Goal: Transaction & Acquisition: Purchase product/service

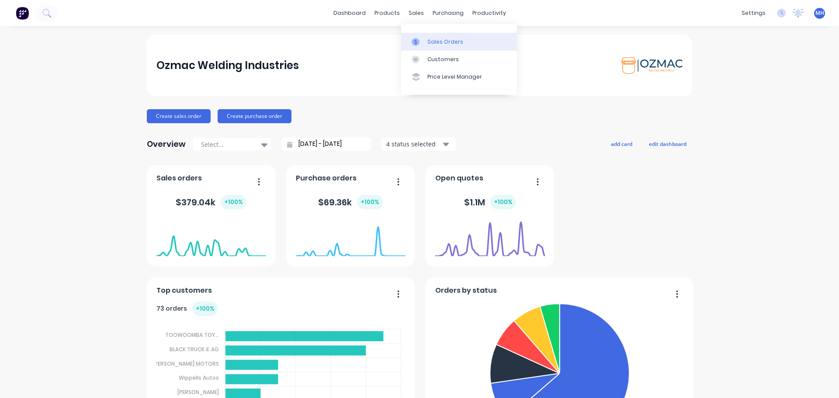
click at [438, 44] on div "Sales Orders" at bounding box center [446, 42] width 36 height 8
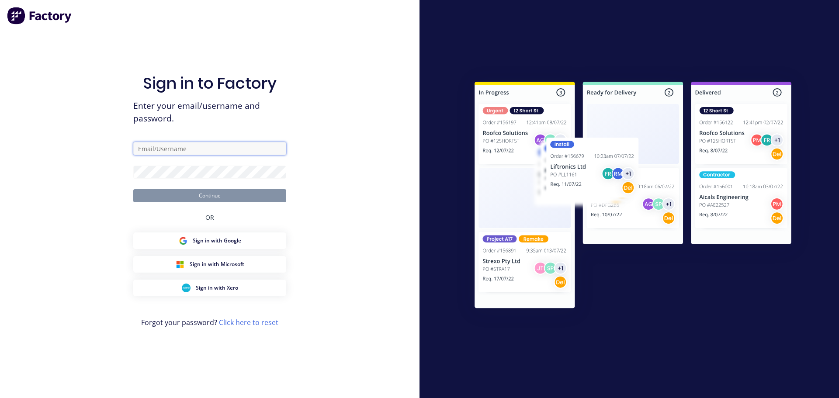
type input "sales@ozmac.net.au"
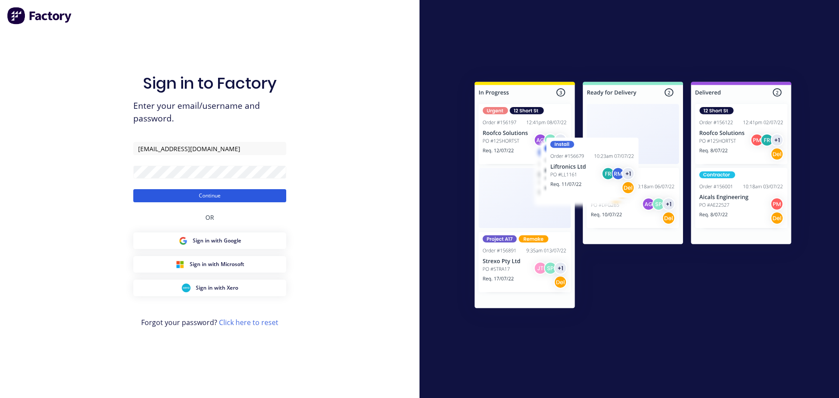
click at [219, 201] on button "Continue" at bounding box center [209, 195] width 153 height 13
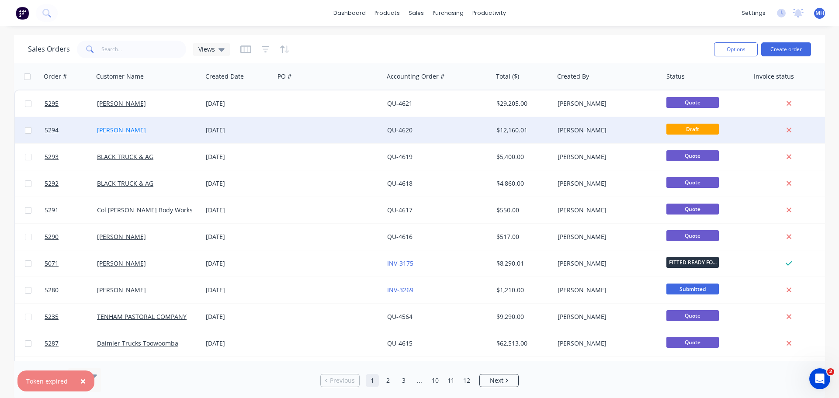
click at [127, 131] on link "[PERSON_NAME]" at bounding box center [121, 130] width 49 height 8
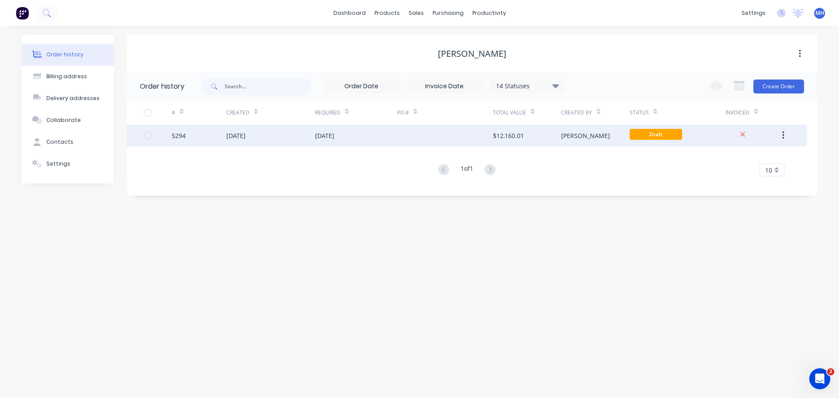
click at [239, 136] on div "[DATE]" at bounding box center [235, 135] width 19 height 9
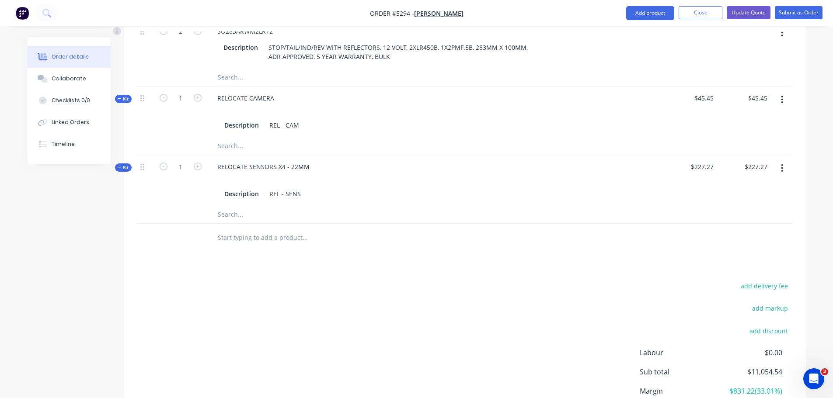
scroll to position [1180, 0]
click at [278, 229] on input "text" at bounding box center [304, 237] width 175 height 17
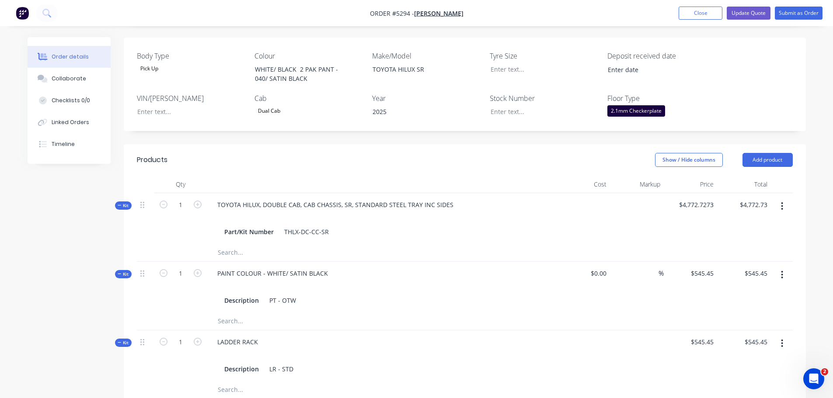
scroll to position [127, 0]
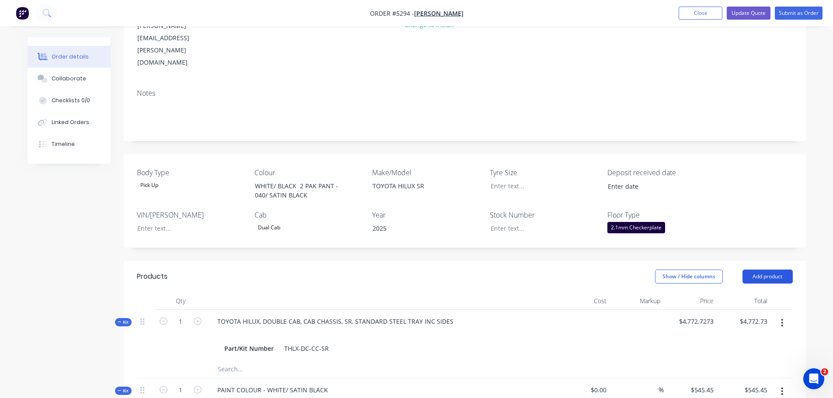
click at [770, 270] on button "Add product" at bounding box center [767, 277] width 50 height 14
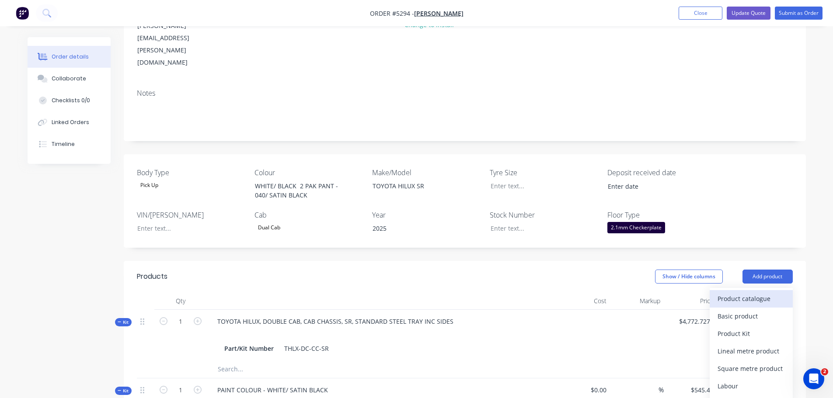
click at [762, 292] on div "Product catalogue" at bounding box center [750, 298] width 67 height 13
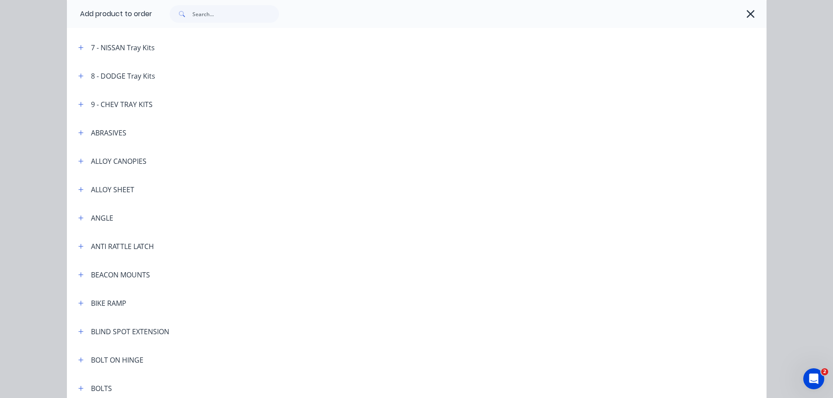
scroll to position [262, 0]
click at [78, 160] on icon "button" at bounding box center [80, 160] width 5 height 6
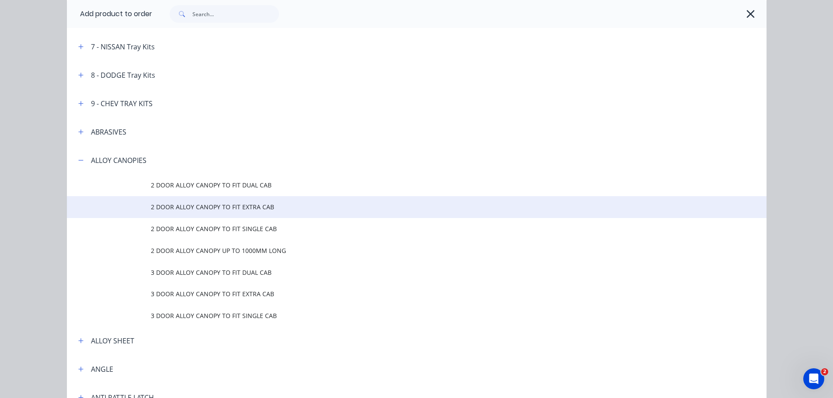
click at [173, 208] on span "2 DOOR ALLOY CANOPY TO FIT EXTRA CAB" at bounding box center [397, 206] width 492 height 9
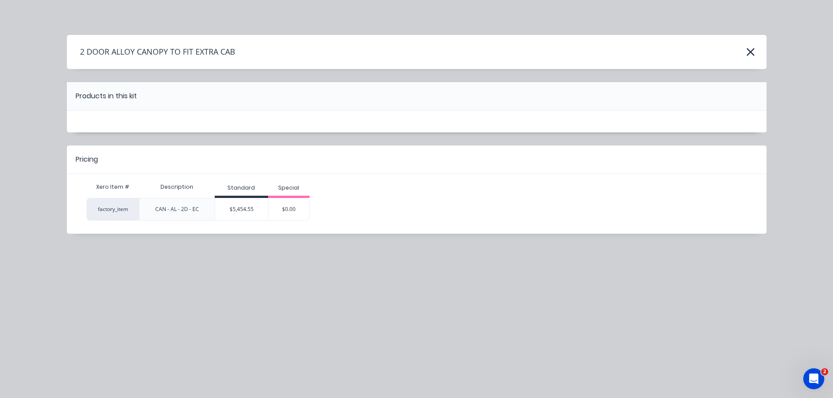
scroll to position [0, 0]
click at [753, 52] on icon "button" at bounding box center [750, 52] width 9 height 12
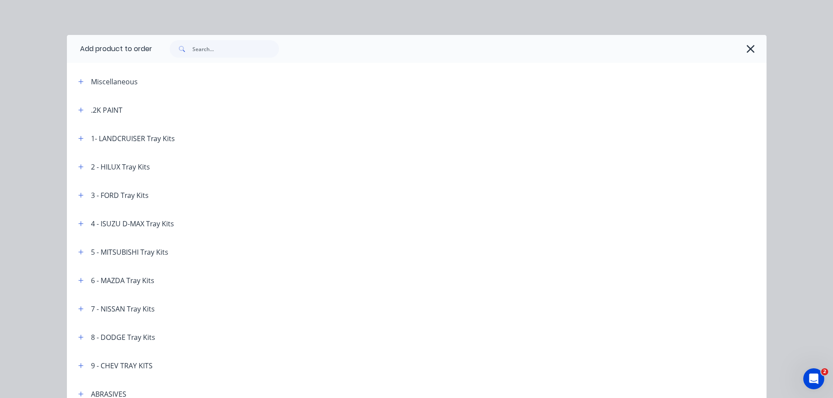
scroll to position [408, 0]
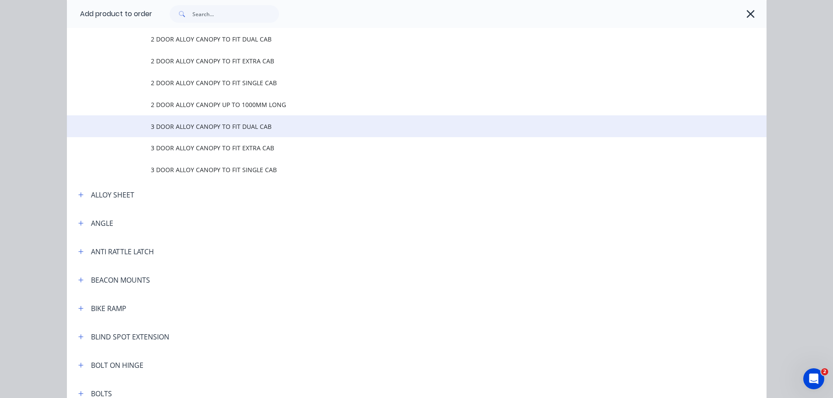
click at [208, 132] on td "3 DOOR ALLOY CANOPY TO FIT DUAL CAB" at bounding box center [459, 126] width 616 height 22
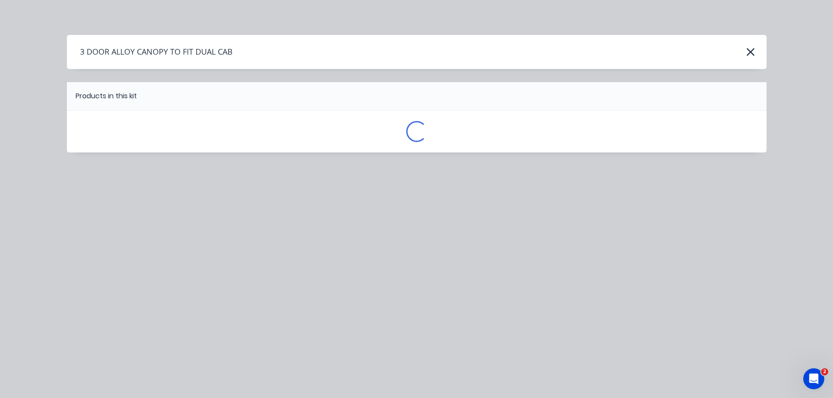
scroll to position [0, 0]
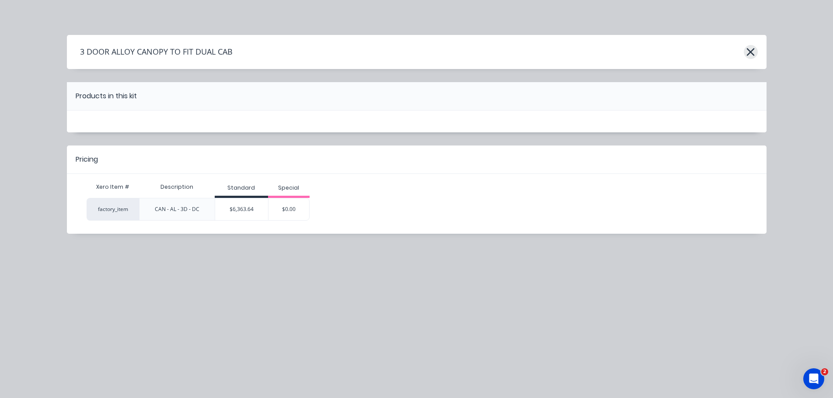
click at [749, 52] on icon "button" at bounding box center [750, 52] width 9 height 12
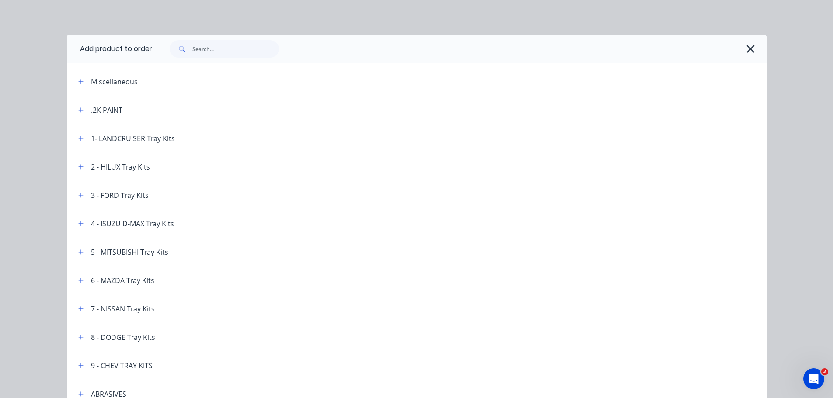
scroll to position [408, 0]
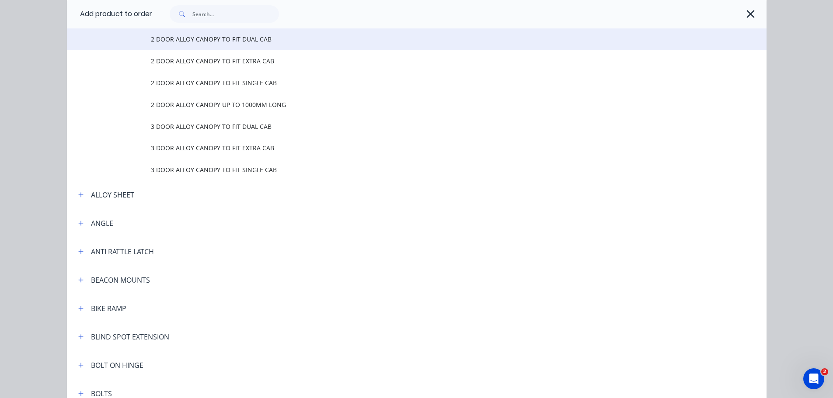
click at [226, 40] on span "2 DOOR ALLOY CANOPY TO FIT DUAL CAB" at bounding box center [397, 39] width 492 height 9
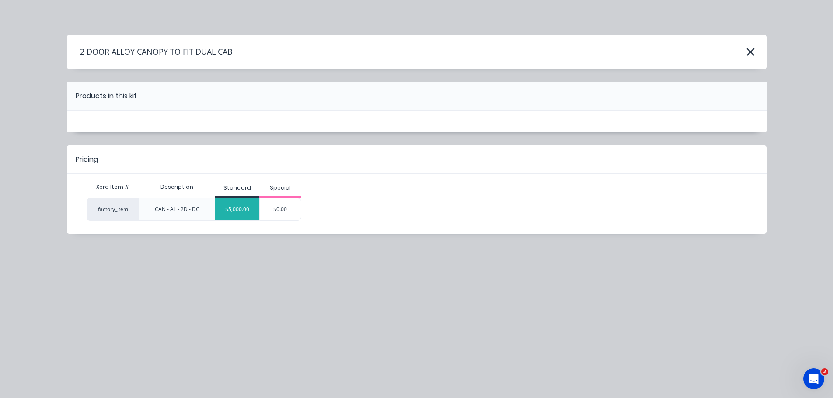
click at [236, 212] on div "$5,000.00" at bounding box center [237, 209] width 44 height 22
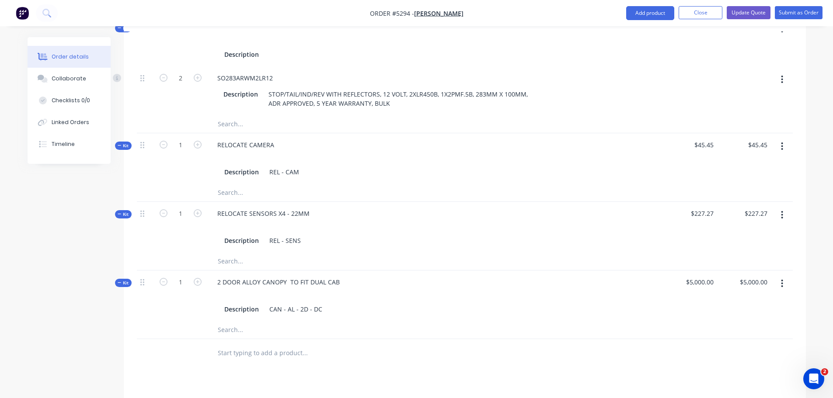
scroll to position [1264, 0]
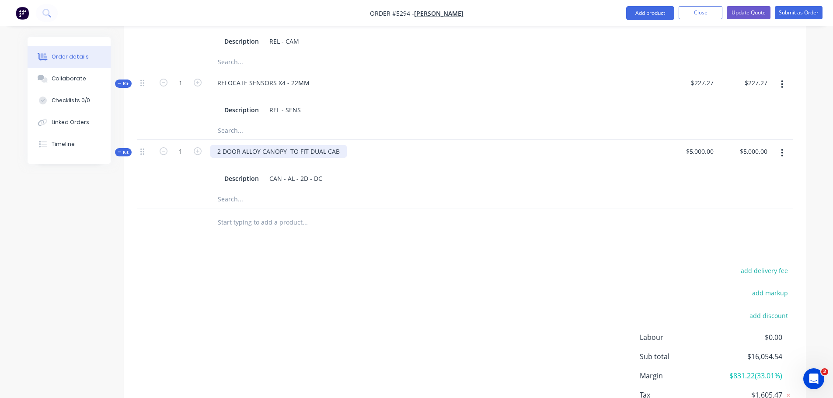
click at [339, 145] on div "2 DOOR ALLOY CANOPY TO FIT DUAL CAB" at bounding box center [278, 151] width 136 height 13
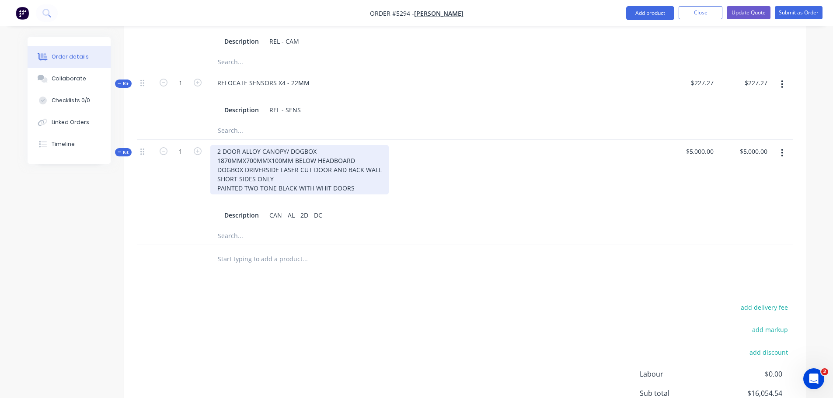
click at [330, 151] on div "2 DOOR ALLOY CANOPY/ DOGBOX 1870MMX700MMX100MM BELOW HEADBOARD DOGBOX DRIVERSID…" at bounding box center [299, 169] width 178 height 49
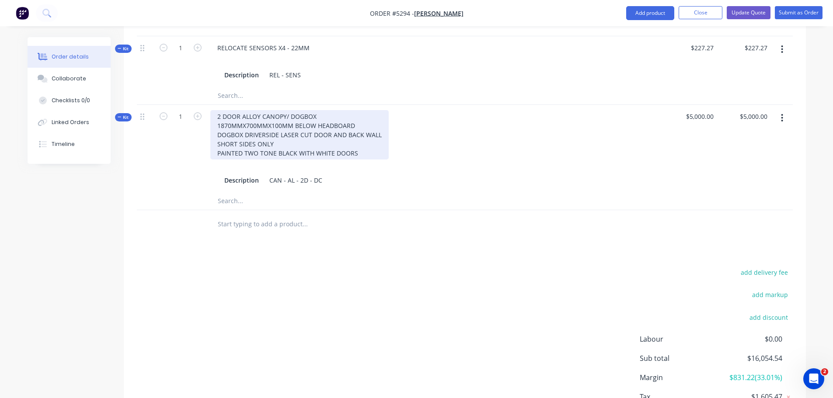
scroll to position [1326, 0]
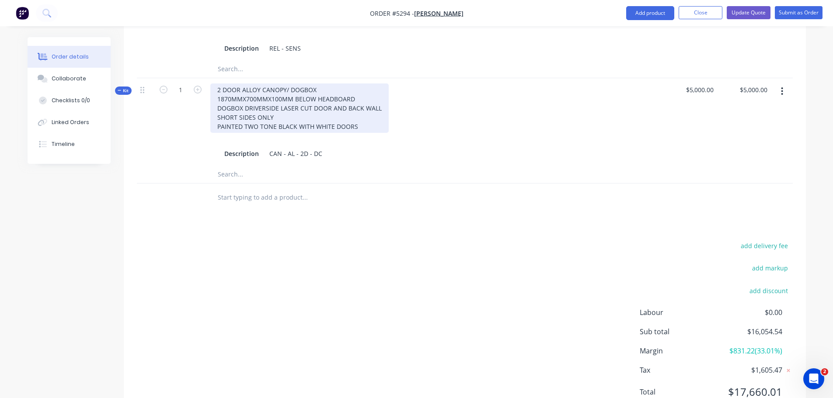
click at [367, 89] on div "2 DOOR ALLOY CANOPY/ DOGBOX 1870MMX700MMX100MM BELOW HEADBOARD DOGBOX DRIVERSID…" at bounding box center [299, 108] width 178 height 49
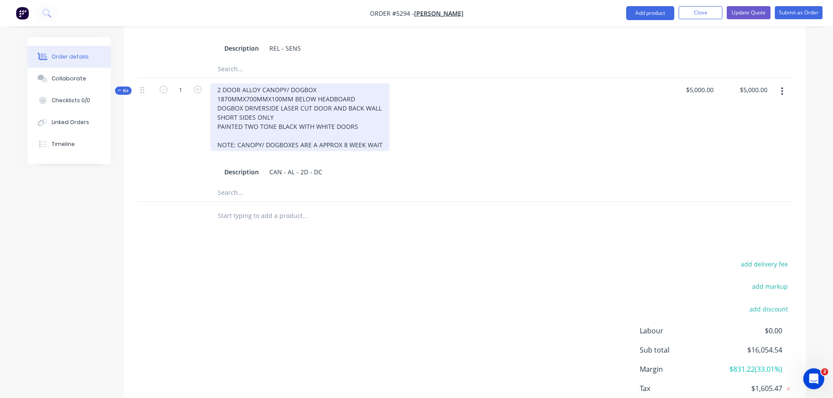
click at [315, 109] on div "2 DOOR ALLOY CANOPY/ DOGBOX 1870MMX700MMX100MM BELOW HEADBOARD DOGBOX DRIVERSID…" at bounding box center [299, 118] width 179 height 68
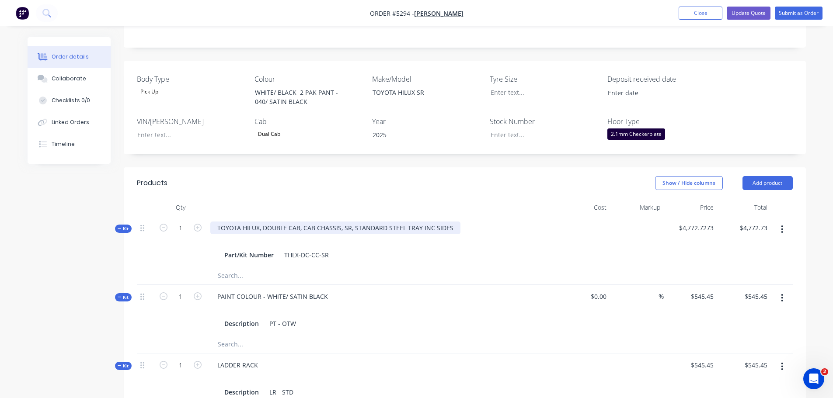
scroll to position [219, 0]
click at [450, 224] on div "TOYOTA HILUX, DOUBLE CAB, CAB CHASSIS, SR, STANDARD STEEL TRAY INC SIDES" at bounding box center [335, 230] width 250 height 13
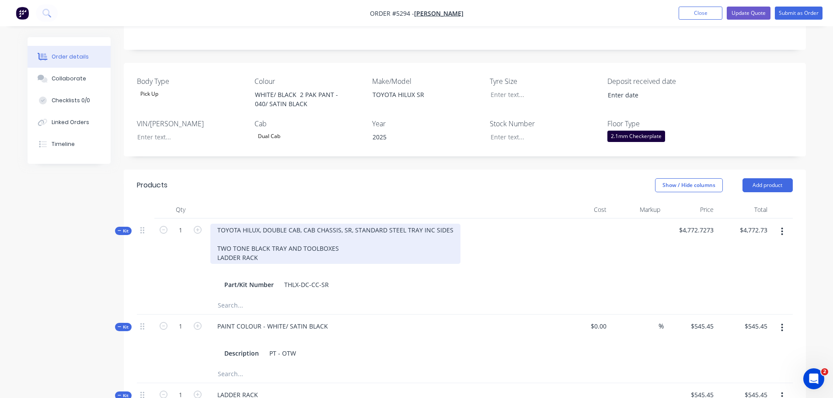
click at [346, 224] on div "TOYOTA HILUX, DOUBLE CAB, CAB CHASSIS, SR, STANDARD STEEL TRAY INC SIDES TWO TO…" at bounding box center [335, 244] width 250 height 40
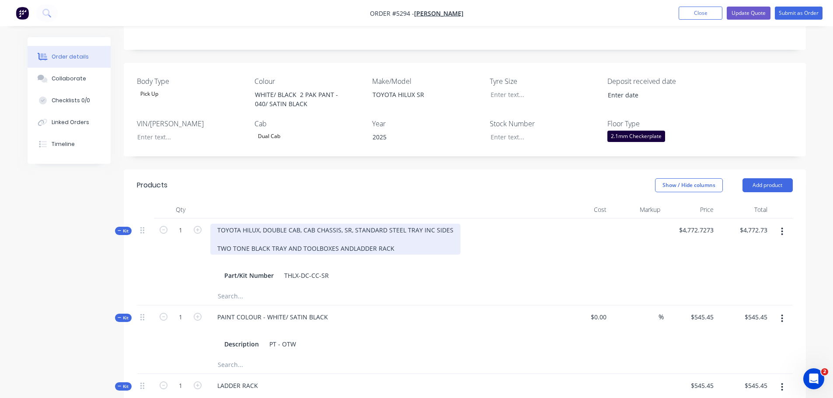
click at [299, 224] on div "TOYOTA HILUX, DOUBLE CAB, CAB CHASSIS, SR, STANDARD STEEL TRAY INC SIDES TWO TO…" at bounding box center [335, 239] width 250 height 31
click at [402, 224] on div "TOYOTA HILUX, DOUBLE CAB, CAB CHASSIS, SR, STANDARD STEEL TRAY INC SIDES TWO TO…" at bounding box center [335, 239] width 250 height 31
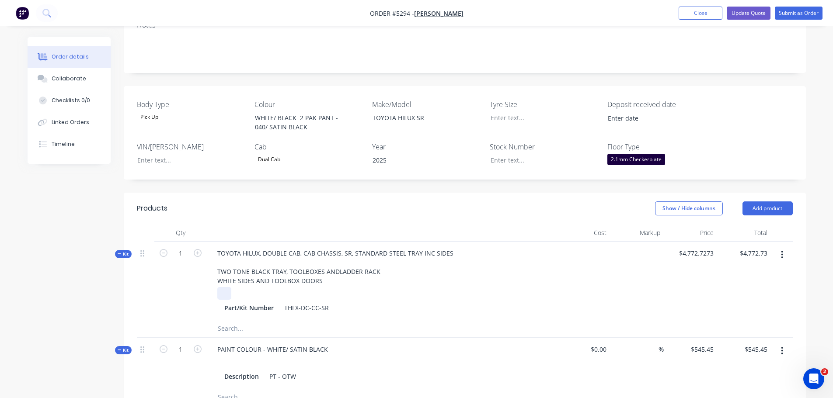
scroll to position [191, 0]
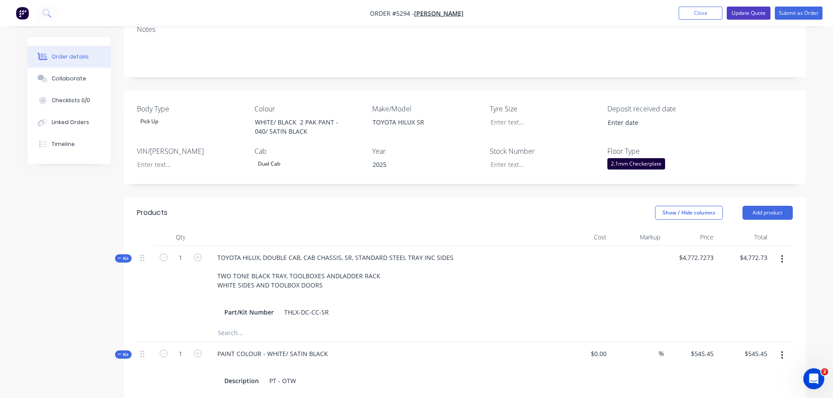
click at [745, 11] on button "Update Quote" at bounding box center [749, 13] width 44 height 13
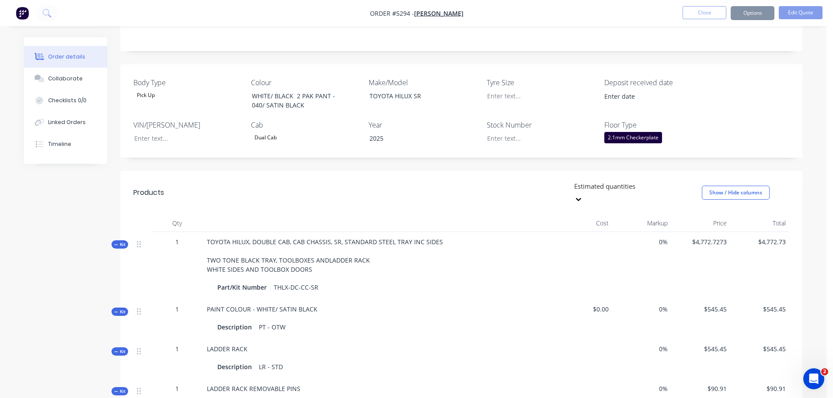
scroll to position [0, 0]
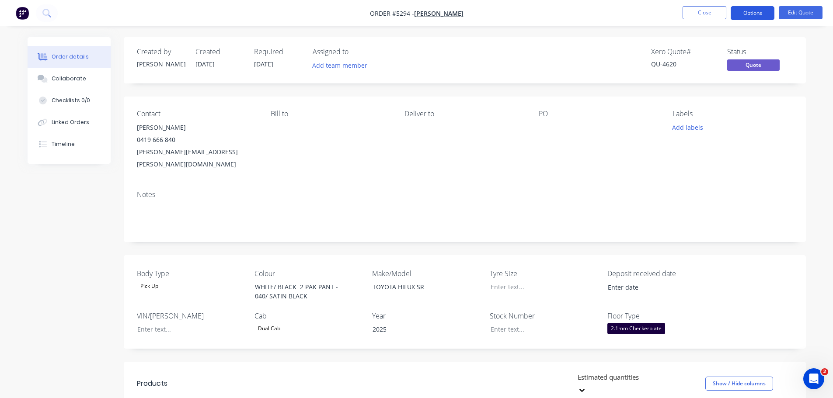
click at [759, 12] on button "Options" at bounding box center [753, 13] width 44 height 14
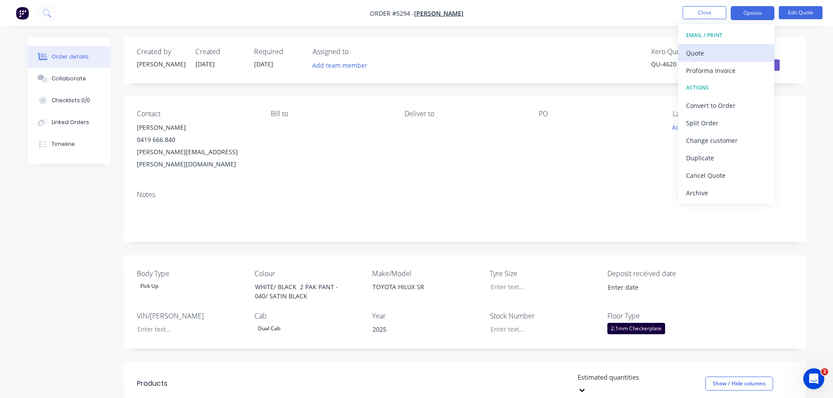
click at [729, 55] on div "Quote" at bounding box center [726, 53] width 80 height 13
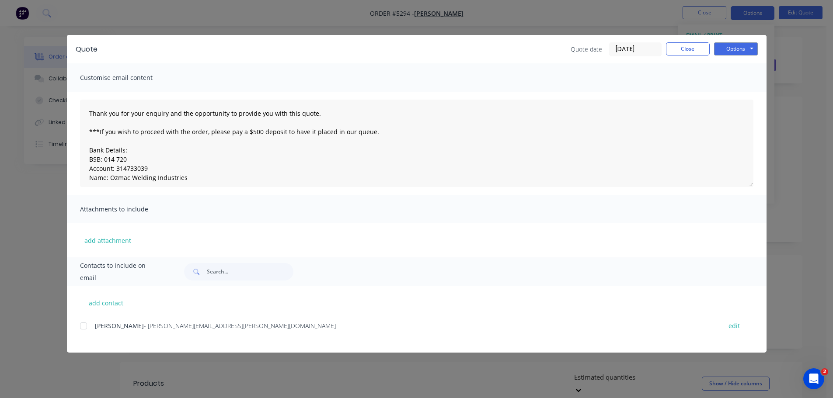
click at [86, 327] on div at bounding box center [83, 325] width 17 height 17
click at [732, 49] on button "Options" at bounding box center [736, 48] width 44 height 13
click at [728, 90] on button "Email" at bounding box center [742, 93] width 56 height 14
click at [742, 48] on button "Options" at bounding box center [736, 48] width 44 height 13
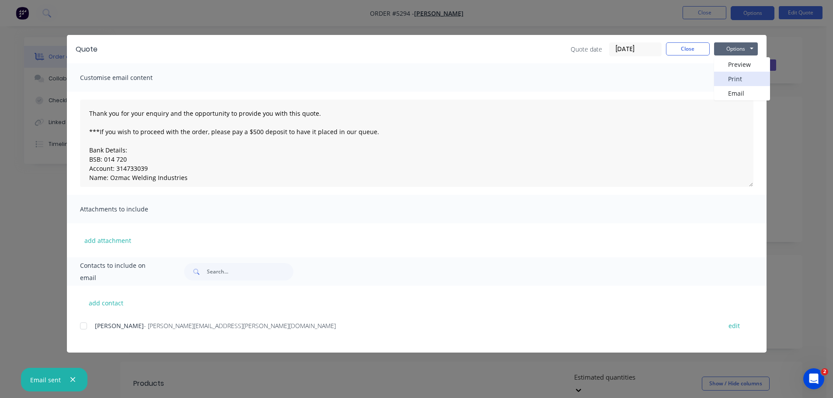
click at [738, 77] on button "Print" at bounding box center [742, 79] width 56 height 14
click at [681, 52] on button "Close" at bounding box center [688, 48] width 44 height 13
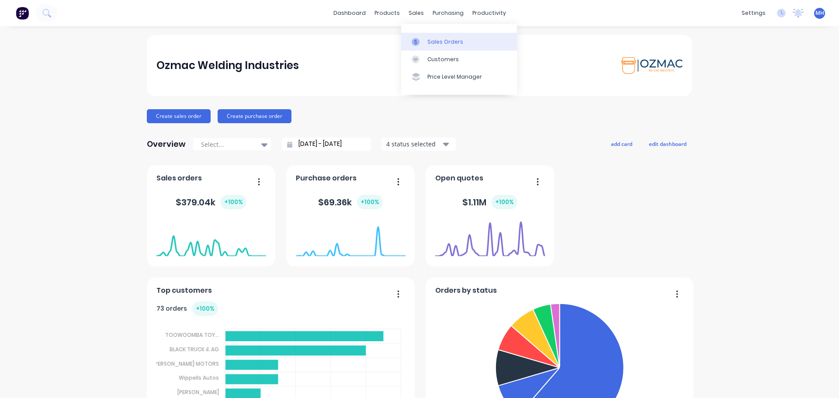
click at [428, 39] on div "Sales Orders" at bounding box center [446, 42] width 36 height 8
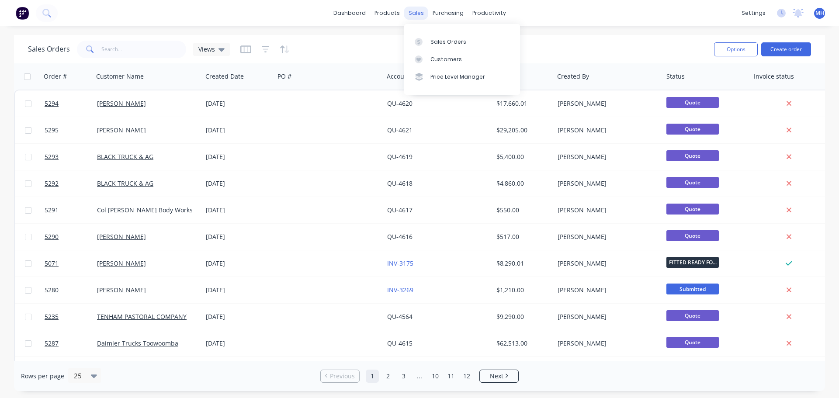
click at [415, 12] on div "sales" at bounding box center [416, 13] width 24 height 13
click at [437, 41] on div "Sales Orders" at bounding box center [449, 42] width 36 height 8
click at [490, 41] on link "Sales Orders" at bounding box center [462, 41] width 116 height 17
click at [484, 41] on link "Sales Orders" at bounding box center [462, 41] width 116 height 17
click at [801, 50] on button "Create order" at bounding box center [787, 49] width 50 height 14
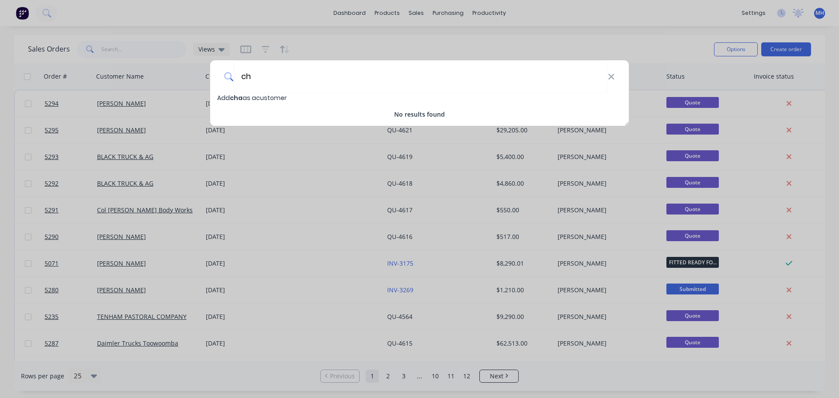
type input "c"
type input "[PERSON_NAME]"
click at [275, 98] on span "[PERSON_NAME]" at bounding box center [256, 98] width 52 height 9
select select "AU"
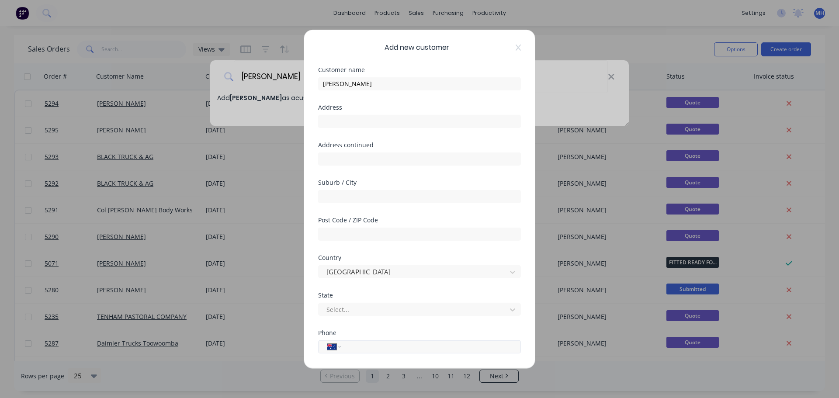
click at [380, 349] on input "tel" at bounding box center [429, 347] width 165 height 10
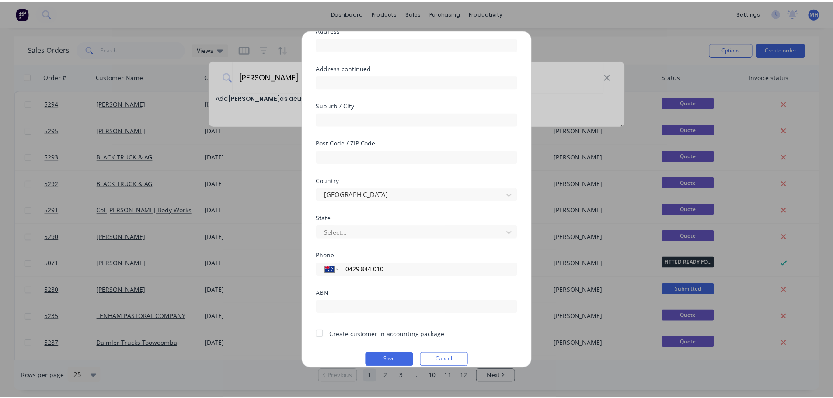
scroll to position [88, 0]
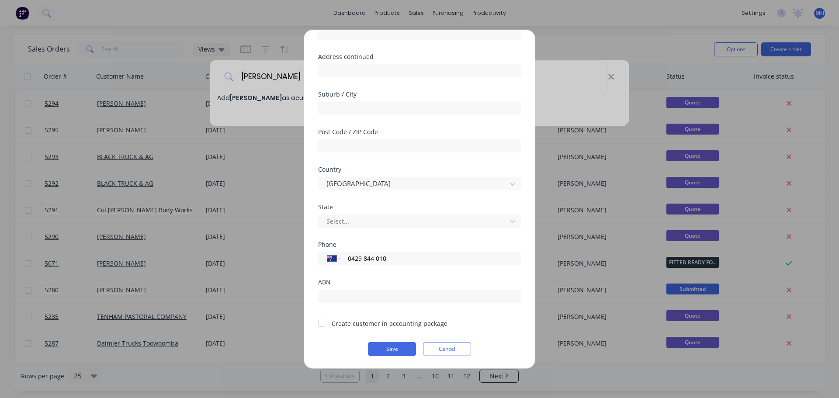
type input "0429 844 010"
click at [323, 326] on div at bounding box center [321, 323] width 17 height 17
click at [402, 348] on button "Save" at bounding box center [392, 349] width 48 height 14
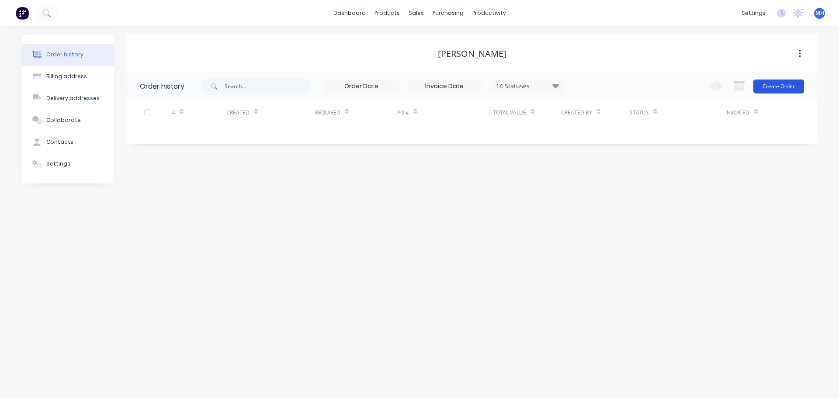
click at [777, 84] on button "Create Order" at bounding box center [779, 87] width 51 height 14
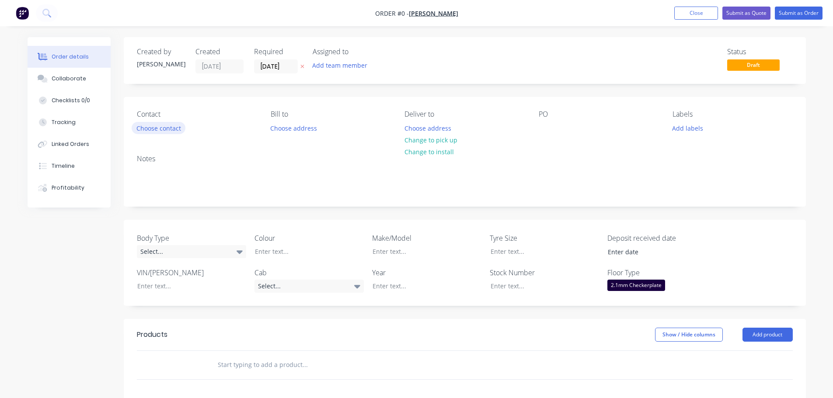
click at [166, 129] on button "Choose contact" at bounding box center [159, 128] width 54 height 12
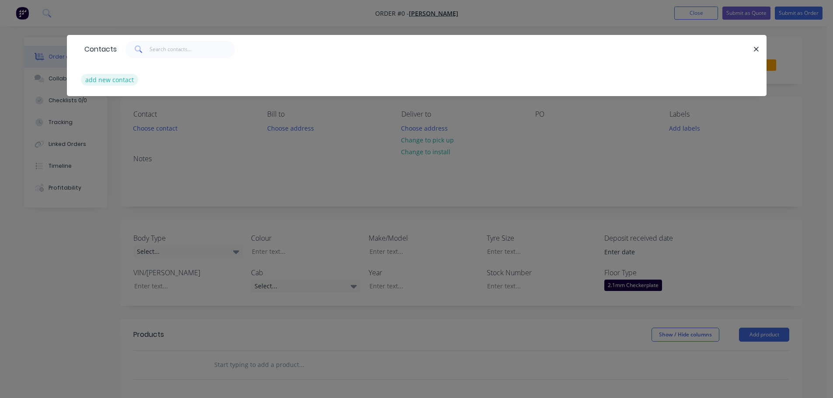
click at [118, 78] on button "add new contact" at bounding box center [110, 80] width 58 height 12
select select "AU"
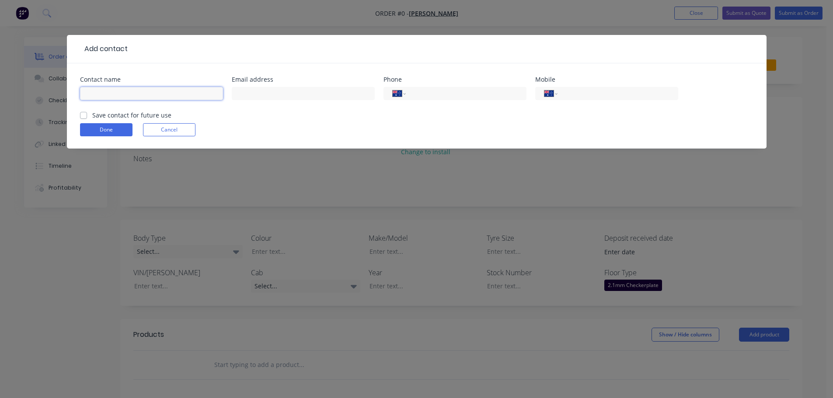
click at [126, 94] on input "text" at bounding box center [151, 93] width 143 height 13
type input "[PERSON_NAME]"
type input "`"
type input "charles.mariedowns@bigpond.com"
click at [577, 95] on input "tel" at bounding box center [616, 94] width 105 height 10
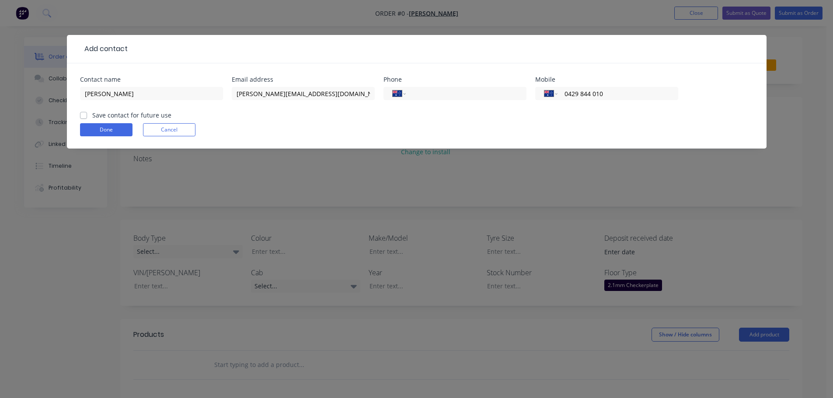
type input "0429 844 010"
click at [92, 116] on label "Save contact for future use" at bounding box center [131, 115] width 79 height 9
click at [82, 116] on input "Save contact for future use" at bounding box center [83, 115] width 7 height 8
checkbox input "true"
click at [101, 130] on button "Done" at bounding box center [106, 129] width 52 height 13
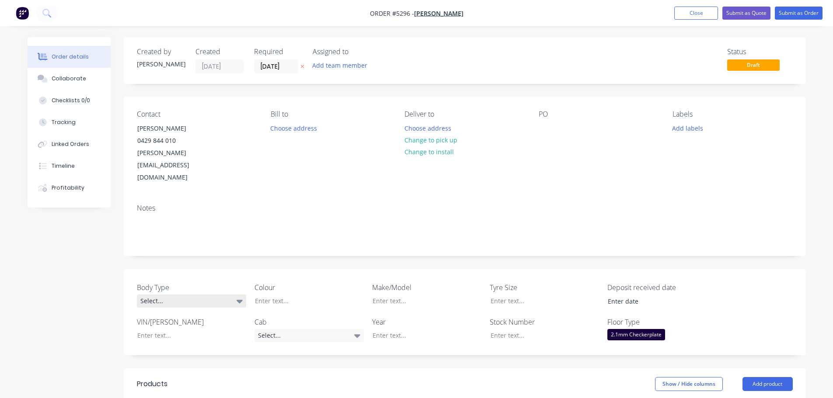
click at [199, 295] on div "Select..." at bounding box center [191, 301] width 109 height 13
click at [198, 310] on button "Cab Chassis" at bounding box center [202, 312] width 131 height 17
click at [282, 295] on div at bounding box center [302, 301] width 109 height 13
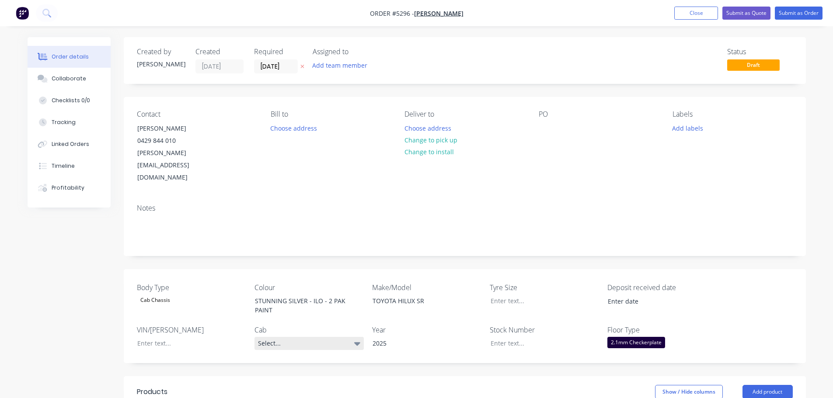
click at [293, 337] on div "Select..." at bounding box center [308, 343] width 109 height 13
click at [291, 299] on div "Space Cab" at bounding box center [277, 298] width 33 height 11
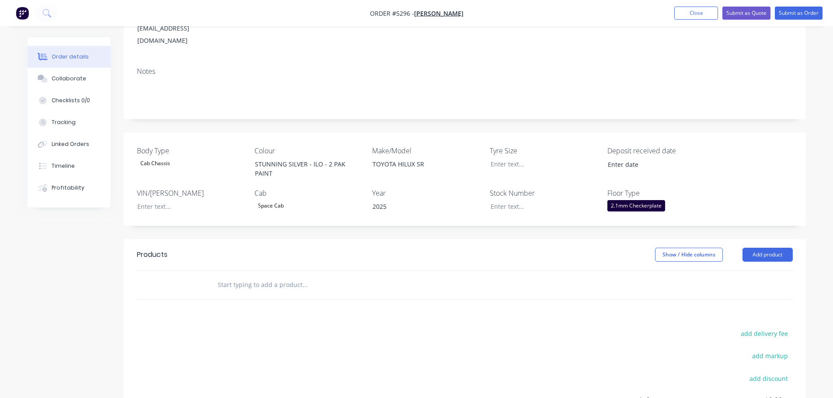
scroll to position [175, 0]
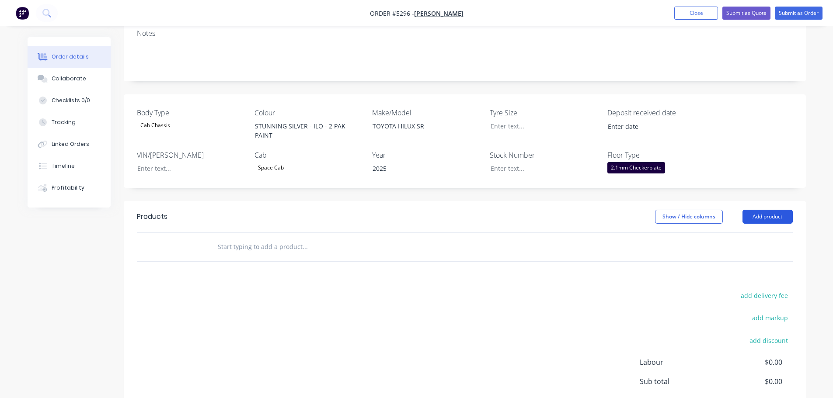
click at [762, 210] on button "Add product" at bounding box center [767, 217] width 50 height 14
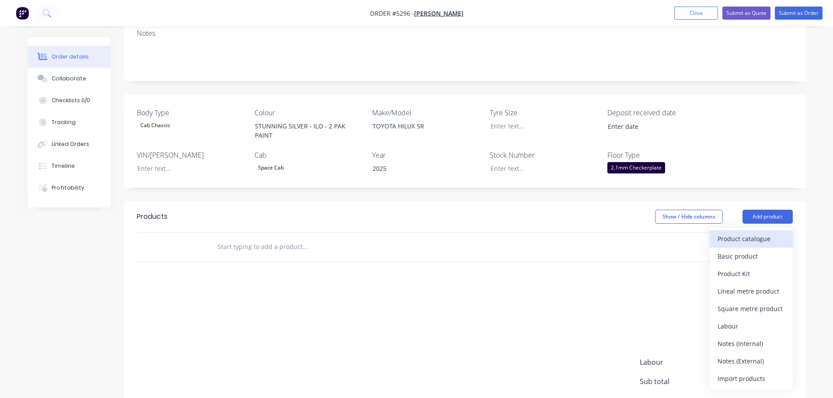
click at [751, 233] on div "Product catalogue" at bounding box center [750, 239] width 67 height 13
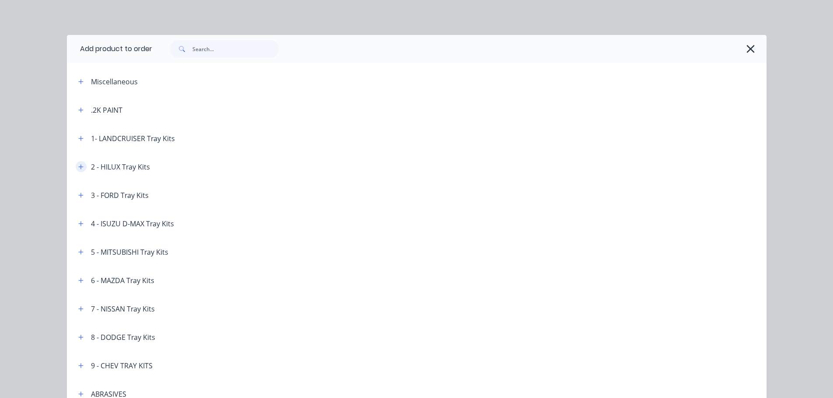
click at [78, 166] on icon "button" at bounding box center [80, 167] width 5 height 6
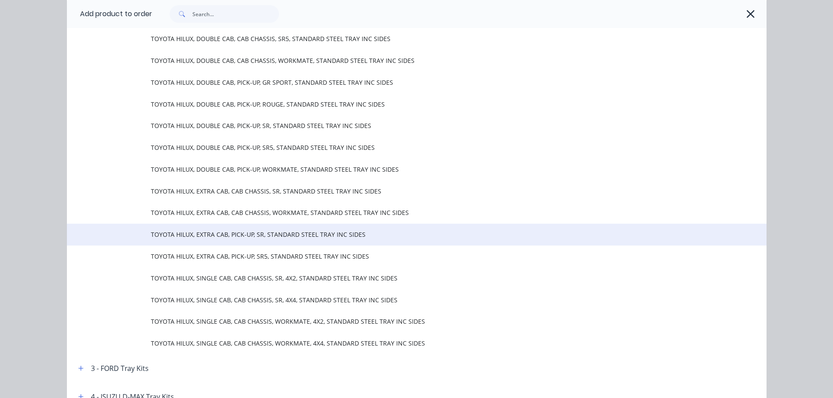
click at [230, 235] on span "TOYOTA HILUX, EXTRA CAB, PICK-UP, SR, STANDARD STEEL TRAY INC SIDES" at bounding box center [397, 234] width 492 height 9
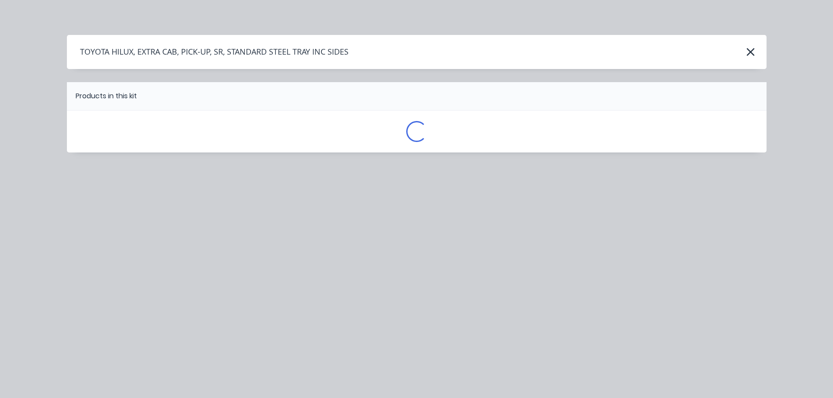
scroll to position [0, 0]
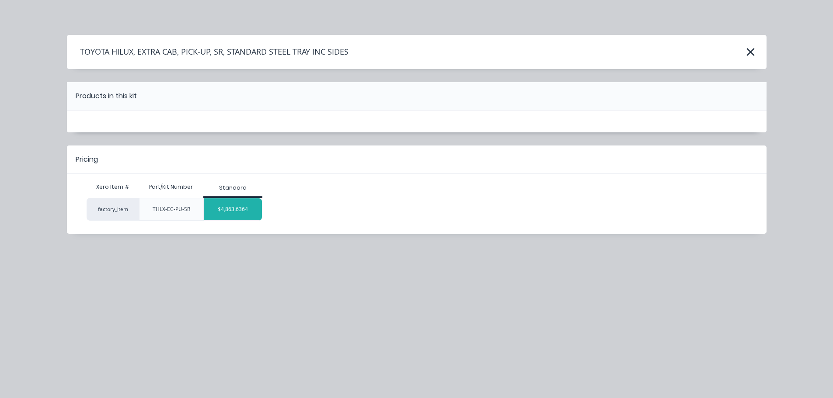
click at [233, 212] on div "$4,863.6364" at bounding box center [233, 209] width 58 height 22
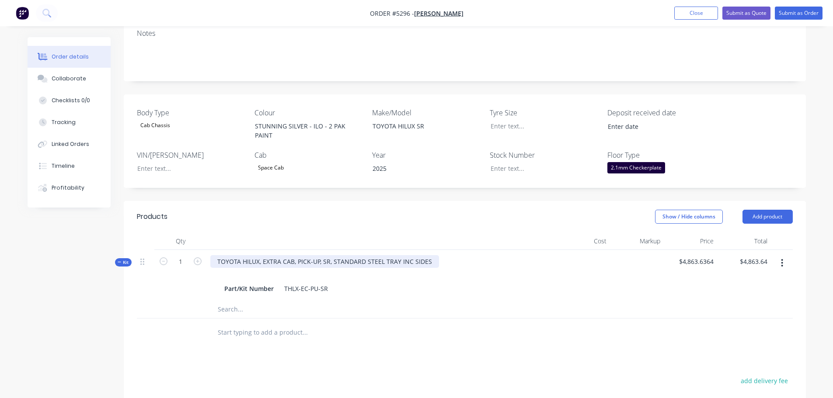
click at [263, 255] on div "TOYOTA HILUX, EXTRA CAB, PICK-UP, SR, STANDARD STEEL TRAY INC SIDES" at bounding box center [324, 261] width 229 height 13
click at [265, 324] on input "text" at bounding box center [304, 332] width 175 height 17
click at [767, 210] on button "Add product" at bounding box center [767, 217] width 50 height 14
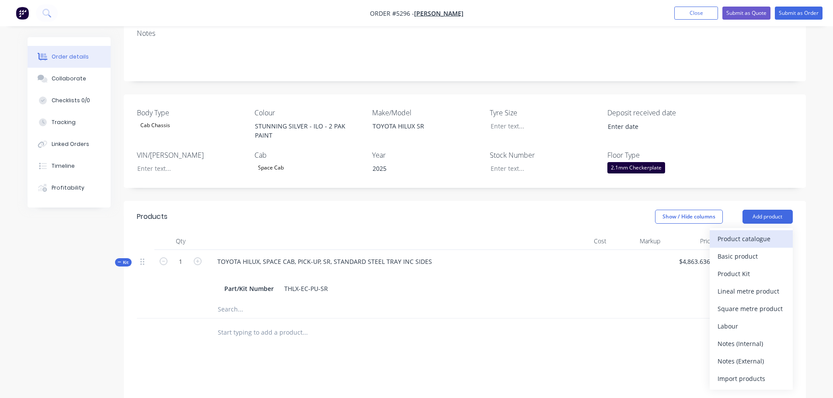
click at [752, 233] on div "Product catalogue" at bounding box center [750, 239] width 67 height 13
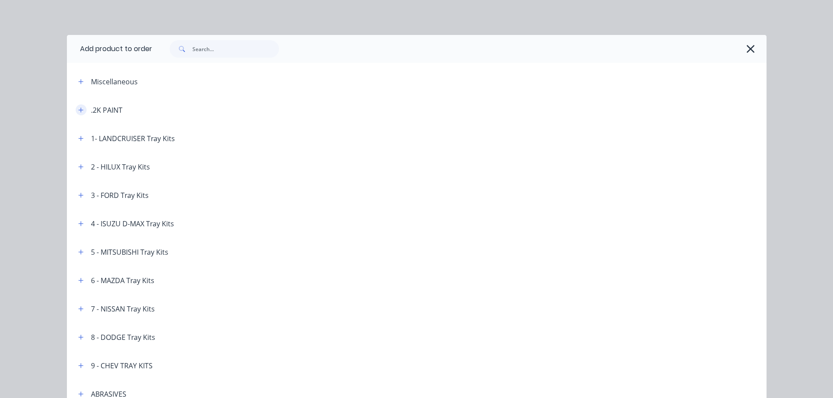
click at [79, 111] on icon "button" at bounding box center [80, 110] width 5 height 6
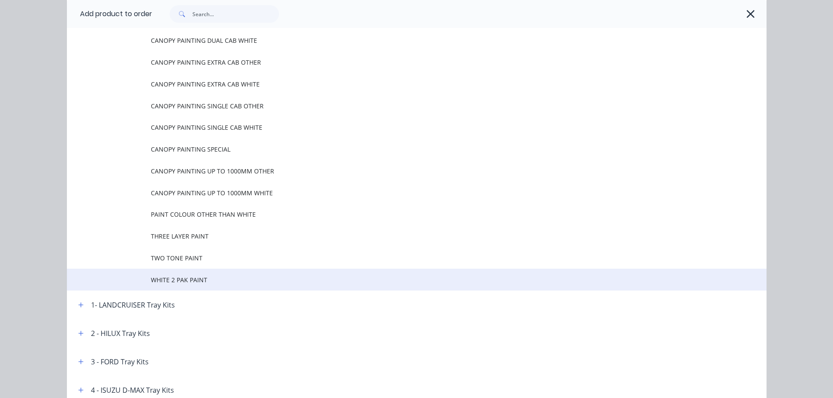
scroll to position [131, 0]
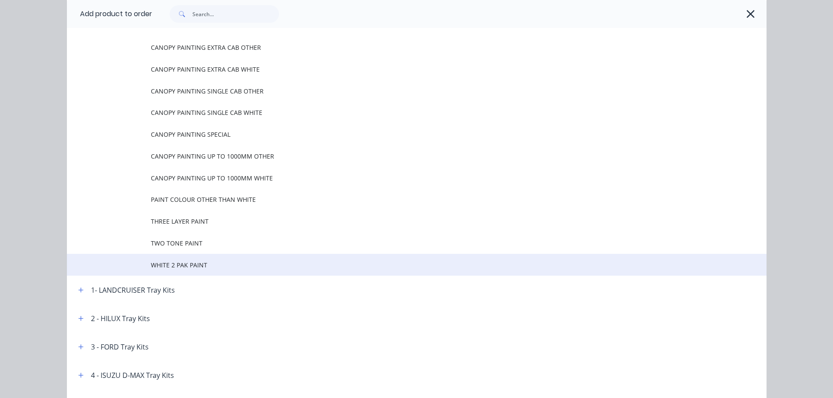
click at [206, 265] on span "WHITE 2 PAK PAINT" at bounding box center [397, 265] width 492 height 9
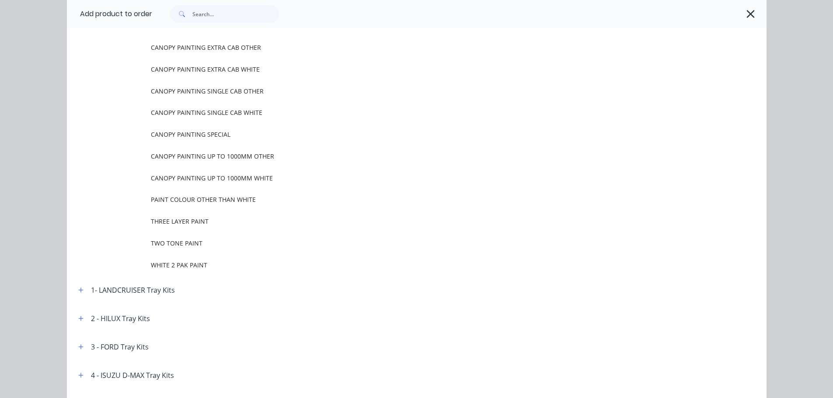
scroll to position [0, 0]
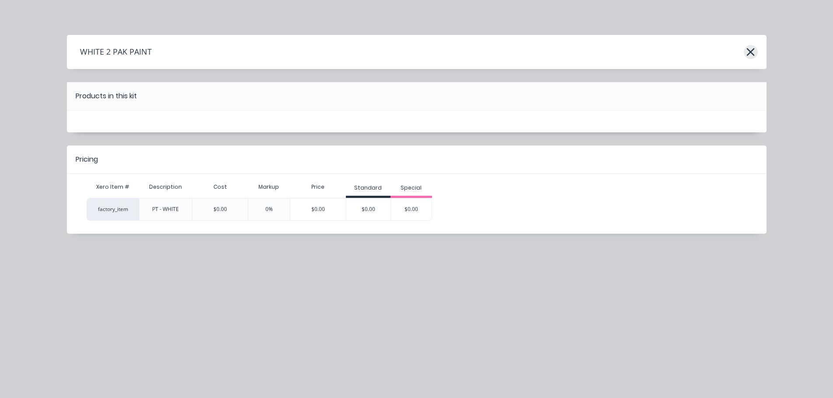
click at [747, 54] on icon "button" at bounding box center [750, 52] width 9 height 12
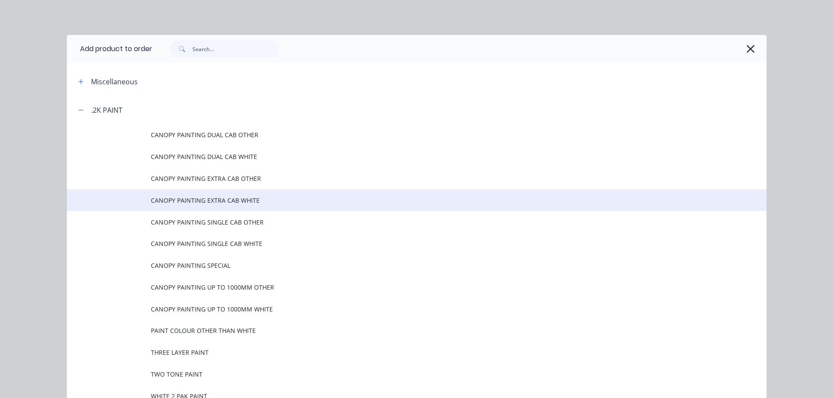
scroll to position [96, 0]
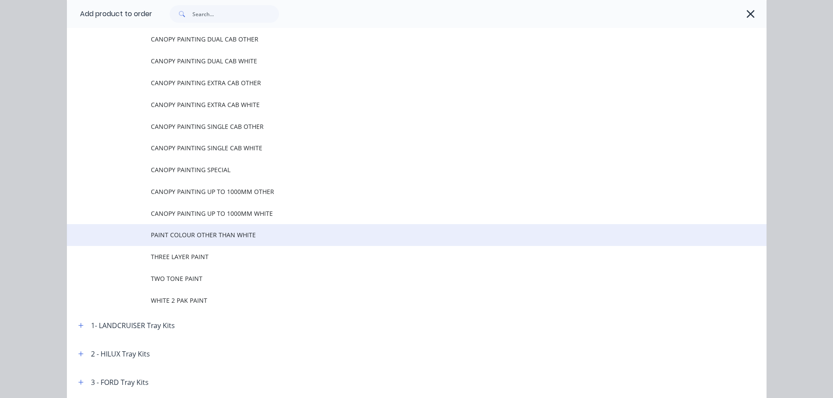
click at [217, 236] on span "PAINT COLOUR OTHER THAN WHITE" at bounding box center [397, 234] width 492 height 9
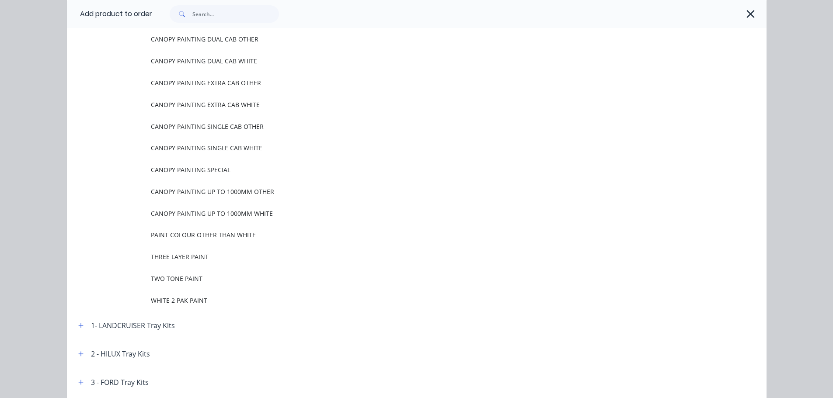
scroll to position [0, 0]
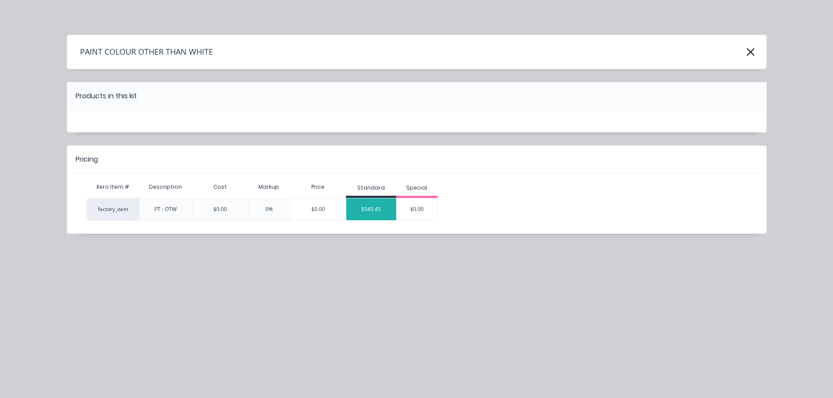
click at [365, 211] on div "$545.45" at bounding box center [371, 209] width 50 height 22
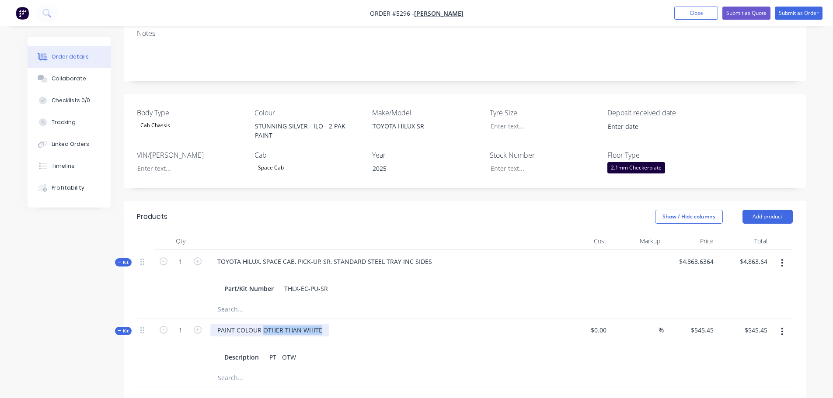
drag, startPoint x: 261, startPoint y: 306, endPoint x: 327, endPoint y: 306, distance: 65.6
click at [325, 324] on div "PAINT COLOUR OTHER THAN WHITE" at bounding box center [269, 330] width 119 height 13
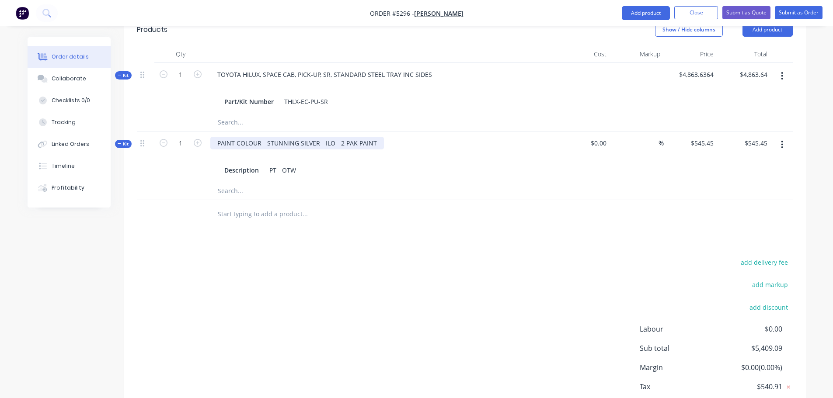
scroll to position [391, 0]
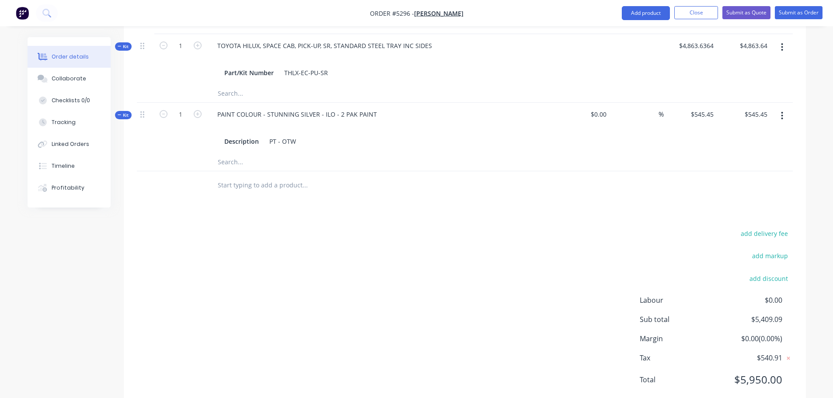
click at [285, 177] on input "text" at bounding box center [304, 185] width 175 height 17
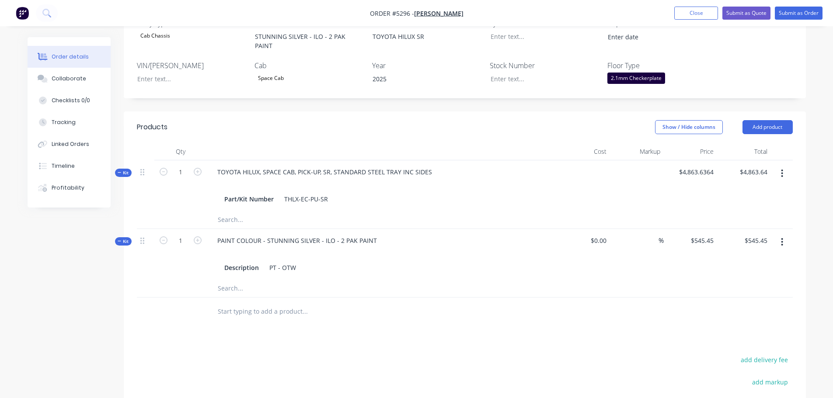
scroll to position [260, 0]
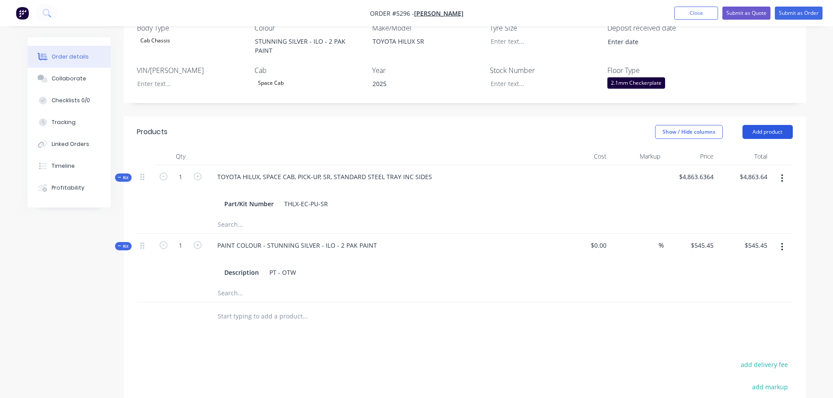
click at [759, 125] on button "Add product" at bounding box center [767, 132] width 50 height 14
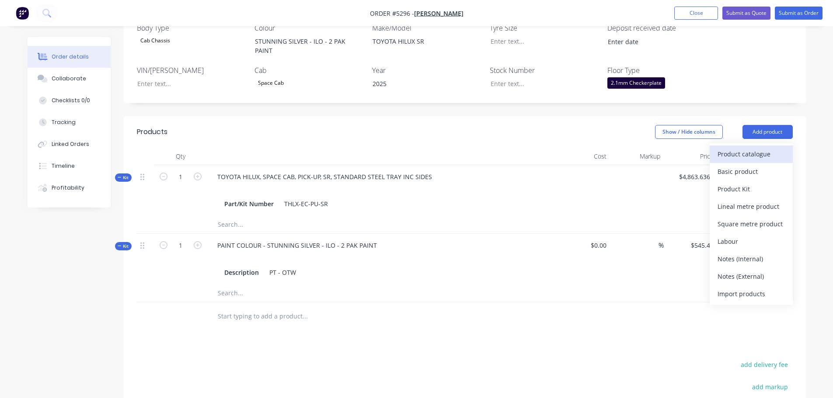
click at [756, 148] on div "Product catalogue" at bounding box center [750, 154] width 67 height 13
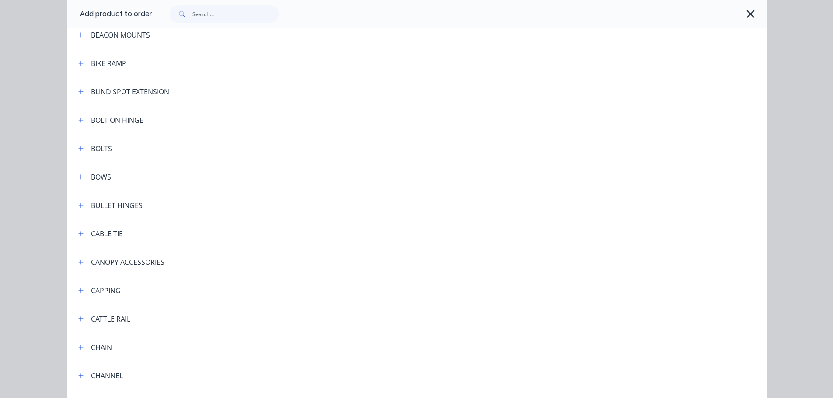
scroll to position [525, 0]
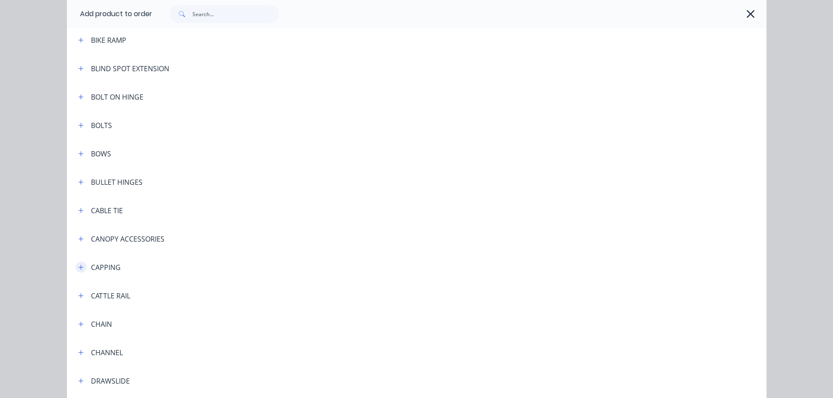
click at [80, 268] on icon "button" at bounding box center [80, 268] width 5 height 6
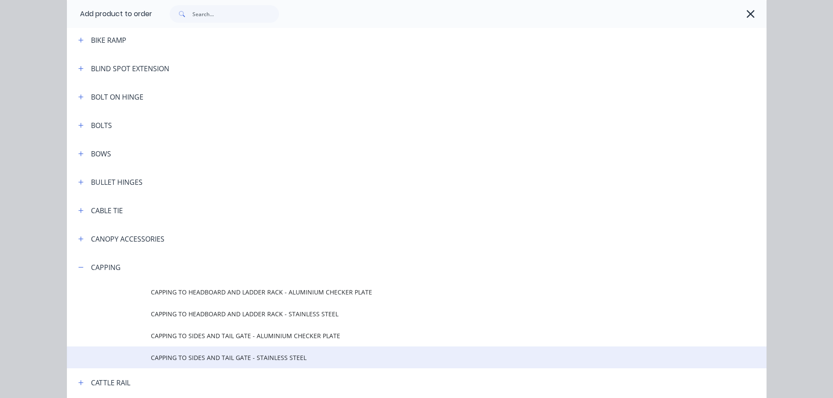
click at [184, 359] on span "CAPPING TO SIDES AND TAIL GATE - STAINLESS STEEL" at bounding box center [397, 357] width 492 height 9
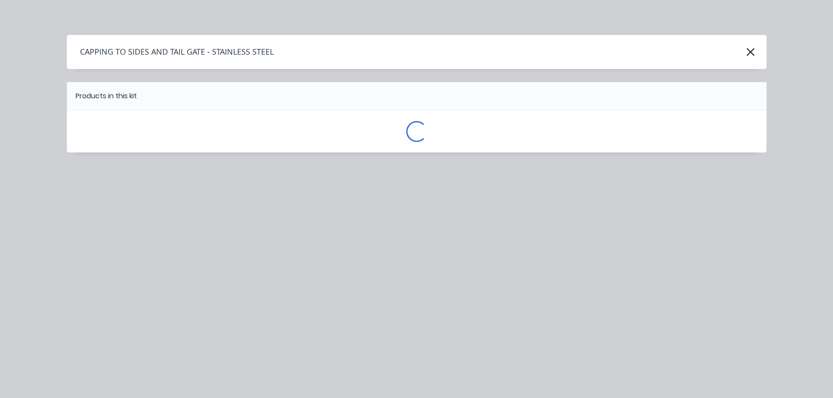
scroll to position [0, 0]
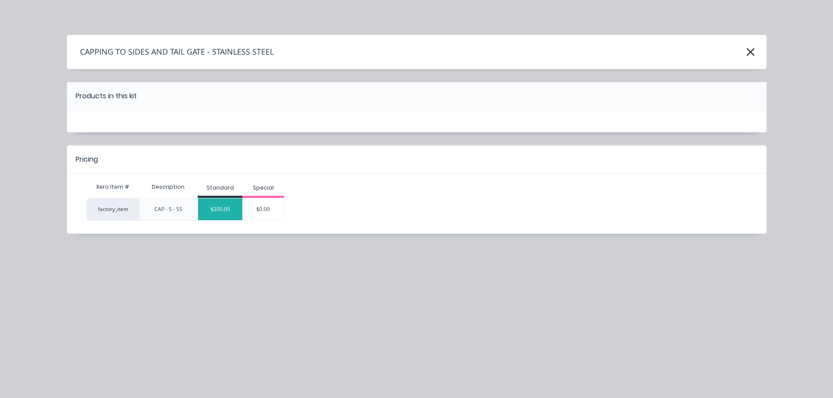
click at [231, 210] on div "$200.00" at bounding box center [220, 209] width 44 height 22
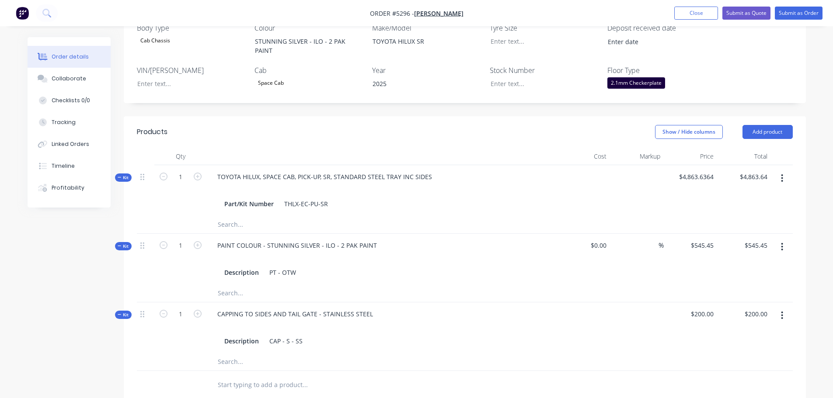
click at [239, 376] on input "text" at bounding box center [304, 384] width 175 height 17
click at [768, 125] on button "Add product" at bounding box center [767, 132] width 50 height 14
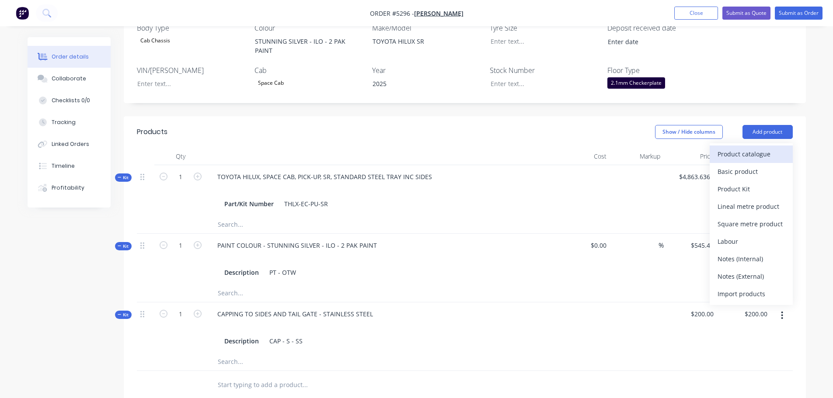
click at [755, 148] on div "Product catalogue" at bounding box center [750, 154] width 67 height 13
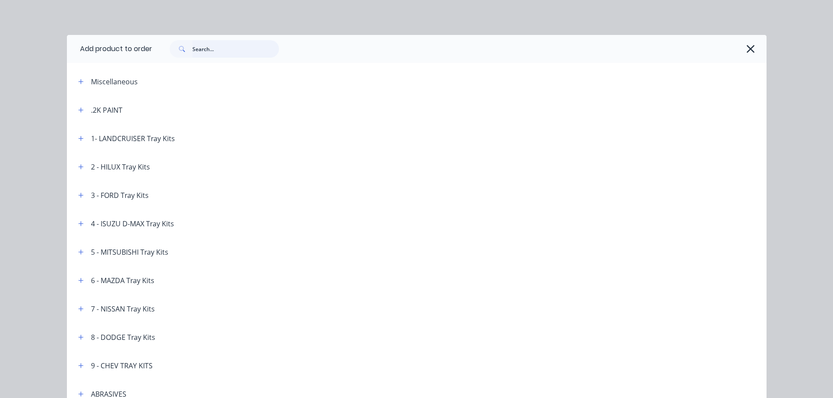
click at [207, 56] on input "text" at bounding box center [235, 48] width 87 height 17
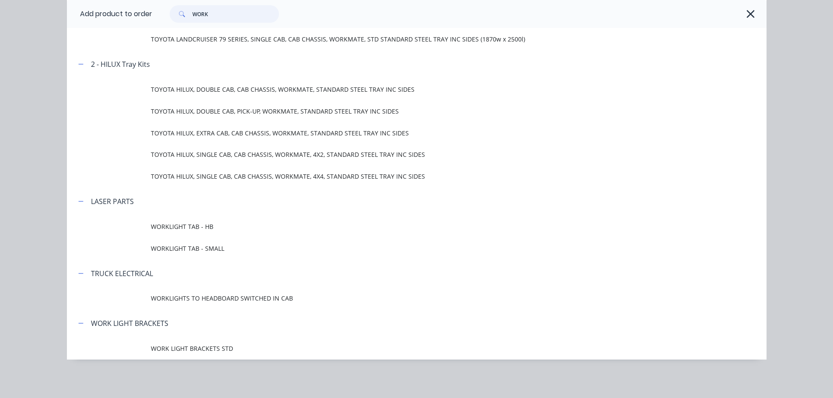
scroll to position [303, 0]
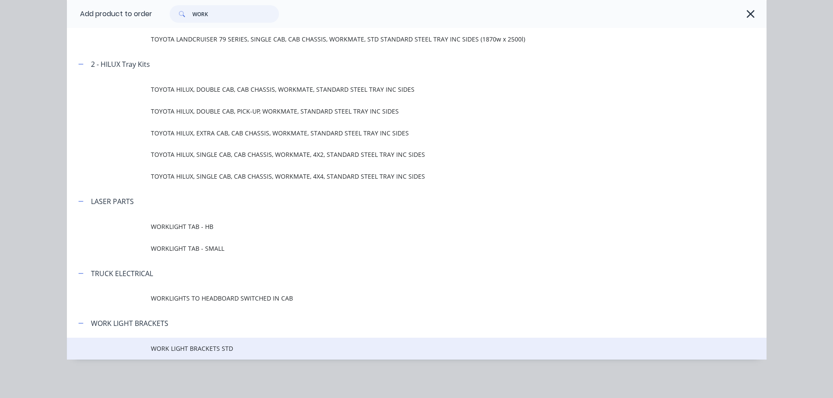
type input "WORK"
click at [169, 353] on span "WORK LIGHT BRACKETS STD" at bounding box center [397, 348] width 492 height 9
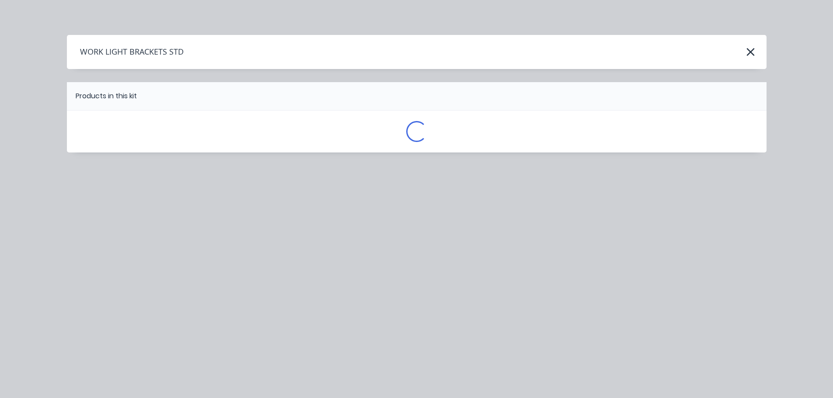
scroll to position [0, 0]
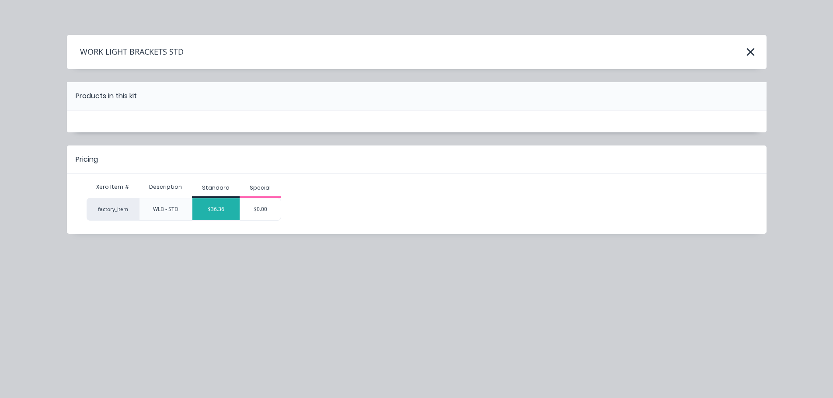
click at [213, 203] on div "$36.36" at bounding box center [215, 209] width 47 height 22
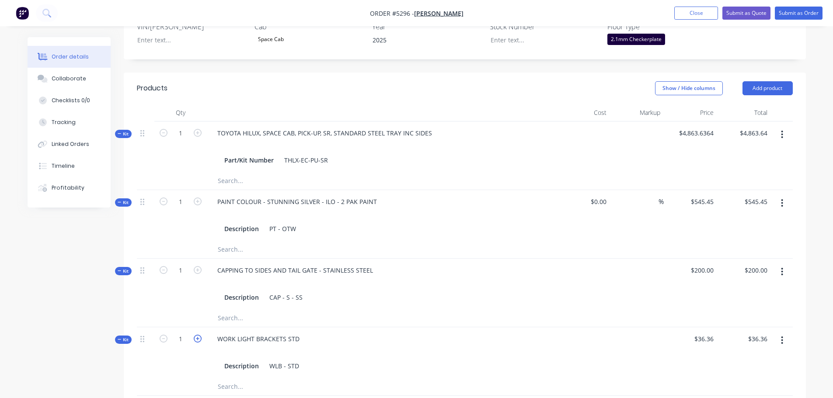
click at [196, 335] on icon "button" at bounding box center [198, 339] width 8 height 8
type input "2"
type input "$72.72"
click at [296, 333] on div "WORK LIGHT BRACKETS STD" at bounding box center [258, 339] width 96 height 13
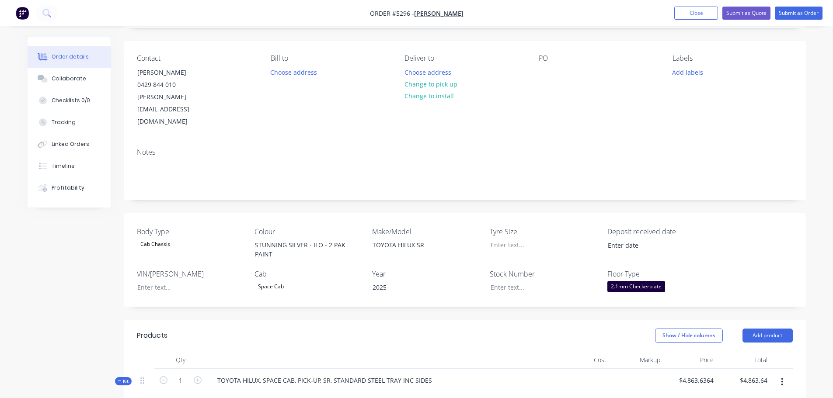
scroll to position [3, 0]
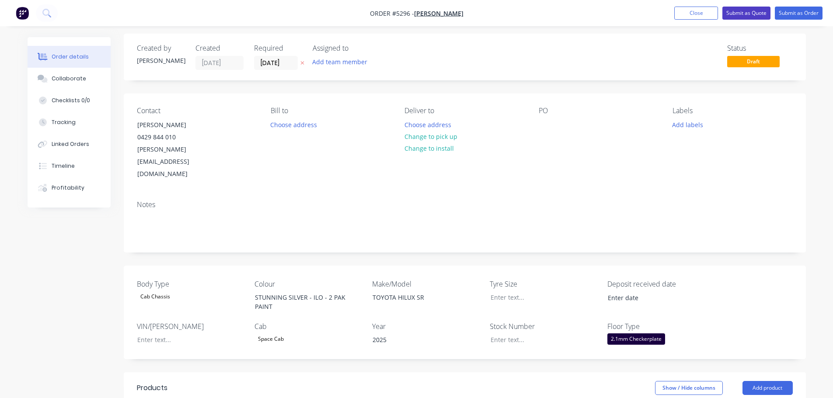
click at [746, 14] on button "Submit as Quote" at bounding box center [746, 13] width 48 height 13
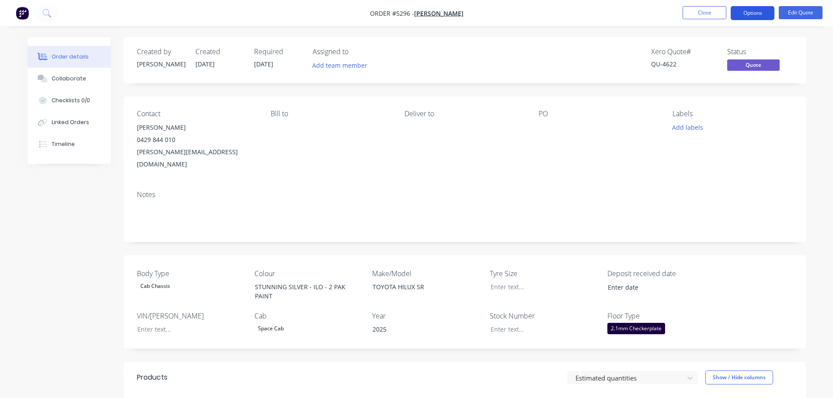
click at [747, 14] on button "Options" at bounding box center [753, 13] width 44 height 14
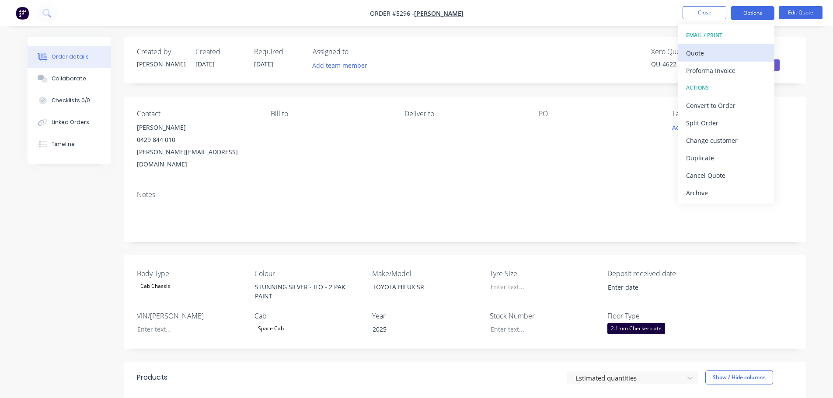
click at [727, 56] on div "Quote" at bounding box center [726, 53] width 80 height 13
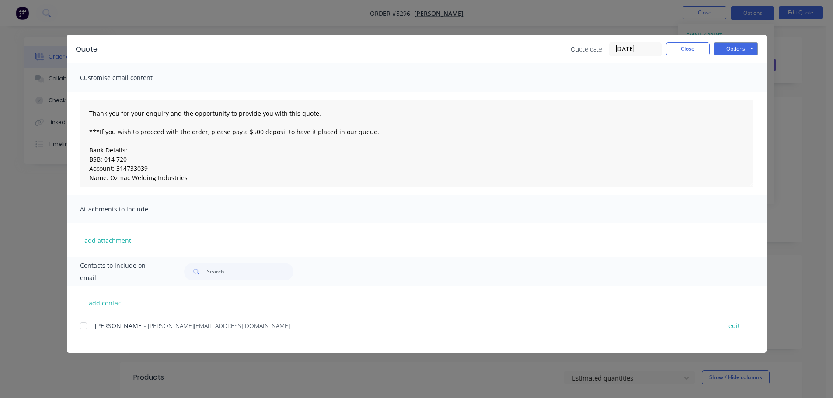
click at [84, 327] on div at bounding box center [83, 325] width 17 height 17
click at [738, 50] on button "Options" at bounding box center [736, 48] width 44 height 13
click at [730, 90] on button "Email" at bounding box center [742, 93] width 56 height 14
click at [86, 327] on div at bounding box center [83, 325] width 17 height 17
click at [728, 49] on button "Options" at bounding box center [736, 48] width 44 height 13
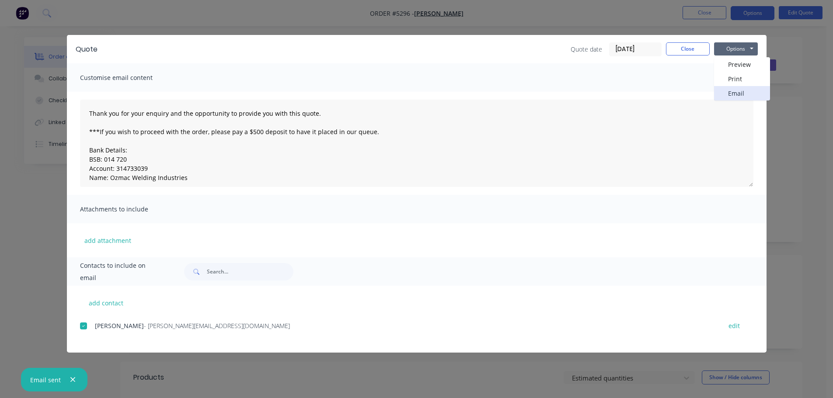
click at [735, 93] on button "Email" at bounding box center [742, 93] width 56 height 14
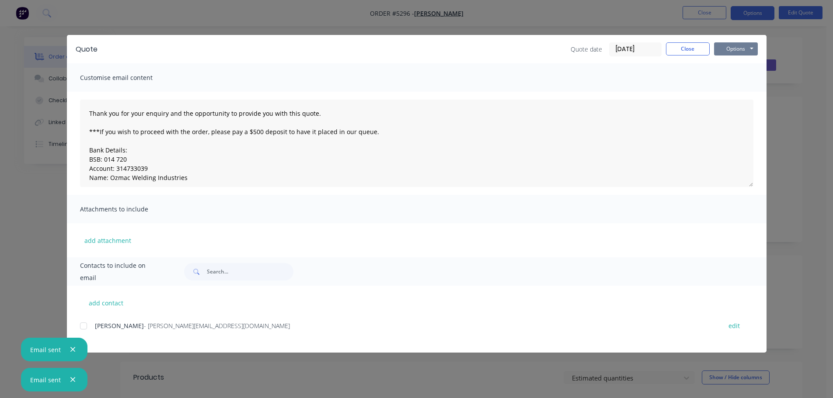
click at [733, 49] on button "Options" at bounding box center [736, 48] width 44 height 13
click at [732, 78] on button "Print" at bounding box center [742, 79] width 56 height 14
click at [696, 52] on button "Close" at bounding box center [688, 48] width 44 height 13
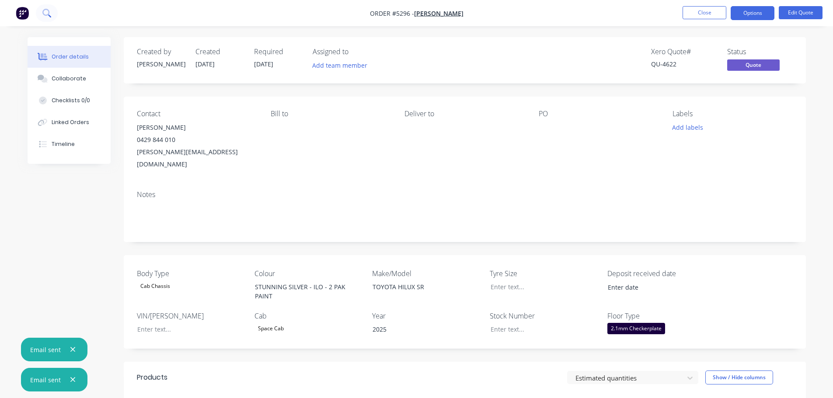
click at [47, 12] on icon at bounding box center [46, 13] width 8 height 8
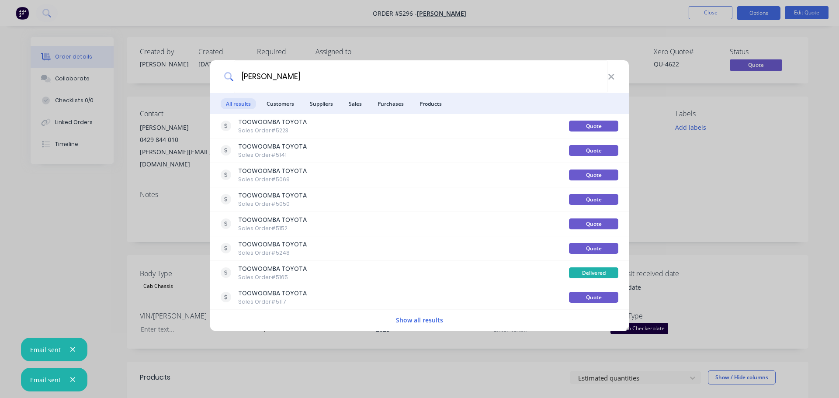
type input "NICK WELSH"
click at [413, 323] on button "Show all results" at bounding box center [419, 320] width 52 height 10
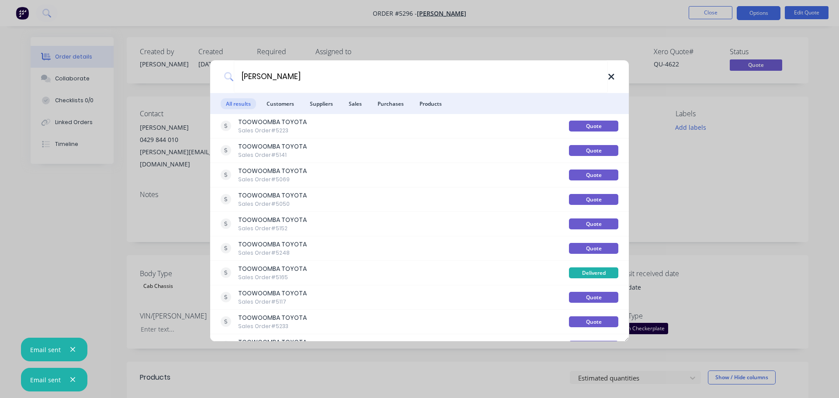
click at [612, 78] on icon at bounding box center [611, 77] width 7 height 10
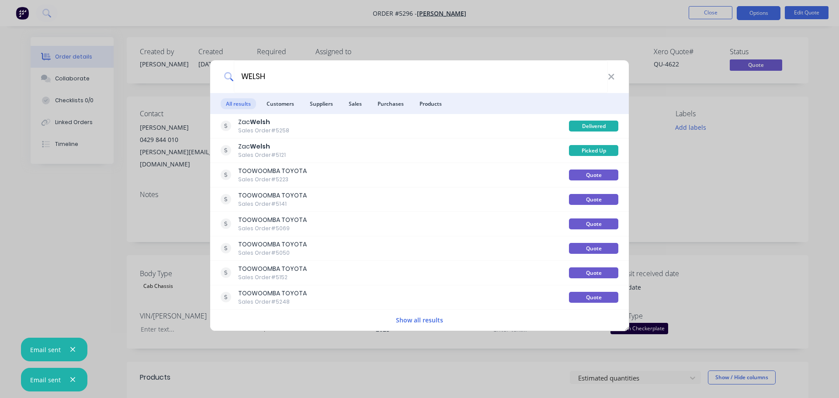
click at [423, 321] on button "Show all results" at bounding box center [419, 320] width 52 height 10
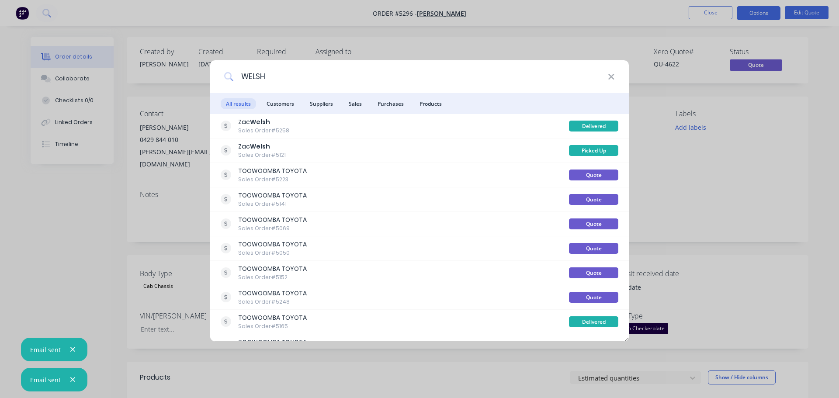
drag, startPoint x: 273, startPoint y: 76, endPoint x: 230, endPoint y: 73, distance: 43.0
click at [230, 73] on div "WELSH" at bounding box center [419, 76] width 419 height 33
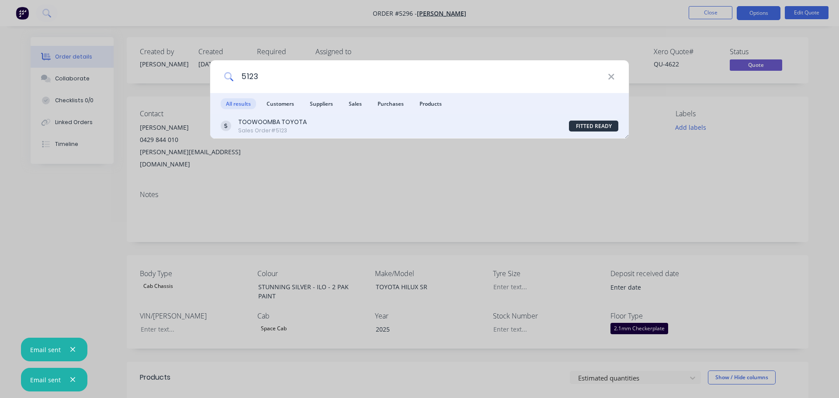
type input "5123"
click at [263, 125] on div "TOOWOOMBA TOYOTA" at bounding box center [272, 122] width 69 height 9
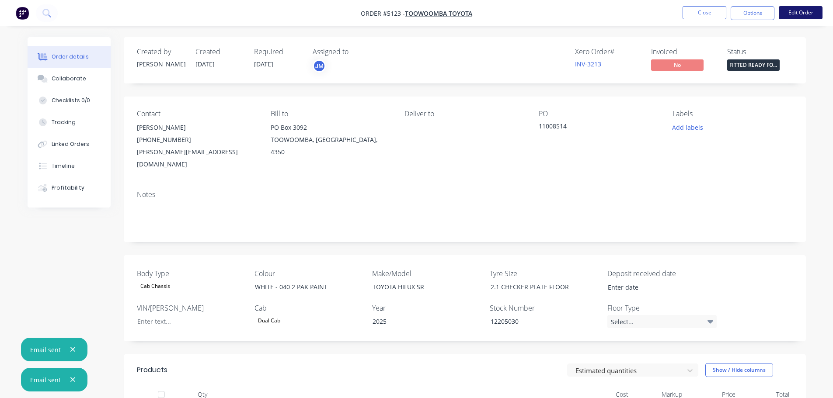
click at [800, 12] on button "Edit Order" at bounding box center [801, 12] width 44 height 13
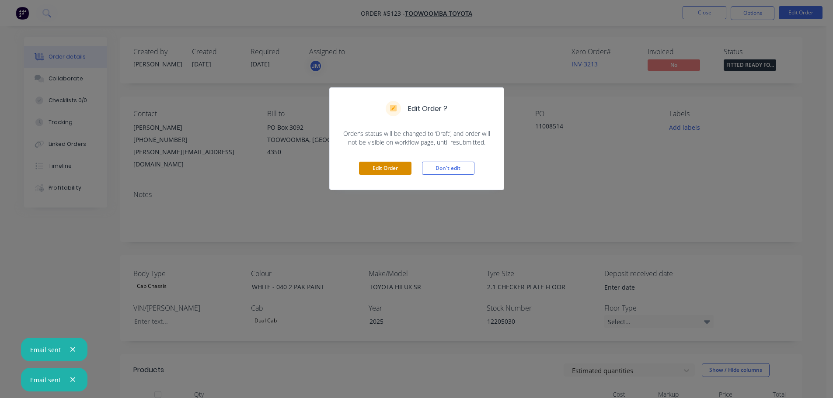
click at [391, 170] on button "Edit Order" at bounding box center [385, 168] width 52 height 13
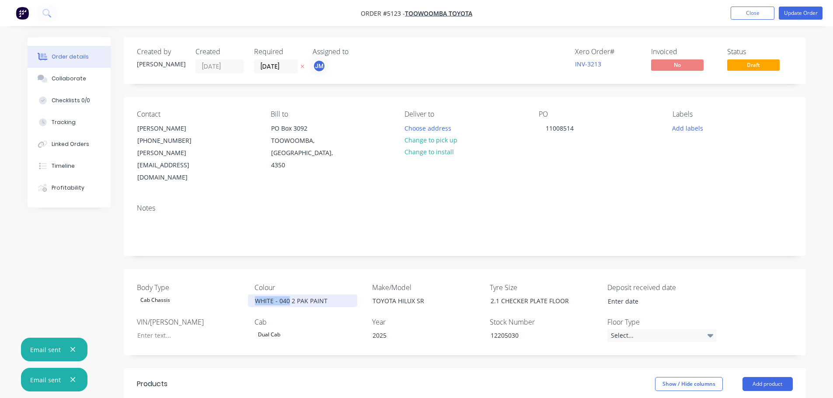
drag, startPoint x: 289, startPoint y: 276, endPoint x: 256, endPoint y: 275, distance: 32.4
click at [256, 295] on div "WHITE - 040 2 PAK PAINT" at bounding box center [302, 301] width 109 height 13
click at [351, 295] on div "STUNNING SILVER - 2 PAK PAINT" at bounding box center [302, 301] width 109 height 13
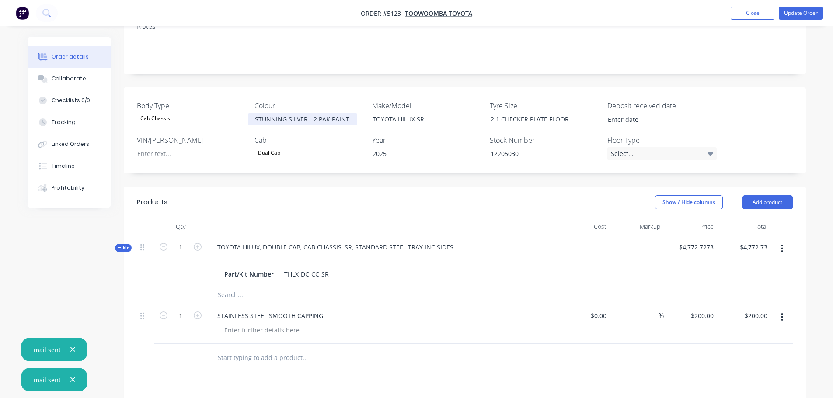
scroll to position [262, 0]
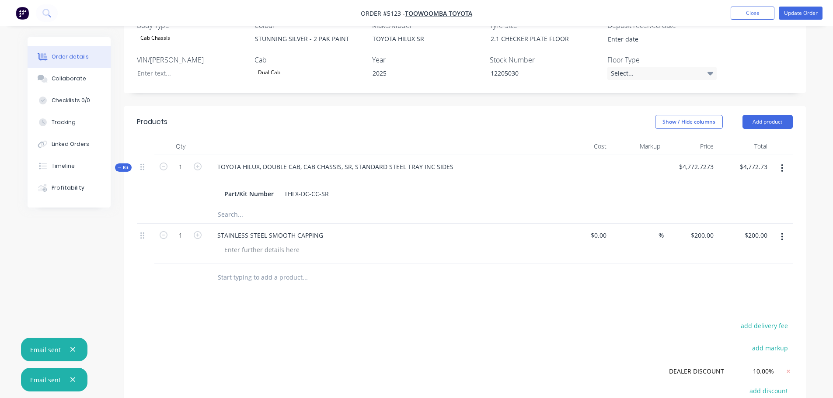
click at [279, 269] on input "text" at bounding box center [304, 277] width 175 height 17
click at [773, 115] on button "Add product" at bounding box center [767, 122] width 50 height 14
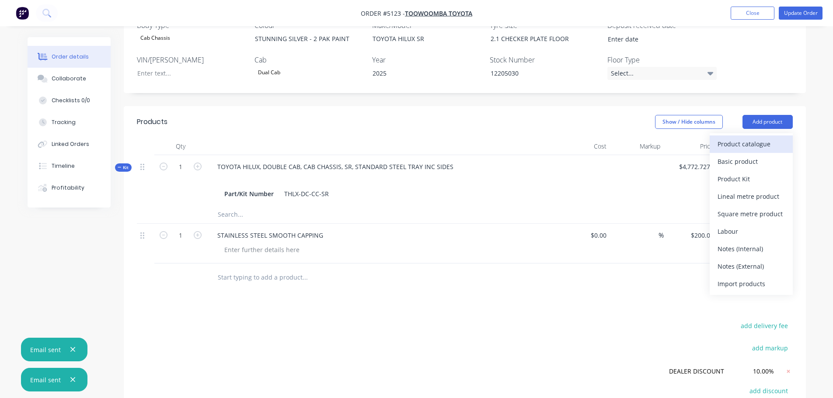
click at [761, 138] on div "Product catalogue" at bounding box center [750, 144] width 67 height 13
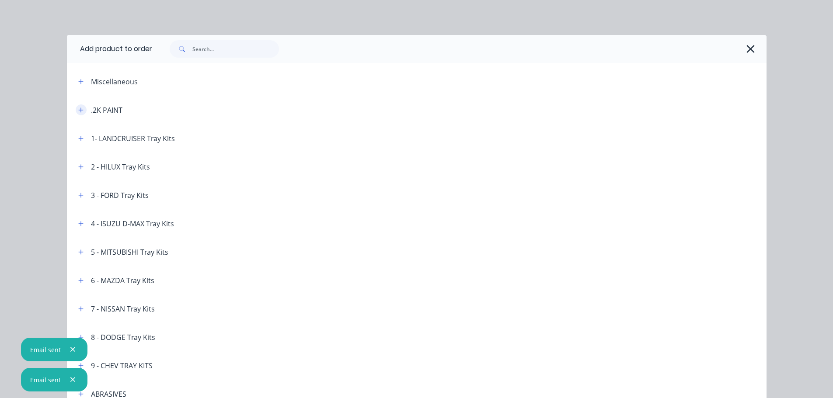
click at [78, 112] on icon "button" at bounding box center [80, 110] width 5 height 6
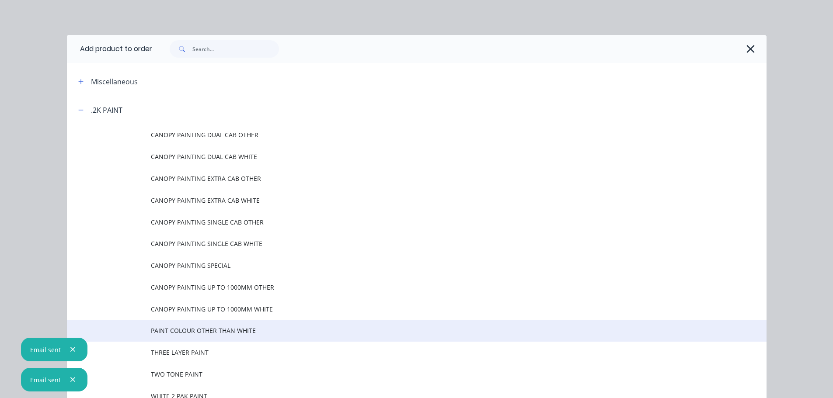
click at [144, 331] on td at bounding box center [109, 331] width 84 height 22
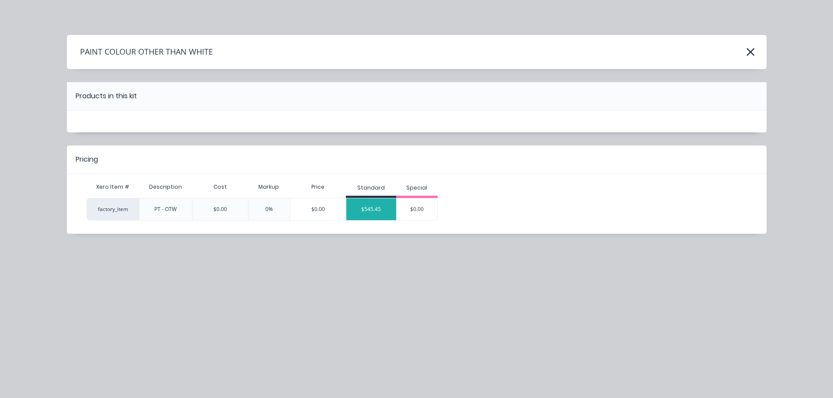
click at [364, 206] on div "$545.45" at bounding box center [371, 209] width 50 height 22
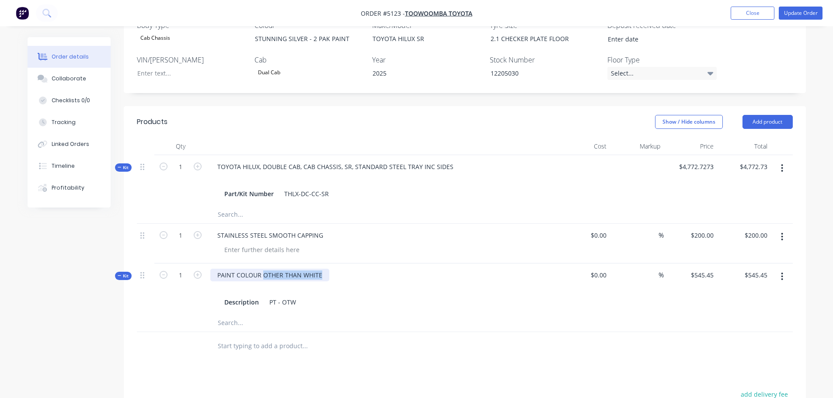
drag, startPoint x: 264, startPoint y: 250, endPoint x: 354, endPoint y: 248, distance: 90.1
click at [354, 264] on div "PAINT COLOUR OTHER THAN WHITE Description PT - OTW" at bounding box center [382, 289] width 350 height 51
click at [266, 338] on input "text" at bounding box center [304, 346] width 175 height 17
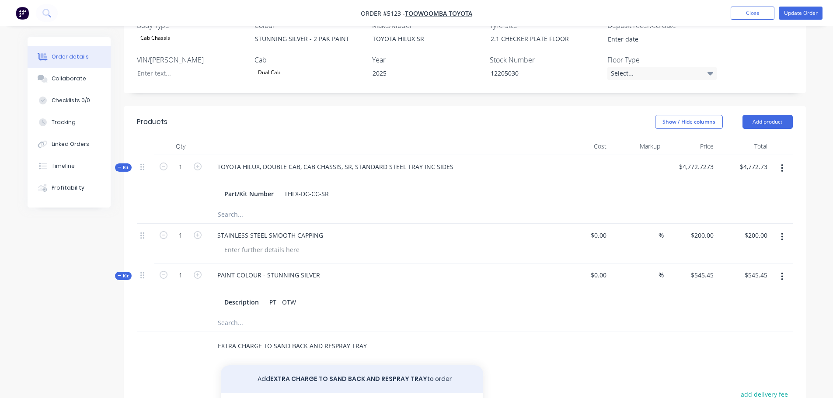
type input "EXTRA CHARGE TO SAND BACK AND RESPRAY TRAY"
click at [362, 366] on button "Add EXTRA CHARGE TO SAND BACK AND RESPRAY TRAY to order" at bounding box center [352, 380] width 262 height 28
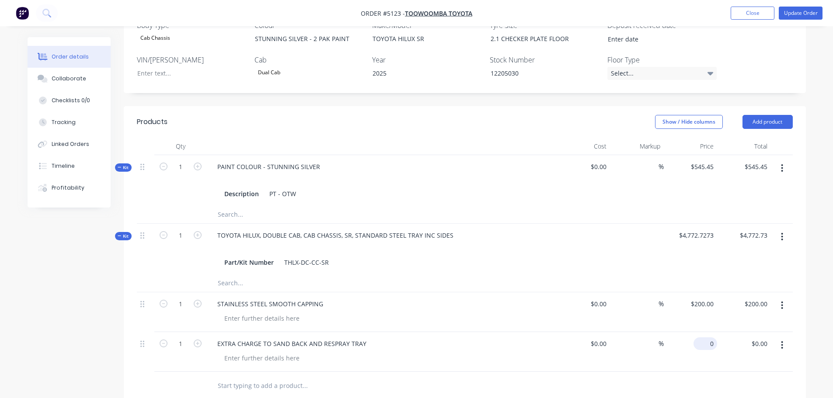
click at [698, 332] on div "0 $0.00" at bounding box center [691, 352] width 54 height 40
type input "$454.56"
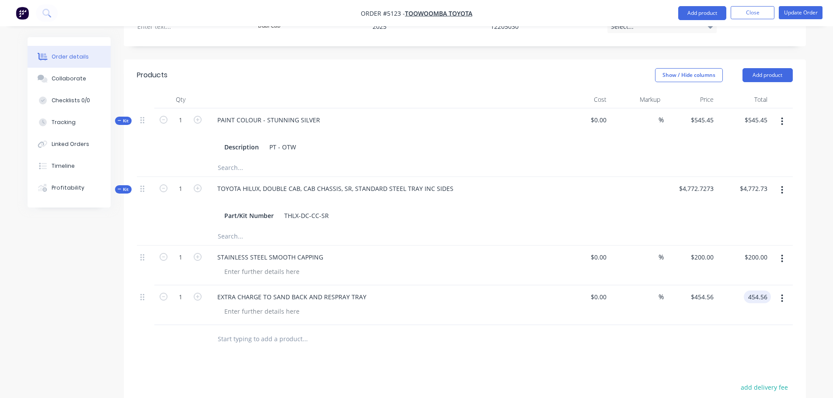
scroll to position [308, 0]
type input "$454.56"
click at [588, 247] on div "$0.00 $0.00" at bounding box center [584, 267] width 54 height 40
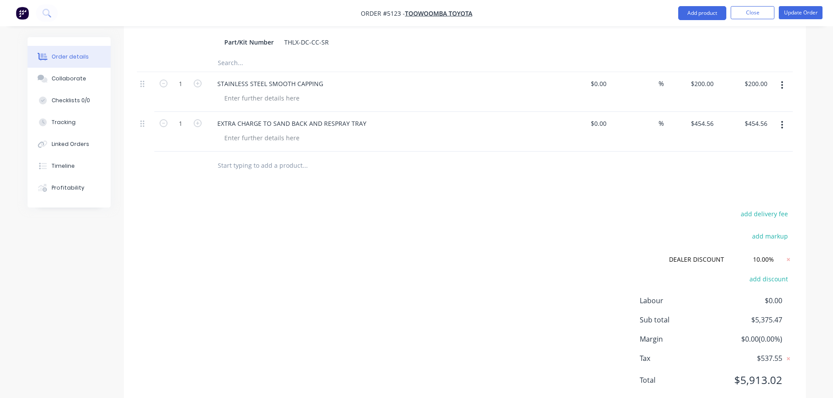
scroll to position [483, 0]
drag, startPoint x: 781, startPoint y: 292, endPoint x: 738, endPoint y: 296, distance: 43.0
click at [738, 314] on span "$5,375.47" at bounding box center [749, 319] width 65 height 10
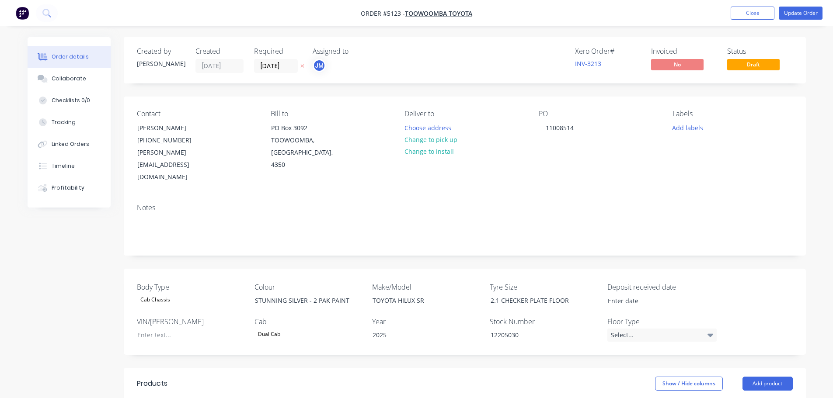
scroll to position [0, 0]
click at [798, 14] on button "Update Order" at bounding box center [801, 13] width 44 height 13
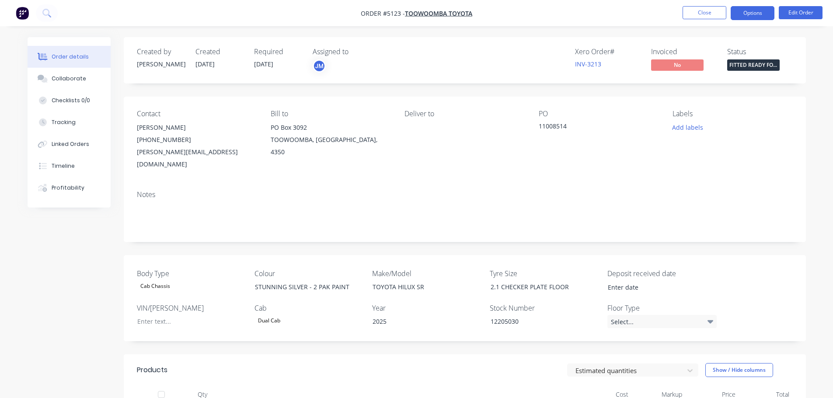
click at [759, 14] on button "Options" at bounding box center [753, 13] width 44 height 14
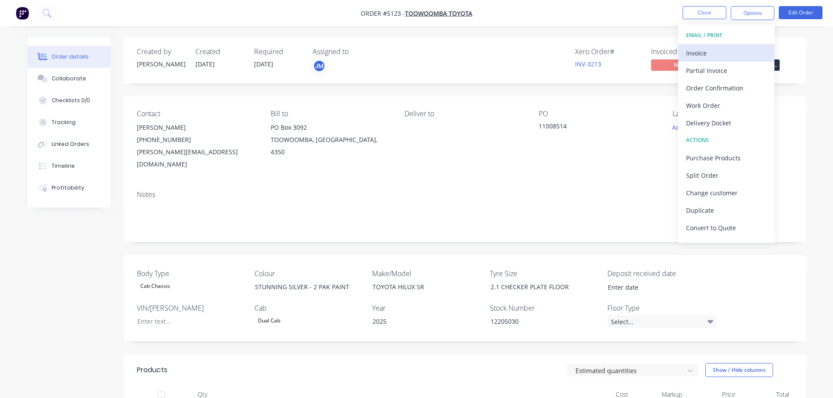
click at [734, 53] on div "Invoice" at bounding box center [726, 53] width 80 height 13
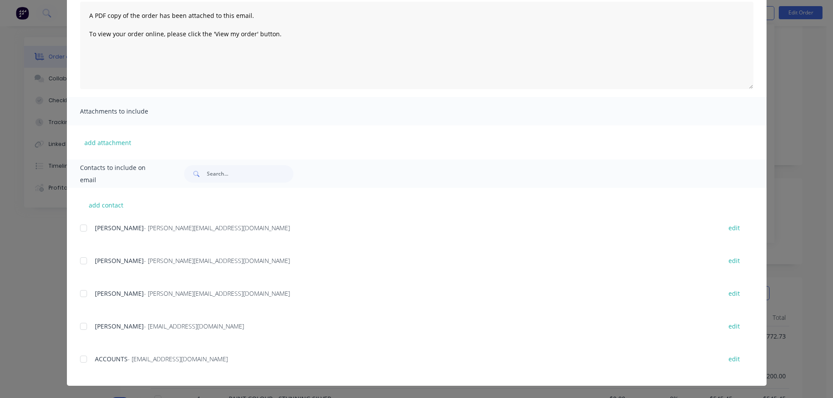
scroll to position [87, 0]
click at [81, 362] on div at bounding box center [83, 359] width 17 height 17
click at [80, 295] on div at bounding box center [83, 293] width 17 height 17
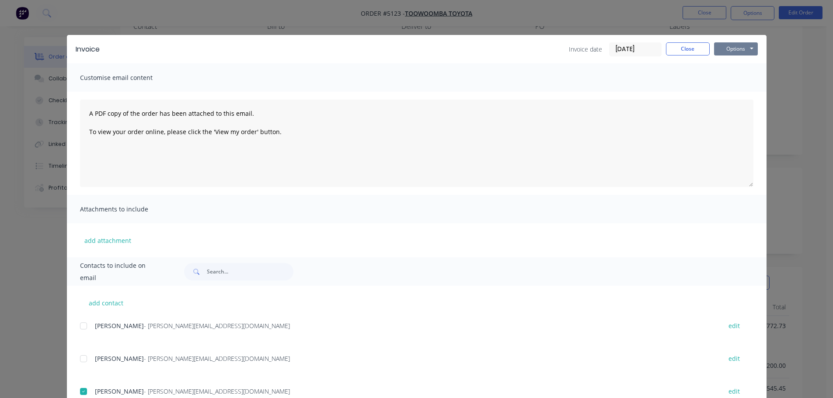
click at [734, 51] on button "Options" at bounding box center [736, 48] width 44 height 13
click at [733, 95] on button "Email" at bounding box center [742, 93] width 56 height 14
click at [733, 52] on button "Options" at bounding box center [736, 48] width 44 height 13
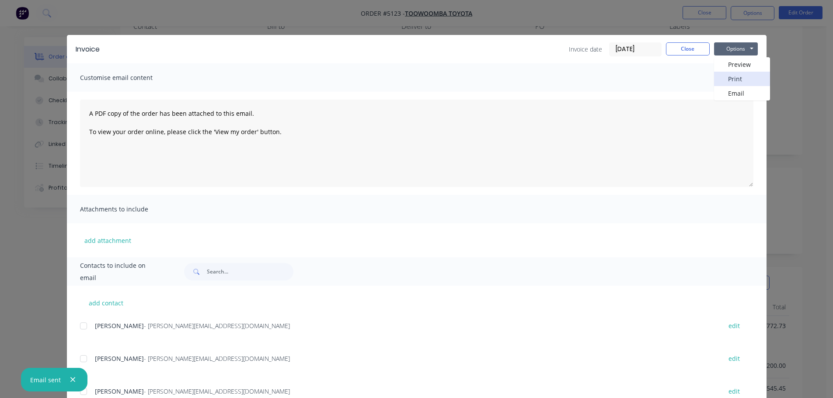
click at [737, 77] on button "Print" at bounding box center [742, 79] width 56 height 14
click at [688, 49] on button "Close" at bounding box center [688, 48] width 44 height 13
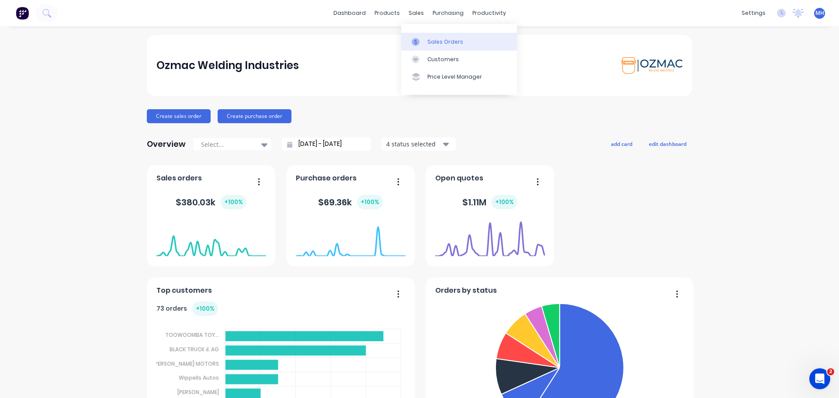
click at [434, 41] on div "Sales Orders" at bounding box center [446, 42] width 36 height 8
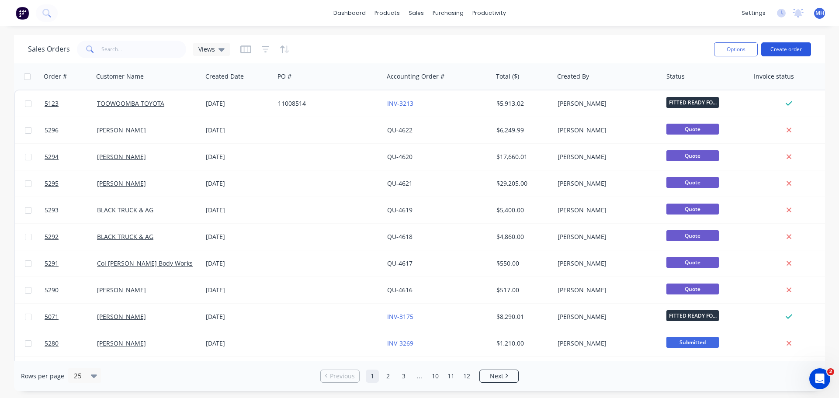
click at [801, 50] on button "Create order" at bounding box center [787, 49] width 50 height 14
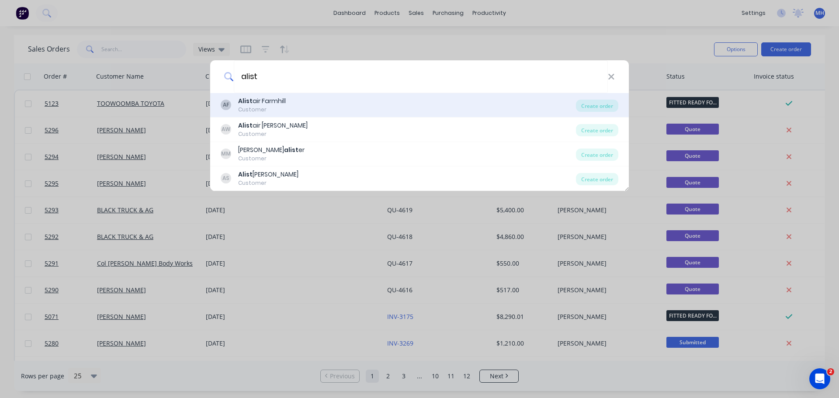
type input "alist"
click at [313, 110] on div "AF Alist air Farmhill Customer" at bounding box center [398, 105] width 355 height 17
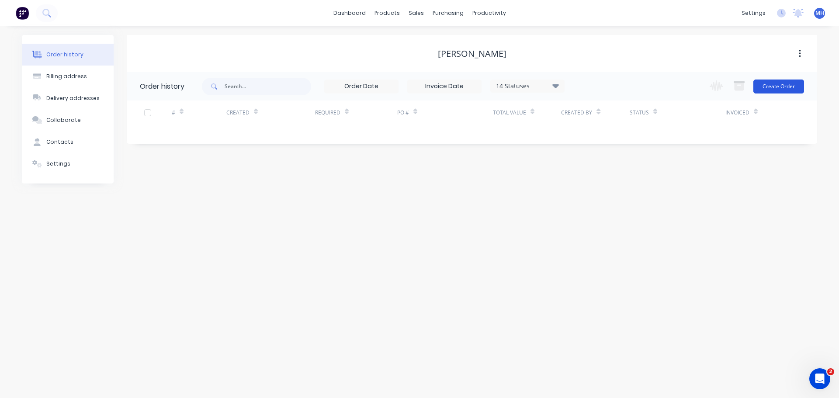
click at [788, 89] on button "Create Order" at bounding box center [779, 87] width 51 height 14
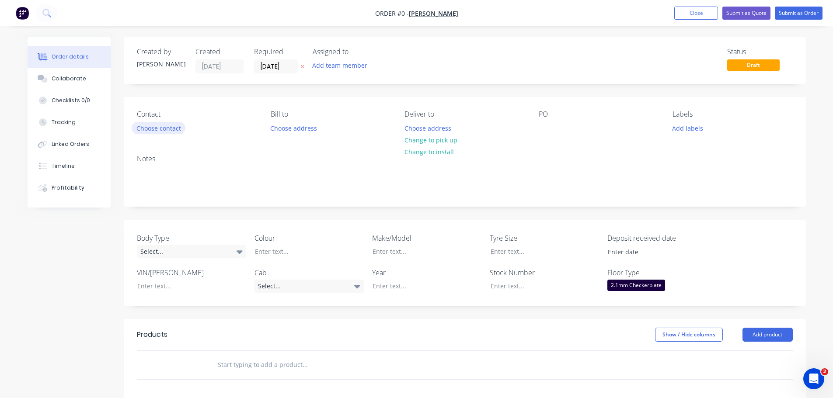
click at [153, 129] on button "Choose contact" at bounding box center [159, 128] width 54 height 12
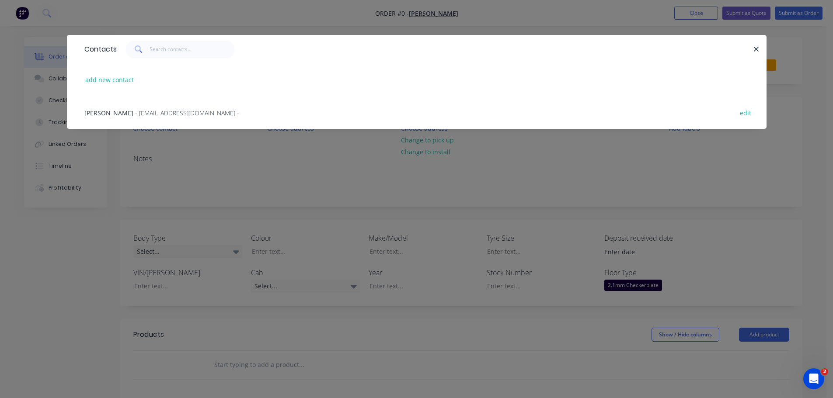
click at [116, 112] on span "[PERSON_NAME]" at bounding box center [108, 113] width 49 height 8
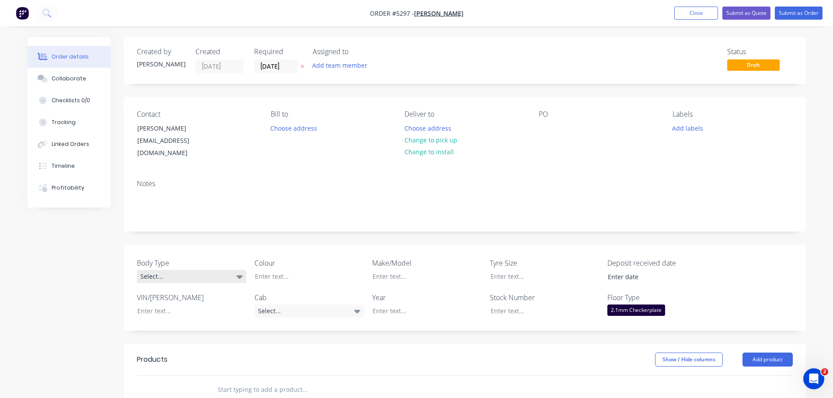
click at [195, 270] on div "Select..." at bounding box center [191, 276] width 109 height 13
click at [194, 299] on button "Cab Chassis" at bounding box center [202, 302] width 131 height 17
click at [279, 270] on div at bounding box center [302, 276] width 109 height 13
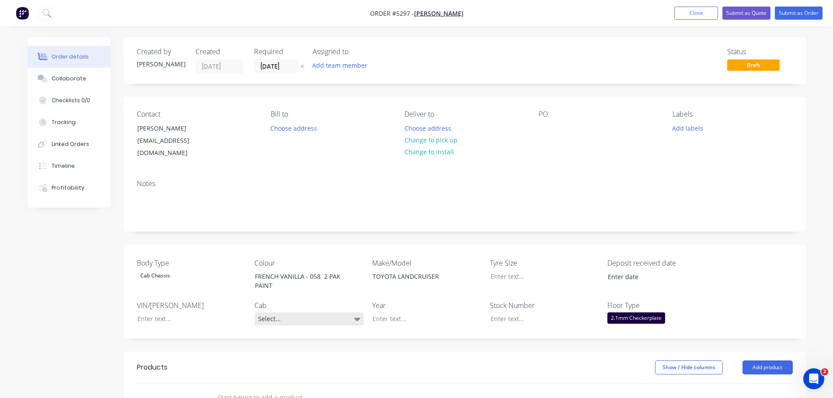
click at [302, 313] on div "Select..." at bounding box center [308, 319] width 109 height 13
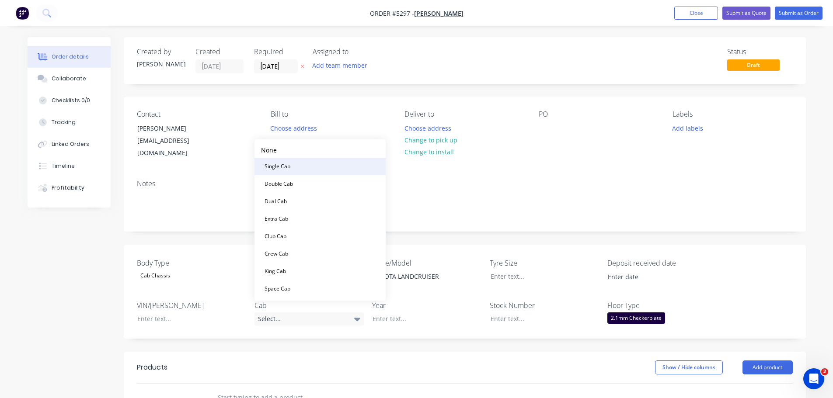
click at [296, 165] on button "Single Cab" at bounding box center [319, 166] width 131 height 17
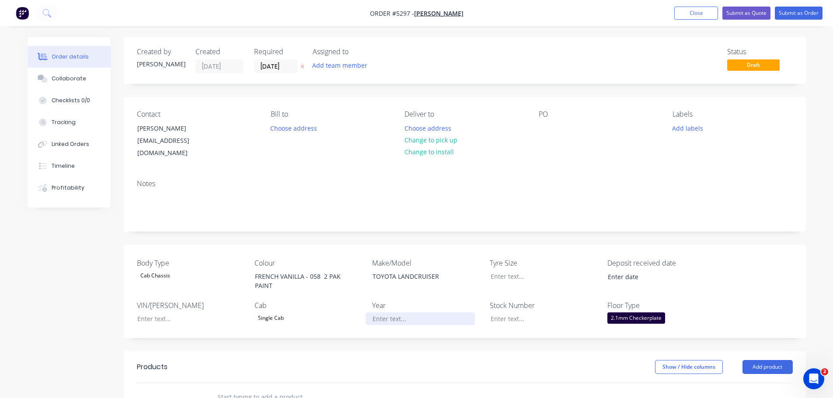
click at [401, 313] on div at bounding box center [420, 319] width 109 height 13
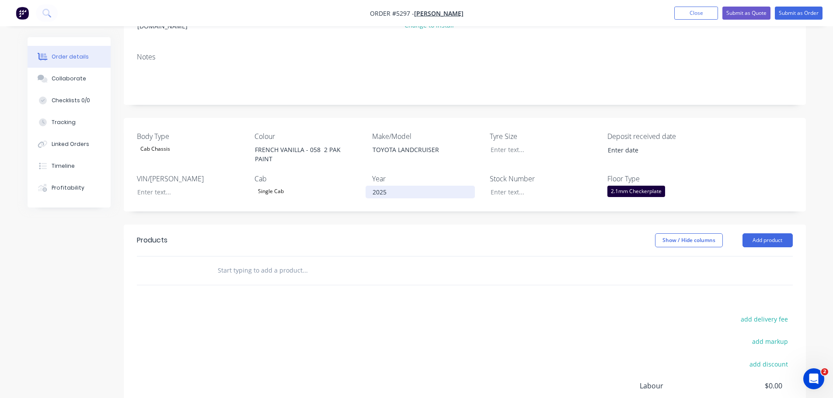
scroll to position [131, 0]
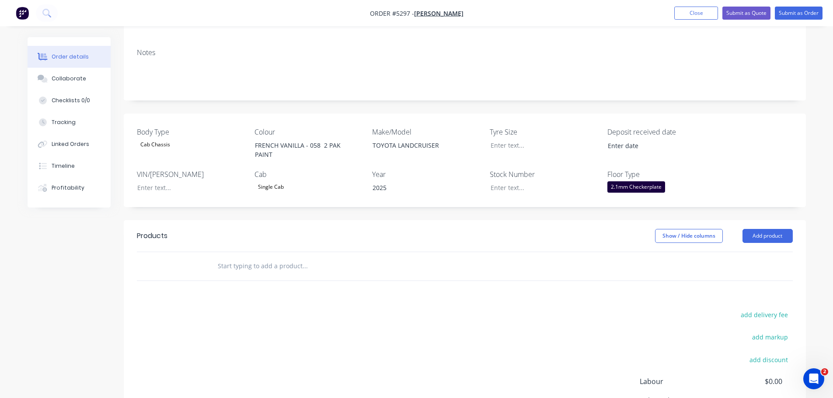
click at [317, 260] on input "text" at bounding box center [304, 266] width 175 height 17
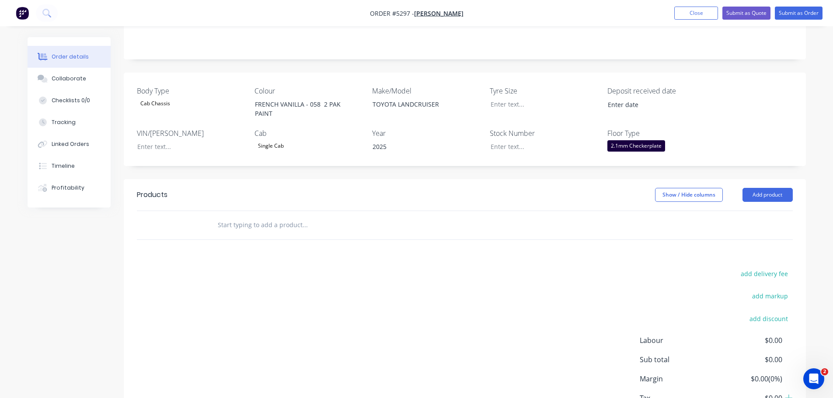
scroll to position [175, 0]
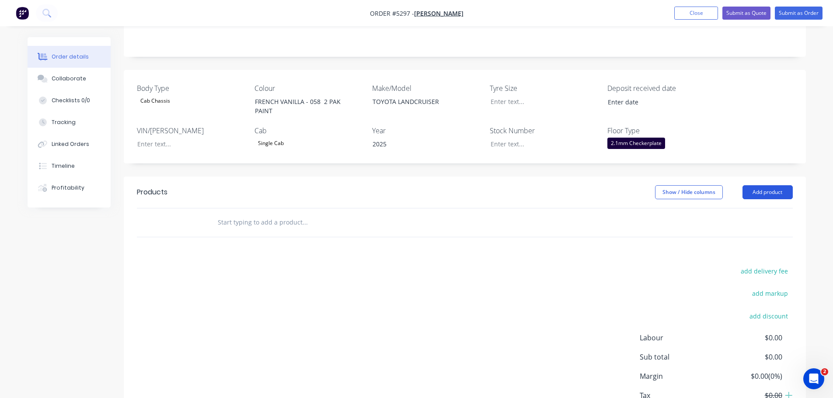
click at [758, 185] on button "Add product" at bounding box center [767, 192] width 50 height 14
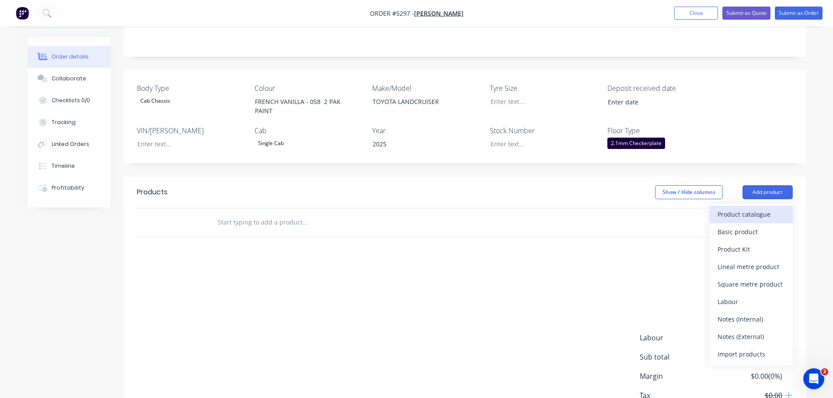
click at [752, 208] on div "Product catalogue" at bounding box center [750, 214] width 67 height 13
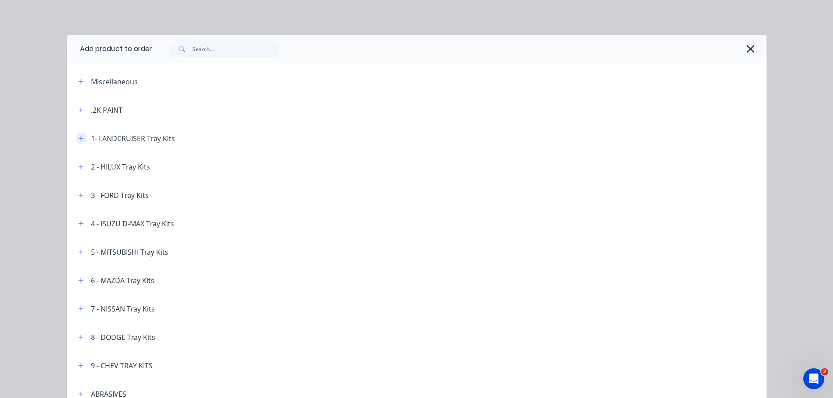
click at [78, 139] on icon "button" at bounding box center [80, 138] width 5 height 5
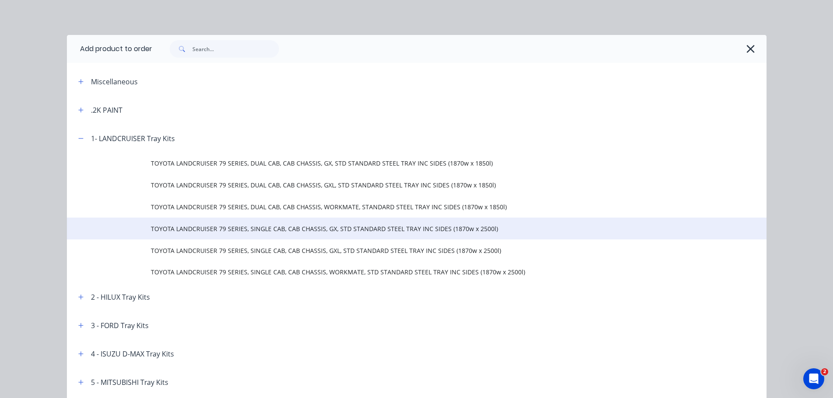
click at [314, 232] on span "TOYOTA LANDCRUISER 79 SERIES, SINGLE CAB, CAB CHASSIS, GX, STD STANDARD STEEL T…" at bounding box center [397, 228] width 492 height 9
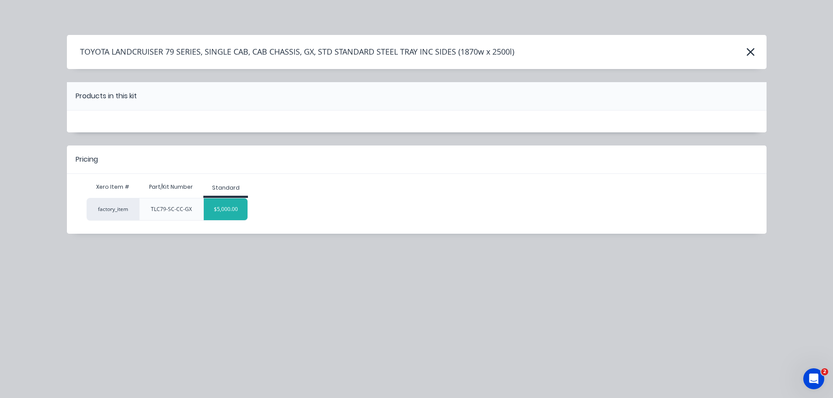
click at [231, 212] on div "$5,000.00" at bounding box center [226, 209] width 44 height 22
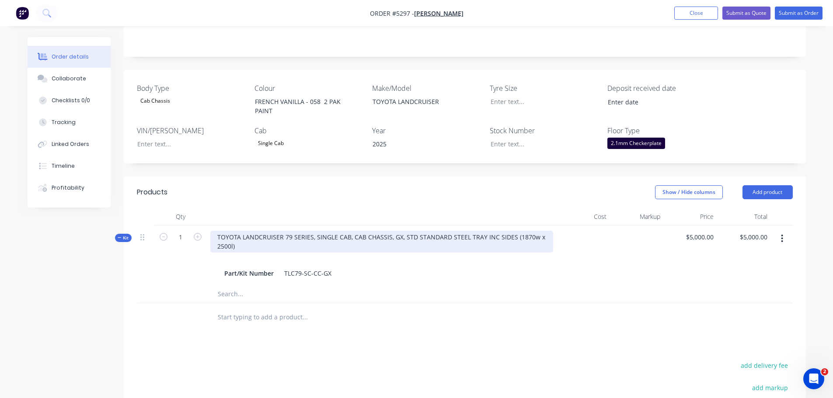
click at [391, 231] on div "TOYOTA LANDCRUISER 79 SERIES, SINGLE CAB, CAB CHASSIS, GX, STD STANDARD STEEL T…" at bounding box center [381, 242] width 343 height 22
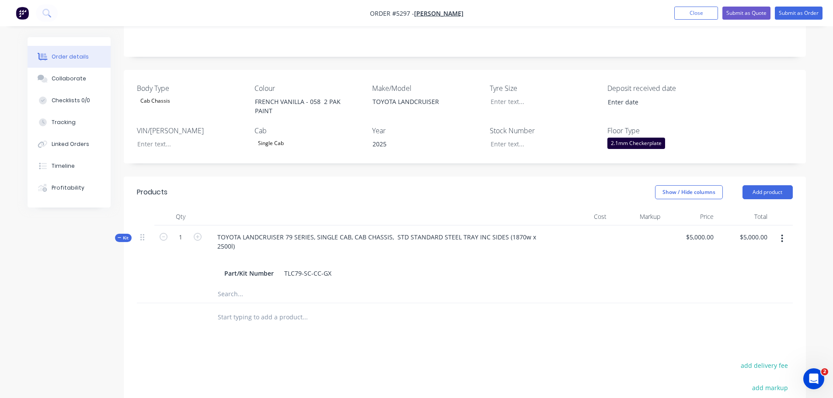
click at [246, 309] on input "text" at bounding box center [304, 317] width 175 height 17
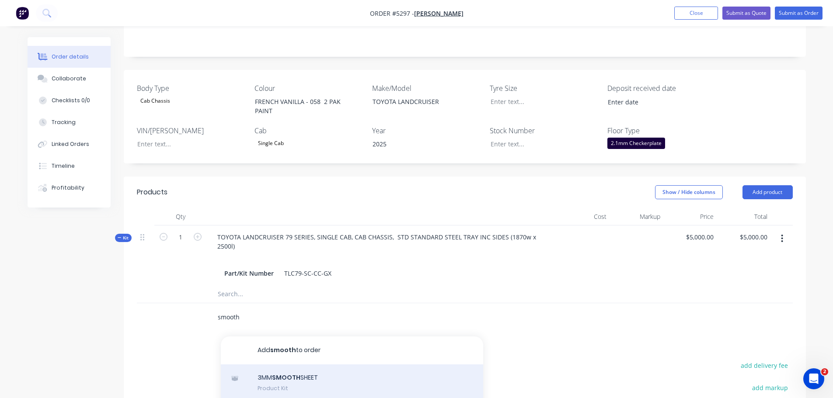
type input "smooth"
click at [306, 380] on div "3MM SMOOTH SHEET Product Kit" at bounding box center [352, 383] width 262 height 37
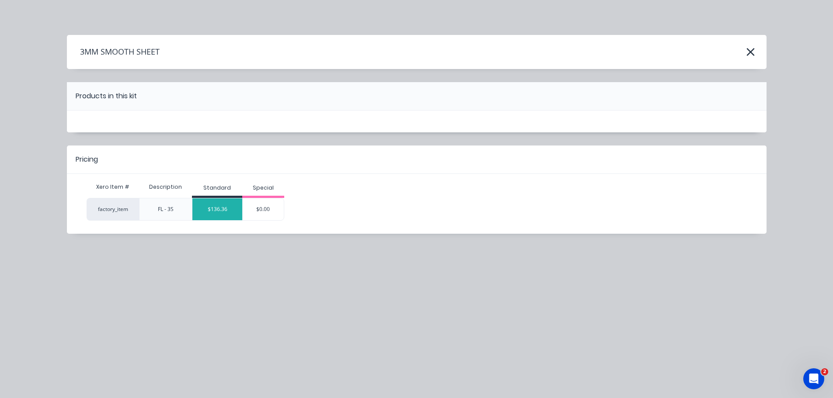
click at [233, 214] on div "$136.36" at bounding box center [217, 209] width 50 height 22
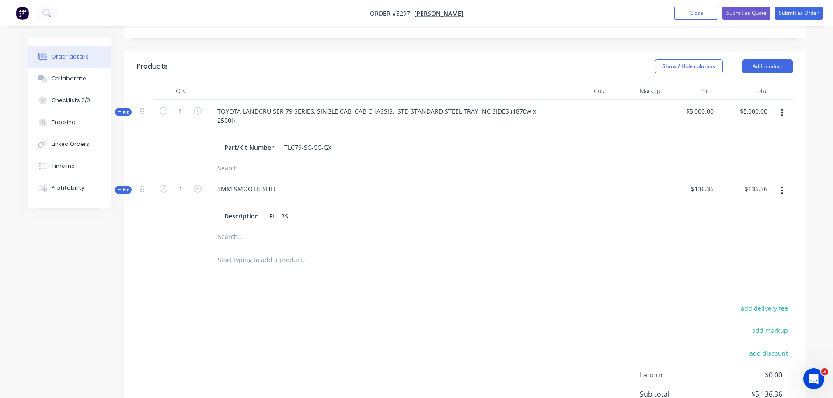
scroll to position [306, 0]
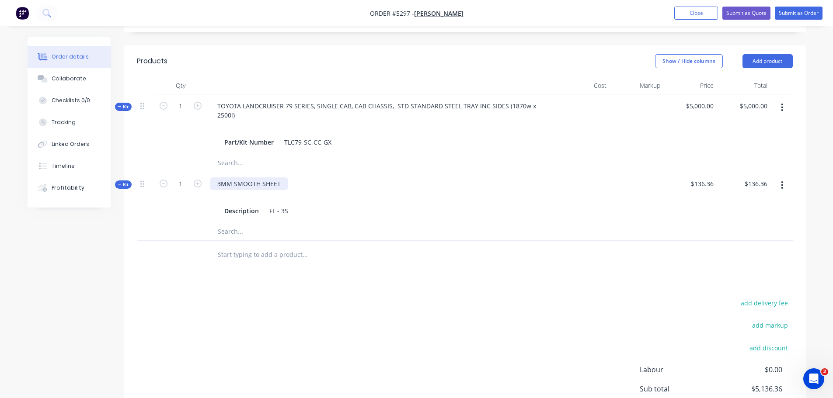
click at [279, 178] on div "3MM SMOOTH SHEET" at bounding box center [248, 184] width 77 height 13
click at [249, 246] on input "text" at bounding box center [304, 254] width 175 height 17
click at [772, 54] on button "Add product" at bounding box center [767, 61] width 50 height 14
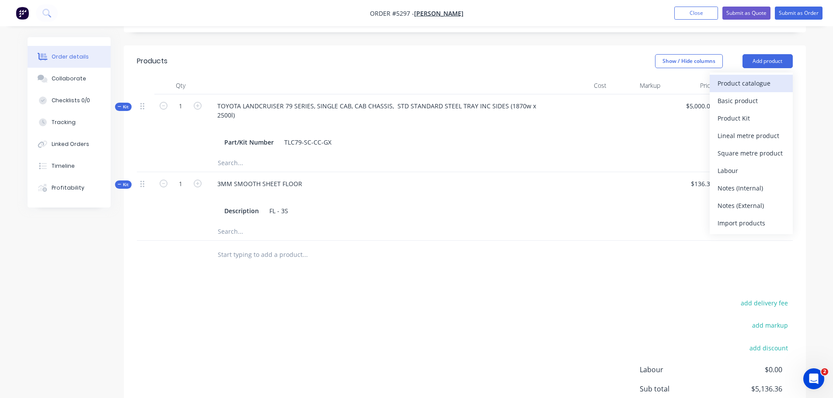
click at [748, 77] on div "Product catalogue" at bounding box center [750, 83] width 67 height 13
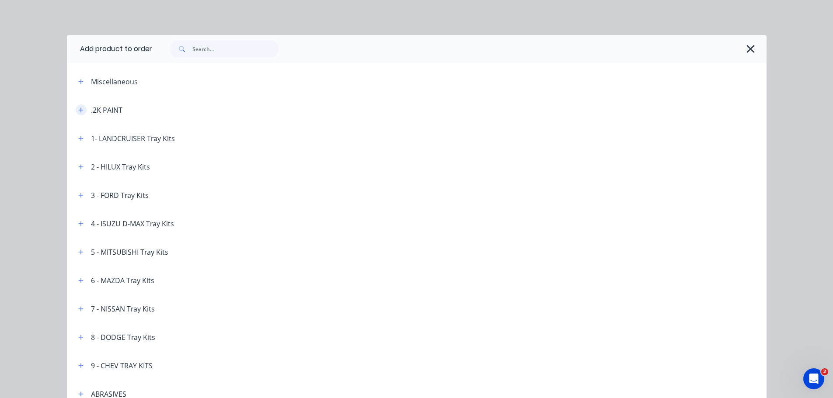
click at [82, 110] on button "button" at bounding box center [81, 109] width 11 height 11
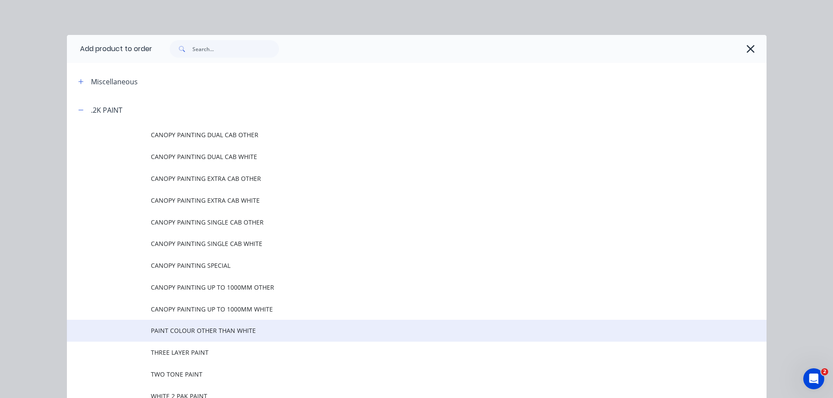
click at [214, 335] on span "PAINT COLOUR OTHER THAN WHITE" at bounding box center [397, 330] width 492 height 9
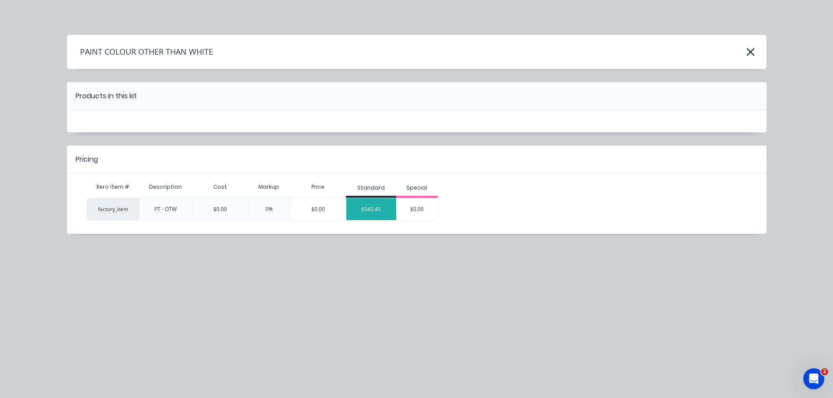
click at [379, 211] on div "$545.45" at bounding box center [371, 209] width 50 height 22
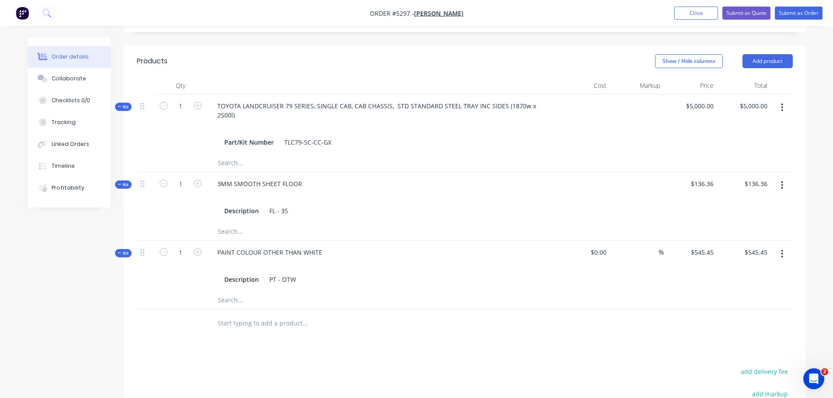
click at [784, 246] on button "button" at bounding box center [782, 254] width 21 height 16
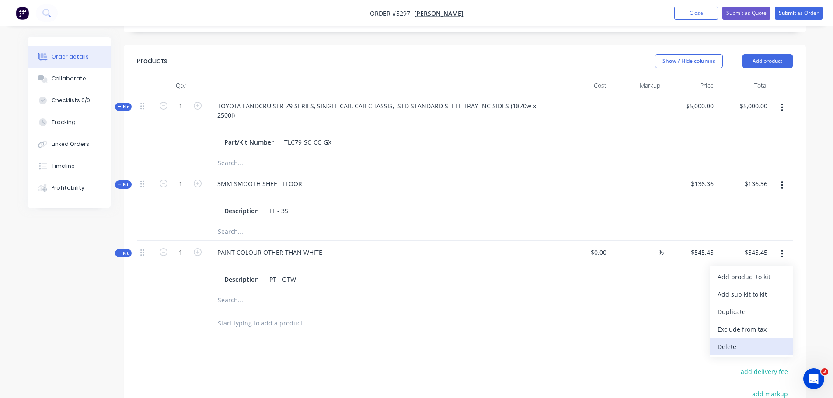
click at [739, 341] on div "Delete" at bounding box center [750, 347] width 67 height 13
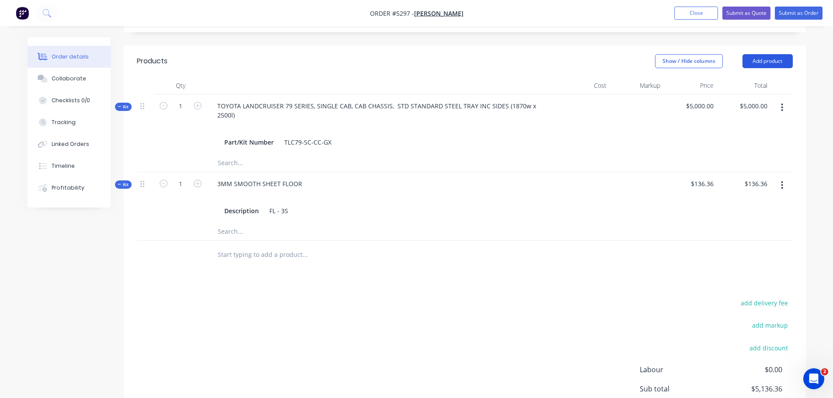
click at [773, 54] on button "Add product" at bounding box center [767, 61] width 50 height 14
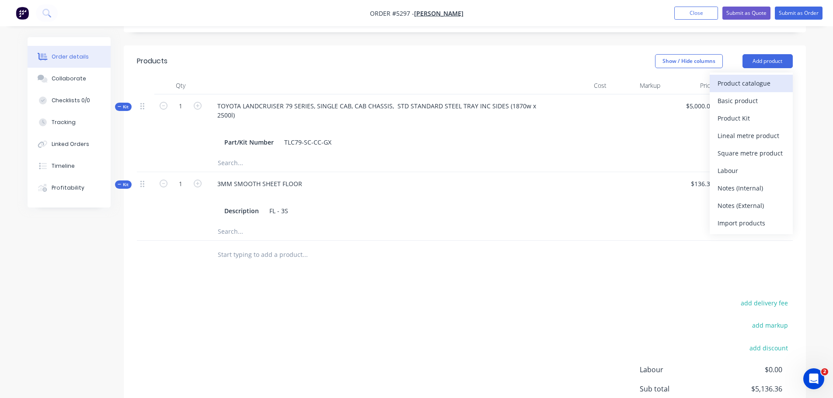
click at [761, 77] on div "Product catalogue" at bounding box center [750, 83] width 67 height 13
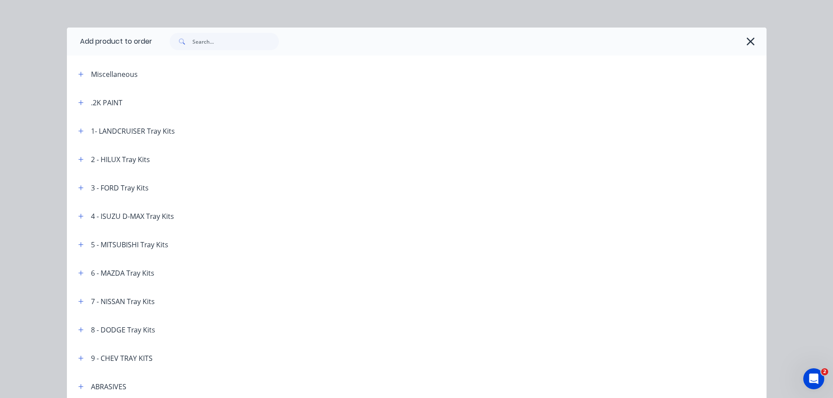
scroll to position [0, 0]
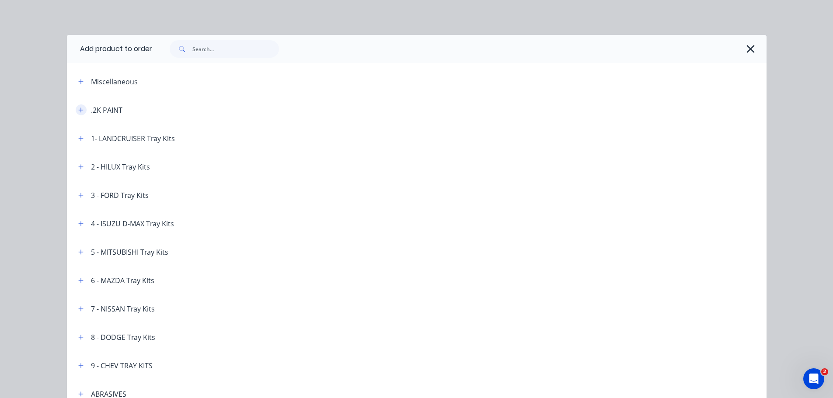
click at [78, 111] on icon "button" at bounding box center [80, 110] width 5 height 5
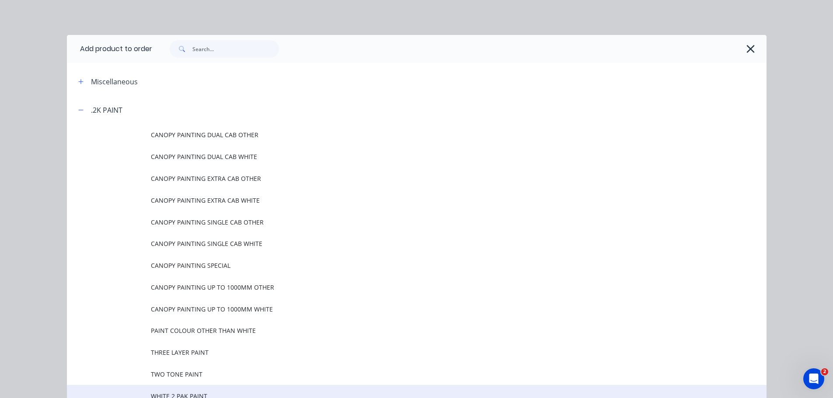
click at [203, 393] on span "WHITE 2 PAK PAINT" at bounding box center [397, 396] width 492 height 9
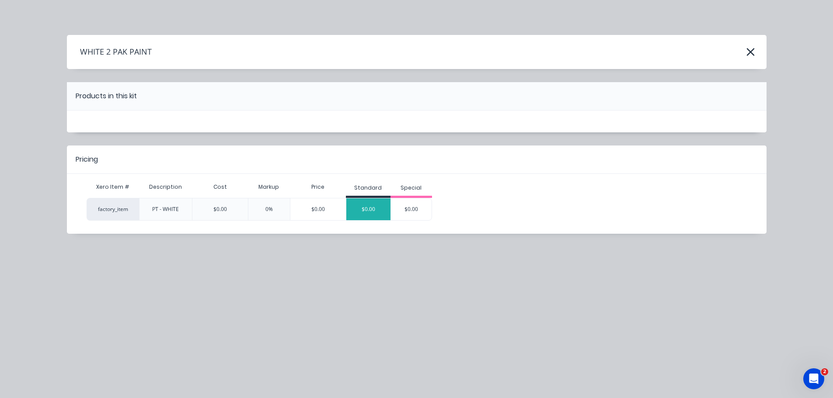
click at [368, 212] on div "$0.00" at bounding box center [368, 209] width 44 height 22
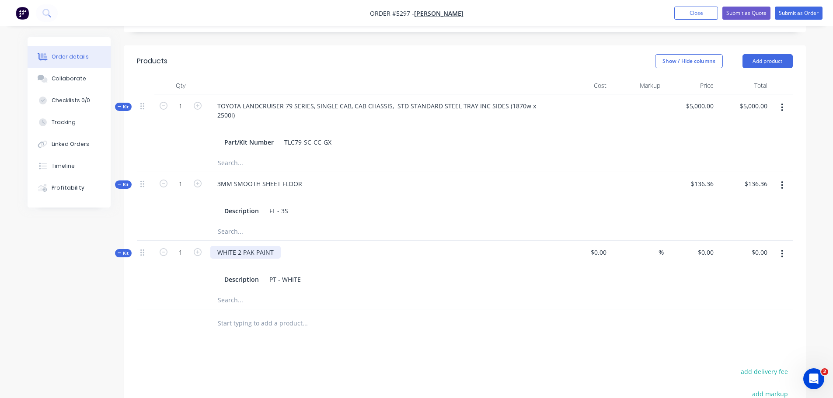
click at [277, 246] on div "WHITE 2 PAK PAINT" at bounding box center [245, 252] width 70 height 13
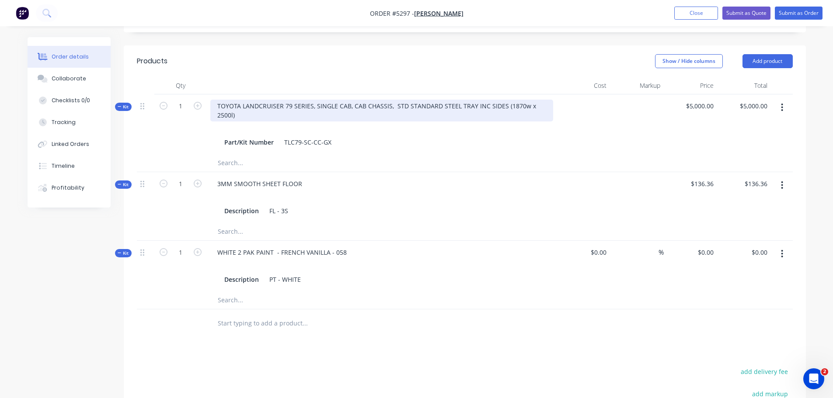
click at [537, 100] on div "TOYOTA LANDCRUISER 79 SERIES, SINGLE CAB, CAB CHASSIS, STD STANDARD STEEL TRAY …" at bounding box center [381, 111] width 343 height 22
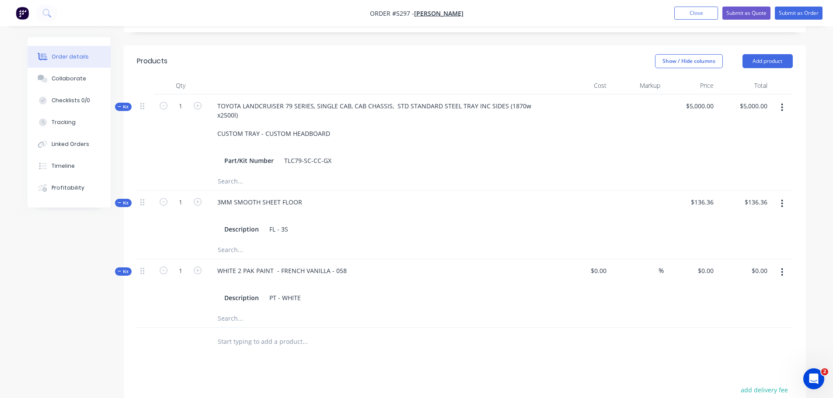
click at [277, 333] on input "text" at bounding box center [304, 341] width 175 height 17
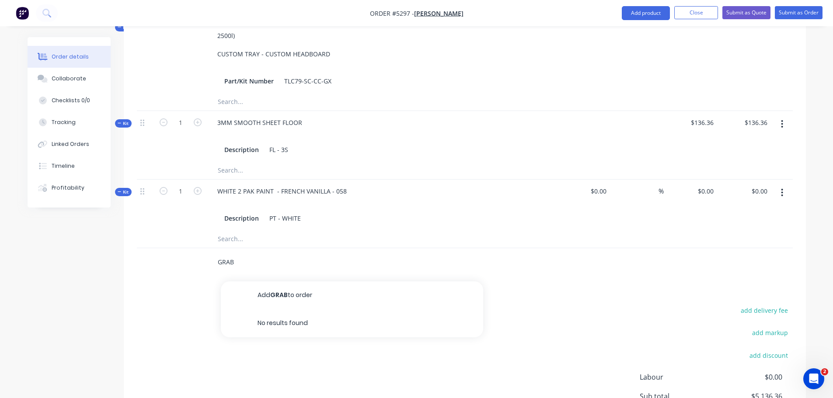
scroll to position [393, 0]
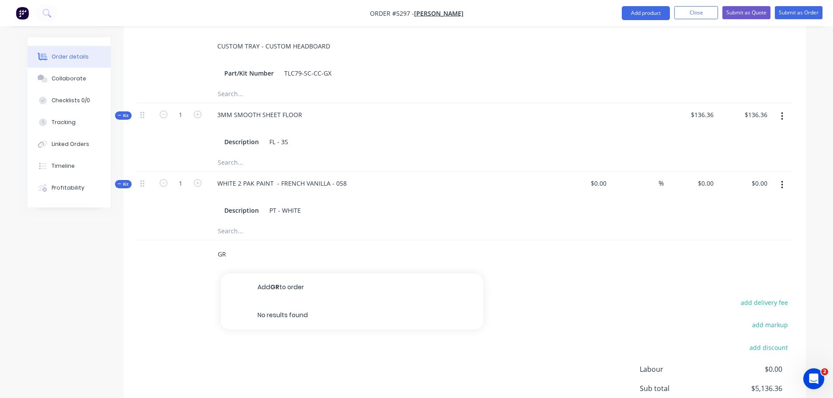
type input "G"
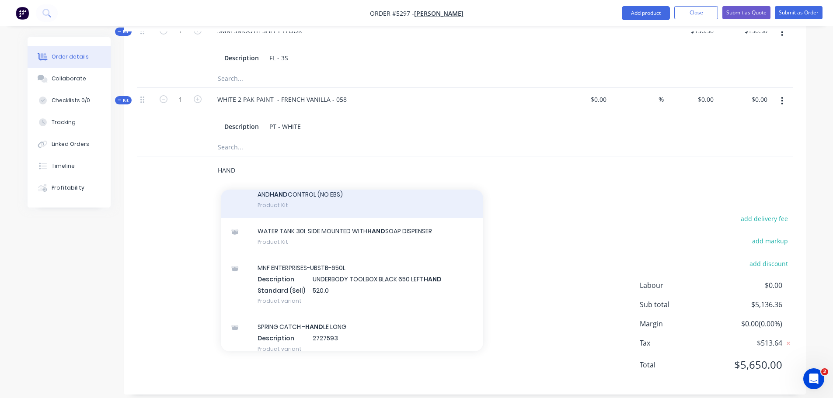
scroll to position [219, 0]
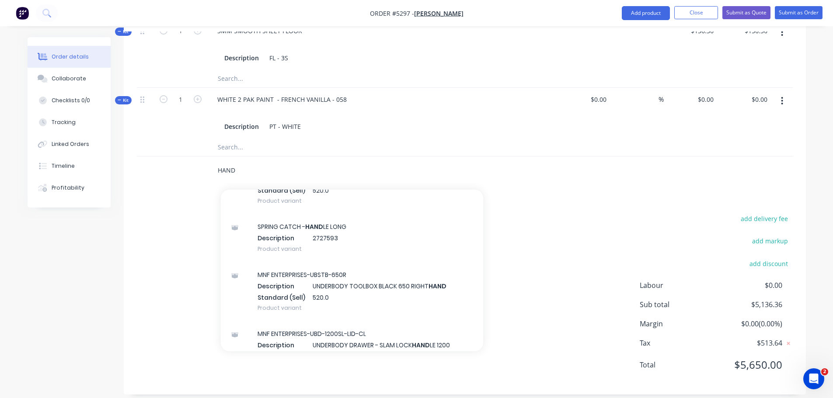
type input "HAND"
click at [411, 139] on div at bounding box center [341, 147] width 262 height 17
drag, startPoint x: 240, startPoint y: 167, endPoint x: 205, endPoint y: 164, distance: 35.1
click at [205, 164] on div "HAND Add HAND to order SPRING CATCH - HAND LE LONG Product SPRING CATCH - HAND …" at bounding box center [465, 171] width 656 height 28
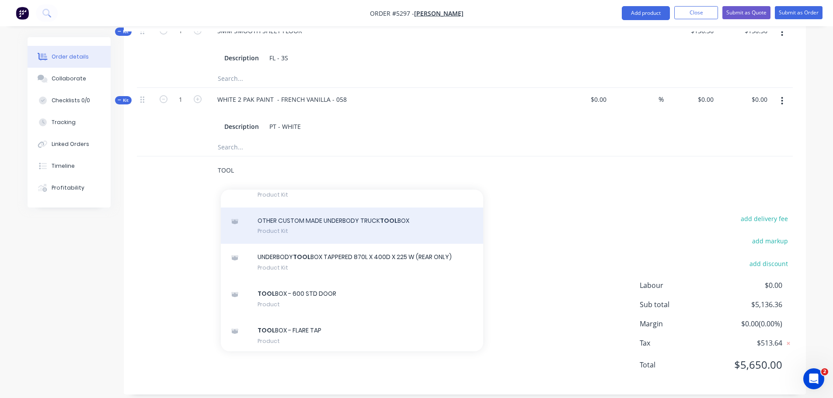
scroll to position [743, 0]
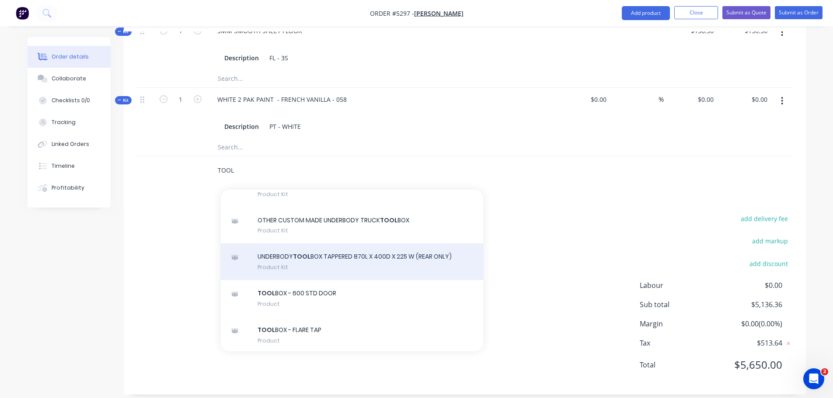
type input "TOOL"
click at [340, 257] on div "UNDERBODY TOOL BOX TAPPERED 870L X 400D X 225 W (REAR ONLY) Product Kit" at bounding box center [352, 262] width 262 height 37
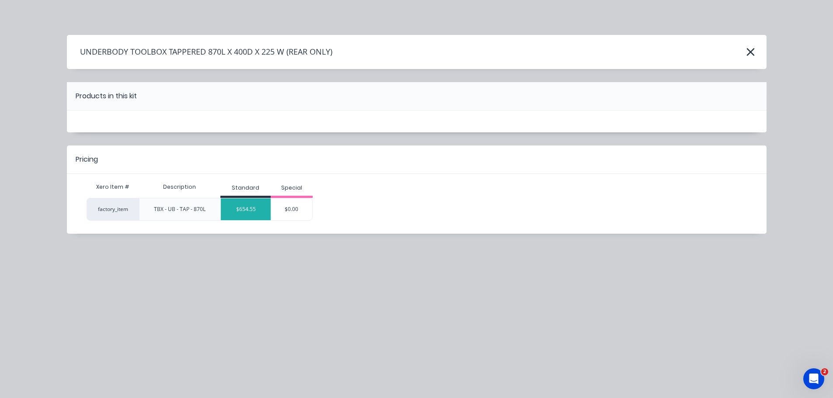
click at [255, 210] on div "$654.55" at bounding box center [246, 209] width 50 height 22
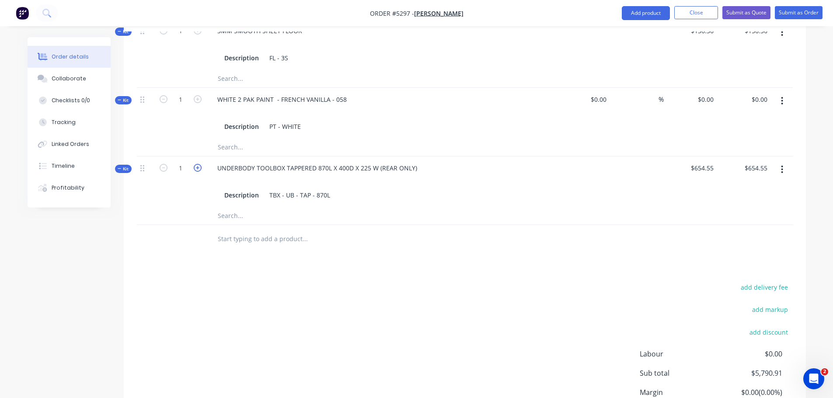
click at [198, 164] on icon "button" at bounding box center [198, 168] width 8 height 8
type input "2"
type input "$1,309.10"
click at [415, 162] on div "UNDERBODY TOOLBOX TAPPERED 870L X 400D X 225 W (REAR ONLY)" at bounding box center [317, 168] width 214 height 13
click at [239, 232] on input "text" at bounding box center [304, 238] width 175 height 17
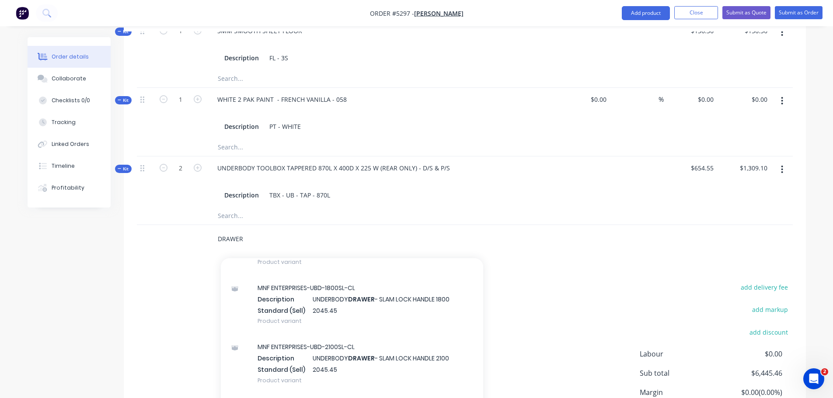
scroll to position [437, 0]
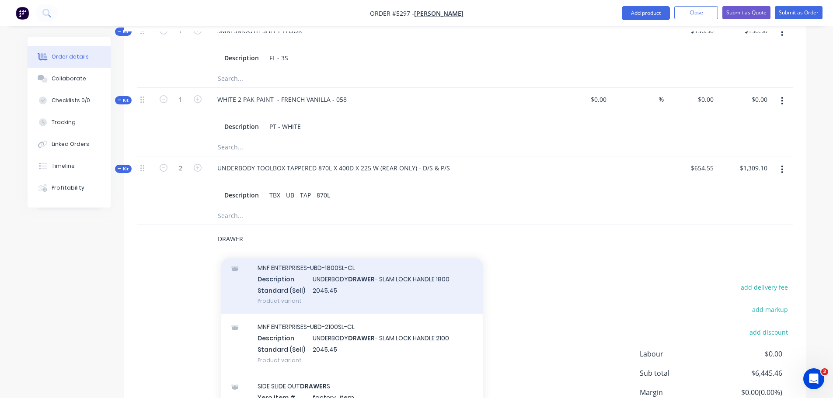
type input "DRAWER"
click at [304, 285] on div "MNF ENTERPRISES-UBD-1800SL-CL Description UNDERBODY DRAWER - SLAM LOCK HANDLE 1…" at bounding box center [352, 284] width 262 height 59
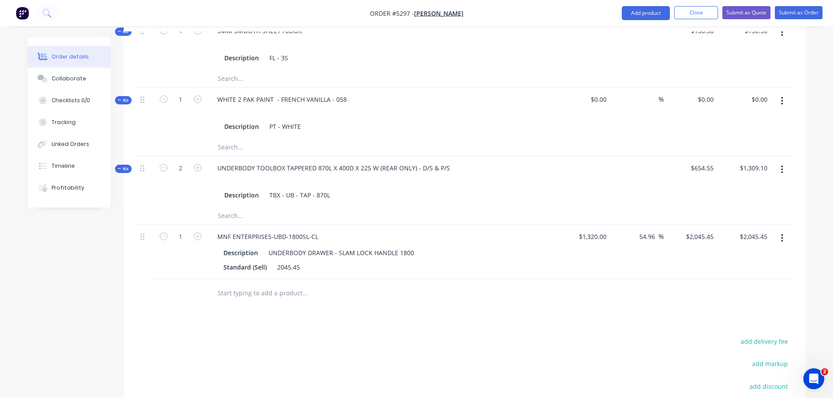
click at [238, 285] on input "text" at bounding box center [304, 293] width 175 height 17
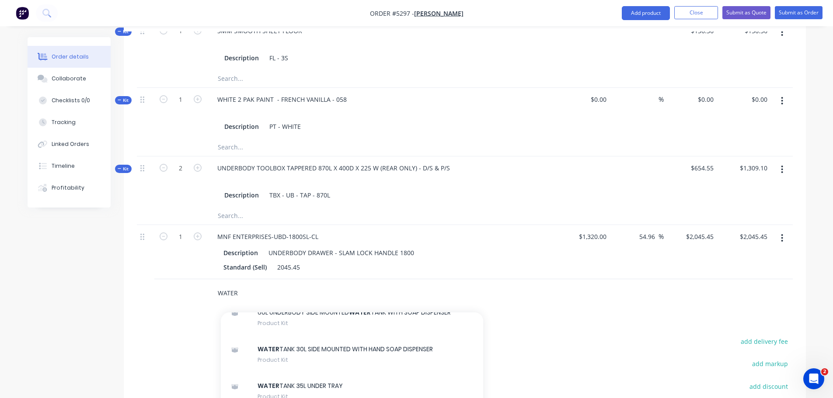
scroll to position [306, 0]
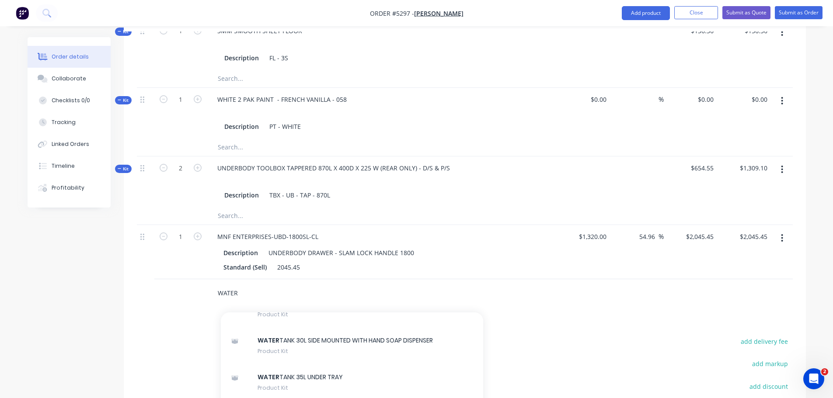
type input "WATER"
click at [299, 371] on div "WATER TANK 35L UNDER TRAY Product Kit" at bounding box center [352, 382] width 262 height 37
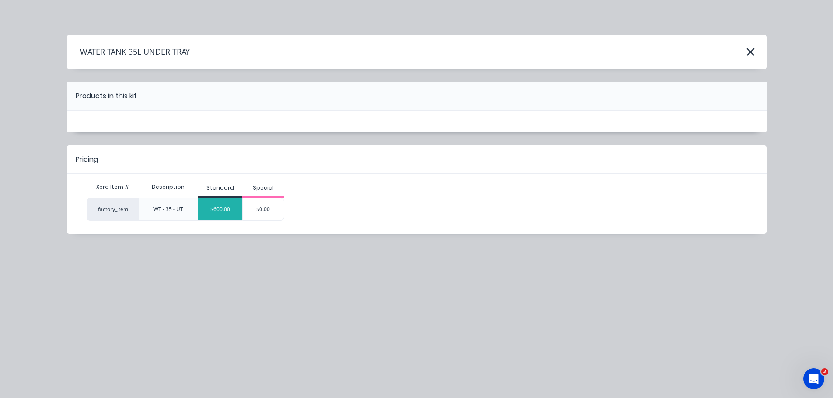
click at [209, 201] on div "$600.00" at bounding box center [220, 209] width 44 height 22
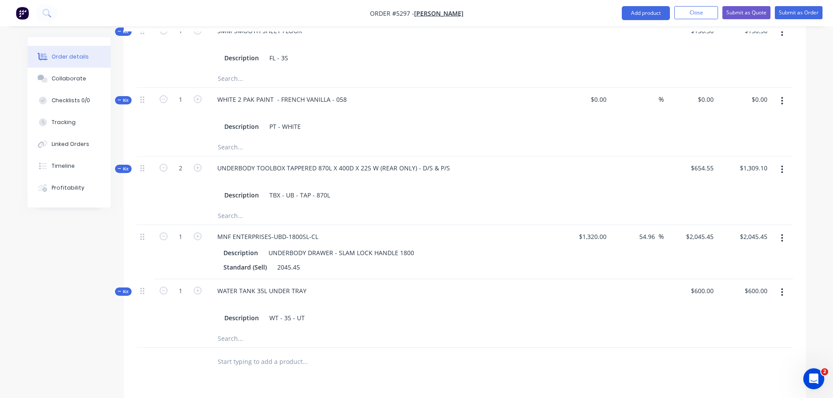
click at [244, 353] on input "text" at bounding box center [304, 361] width 175 height 17
type input "TOW"
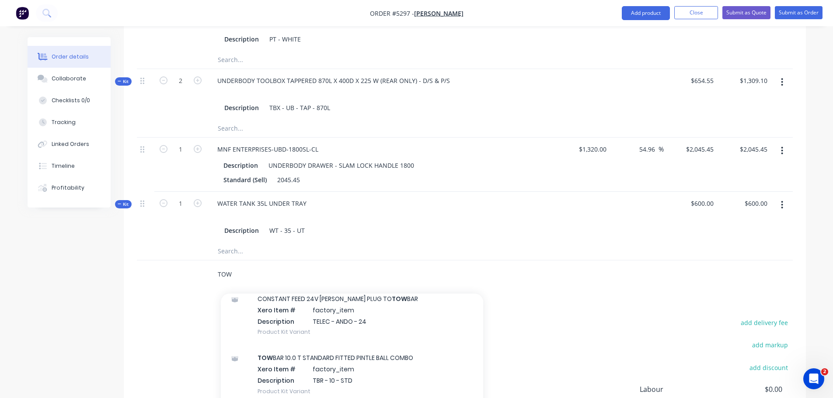
scroll to position [576, 0]
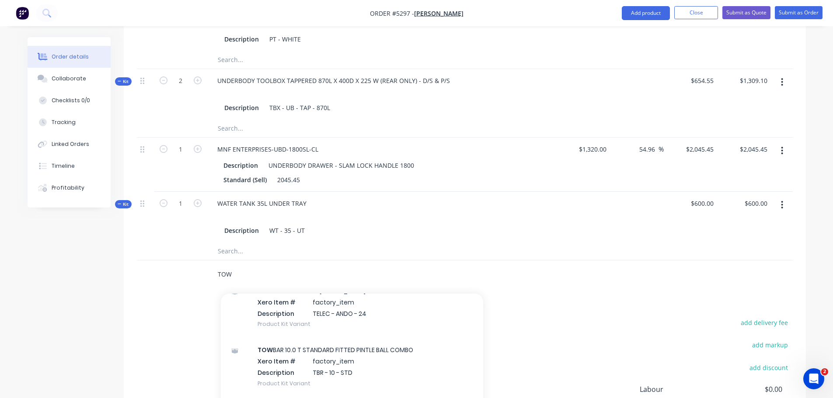
drag, startPoint x: 241, startPoint y: 264, endPoint x: 211, endPoint y: 266, distance: 30.7
click at [211, 266] on div "TOW Add TOW to order TOW BAR - AIR/ELEC PLATE Product RED ARC TOW PRO ELECTRIC …" at bounding box center [341, 274] width 262 height 17
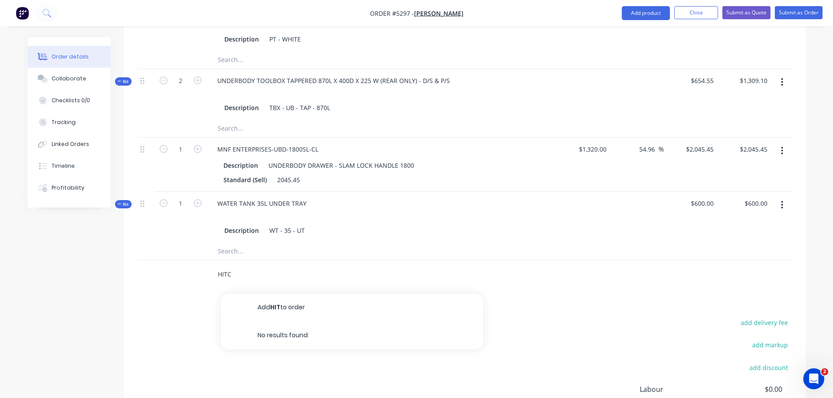
type input "HITCH"
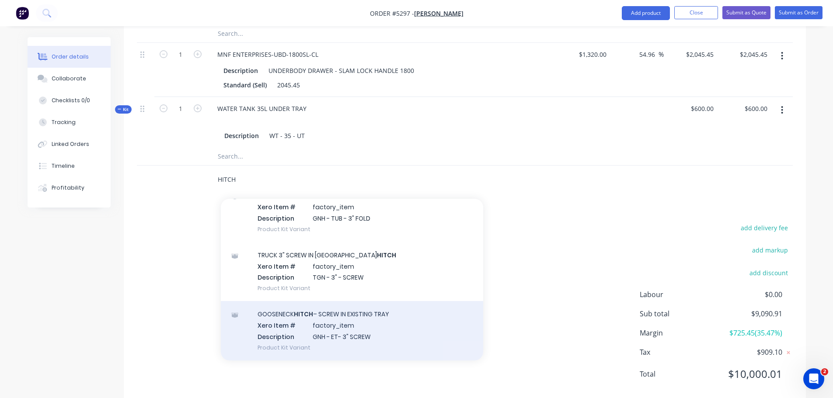
scroll to position [669, 0]
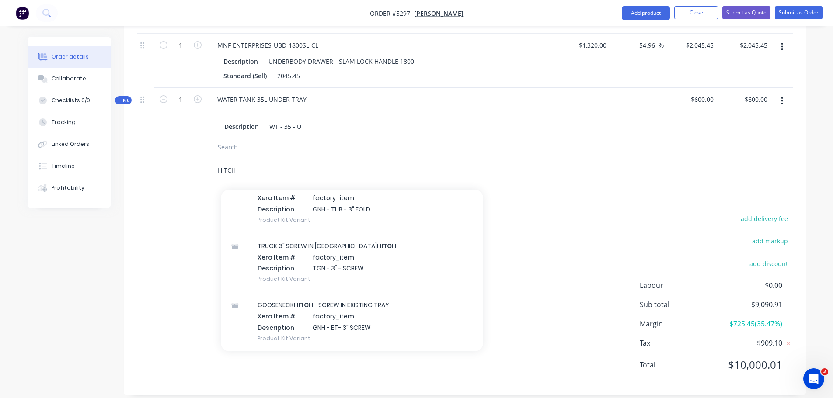
drag, startPoint x: 246, startPoint y: 164, endPoint x: 205, endPoint y: 164, distance: 40.7
click at [205, 164] on div "HITCH Add HITCH to order GOOSENECK HITCH – 3 INCH FOLD DOWN BALL IN EXISTING TR…" at bounding box center [465, 171] width 656 height 28
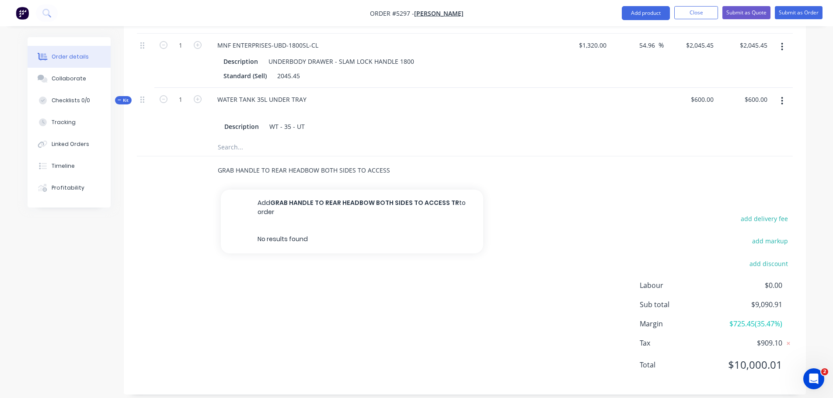
scroll to position [0, 10]
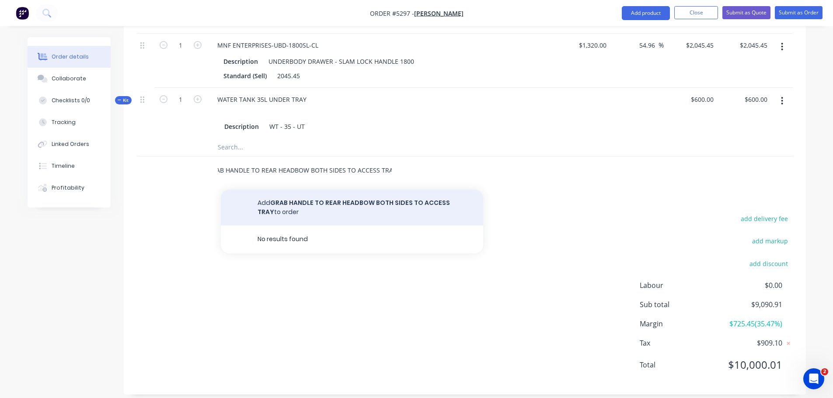
type input "GRAB HANDLE TO REAR HEADBOW BOTH SIDES TO ACCESS TRAY"
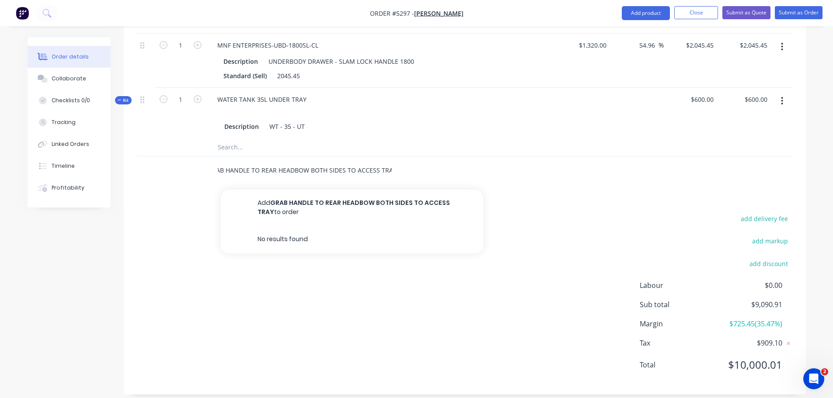
click at [301, 201] on button "Add GRAB HANDLE TO REAR HEADBOW BOTH SIDES TO ACCESS TRAY to order" at bounding box center [352, 208] width 262 height 36
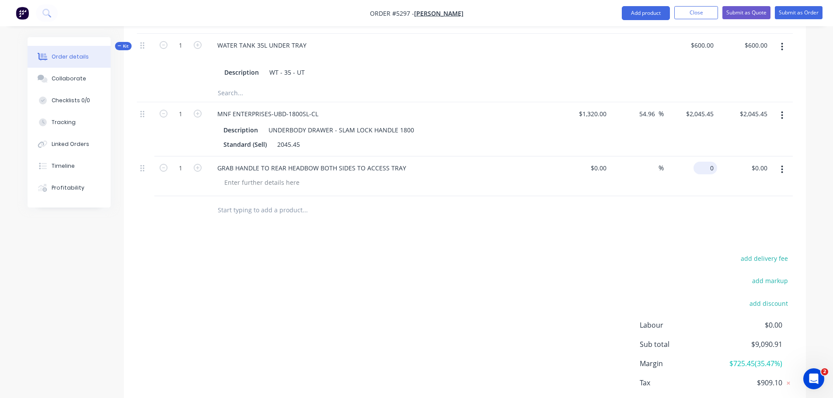
click at [697, 157] on div "0 $0.00" at bounding box center [691, 177] width 54 height 40
type input "36.36"
type input "0.00"
type input "$36.36"
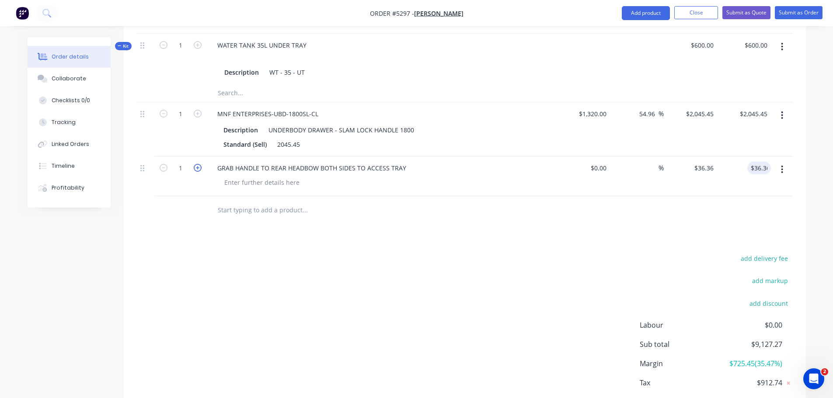
click at [197, 164] on icon "button" at bounding box center [198, 168] width 8 height 8
type input "2"
type input "$72.72"
click at [251, 206] on input "text" at bounding box center [304, 210] width 175 height 17
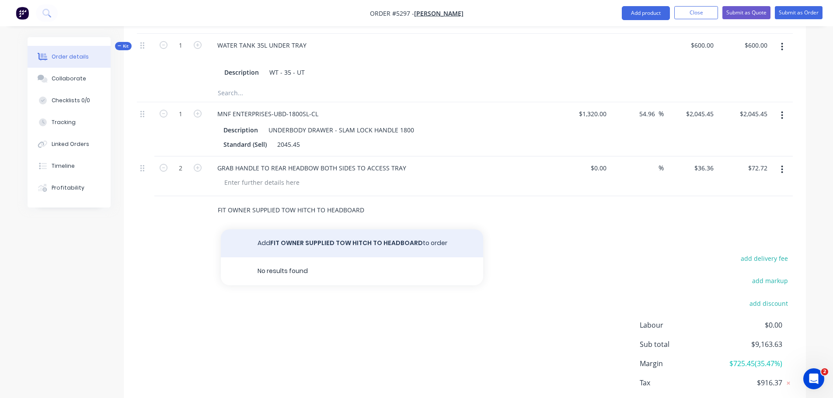
type input "FIT OWNER SUPPLIED TOW HITCH TO HEADBOARD"
click at [349, 232] on button "Add FIT OWNER SUPPLIED TOW HITCH TO HEADBOARD to order" at bounding box center [352, 244] width 262 height 28
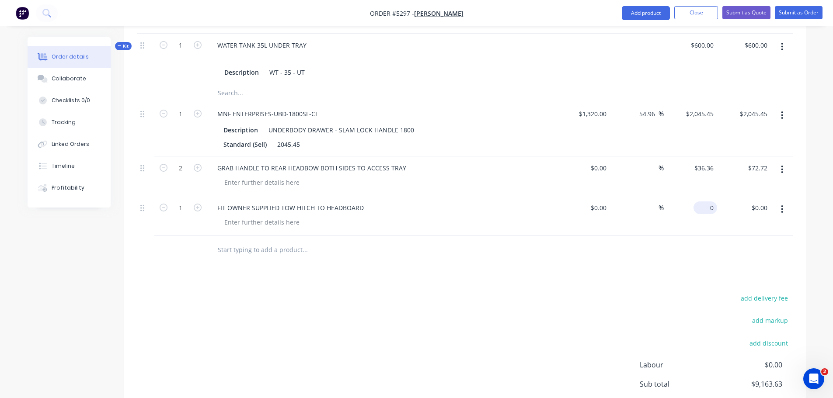
click at [712, 202] on input "0" at bounding box center [707, 208] width 20 height 13
type input "$318.18"
click at [250, 241] on input "text" at bounding box center [304, 249] width 175 height 17
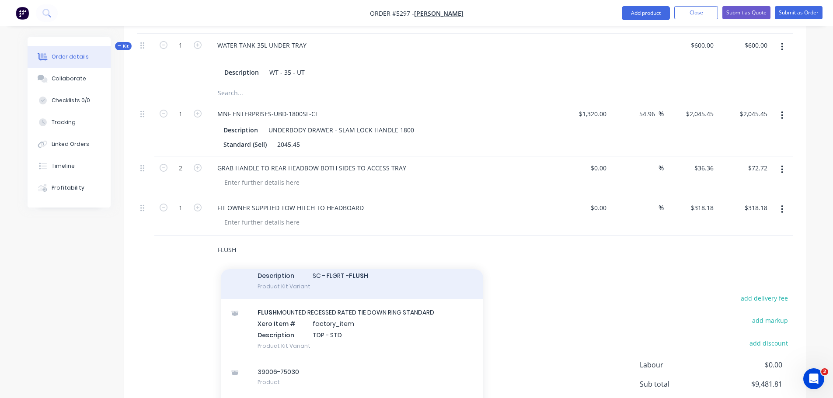
scroll to position [225, 0]
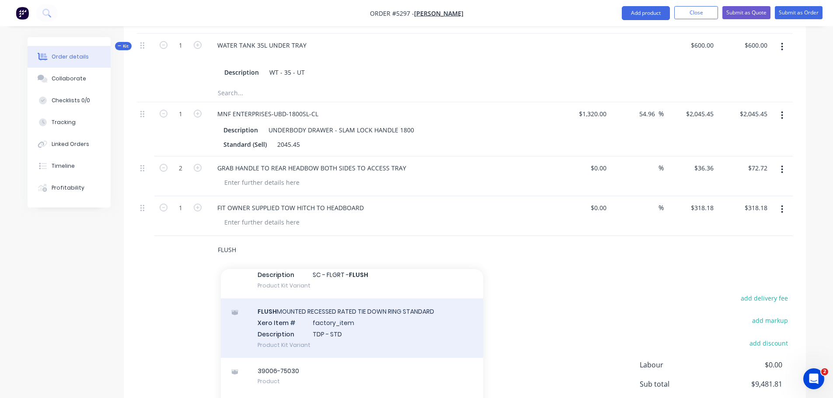
type input "FLUSH"
click at [312, 334] on div "FLUSH MOUNTED RECESSED RATED TIE DOWN RING STANDARD Xero Item # factory_item De…" at bounding box center [352, 328] width 262 height 59
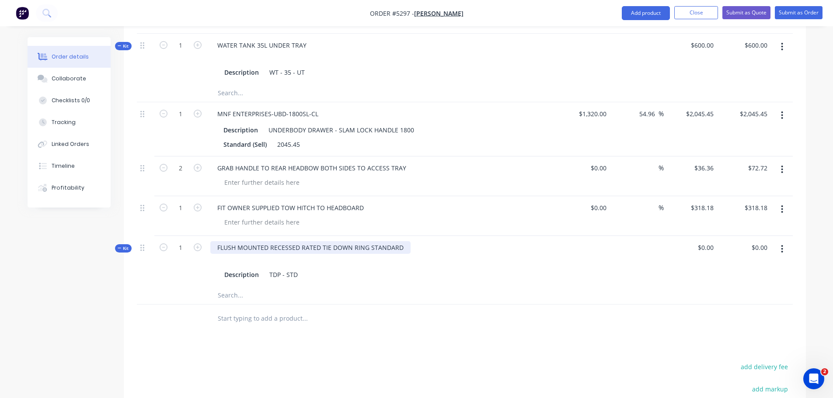
click at [314, 241] on div "FLUSH MOUNTED RECESSED RATED TIE DOWN RING STANDARD" at bounding box center [310, 247] width 200 height 13
drag, startPoint x: 401, startPoint y: 240, endPoint x: 222, endPoint y: 237, distance: 179.7
click at [222, 241] on div "FLUSH MOUNTED RECESSED RATED TIE DOWN RING STANDARD" at bounding box center [310, 247] width 200 height 13
click at [780, 241] on button "button" at bounding box center [782, 249] width 21 height 16
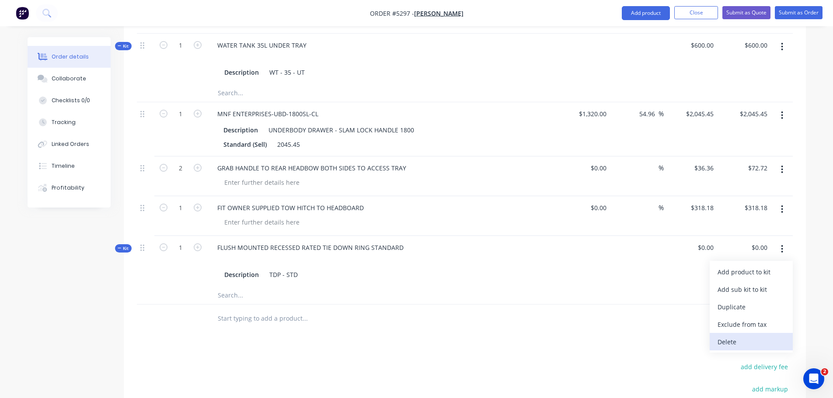
click at [738, 336] on div "Delete" at bounding box center [750, 342] width 67 height 13
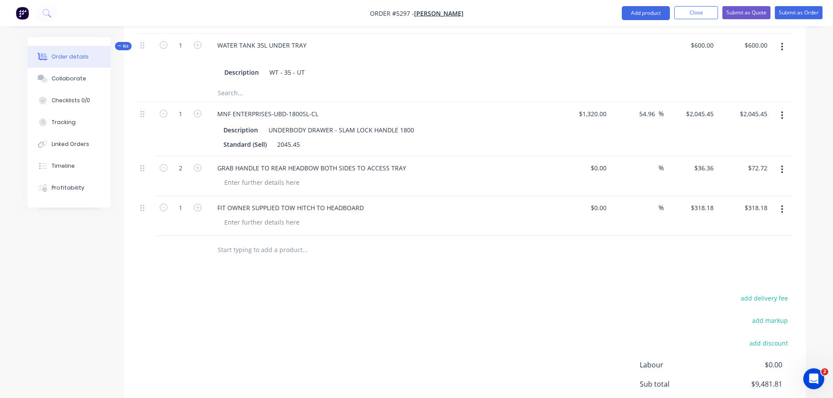
click at [231, 241] on input "text" at bounding box center [304, 249] width 175 height 17
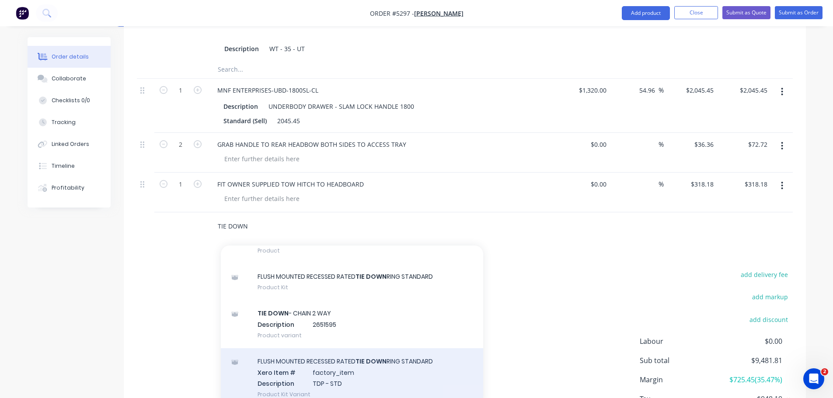
scroll to position [713, 0]
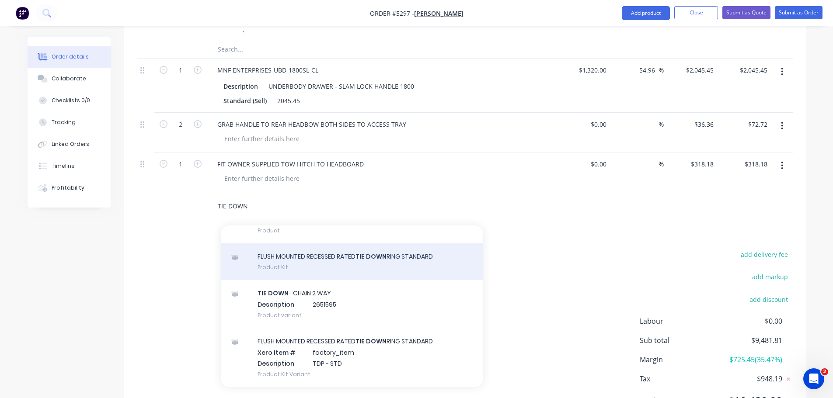
type input "TIE DOWN"
click at [336, 257] on div "FLUSH MOUNTED RECESSED RATED TIE DOWN RING STANDARD Product Kit" at bounding box center [352, 262] width 262 height 37
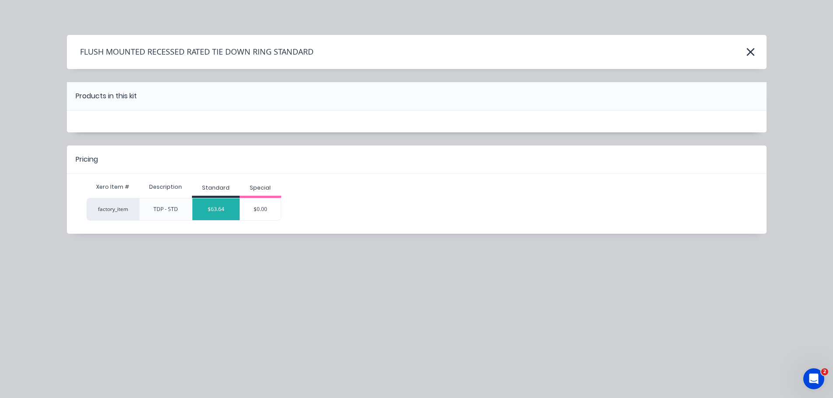
click at [214, 210] on div "$63.64" at bounding box center [215, 209] width 47 height 22
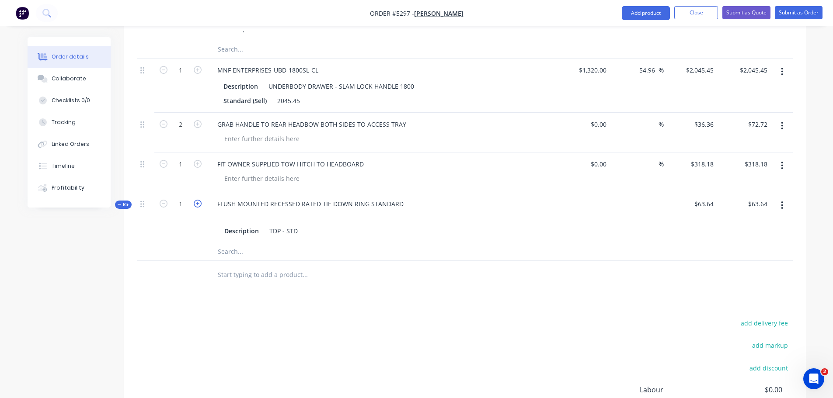
click at [197, 200] on icon "button" at bounding box center [198, 204] width 8 height 8
type input "2"
type input "$127.28"
click at [197, 200] on icon "button" at bounding box center [198, 204] width 8 height 8
type input "3"
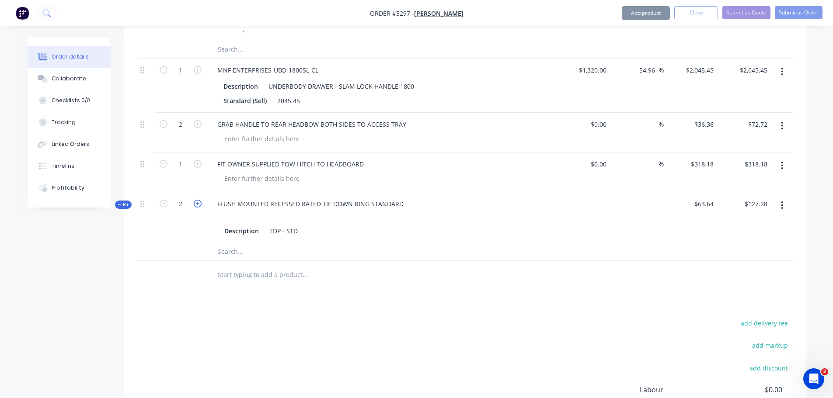
type input "$190.92"
click at [197, 200] on icon "button" at bounding box center [198, 204] width 8 height 8
type input "4"
type input "$254.56"
click at [197, 200] on icon "button" at bounding box center [198, 204] width 8 height 8
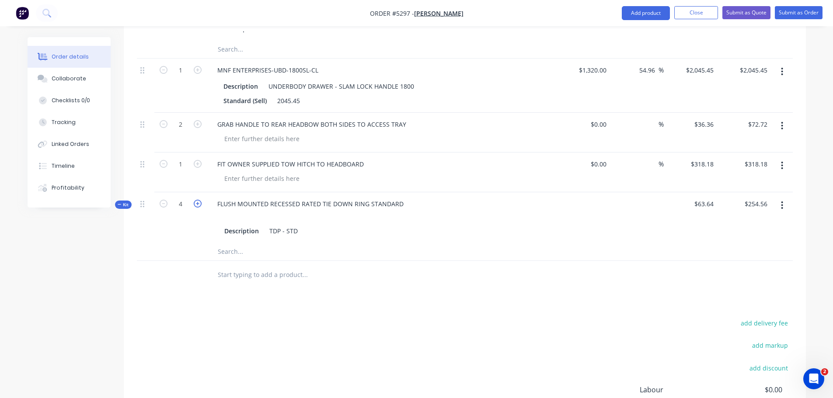
type input "5"
type input "$318.20"
click at [197, 200] on icon "button" at bounding box center [198, 204] width 8 height 8
type input "6"
type input "$381.84"
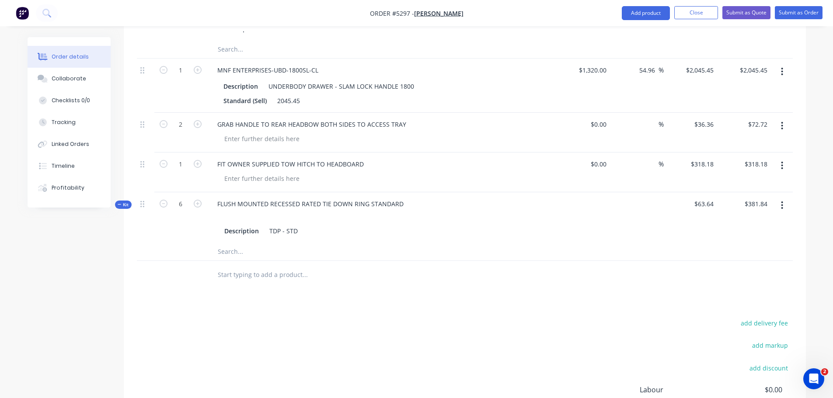
click at [233, 270] on input "text" at bounding box center [304, 274] width 175 height 17
type input "DOUBLE HEADBOARD WITH SPARE TYRE BETWEEN - SEE PHOTO"
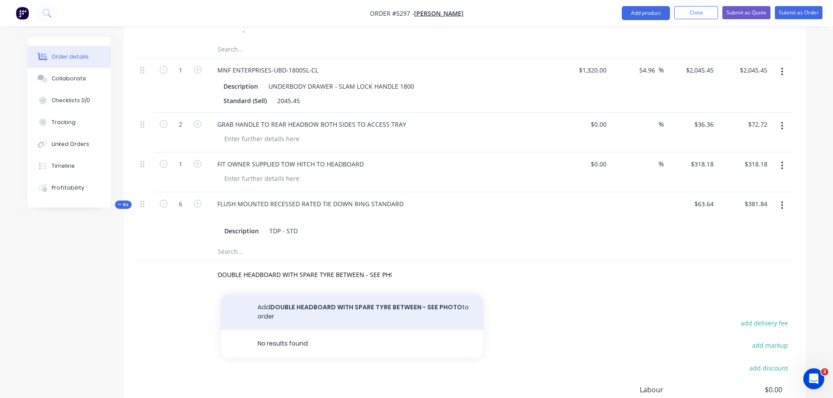
click at [319, 299] on button "Add DOUBLE HEADBOARD WITH SPARE TYRE BETWEEN - SEE PHOTO to order" at bounding box center [352, 312] width 262 height 36
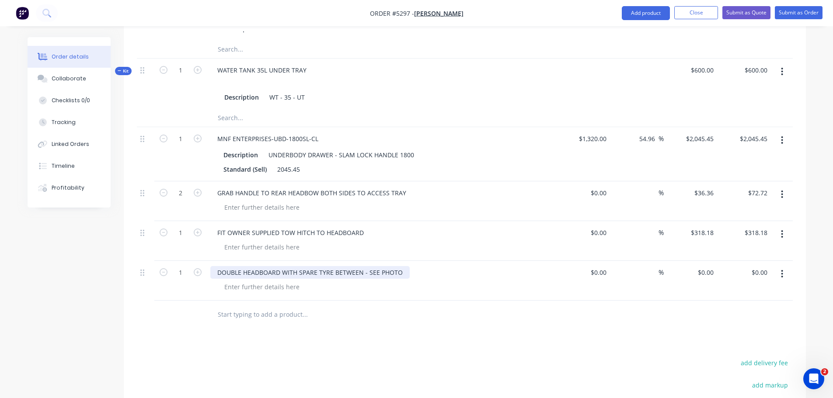
click at [403, 266] on div "DOUBLE HEADBOARD WITH SPARE TYRE BETWEEN - SEE PHOTO" at bounding box center [309, 272] width 199 height 13
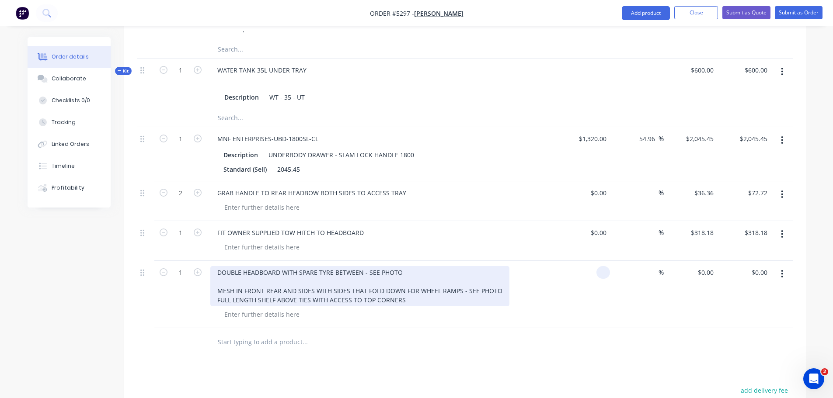
type input "$0.00"
type input "$3,181.82"
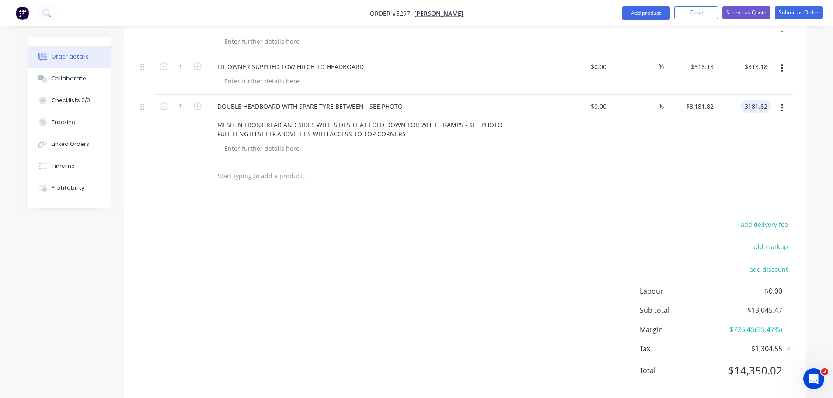
scroll to position [884, 0]
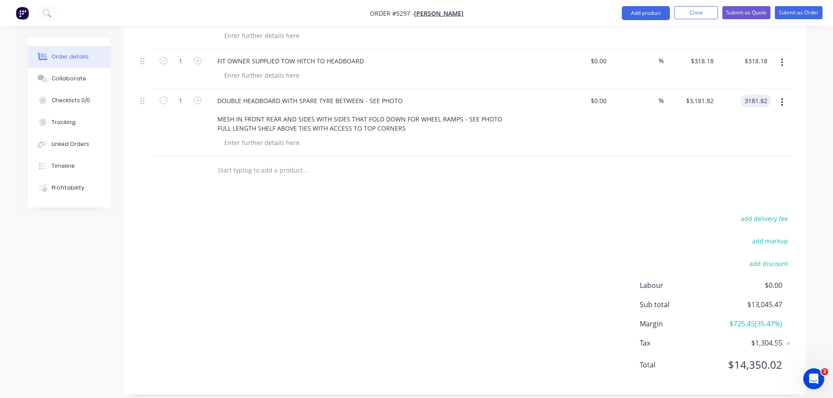
type input "$3,181.82"
click at [246, 162] on input "text" at bounding box center [304, 170] width 175 height 17
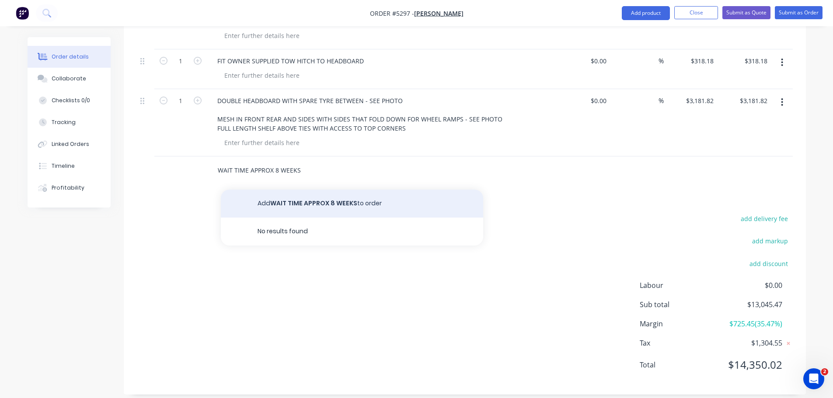
type input "WAIT TIME APPROX 8 WEEKS"
click at [288, 194] on button "Add WAIT TIME APPROX 8 WEEKS to order" at bounding box center [352, 204] width 262 height 28
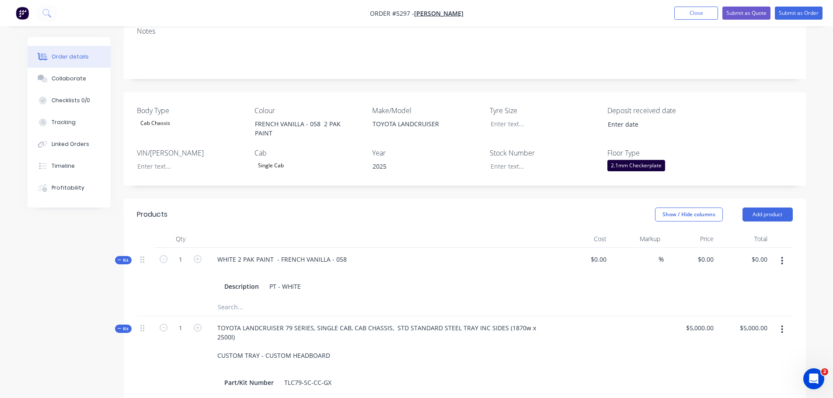
scroll to position [6, 0]
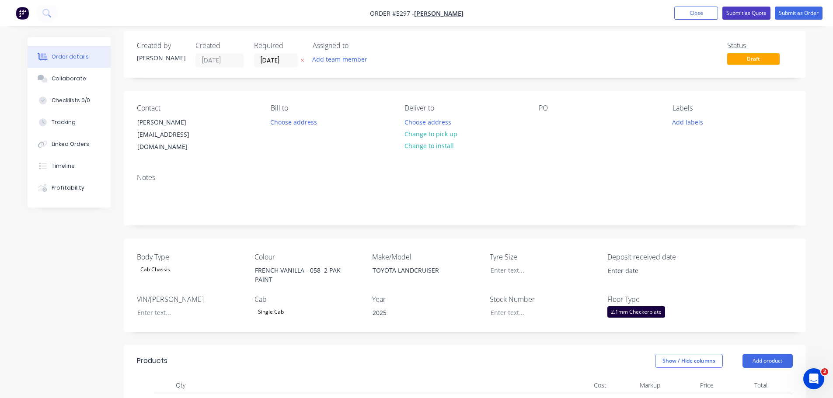
click at [750, 12] on button "Submit as Quote" at bounding box center [746, 13] width 48 height 13
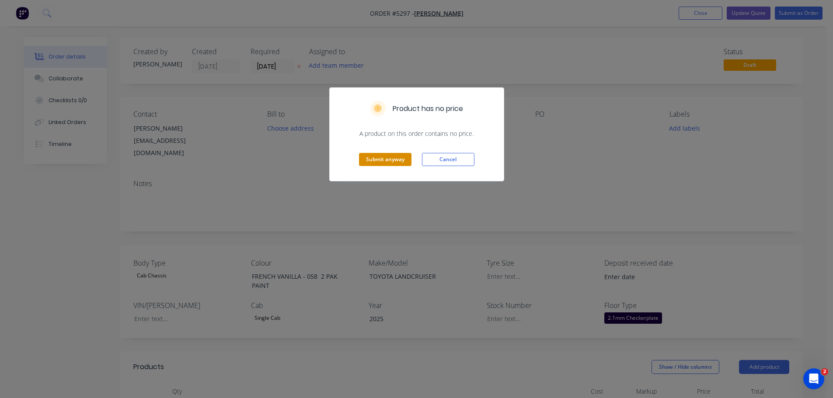
click at [390, 157] on button "Submit anyway" at bounding box center [385, 159] width 52 height 13
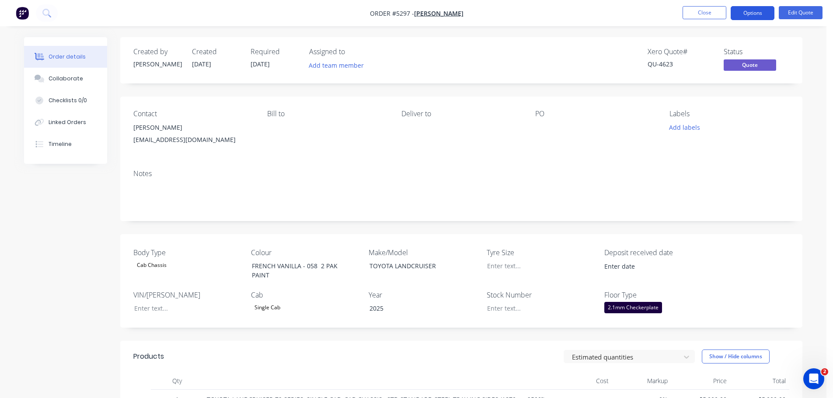
click at [766, 13] on button "Options" at bounding box center [753, 13] width 44 height 14
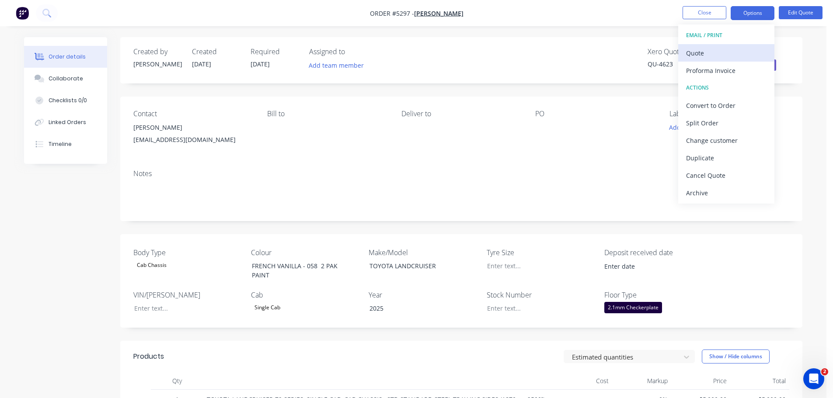
click at [718, 57] on div "Quote" at bounding box center [726, 53] width 80 height 13
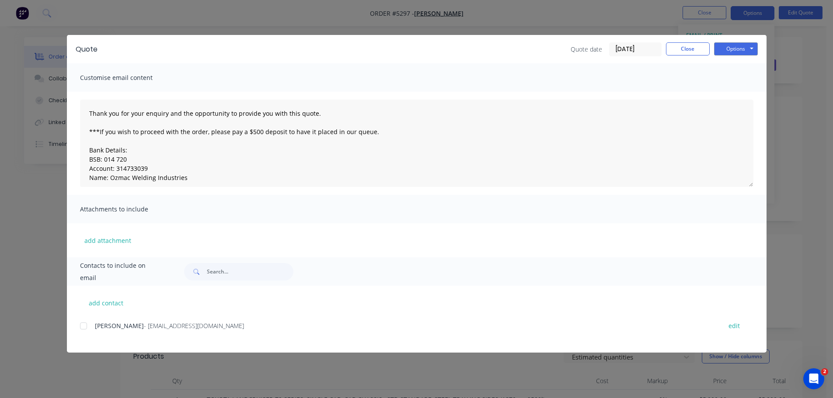
click at [85, 327] on div at bounding box center [83, 325] width 17 height 17
click at [728, 51] on button "Options" at bounding box center [736, 48] width 44 height 13
click at [727, 94] on button "Email" at bounding box center [742, 93] width 56 height 14
click at [730, 48] on button "Options" at bounding box center [736, 48] width 44 height 13
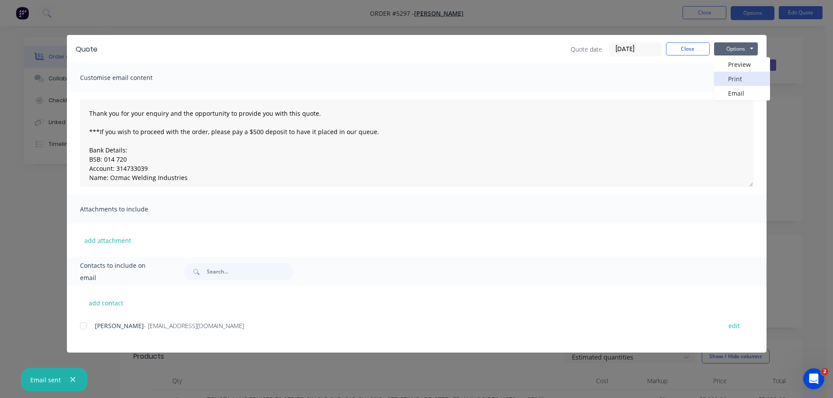
click at [729, 72] on button "Print" at bounding box center [742, 79] width 56 height 14
click at [675, 54] on button "Close" at bounding box center [688, 48] width 44 height 13
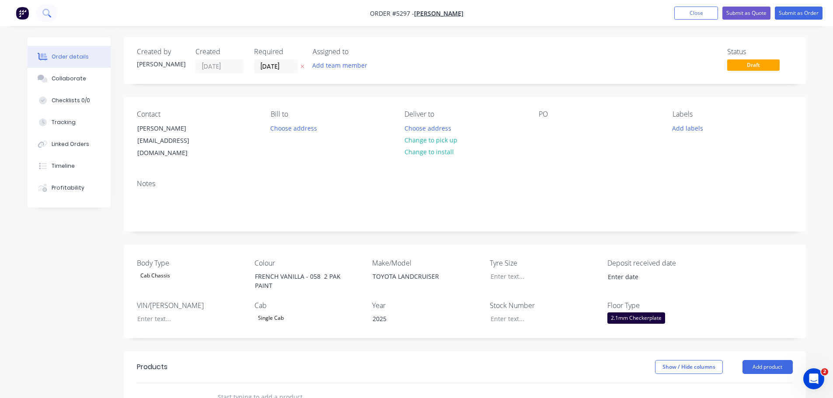
click at [49, 11] on icon at bounding box center [45, 12] width 7 height 7
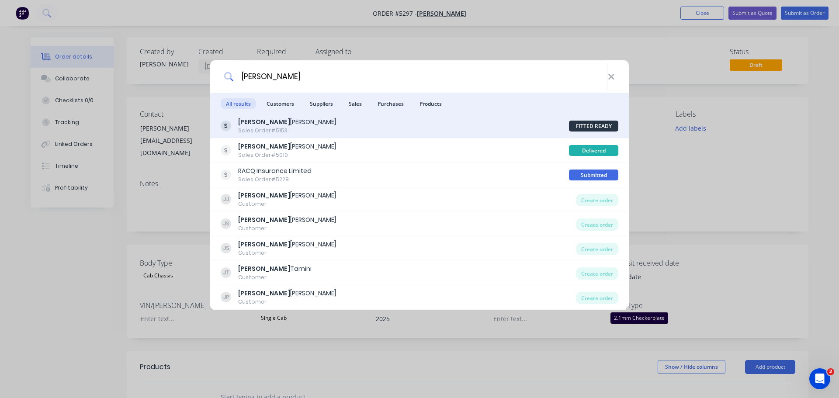
type input "JEREMY"
click at [297, 127] on div "Jeremy Jones Sales Order #5153" at bounding box center [395, 126] width 348 height 17
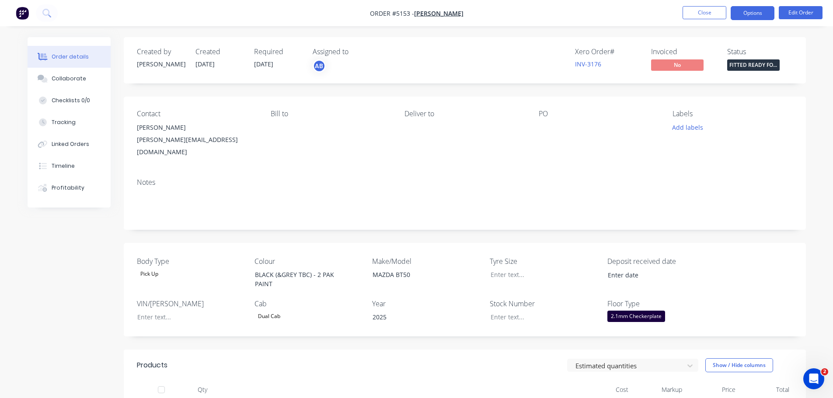
click at [743, 9] on button "Options" at bounding box center [753, 13] width 44 height 14
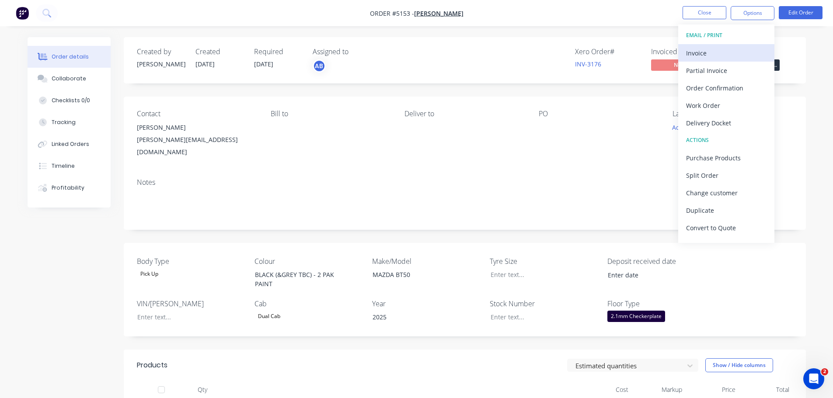
click at [700, 56] on div "Invoice" at bounding box center [726, 53] width 80 height 13
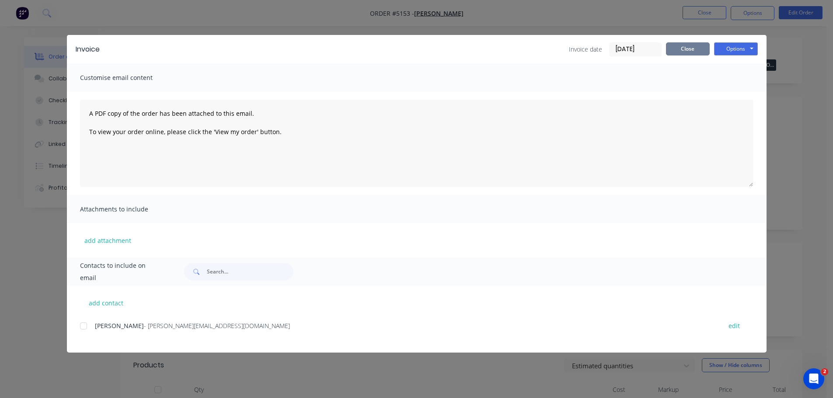
click at [694, 49] on button "Close" at bounding box center [688, 48] width 44 height 13
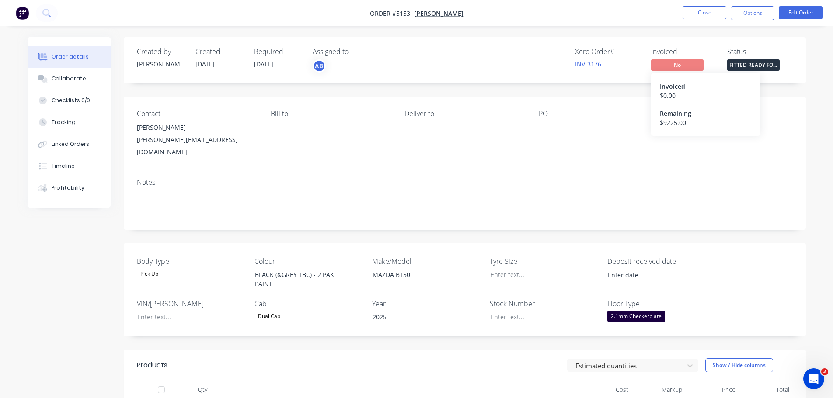
click at [681, 64] on span "No" at bounding box center [677, 64] width 52 height 11
click at [668, 52] on div "Invoiced" at bounding box center [684, 52] width 66 height 8
click at [736, 54] on div "Status" at bounding box center [760, 52] width 66 height 8
click at [590, 64] on link "INV-3176" at bounding box center [588, 64] width 26 height 8
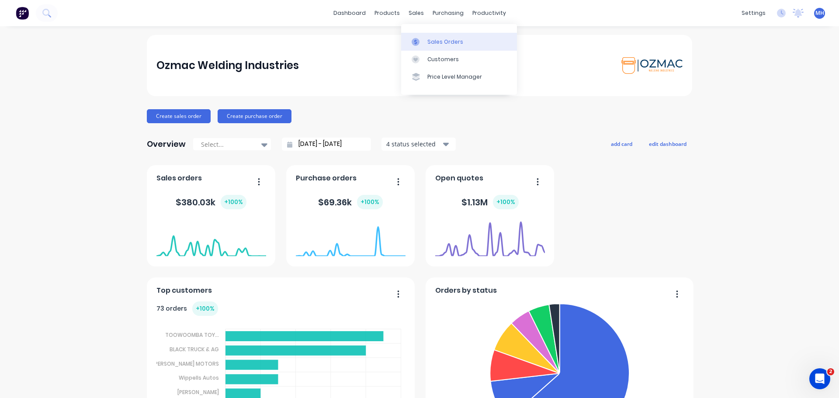
click at [428, 42] on div "Sales Orders" at bounding box center [446, 42] width 36 height 8
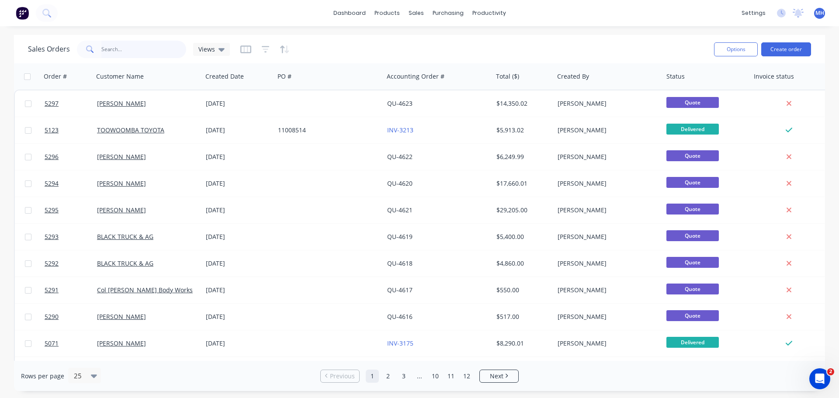
click at [137, 54] on input "text" at bounding box center [143, 49] width 85 height 17
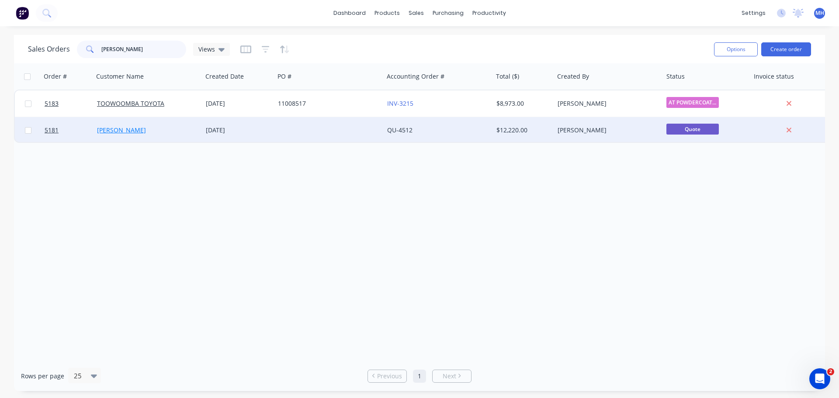
type input "[PERSON_NAME]"
click at [119, 133] on link "[PERSON_NAME]" at bounding box center [121, 130] width 49 height 8
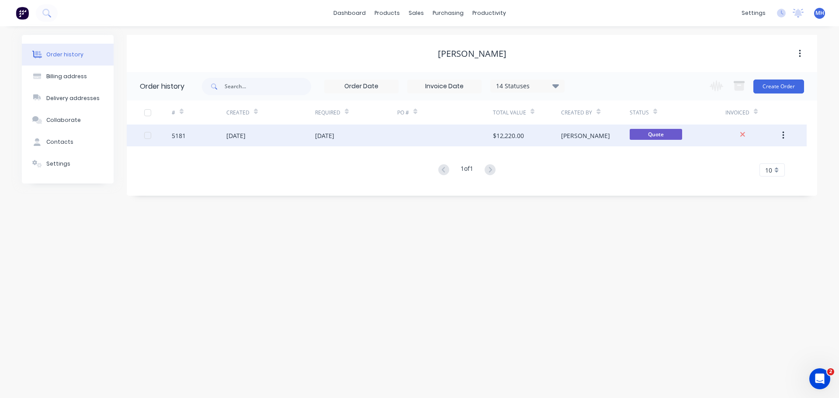
click at [246, 136] on div "[DATE]" at bounding box center [235, 135] width 19 height 9
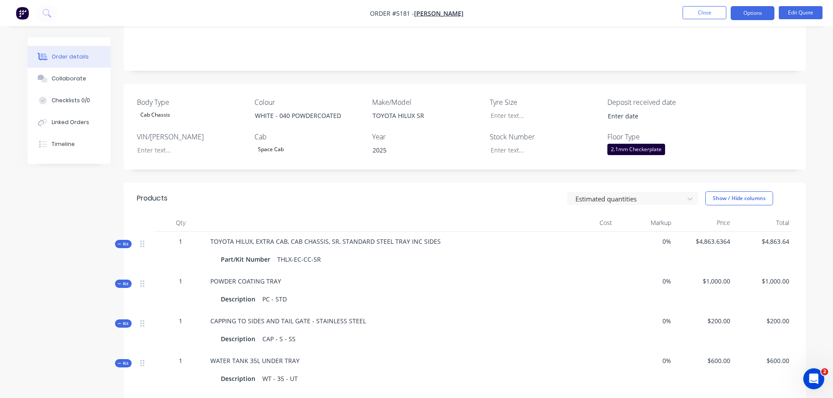
scroll to position [131, 0]
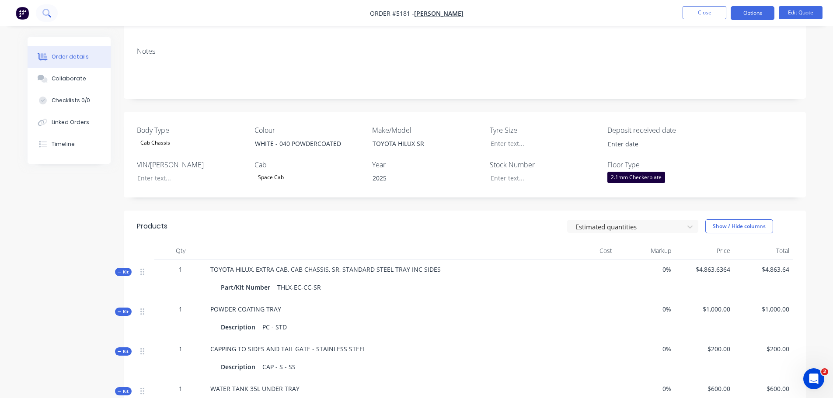
click at [45, 13] on icon at bounding box center [46, 13] width 8 height 8
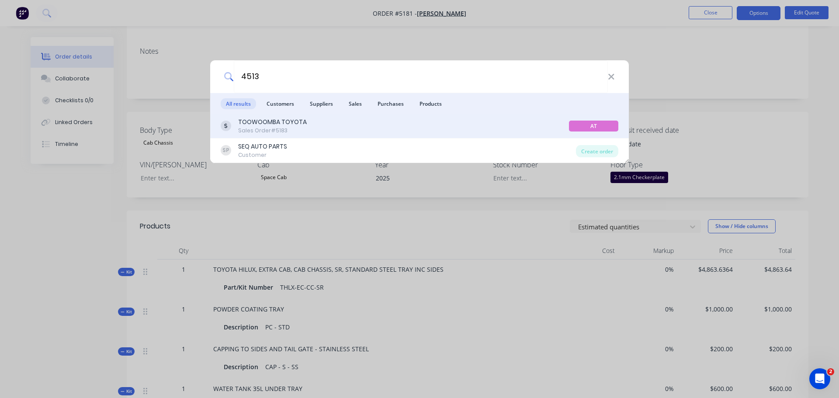
type input "4513"
click at [270, 127] on div "Sales Order #5183" at bounding box center [272, 131] width 69 height 8
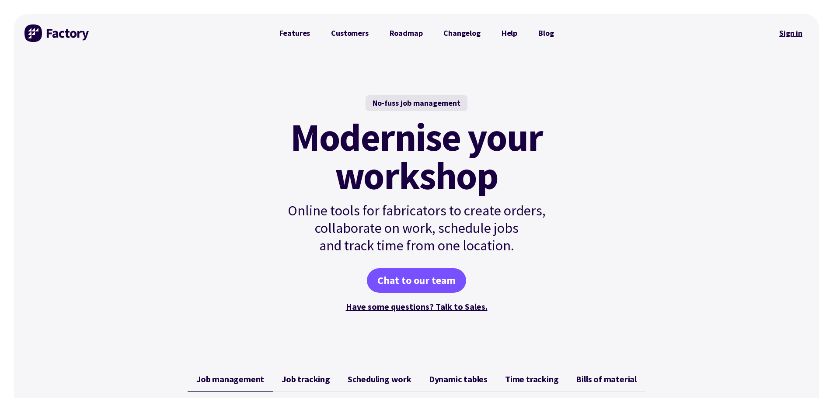
click at [797, 37] on link "Sign in" at bounding box center [790, 33] width 35 height 20
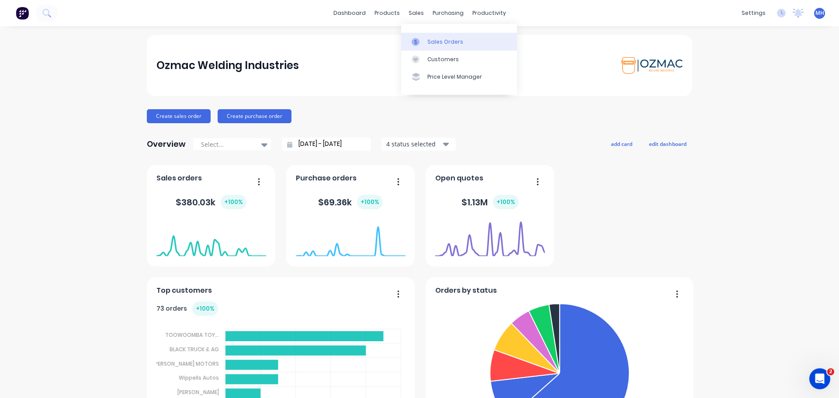
click at [441, 41] on div "Sales Orders" at bounding box center [446, 42] width 36 height 8
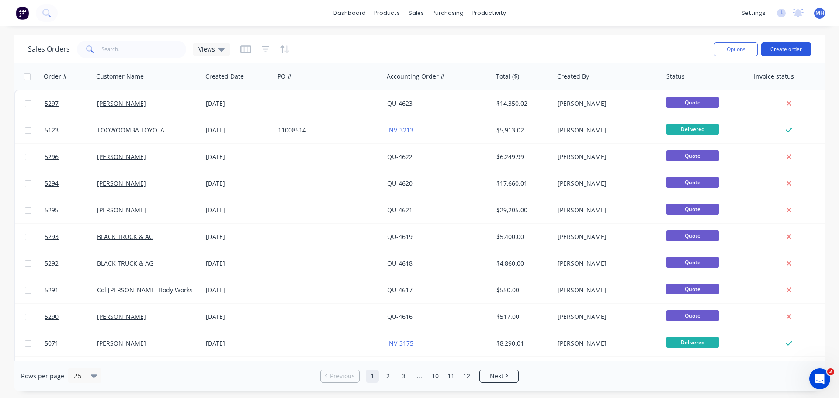
click at [788, 51] on button "Create order" at bounding box center [787, 49] width 50 height 14
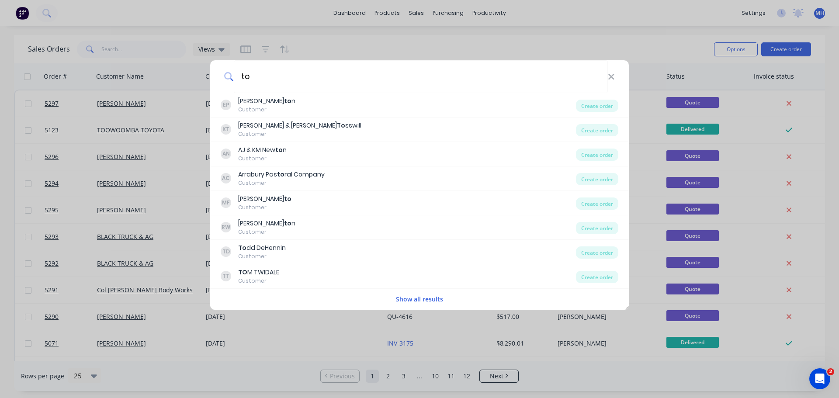
type input "t"
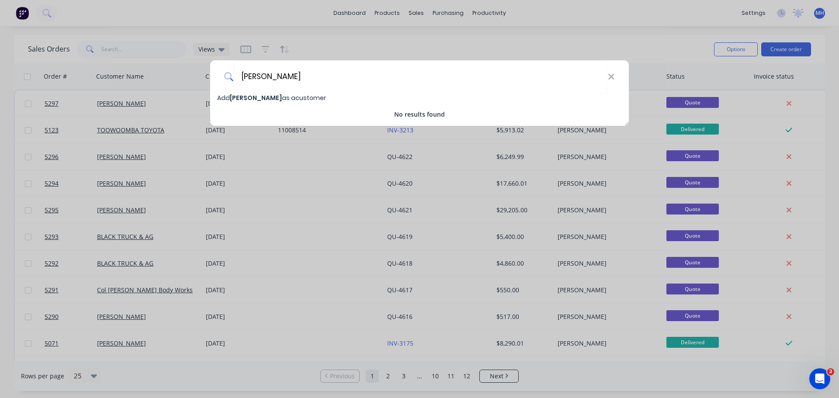
type input "[PERSON_NAME]"
click at [274, 96] on span "Add [PERSON_NAME] as a customer" at bounding box center [271, 98] width 109 height 9
select select "AU"
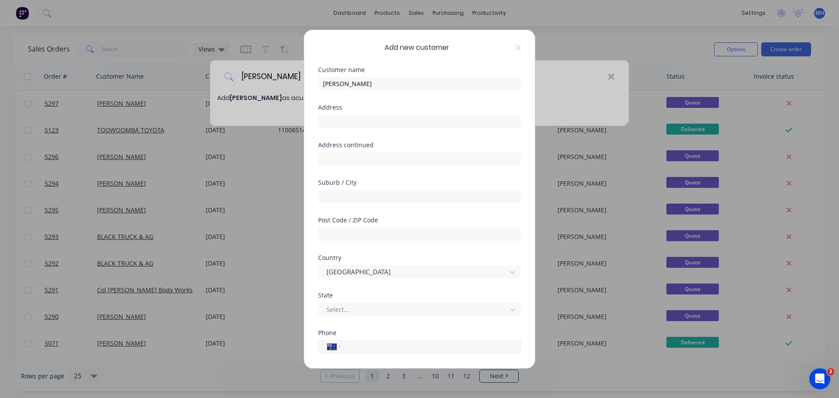
click at [383, 346] on input "tel" at bounding box center [429, 347] width 165 height 10
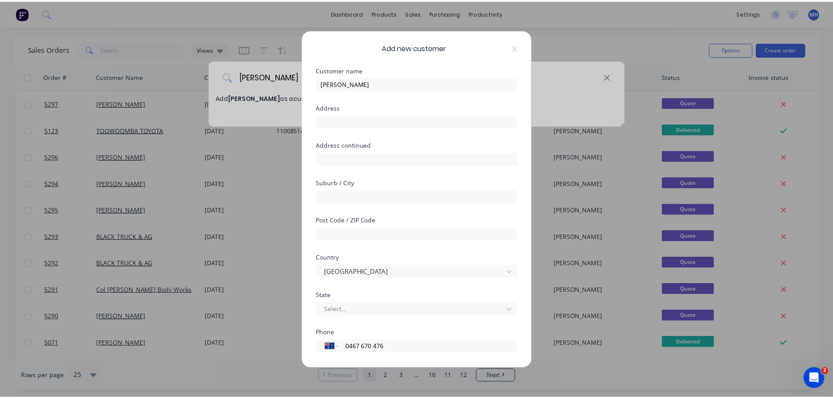
scroll to position [88, 0]
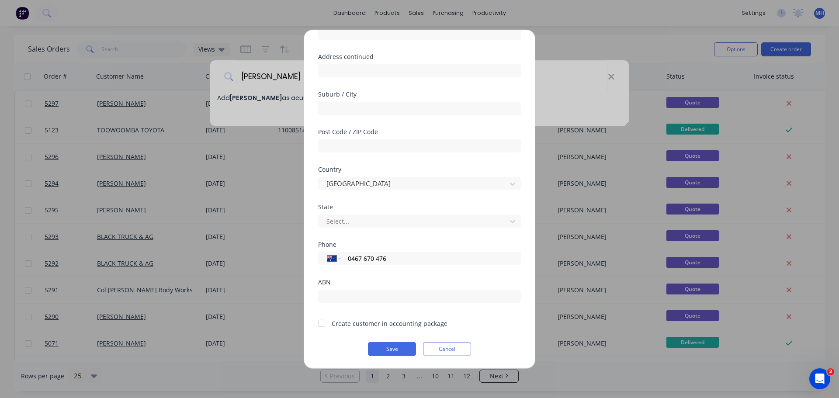
type input "0467 670 476"
drag, startPoint x: 324, startPoint y: 323, endPoint x: 329, endPoint y: 324, distance: 5.7
click at [324, 324] on div at bounding box center [321, 323] width 17 height 17
click at [375, 345] on button "Save" at bounding box center [392, 349] width 48 height 14
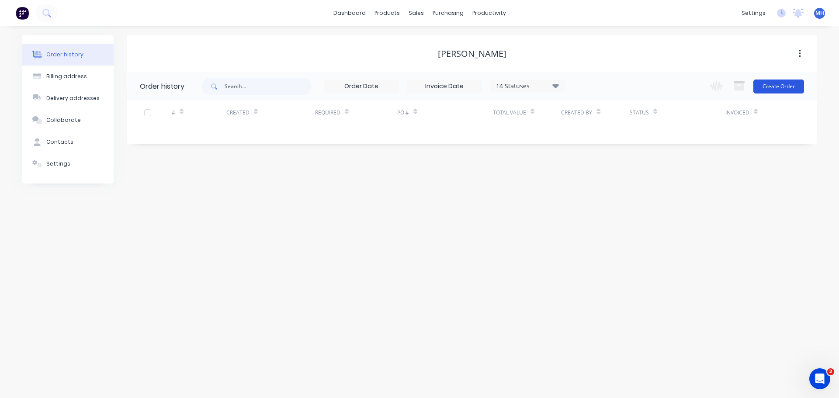
click at [776, 84] on button "Create Order" at bounding box center [779, 87] width 51 height 14
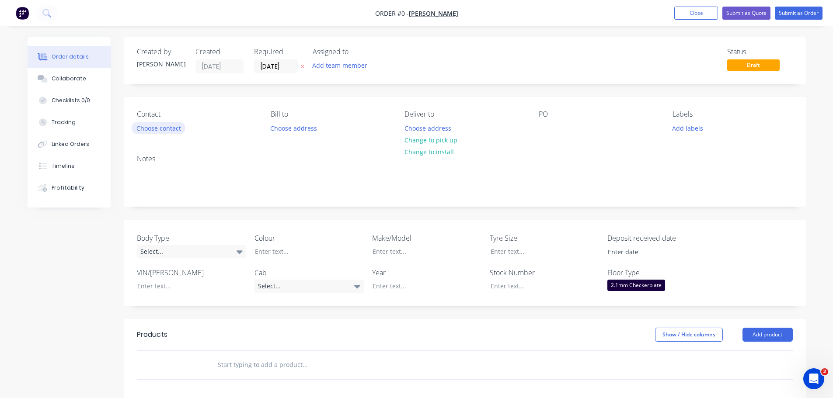
click at [181, 129] on button "Choose contact" at bounding box center [159, 128] width 54 height 12
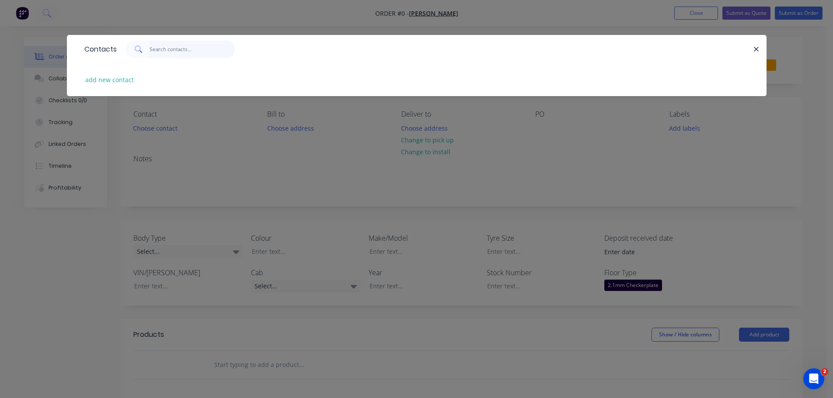
click at [175, 50] on input "text" at bounding box center [192, 49] width 85 height 17
type input "T"
click at [116, 80] on button "add new contact" at bounding box center [110, 80] width 58 height 12
select select "AU"
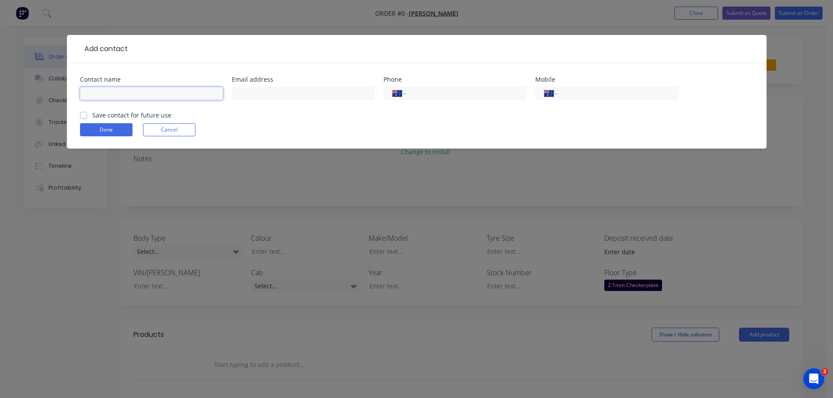
click at [122, 92] on input "text" at bounding box center [151, 93] width 143 height 13
type input "[PERSON_NAME]"
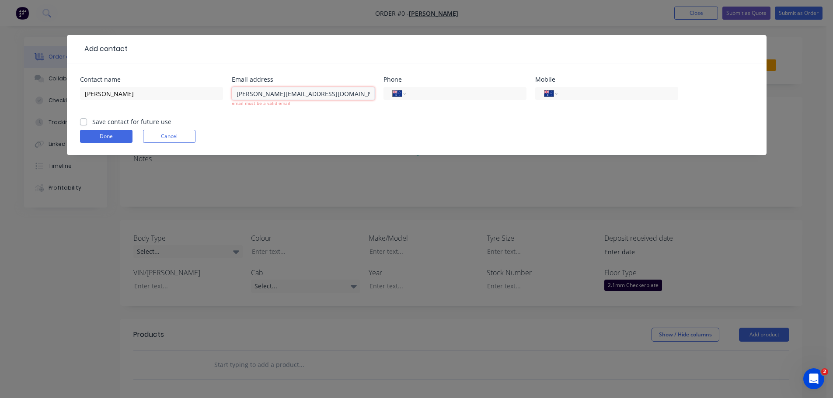
click at [294, 95] on input "[PERSON_NAME][EMAIL_ADDRESS][DOMAIN_NAME],.au" at bounding box center [303, 93] width 143 height 13
type input "[PERSON_NAME][EMAIL_ADDRESS][DOMAIN_NAME]"
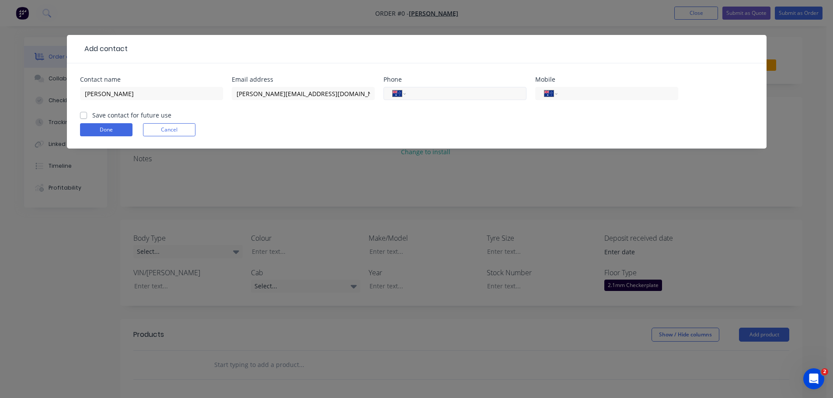
click at [452, 95] on input "tel" at bounding box center [464, 94] width 105 height 10
click at [582, 91] on input "tel" at bounding box center [616, 94] width 105 height 10
type input "0467 670 476"
click at [92, 115] on label "Save contact for future use" at bounding box center [131, 115] width 79 height 9
click at [83, 115] on input "Save contact for future use" at bounding box center [83, 115] width 7 height 8
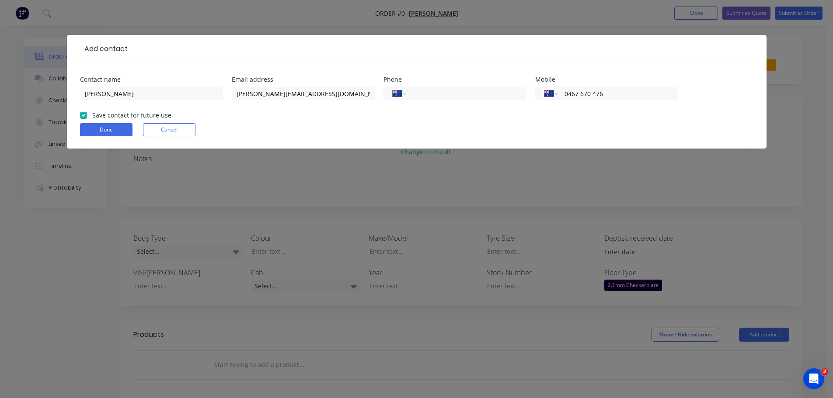
checkbox input "true"
click at [104, 136] on button "Done" at bounding box center [106, 129] width 52 height 13
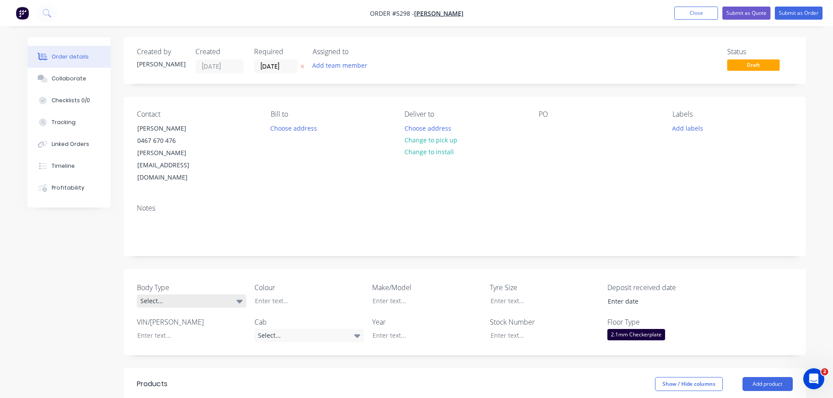
click at [199, 295] on div "Select..." at bounding box center [191, 301] width 109 height 13
click at [188, 325] on button "Pick Up" at bounding box center [202, 329] width 131 height 17
click at [279, 295] on div at bounding box center [302, 301] width 109 height 13
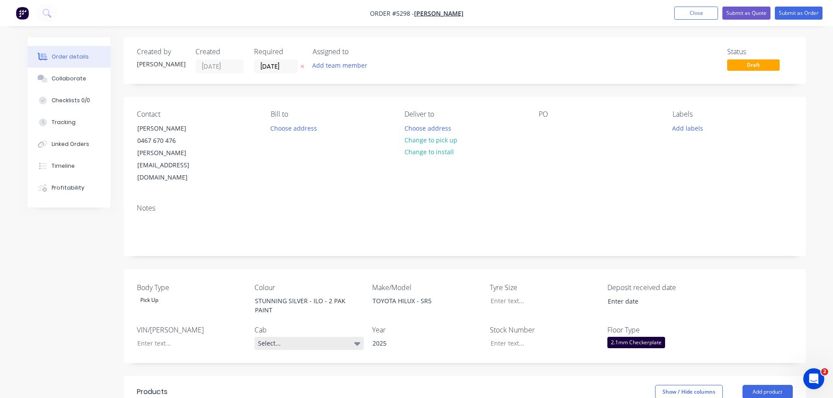
click at [307, 337] on div "Select..." at bounding box center [308, 343] width 109 height 13
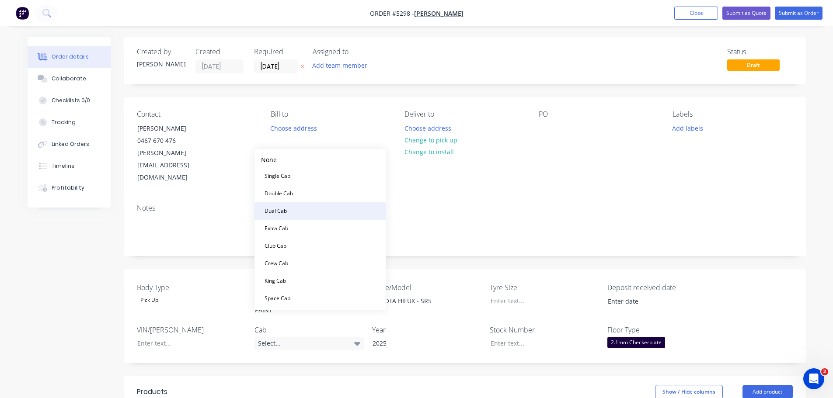
click at [314, 215] on button "Dual Cab" at bounding box center [319, 210] width 131 height 17
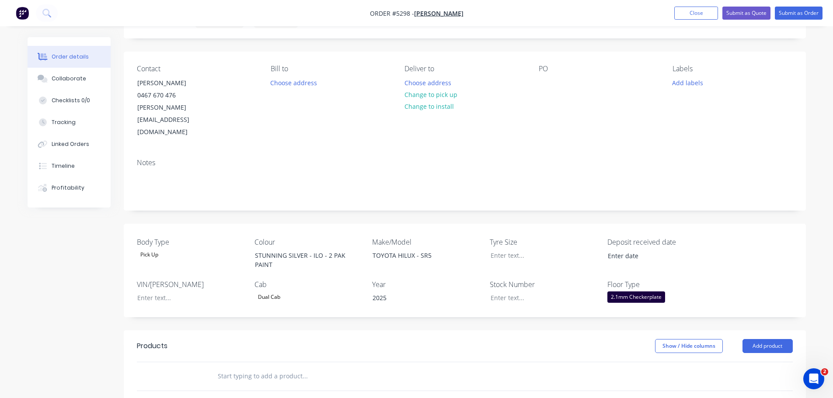
scroll to position [131, 0]
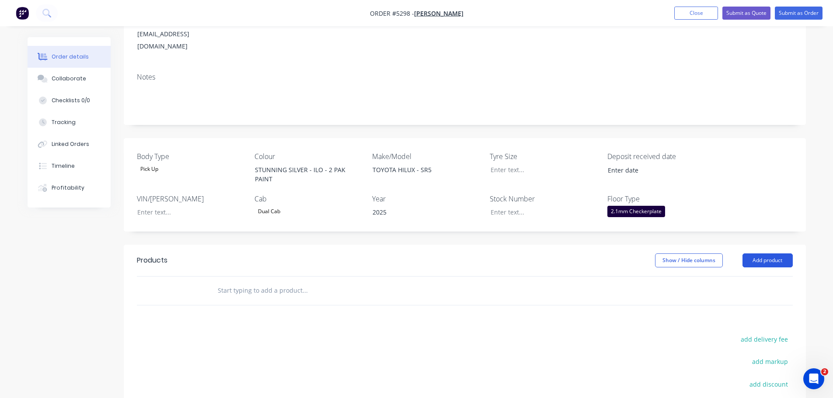
click at [772, 254] on button "Add product" at bounding box center [767, 261] width 50 height 14
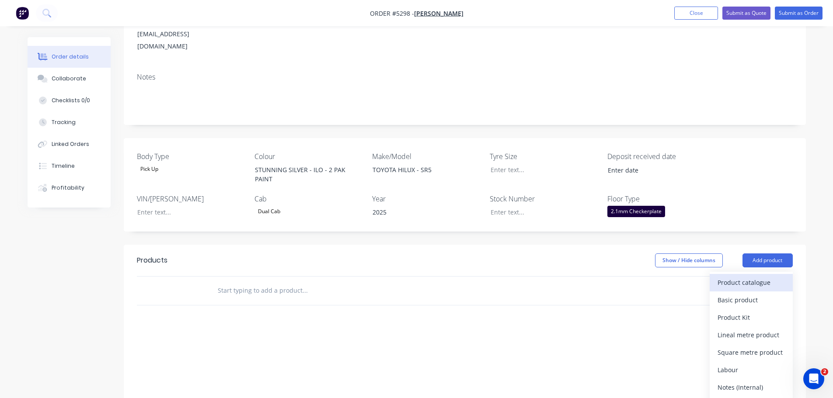
click at [755, 276] on div "Product catalogue" at bounding box center [750, 282] width 67 height 13
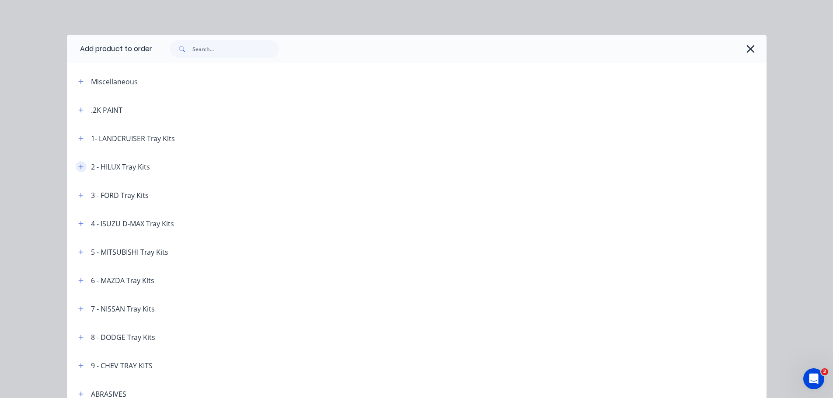
click at [80, 166] on button "button" at bounding box center [81, 166] width 11 height 11
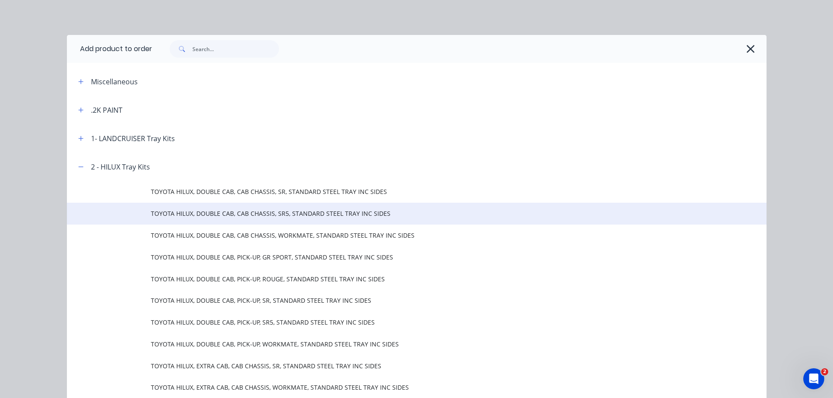
click at [217, 219] on td "TOYOTA HILUX, DOUBLE CAB, CAB CHASSIS, SR5, STANDARD STEEL TRAY INC SIDES" at bounding box center [459, 214] width 616 height 22
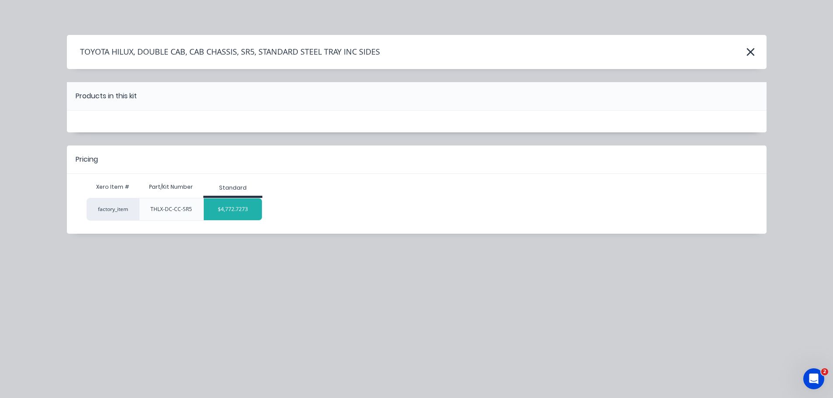
click at [233, 210] on div "$4,772.7273" at bounding box center [233, 209] width 58 height 22
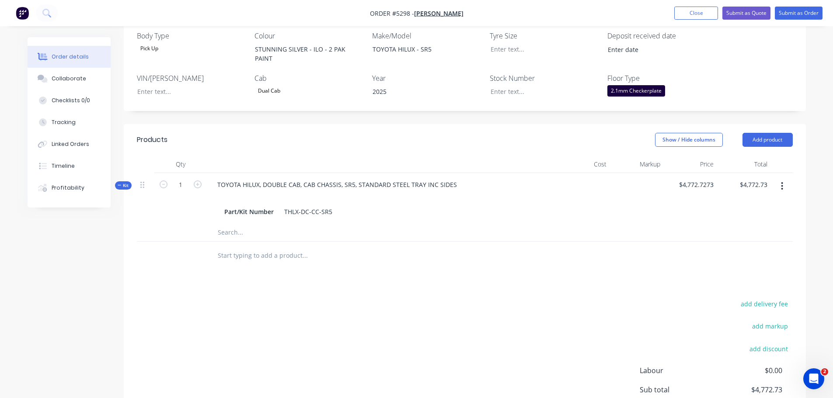
scroll to position [262, 0]
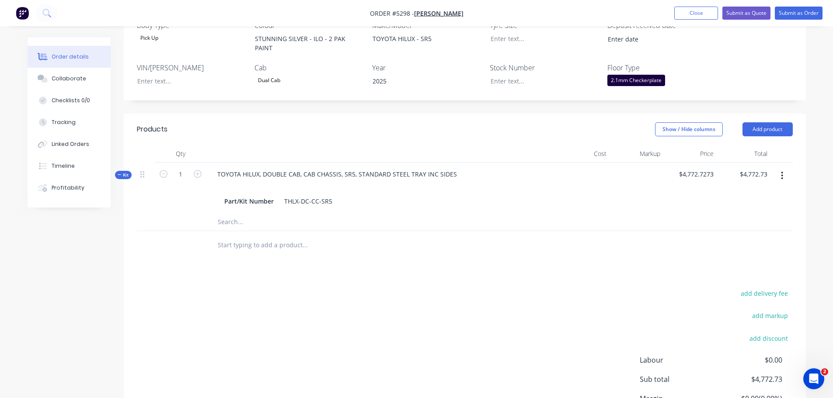
click at [270, 237] on input "text" at bounding box center [304, 245] width 175 height 17
click at [770, 122] on button "Add product" at bounding box center [767, 129] width 50 height 14
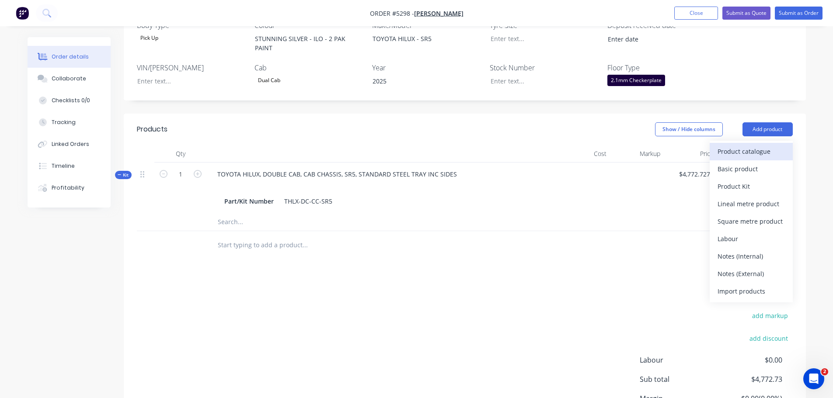
click at [769, 145] on div "Product catalogue" at bounding box center [750, 151] width 67 height 13
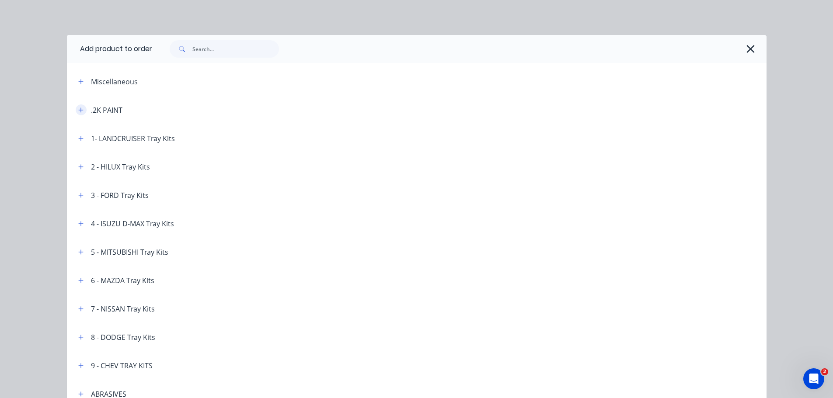
click at [79, 108] on icon "button" at bounding box center [80, 110] width 5 height 6
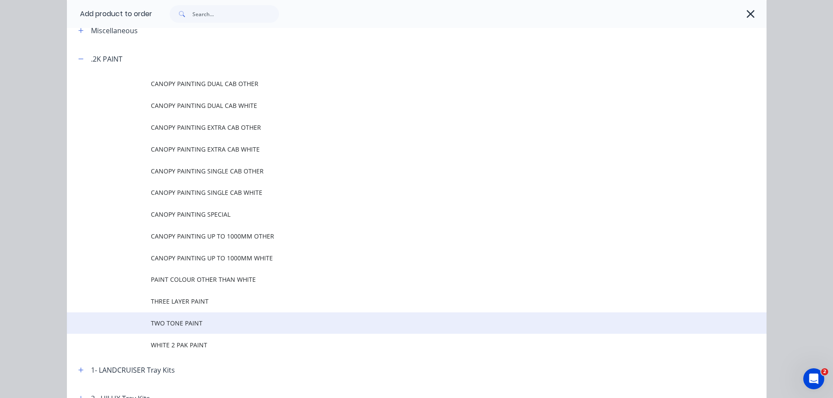
scroll to position [175, 0]
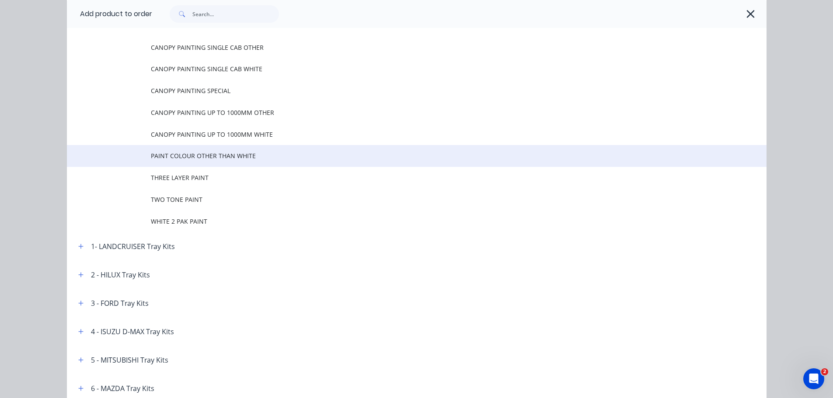
click at [177, 160] on span "PAINT COLOUR OTHER THAN WHITE" at bounding box center [397, 155] width 492 height 9
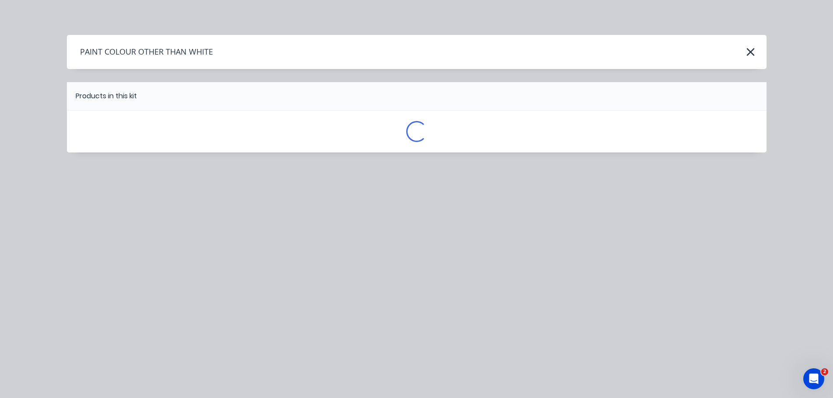
scroll to position [0, 0]
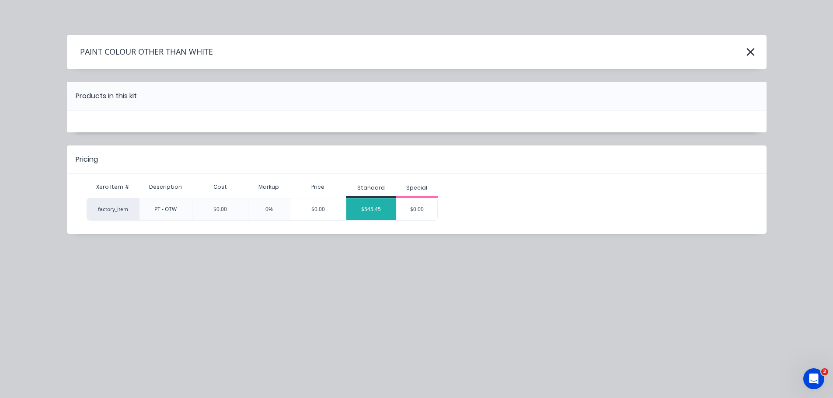
click at [390, 210] on div "$545.45" at bounding box center [371, 209] width 50 height 22
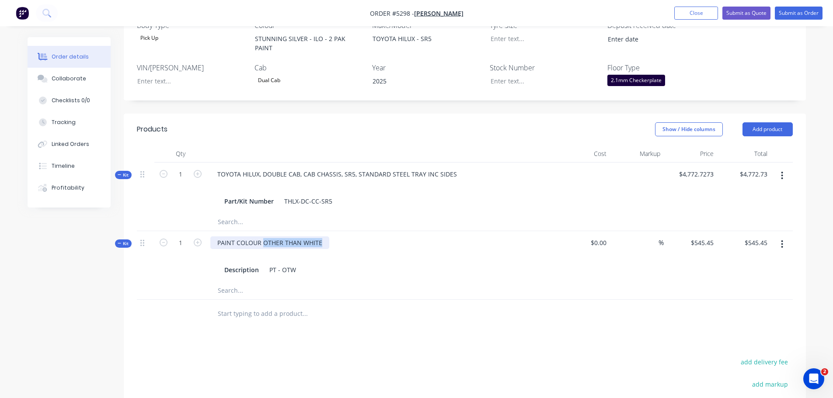
drag, startPoint x: 263, startPoint y: 219, endPoint x: 331, endPoint y: 218, distance: 68.6
click at [331, 231] on div "PAINT COLOUR OTHER THAN WHITE Description PT - OTW" at bounding box center [382, 256] width 350 height 51
click at [261, 305] on input "text" at bounding box center [304, 313] width 175 height 17
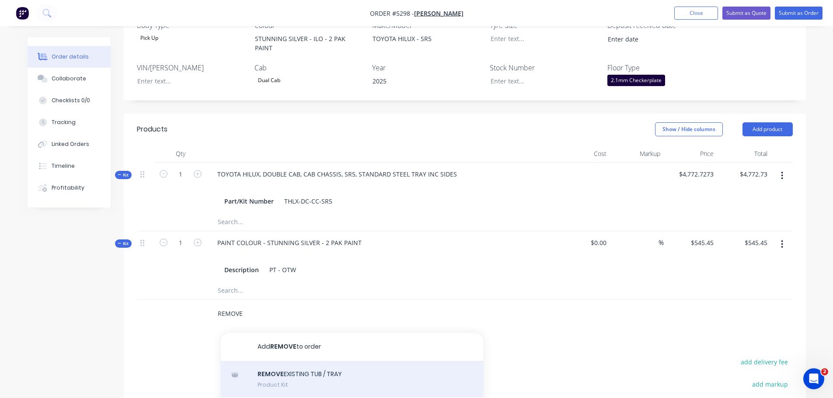
type input "REMOVE"
click at [292, 361] on div "REMOVE EXISTING TUB / TRAY Product Kit" at bounding box center [352, 379] width 262 height 37
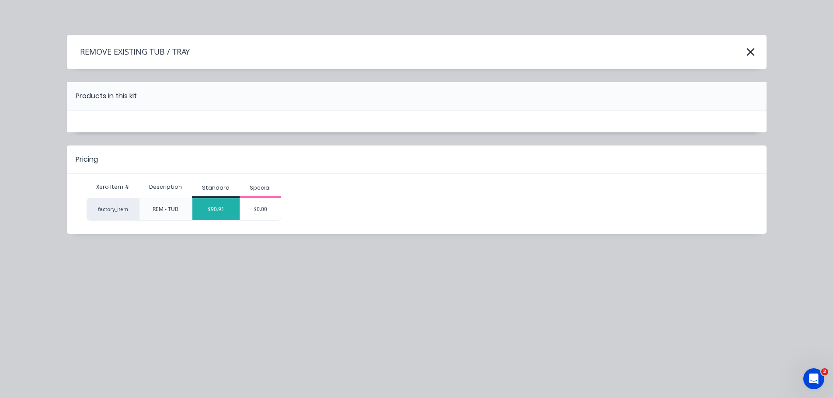
click at [214, 209] on div "$90.91" at bounding box center [215, 209] width 47 height 22
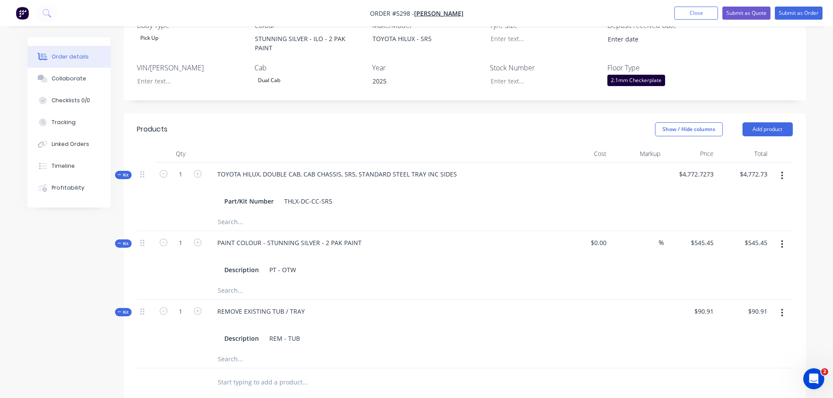
click at [264, 374] on input "text" at bounding box center [304, 382] width 175 height 17
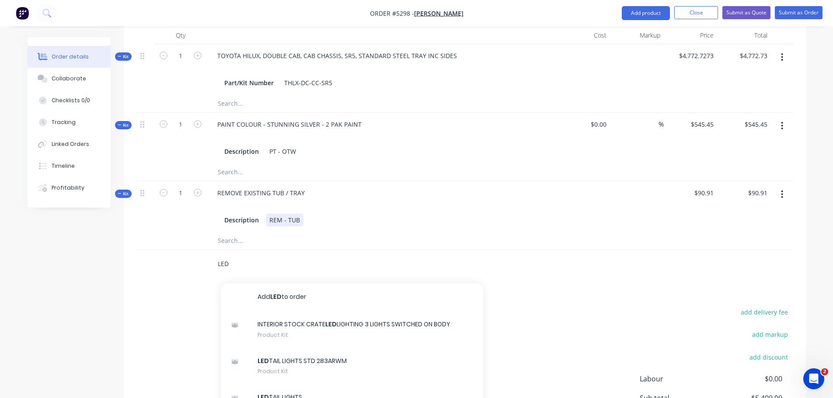
scroll to position [437, 0]
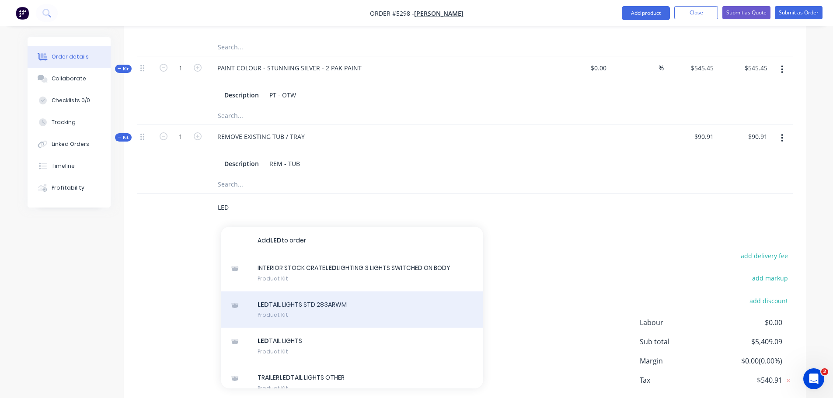
type input "LED"
click at [321, 292] on div "LED TAIL LIGHTS STD 283ARWM Product Kit" at bounding box center [352, 310] width 262 height 37
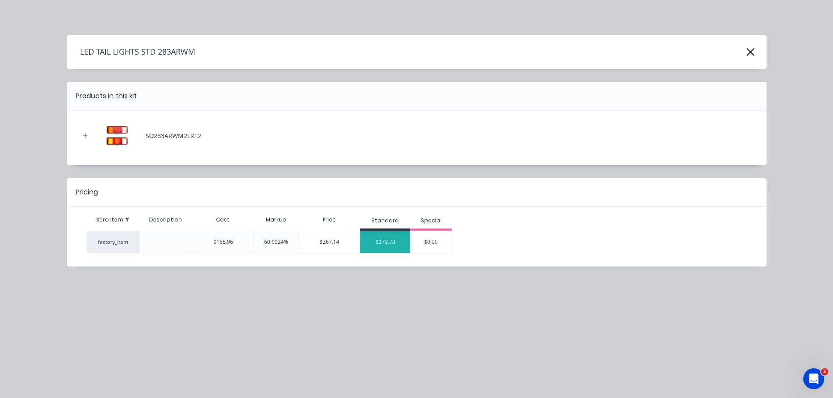
click at [387, 244] on div "$272.73" at bounding box center [385, 242] width 50 height 22
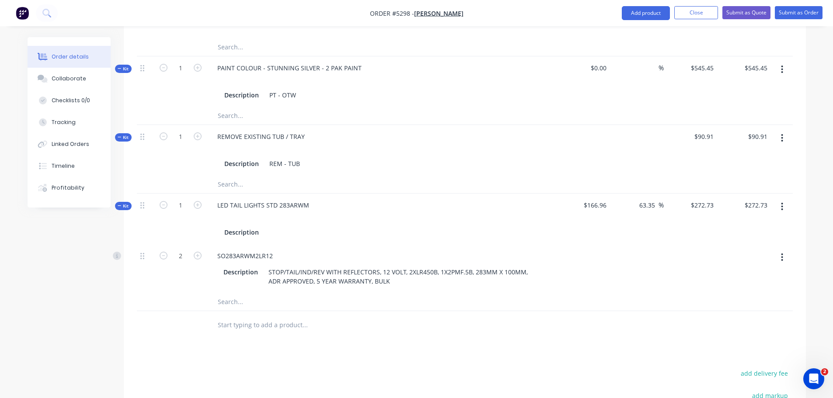
click at [265, 317] on input "text" at bounding box center [304, 325] width 175 height 17
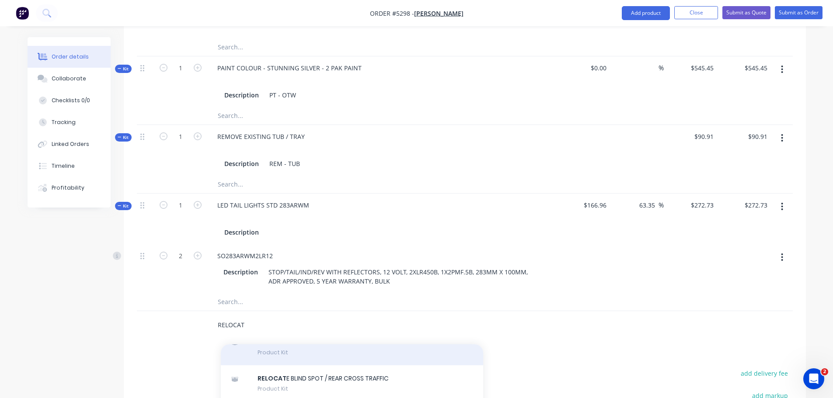
scroll to position [87, 0]
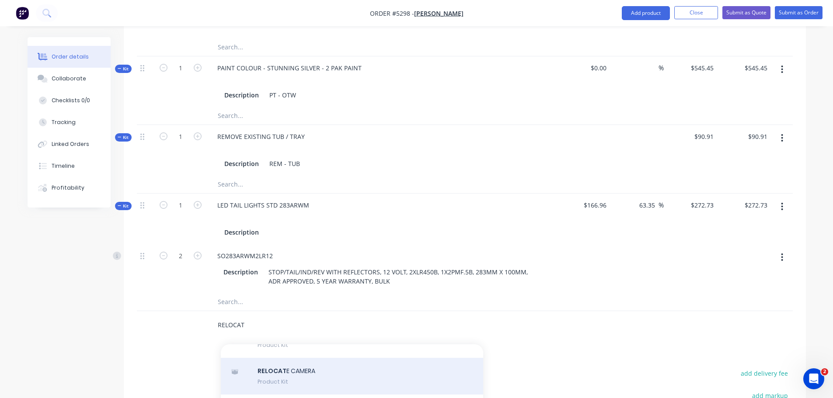
type input "RELOCAT"
click at [307, 359] on div "RELOCAT E CAMERA Product Kit" at bounding box center [352, 376] width 262 height 37
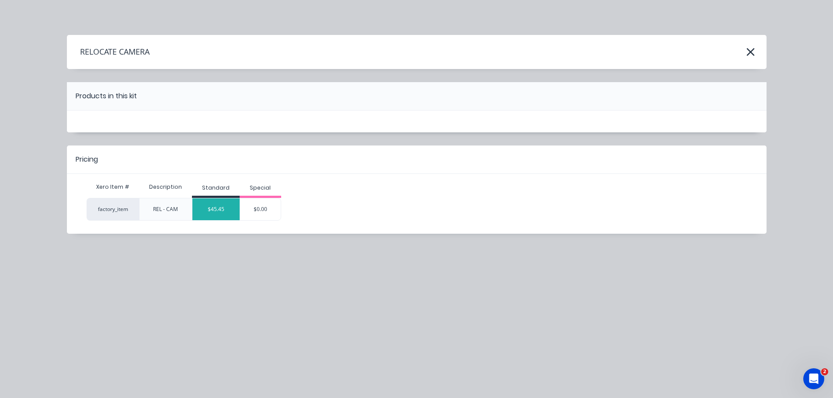
click at [208, 210] on div "$45.45" at bounding box center [215, 209] width 47 height 22
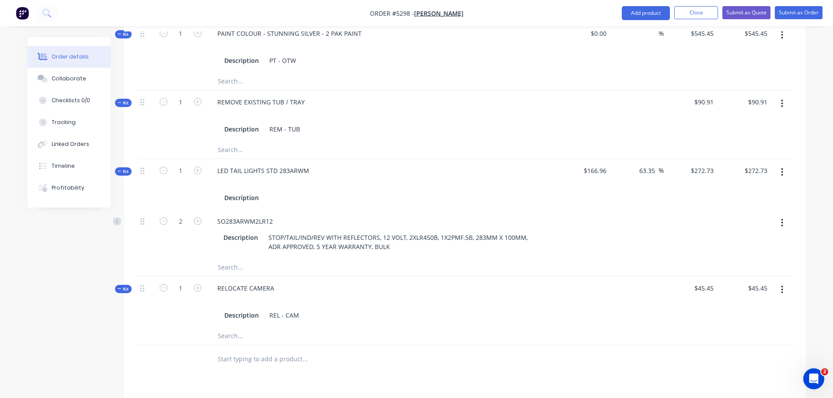
scroll to position [525, 0]
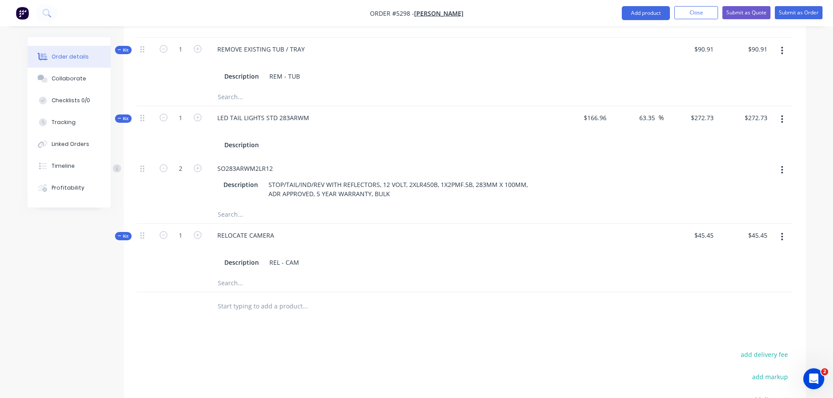
click at [267, 298] on input "text" at bounding box center [304, 306] width 175 height 17
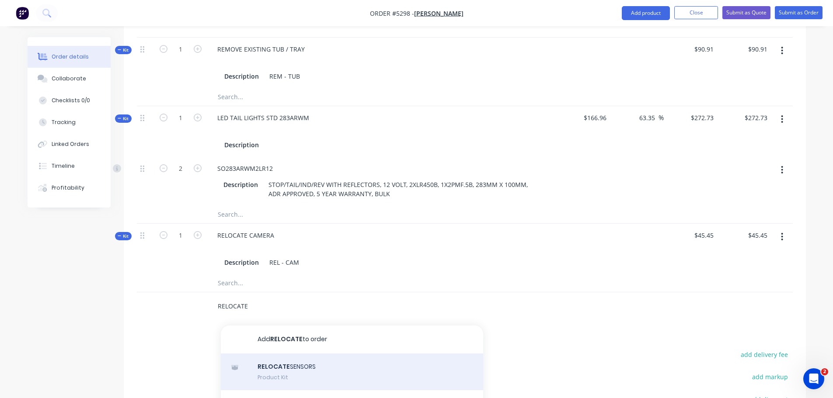
type input "RELOCATE"
click at [282, 354] on div "RELOCATE SENSORS Product Kit" at bounding box center [352, 372] width 262 height 37
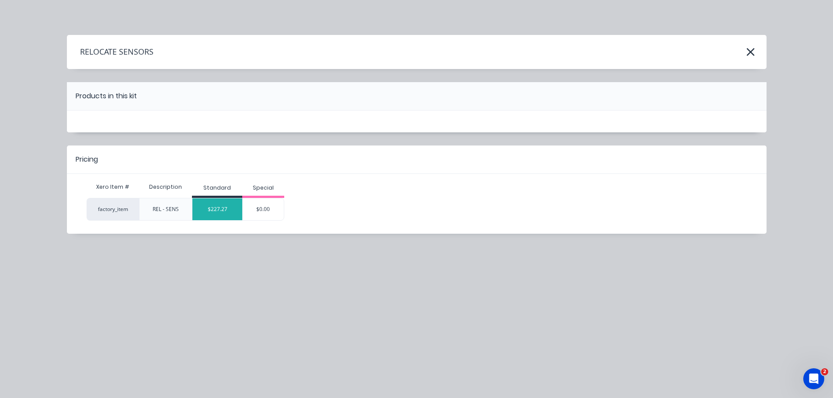
click at [228, 212] on div "$227.27" at bounding box center [217, 209] width 50 height 22
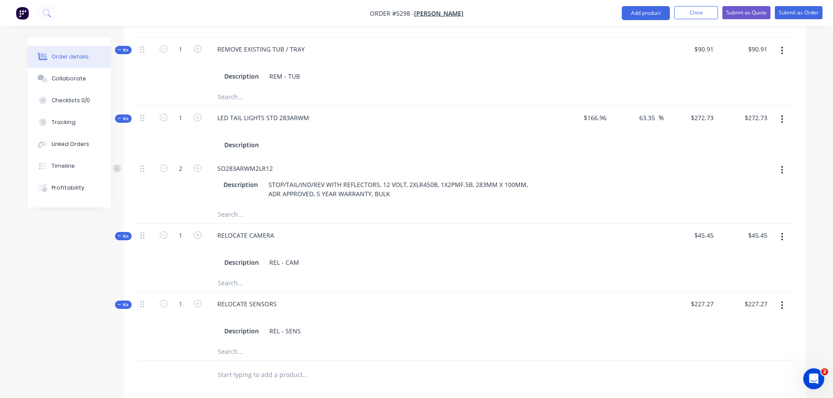
click at [236, 366] on input "text" at bounding box center [304, 374] width 175 height 17
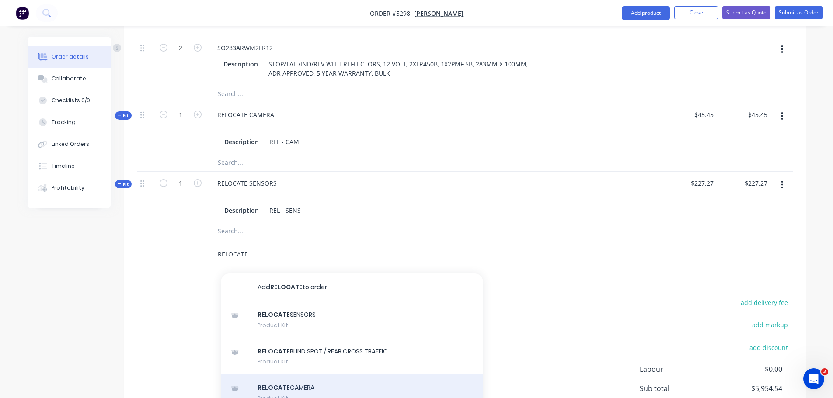
scroll to position [656, 0]
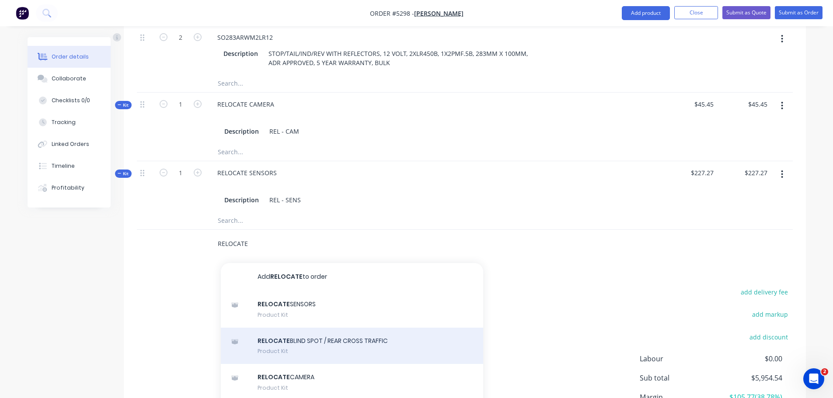
type input "RELOCATE"
click at [306, 328] on div "RELOCATE BLIND SPOT / REAR CROSS TRAFFIC Product Kit" at bounding box center [352, 346] width 262 height 37
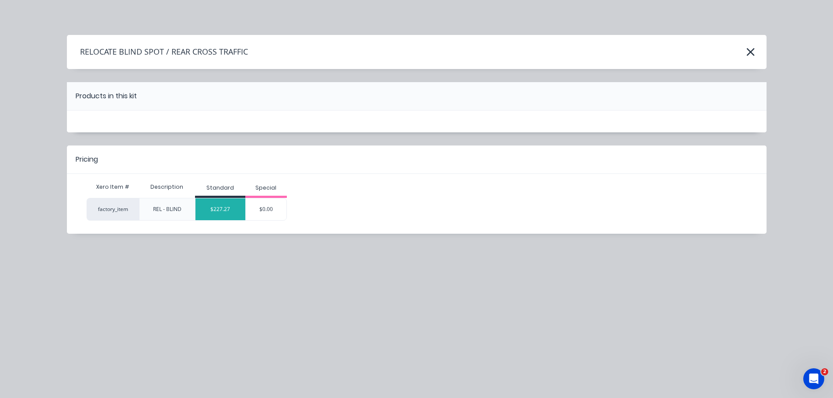
click at [212, 198] on div "$227.27" at bounding box center [220, 209] width 50 height 22
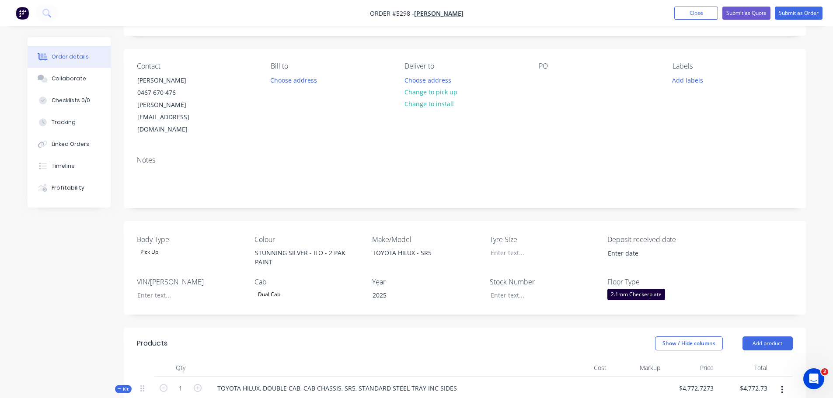
scroll to position [40, 0]
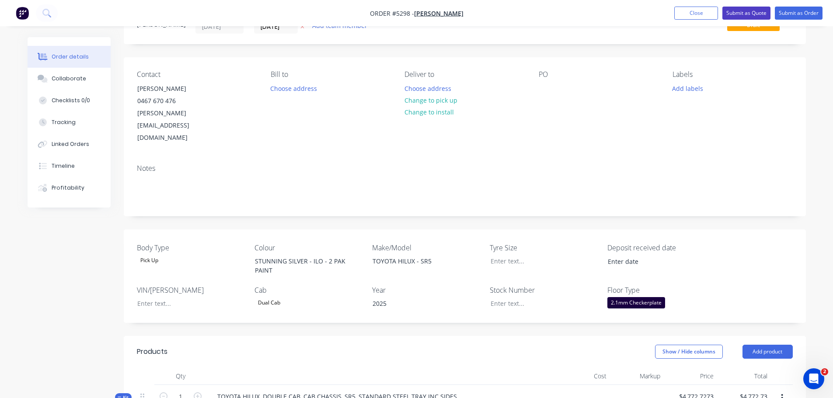
click at [747, 12] on button "Submit as Quote" at bounding box center [746, 13] width 48 height 13
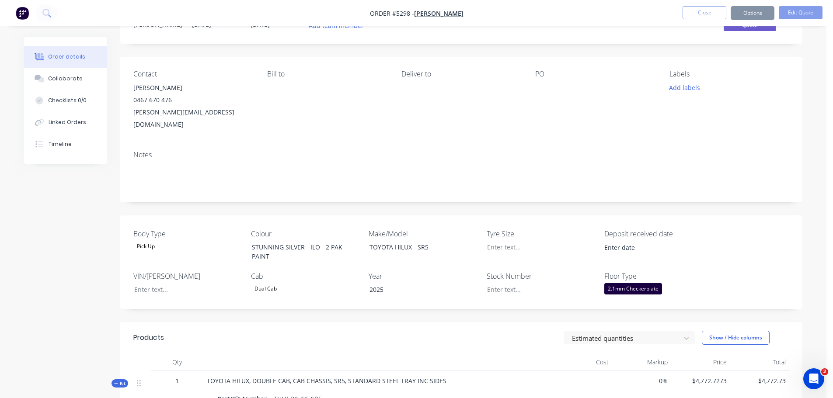
scroll to position [0, 0]
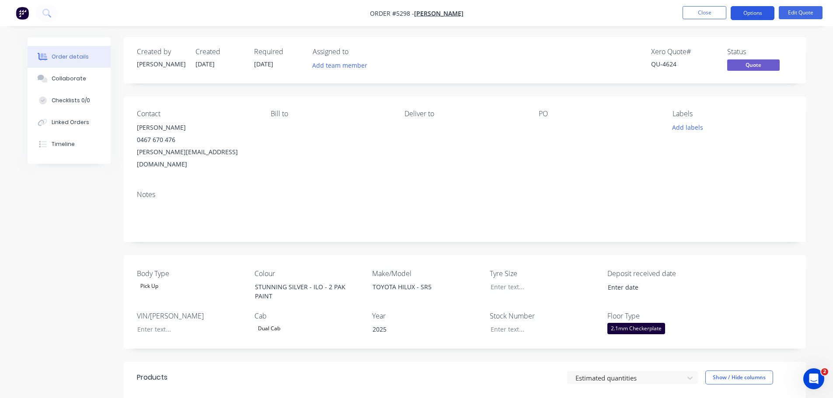
click at [747, 17] on button "Options" at bounding box center [753, 13] width 44 height 14
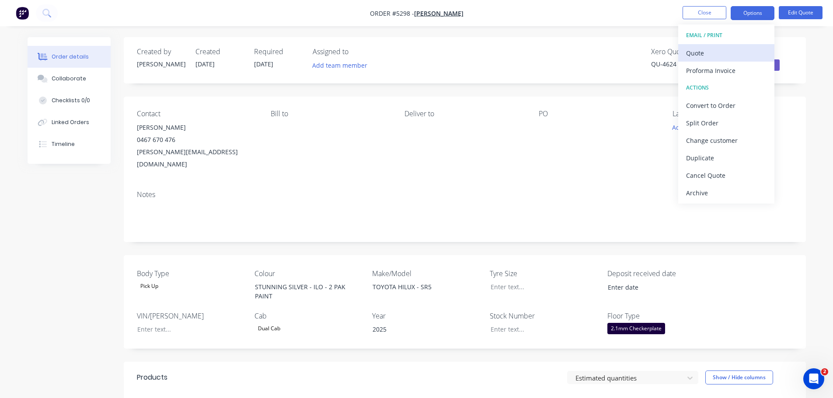
click at [726, 54] on div "Quote" at bounding box center [726, 53] width 80 height 13
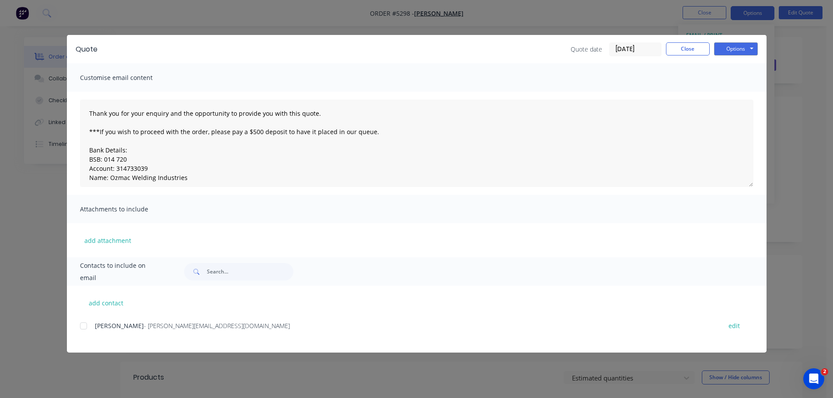
click at [84, 327] on div at bounding box center [83, 325] width 17 height 17
click at [751, 48] on button "Options" at bounding box center [736, 48] width 44 height 13
click at [745, 93] on button "Email" at bounding box center [742, 93] width 56 height 14
click at [731, 50] on button "Options" at bounding box center [736, 48] width 44 height 13
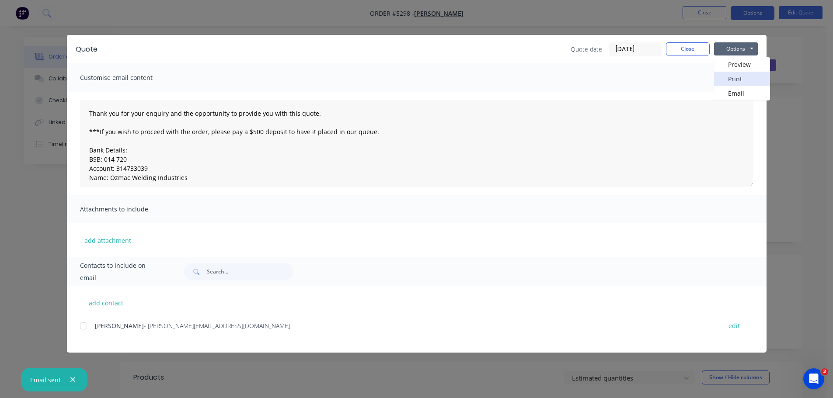
click at [730, 76] on button "Print" at bounding box center [742, 79] width 56 height 14
click at [682, 54] on button "Close" at bounding box center [688, 48] width 44 height 13
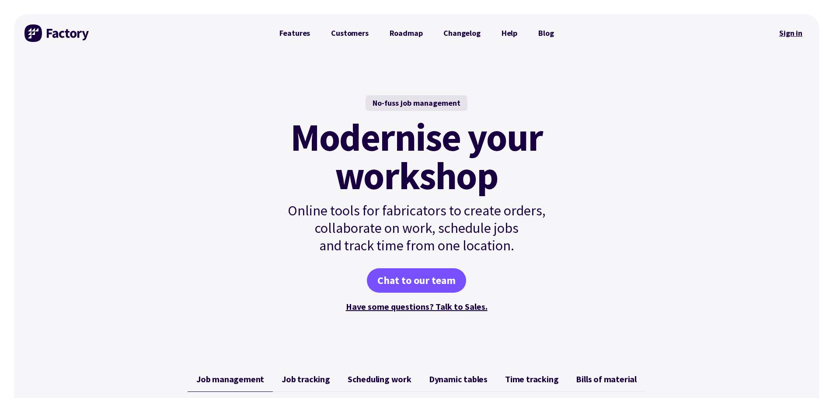
click at [785, 35] on link "Sign in" at bounding box center [790, 33] width 35 height 20
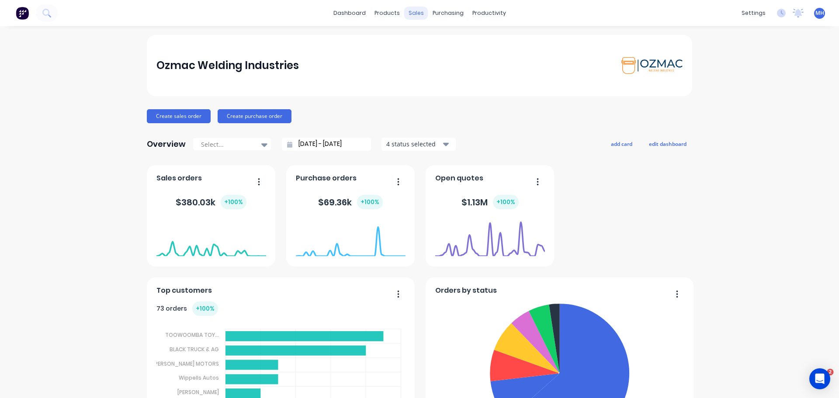
click at [418, 13] on div "sales" at bounding box center [416, 13] width 24 height 13
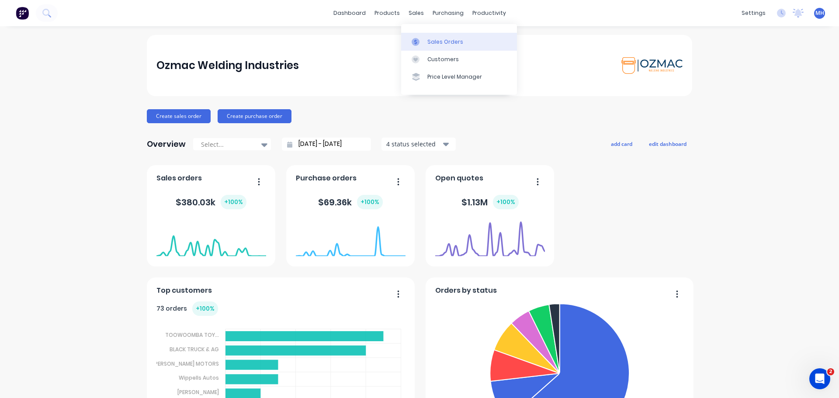
click at [423, 42] on div at bounding box center [418, 42] width 13 height 8
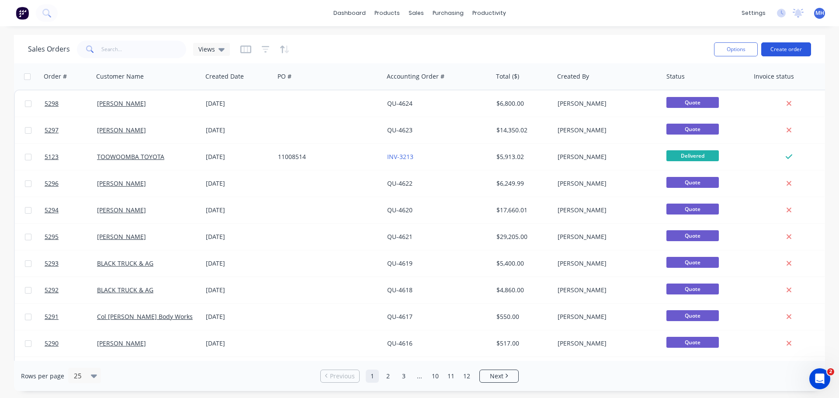
click at [782, 51] on button "Create order" at bounding box center [787, 49] width 50 height 14
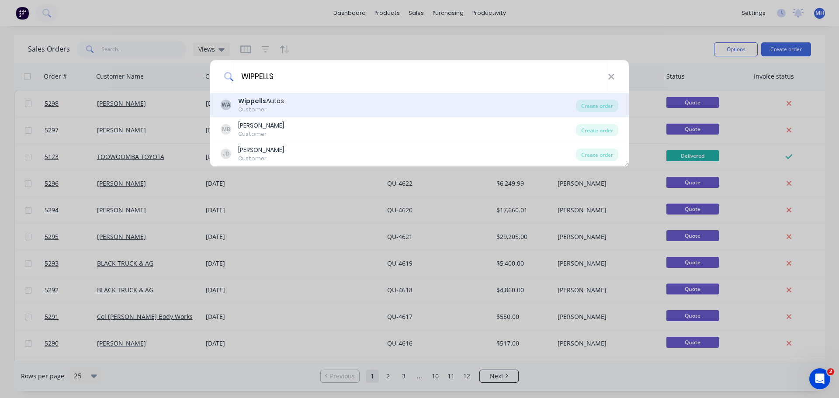
type input "WIPPELLS"
click at [295, 111] on div "WA Wippells Autos Customer" at bounding box center [398, 105] width 355 height 17
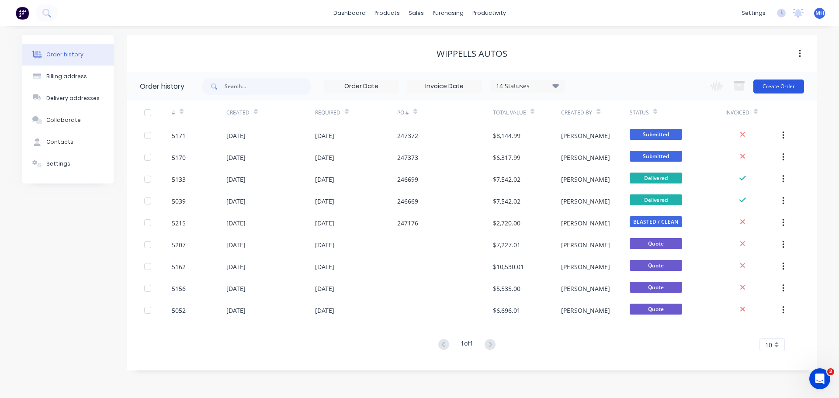
click at [787, 86] on button "Create Order" at bounding box center [779, 87] width 51 height 14
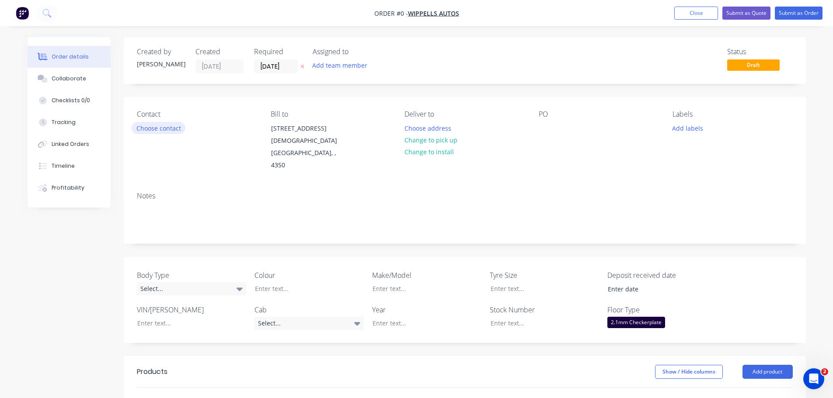
click at [174, 129] on button "Choose contact" at bounding box center [159, 128] width 54 height 12
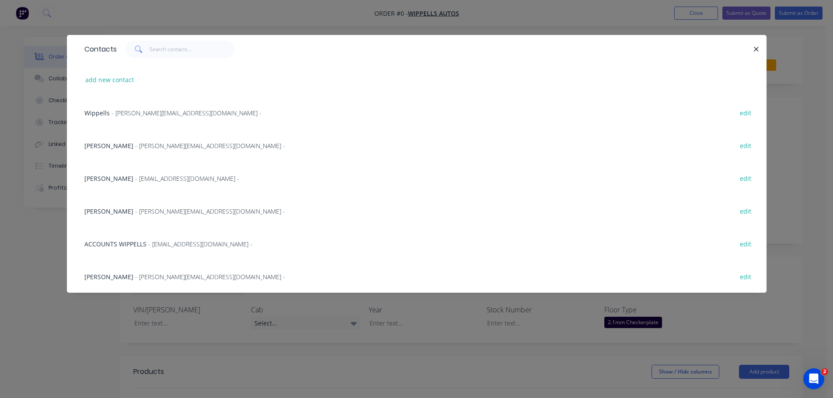
click at [98, 113] on span "Wippells" at bounding box center [96, 113] width 25 height 8
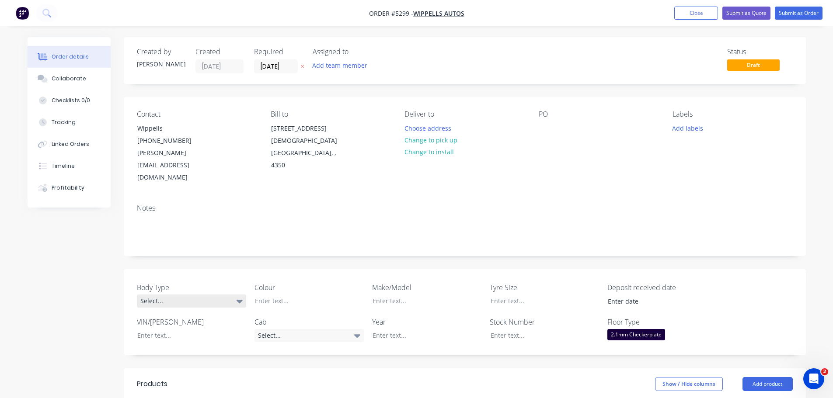
click at [208, 295] on div "Select..." at bounding box center [191, 301] width 109 height 13
click at [198, 308] on button "Cab Chassis" at bounding box center [202, 312] width 131 height 17
click at [285, 295] on div at bounding box center [302, 301] width 109 height 13
click at [284, 329] on div "Select..." at bounding box center [308, 335] width 109 height 13
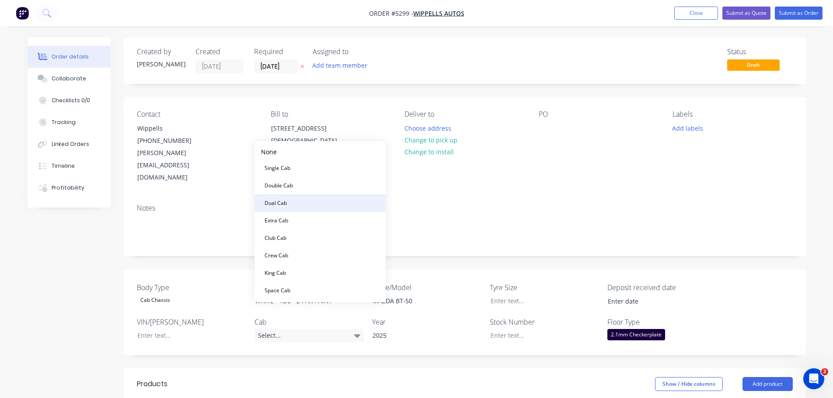
click at [294, 200] on button "Dual Cab" at bounding box center [319, 203] width 131 height 17
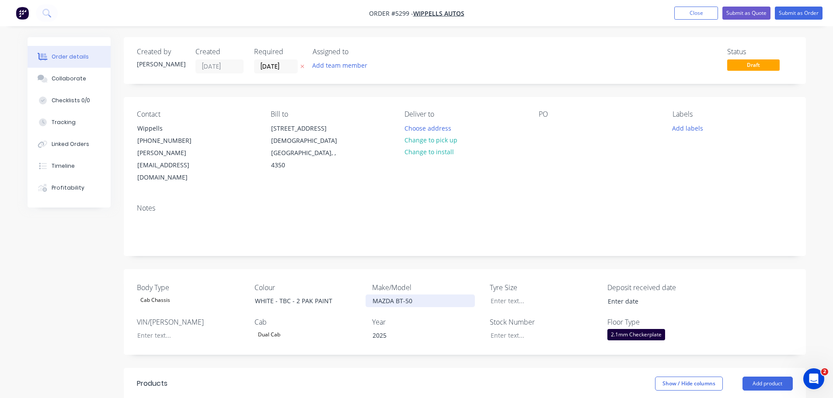
click at [421, 295] on div "MAZDA BT-50" at bounding box center [420, 301] width 109 height 13
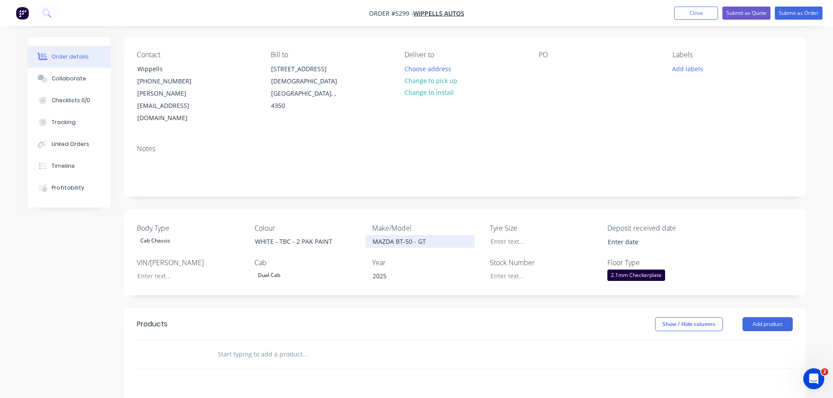
scroll to position [175, 0]
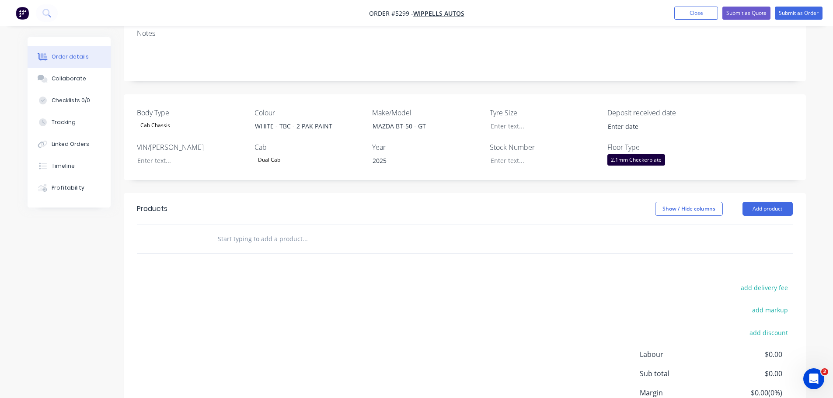
click at [266, 230] on input "text" at bounding box center [304, 238] width 175 height 17
click at [760, 202] on button "Add product" at bounding box center [767, 209] width 50 height 14
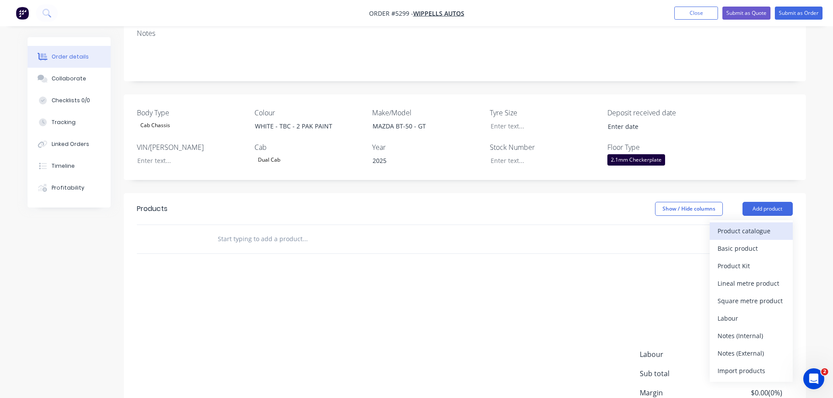
click at [755, 225] on div "Product catalogue" at bounding box center [750, 231] width 67 height 13
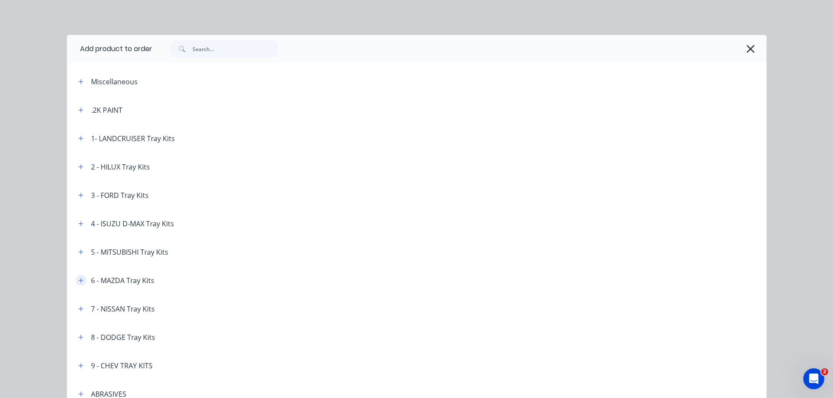
click at [80, 281] on icon "button" at bounding box center [80, 281] width 5 height 6
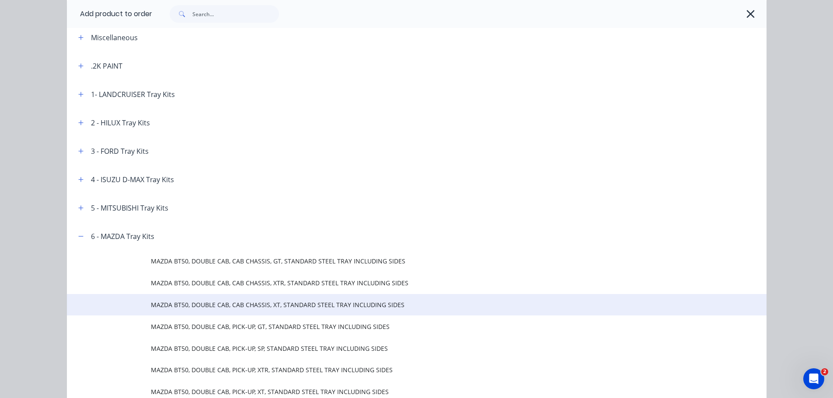
scroll to position [87, 0]
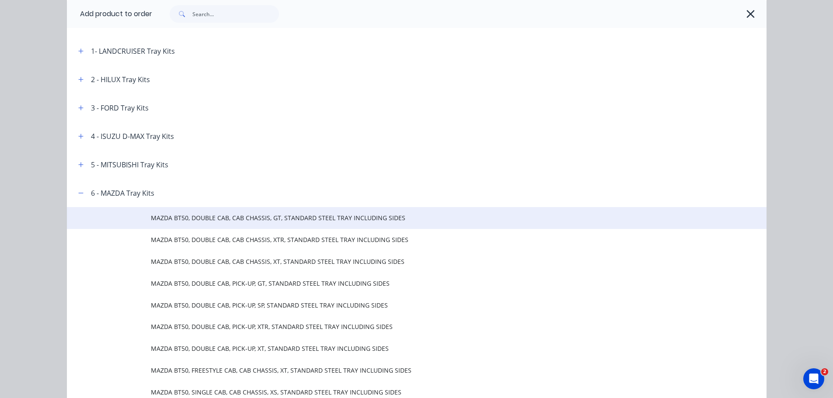
click at [213, 218] on span "MAZDA BT50, DOUBLE CAB, CAB CHASSIS, GT, STANDARD STEEL TRAY INCLUDING SIDES" at bounding box center [397, 217] width 492 height 9
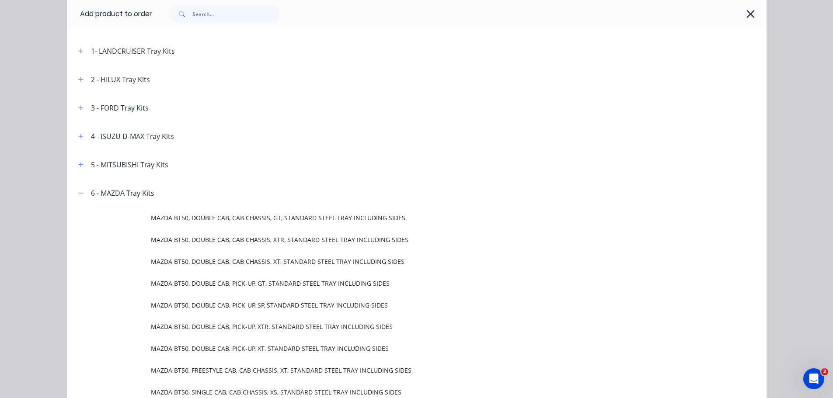
scroll to position [0, 0]
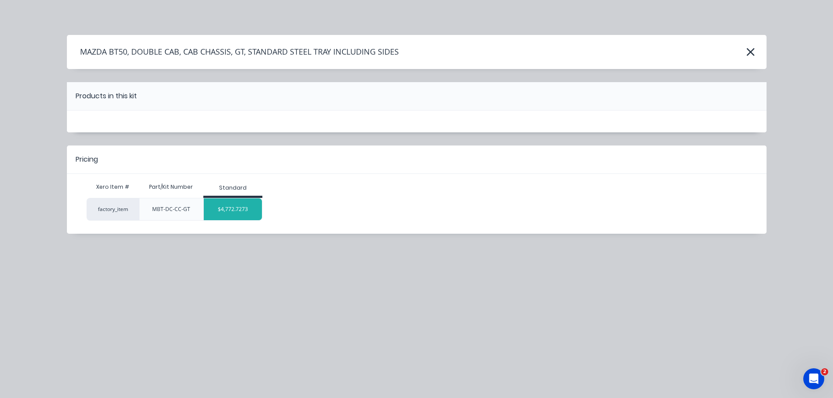
click at [223, 209] on div "$4,772.7273" at bounding box center [233, 209] width 58 height 22
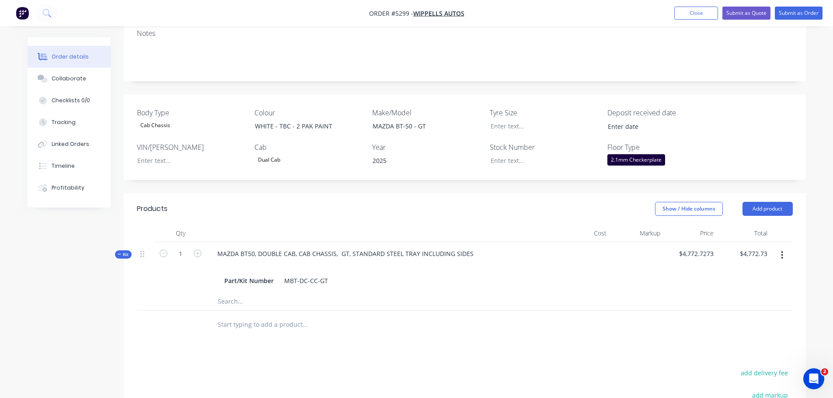
click at [281, 316] on input "text" at bounding box center [304, 324] width 175 height 17
click at [762, 202] on button "Add product" at bounding box center [767, 209] width 50 height 14
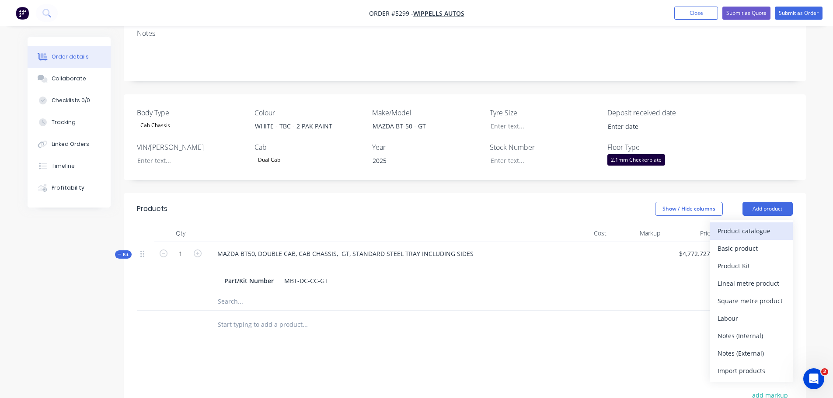
click at [754, 225] on div "Product catalogue" at bounding box center [750, 231] width 67 height 13
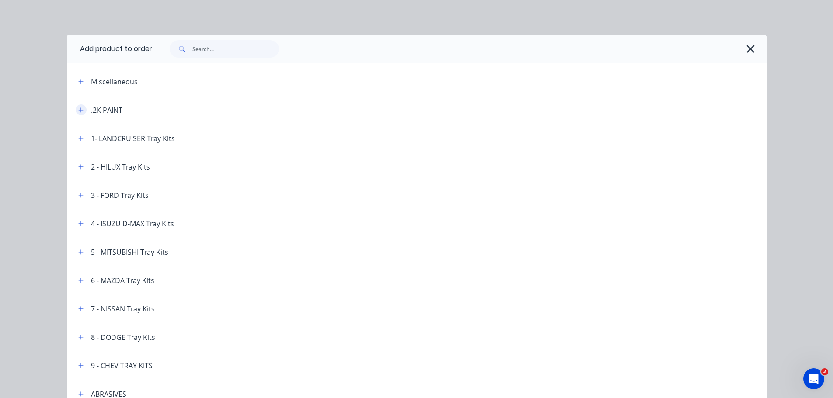
click at [78, 108] on icon "button" at bounding box center [80, 110] width 5 height 6
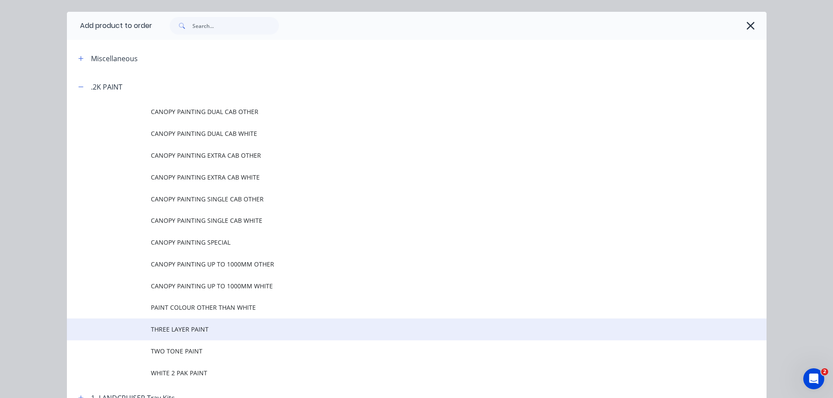
scroll to position [87, 0]
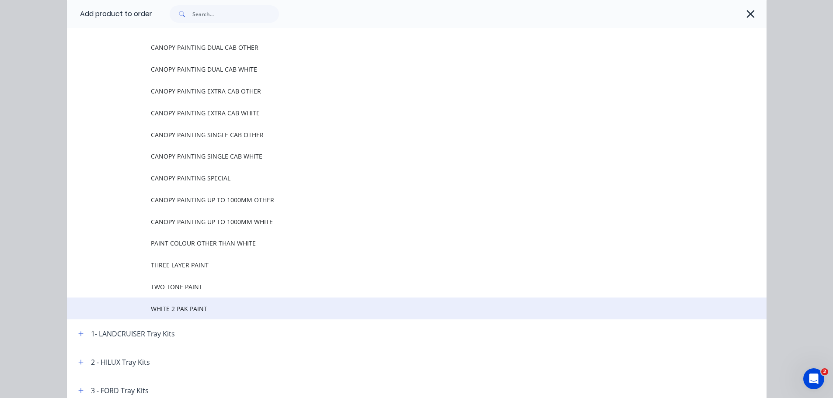
click at [204, 308] on span "WHITE 2 PAK PAINT" at bounding box center [397, 308] width 492 height 9
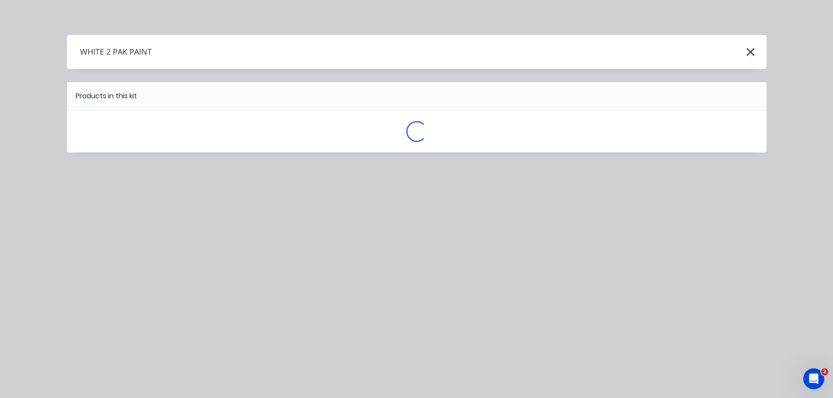
scroll to position [0, 0]
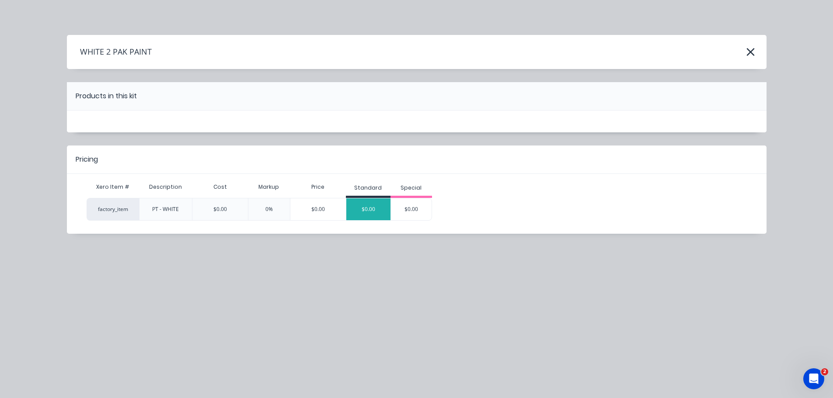
click at [367, 204] on div "$0.00" at bounding box center [368, 209] width 44 height 22
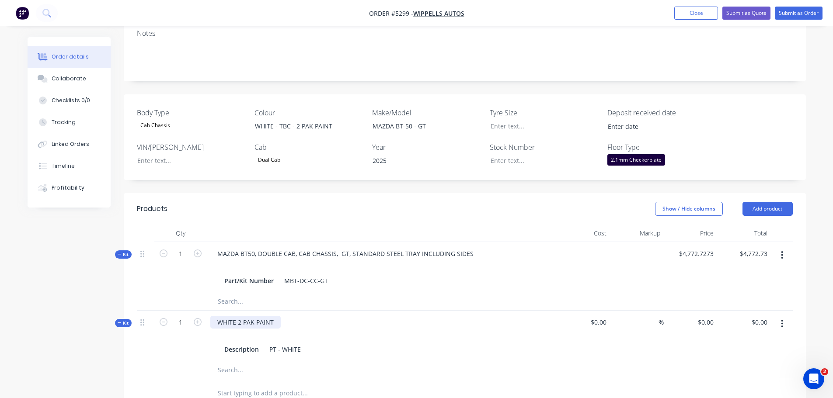
click at [277, 316] on div "WHITE 2 PAK PAINT" at bounding box center [245, 322] width 70 height 13
click at [277, 385] on input "text" at bounding box center [304, 393] width 175 height 17
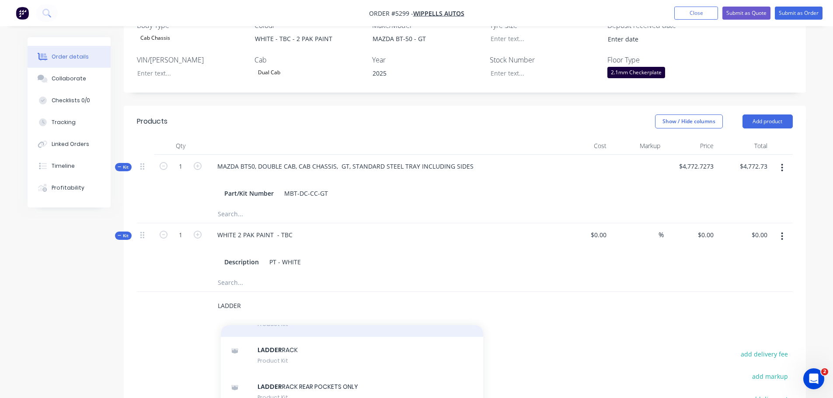
scroll to position [131, 0]
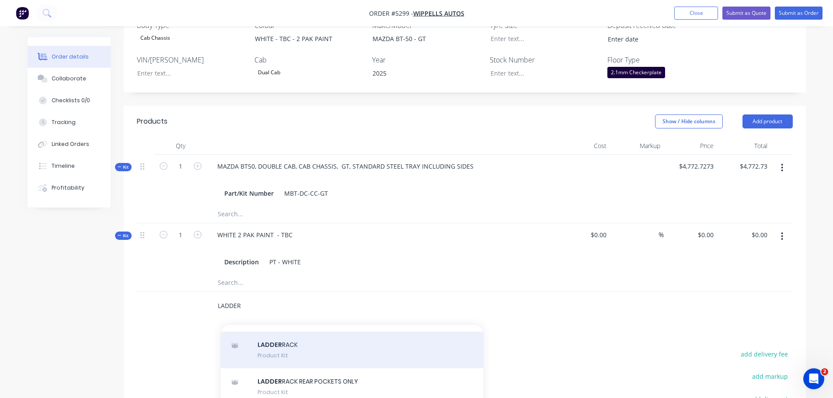
type input "LADDER"
click at [314, 340] on div "LADDER RACK Product Kit" at bounding box center [352, 350] width 262 height 37
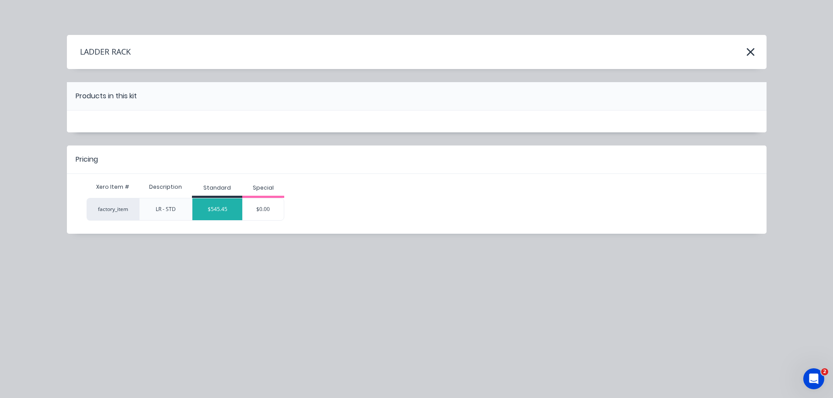
click at [212, 202] on div "$545.45" at bounding box center [217, 209] width 50 height 22
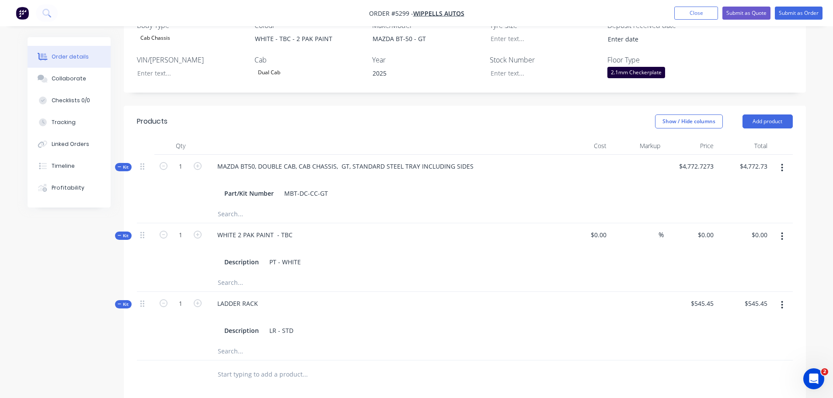
click at [258, 366] on input "text" at bounding box center [304, 374] width 175 height 17
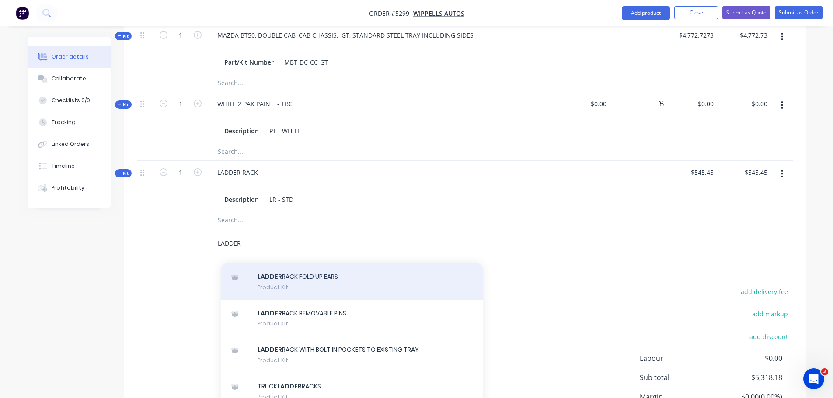
scroll to position [219, 0]
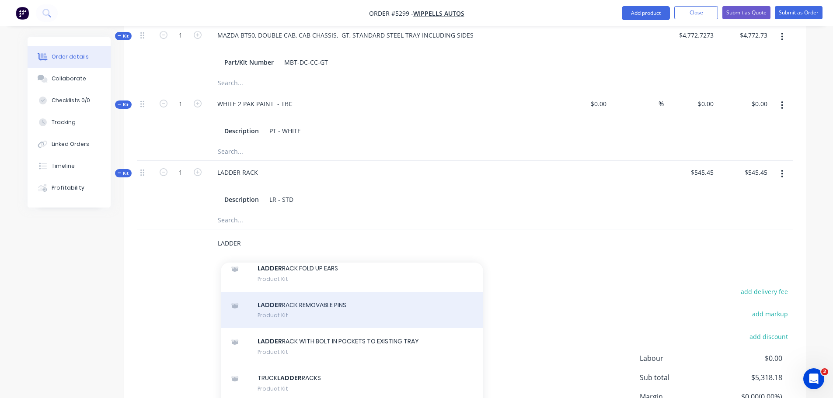
type input "LADDER"
click at [315, 298] on div "LADDER RACK REMOVABLE PINS Product Kit" at bounding box center [352, 310] width 262 height 37
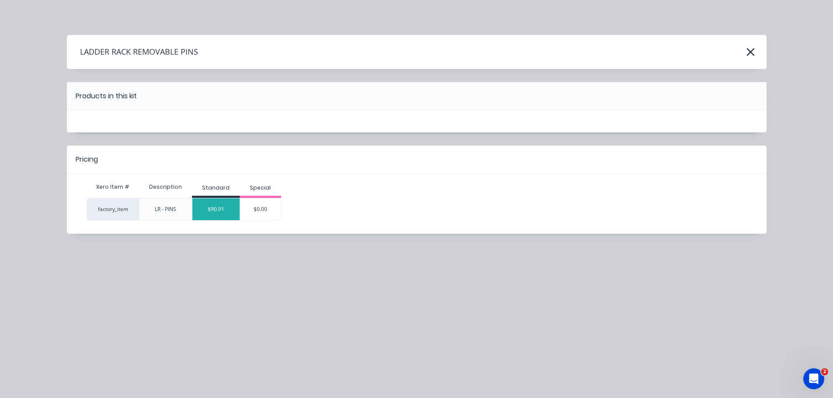
click at [225, 213] on div "$90.91" at bounding box center [215, 209] width 47 height 22
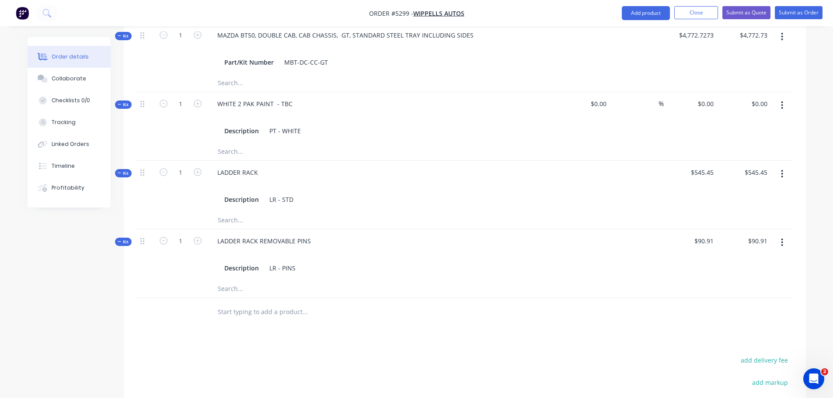
click at [259, 303] on input "text" at bounding box center [304, 311] width 175 height 17
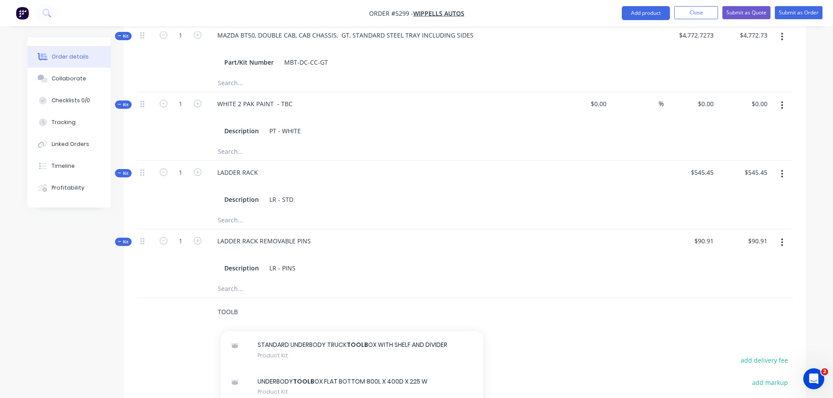
scroll to position [393, 0]
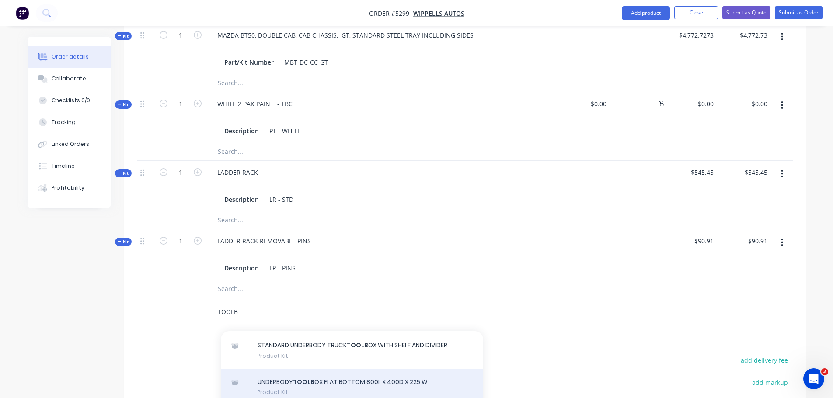
type input "TOOLB"
click at [287, 369] on div "UNDERBODY TOOLB OX FLAT BOTTOM 800L X 400D X 225 W Product Kit" at bounding box center [352, 387] width 262 height 37
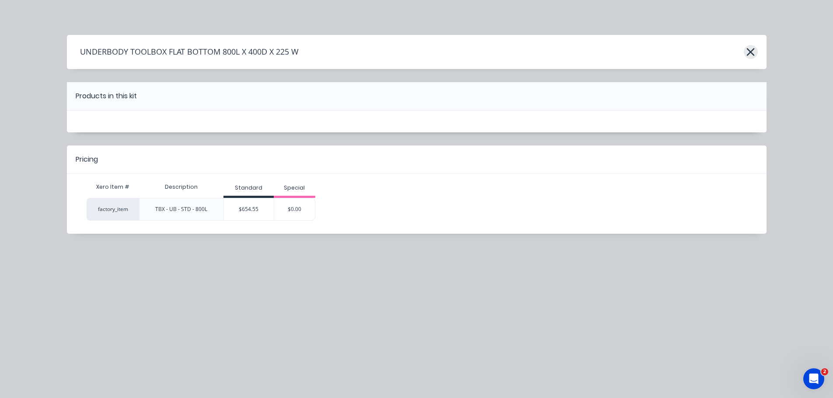
click at [749, 48] on icon "button" at bounding box center [750, 52] width 9 height 12
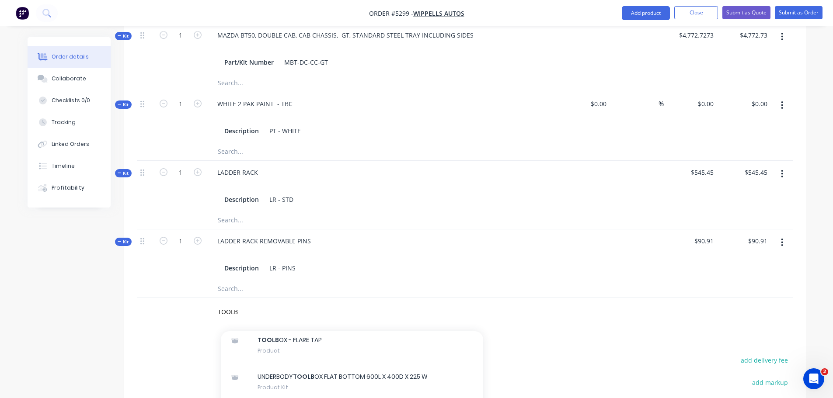
scroll to position [874, 0]
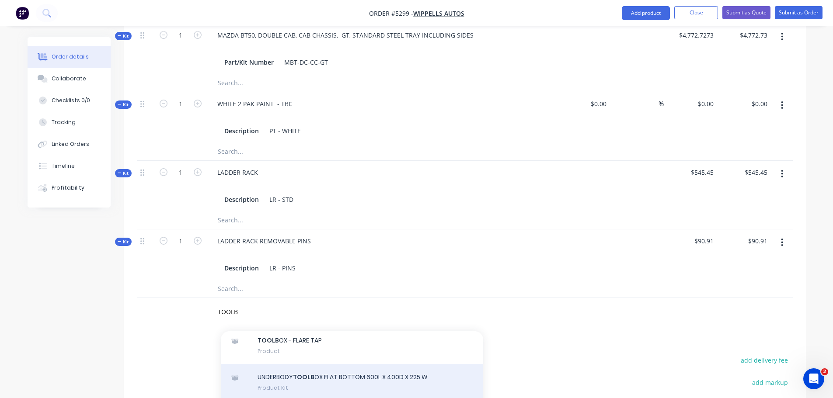
click at [322, 364] on div "UNDERBODY TOOLB OX FLAT BOTTOM 600L X 400D X 225 W Product Kit" at bounding box center [352, 382] width 262 height 37
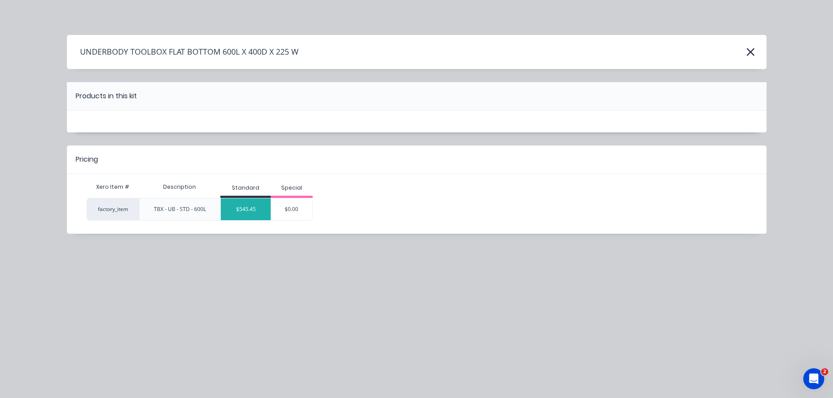
click at [256, 212] on div "$545.45" at bounding box center [246, 209] width 50 height 22
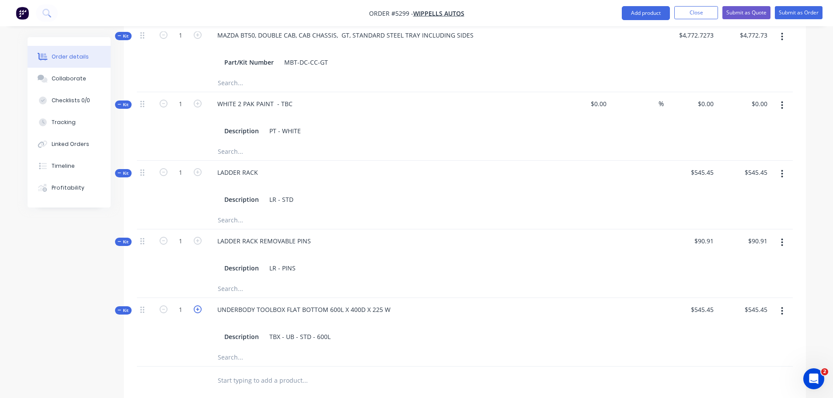
click at [198, 306] on icon "button" at bounding box center [198, 310] width 8 height 8
type input "2"
type input "$1,090.90"
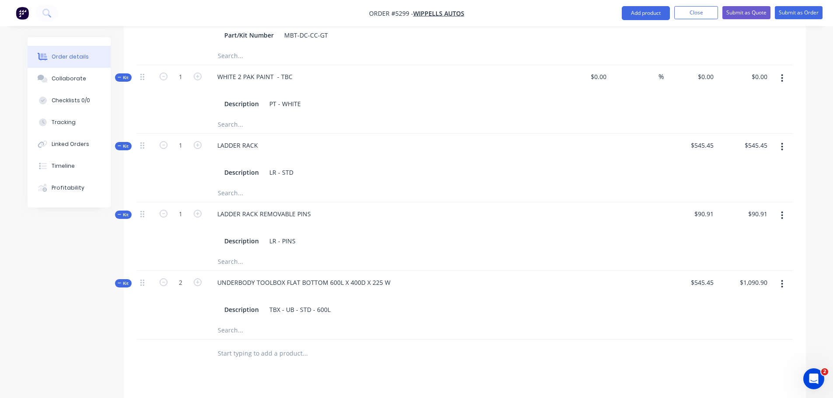
scroll to position [481, 0]
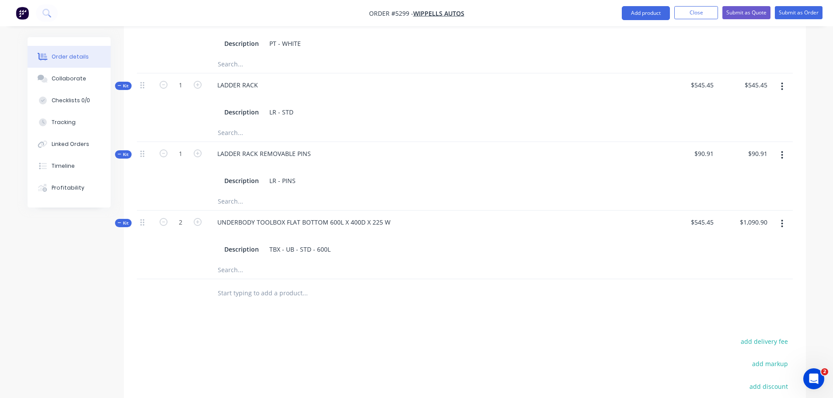
click at [268, 285] on input "text" at bounding box center [304, 293] width 175 height 17
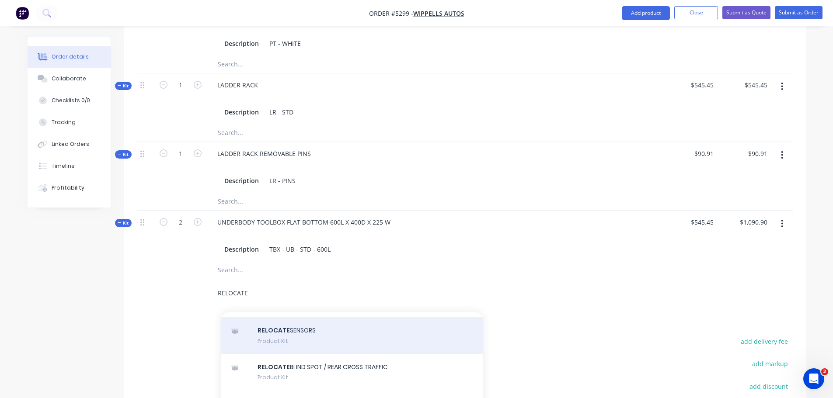
scroll to position [87, 0]
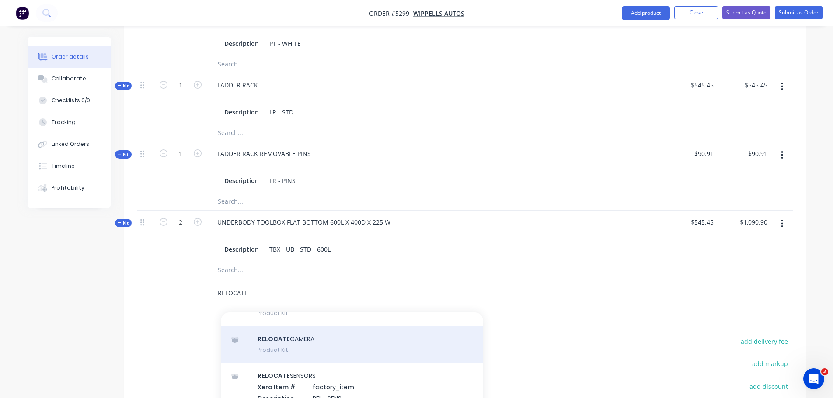
type input "RELOCATE"
click at [292, 326] on div "RELOCATE CAMERA Product Kit" at bounding box center [352, 344] width 262 height 37
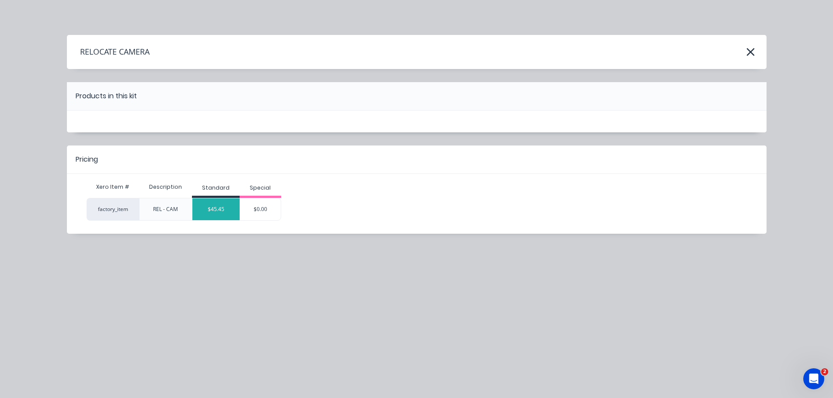
click at [222, 213] on div "$45.45" at bounding box center [215, 209] width 47 height 22
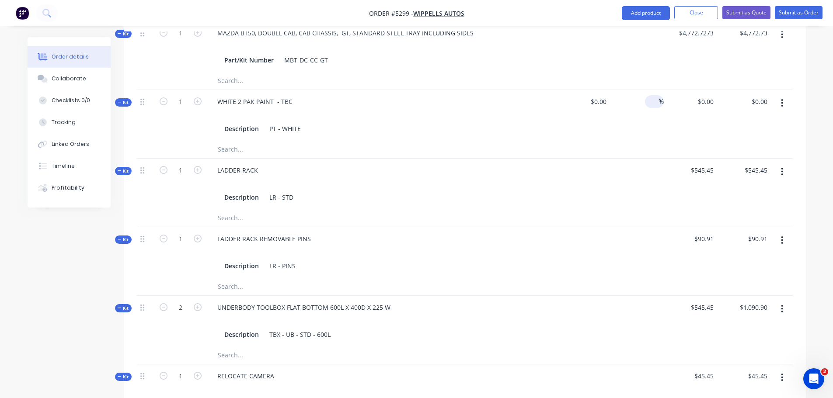
scroll to position [395, 0]
click at [747, 10] on button "Submit as Quote" at bounding box center [746, 12] width 48 height 13
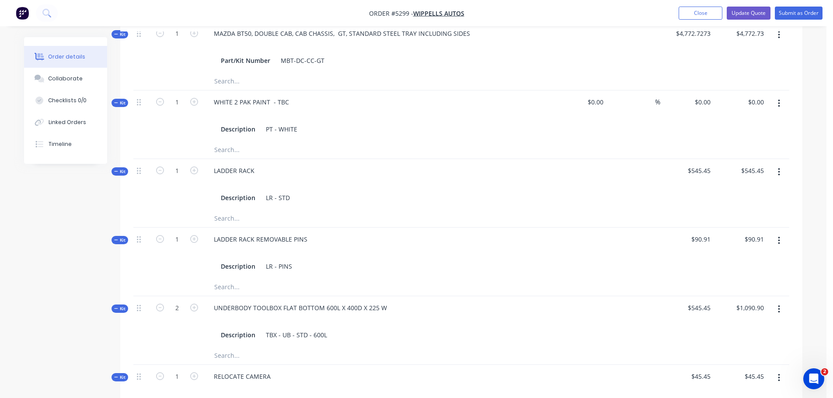
scroll to position [0, 0]
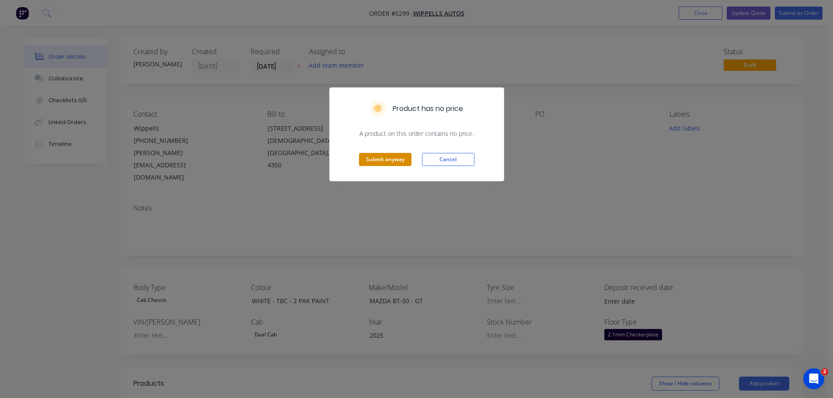
click at [379, 162] on button "Submit anyway" at bounding box center [385, 159] width 52 height 13
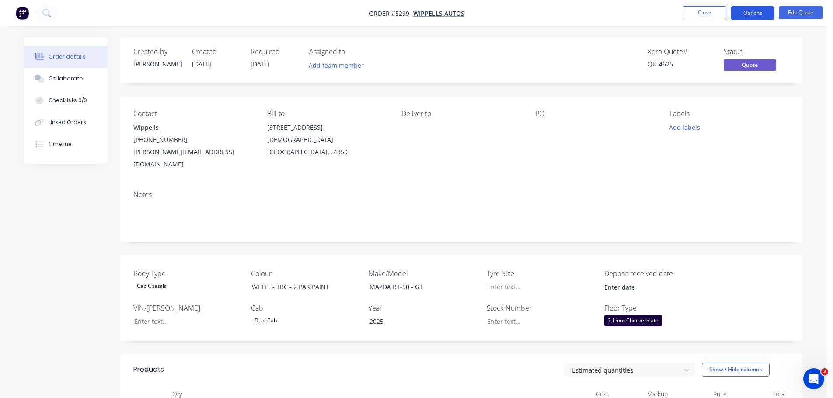
click at [744, 12] on button "Options" at bounding box center [753, 13] width 44 height 14
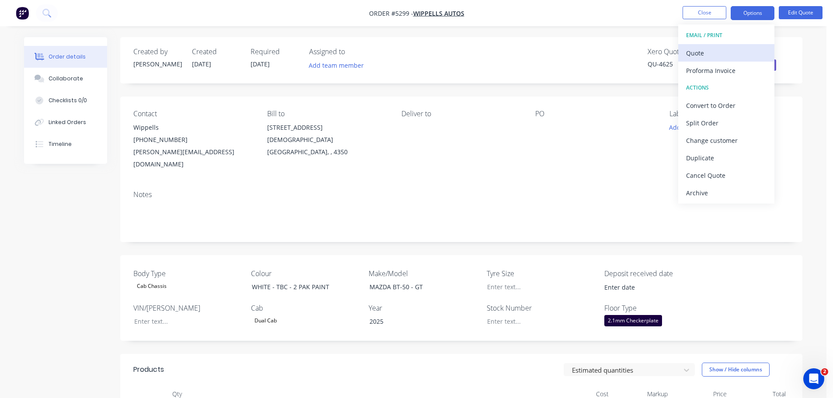
click at [721, 56] on div "Quote" at bounding box center [726, 53] width 80 height 13
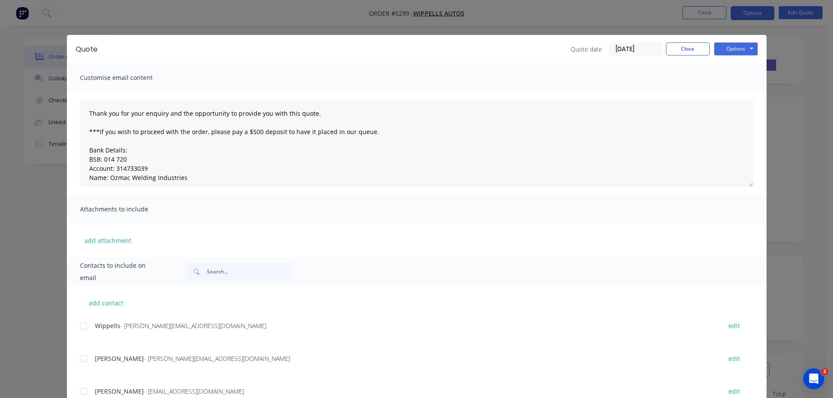
click at [82, 327] on div at bounding box center [83, 325] width 17 height 17
click at [728, 51] on button "Options" at bounding box center [736, 48] width 44 height 13
click at [734, 95] on button "Email" at bounding box center [742, 93] width 56 height 14
click at [724, 47] on button "Options" at bounding box center [736, 48] width 44 height 13
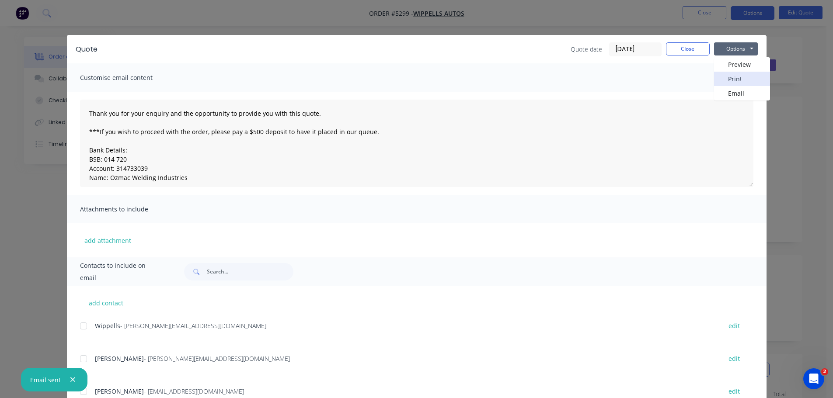
click at [727, 77] on button "Print" at bounding box center [742, 79] width 56 height 14
click at [692, 48] on button "Close" at bounding box center [688, 48] width 44 height 13
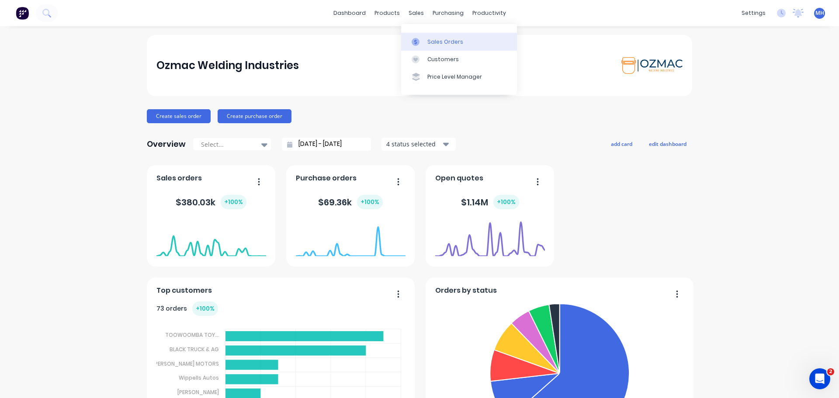
click at [437, 44] on div "Sales Orders" at bounding box center [446, 42] width 36 height 8
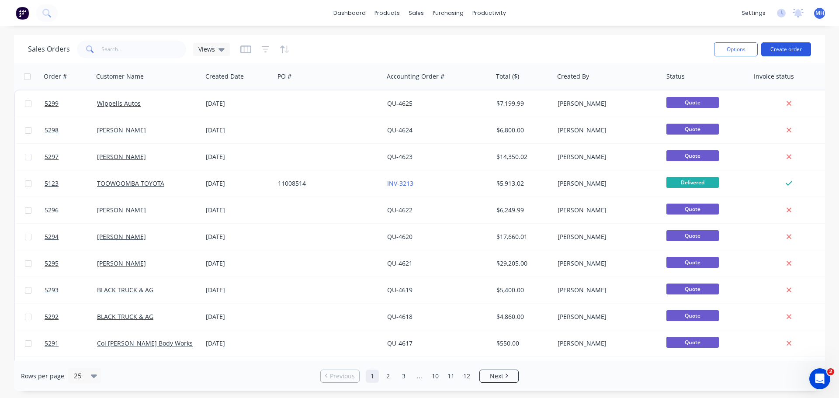
click at [788, 48] on button "Create order" at bounding box center [787, 49] width 50 height 14
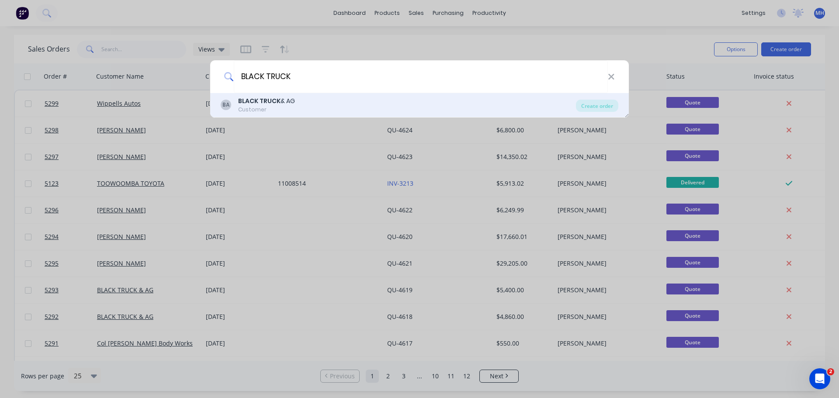
type input "BLACK TRUCK"
click at [285, 105] on div "BLACK TRUCK & AG" at bounding box center [266, 101] width 57 height 9
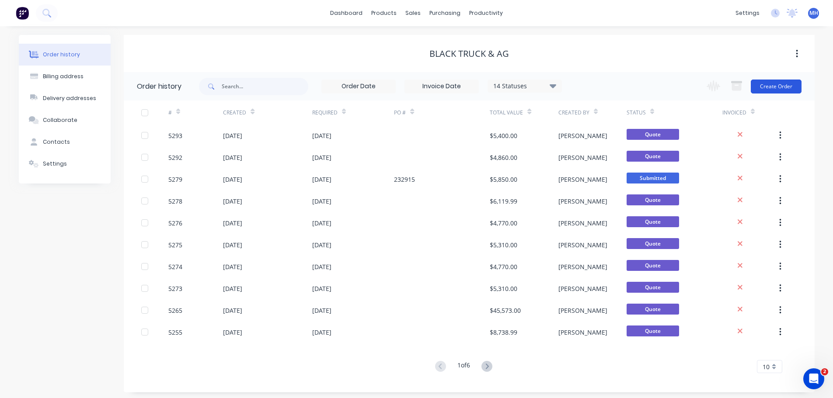
click at [778, 86] on button "Create Order" at bounding box center [776, 87] width 51 height 14
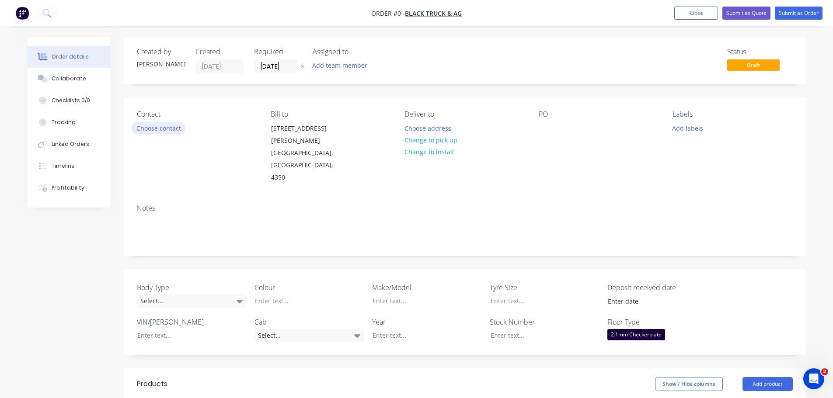
click at [171, 128] on button "Choose contact" at bounding box center [159, 128] width 54 height 12
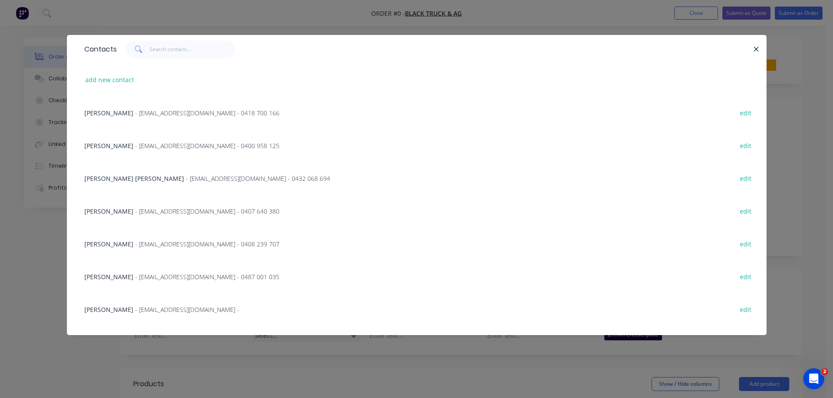
click at [186, 179] on span "- [EMAIL_ADDRESS][DOMAIN_NAME] - 0432 068 694" at bounding box center [258, 178] width 144 height 8
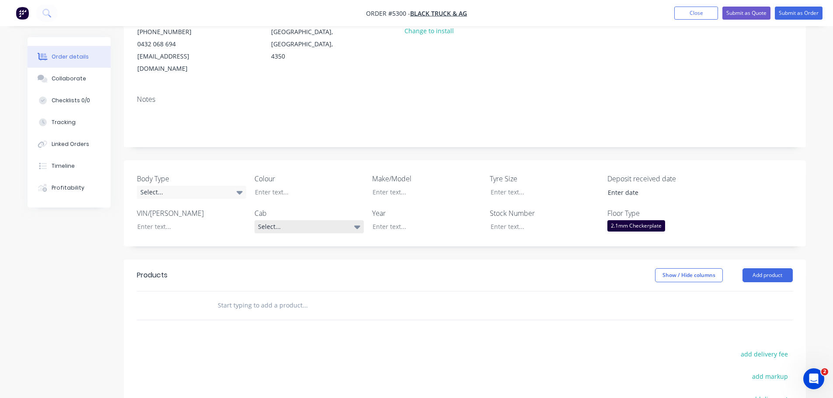
scroll to position [131, 0]
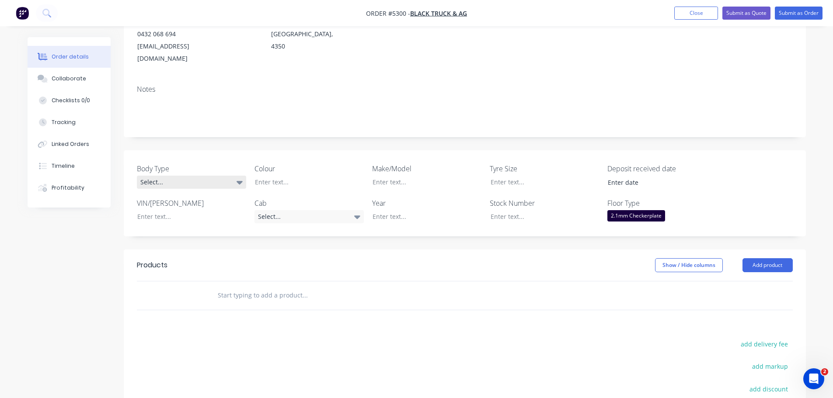
click at [166, 176] on div "Select..." at bounding box center [191, 182] width 109 height 13
click at [177, 192] on div "Cab Chassis" at bounding box center [161, 193] width 37 height 11
click at [282, 176] on div at bounding box center [302, 182] width 109 height 13
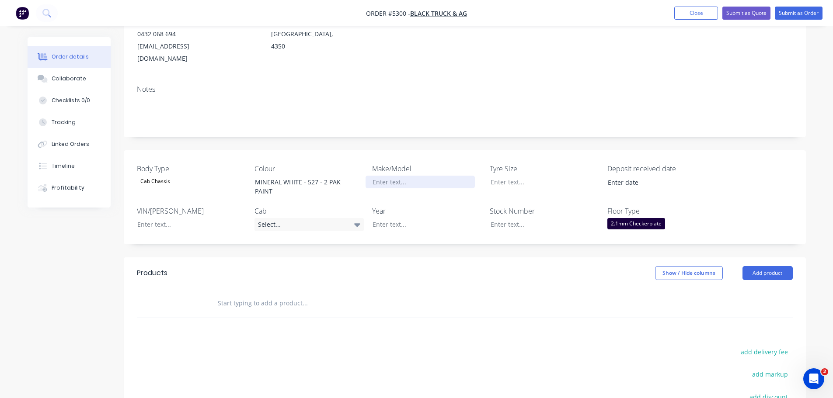
click at [400, 176] on div at bounding box center [420, 182] width 109 height 13
click at [267, 218] on div "Select..." at bounding box center [308, 224] width 109 height 13
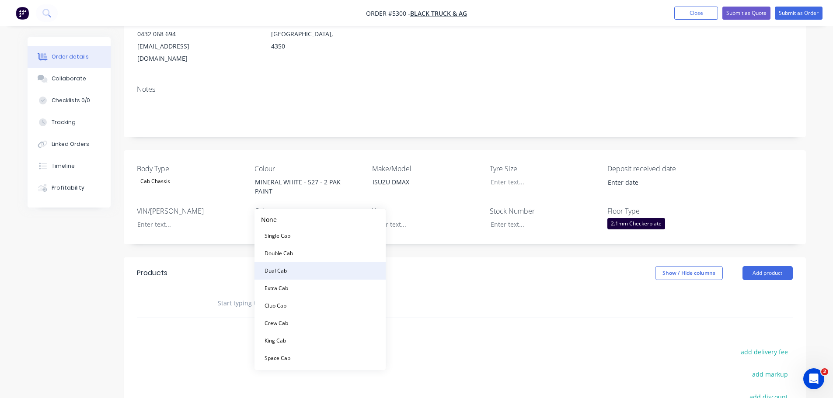
click at [285, 269] on div "Dual Cab" at bounding box center [275, 270] width 29 height 11
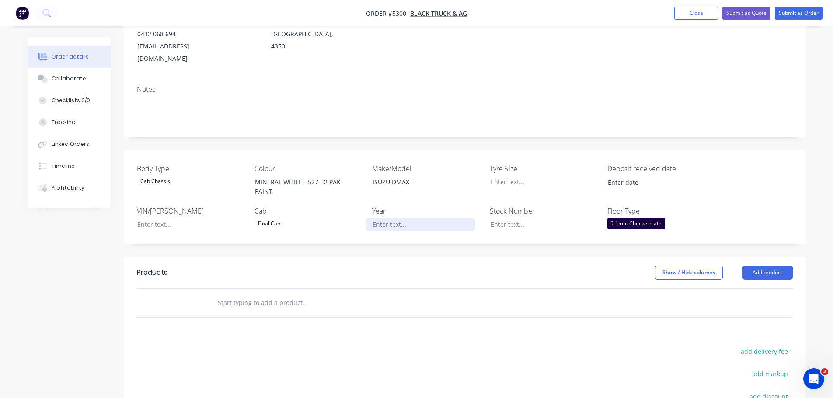
click at [398, 218] on div at bounding box center [420, 224] width 109 height 13
click at [278, 294] on input "text" at bounding box center [304, 302] width 175 height 17
click at [776, 266] on button "Add product" at bounding box center [767, 273] width 50 height 14
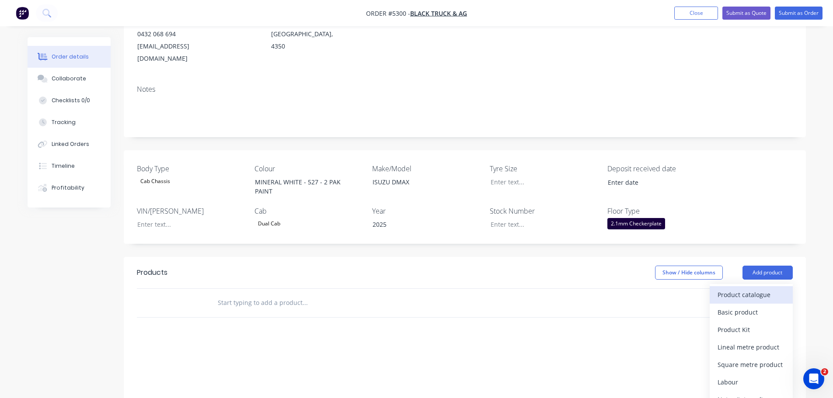
click at [764, 289] on div "Product catalogue" at bounding box center [750, 295] width 67 height 13
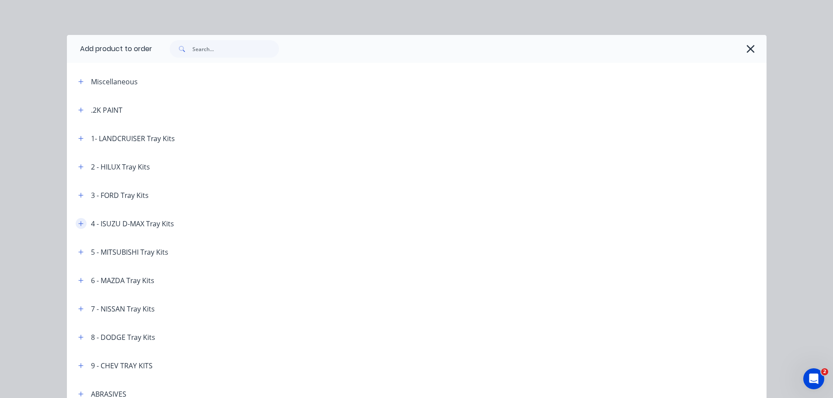
click at [78, 223] on icon "button" at bounding box center [80, 224] width 5 height 6
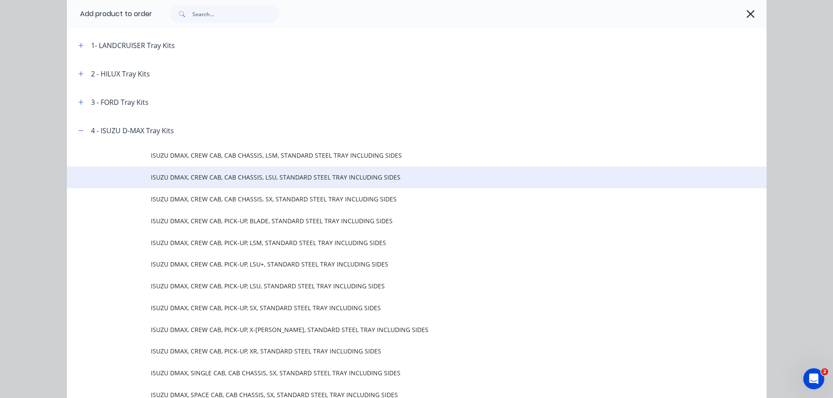
scroll to position [44, 0]
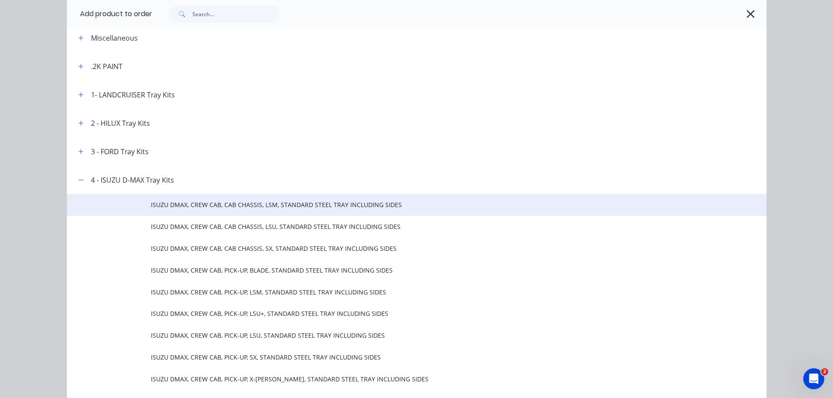
click at [289, 209] on span "ISUZU DMAX, CREW CAB, CAB CHASSIS, LSM, STANDARD STEEL TRAY INCLUDING SIDES" at bounding box center [397, 204] width 492 height 9
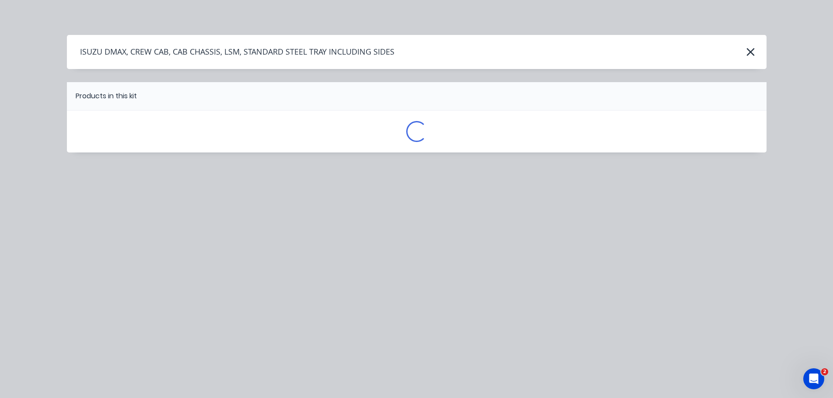
scroll to position [0, 0]
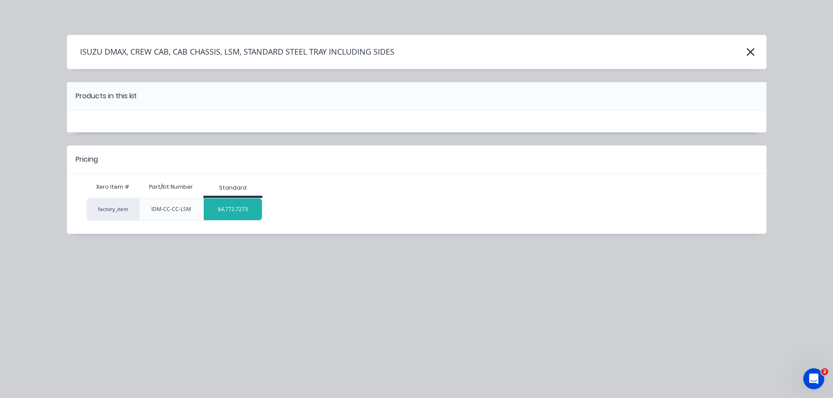
click at [237, 215] on div "$4,772.7273" at bounding box center [233, 209] width 58 height 22
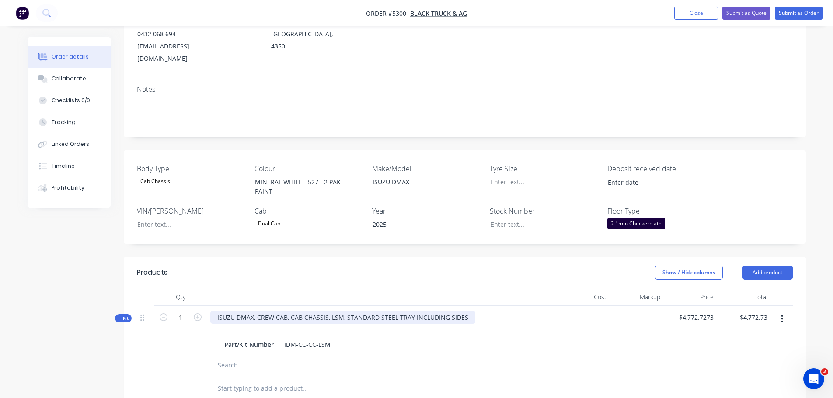
click at [330, 311] on div "ISUZU DMAX, CREW CAB, CAB CHASSIS, LSM, STANDARD STEEL TRAY INCLUDING SIDES" at bounding box center [342, 317] width 265 height 13
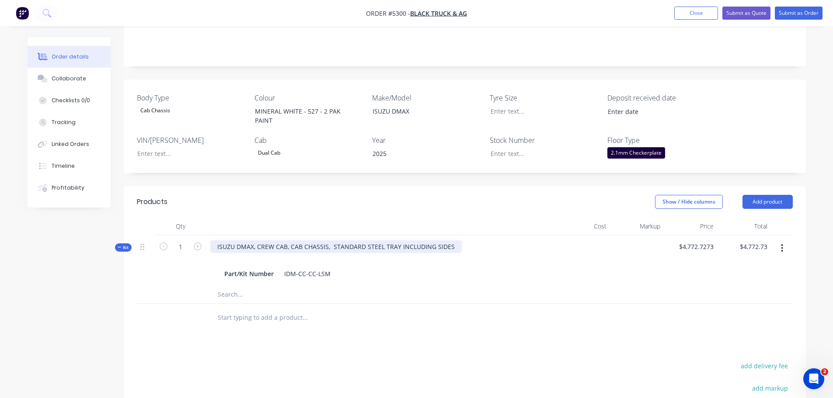
scroll to position [219, 0]
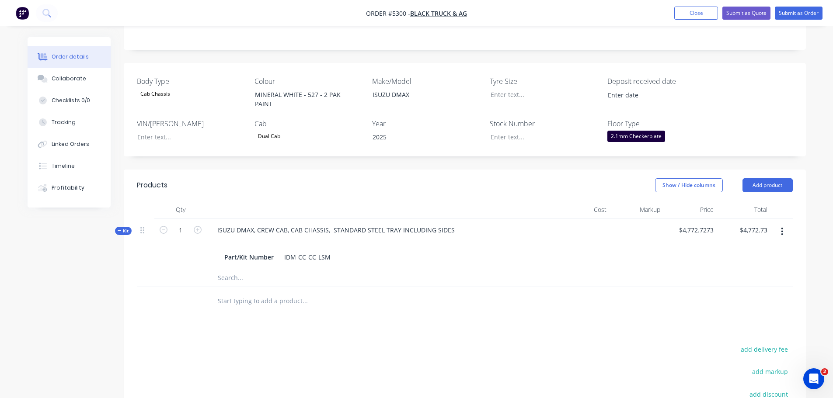
click at [302, 292] on input "text" at bounding box center [304, 300] width 175 height 17
click at [763, 178] on button "Add product" at bounding box center [767, 185] width 50 height 14
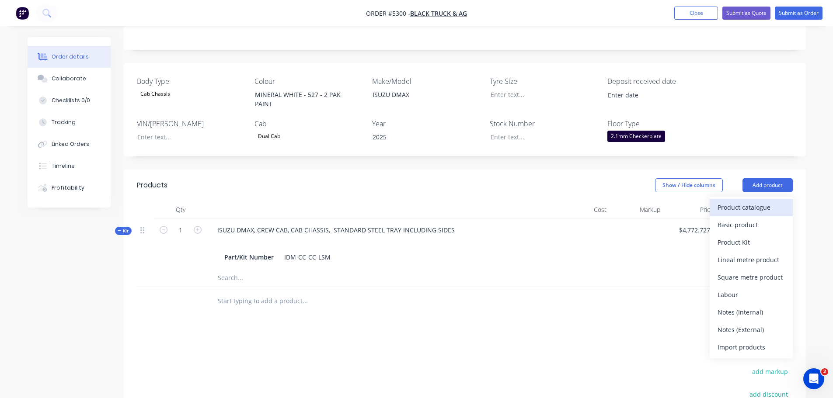
click at [757, 201] on div "Product catalogue" at bounding box center [750, 207] width 67 height 13
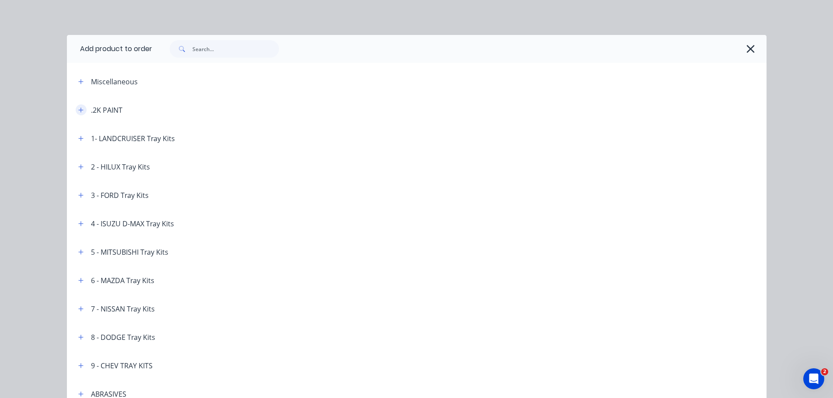
click at [80, 109] on icon "button" at bounding box center [80, 110] width 5 height 6
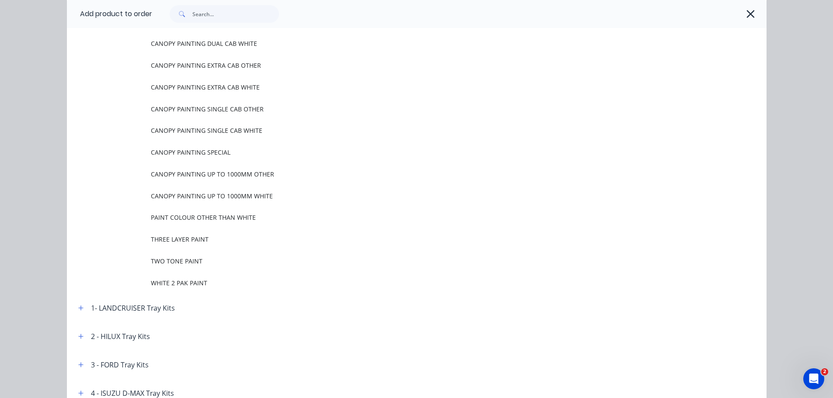
scroll to position [131, 0]
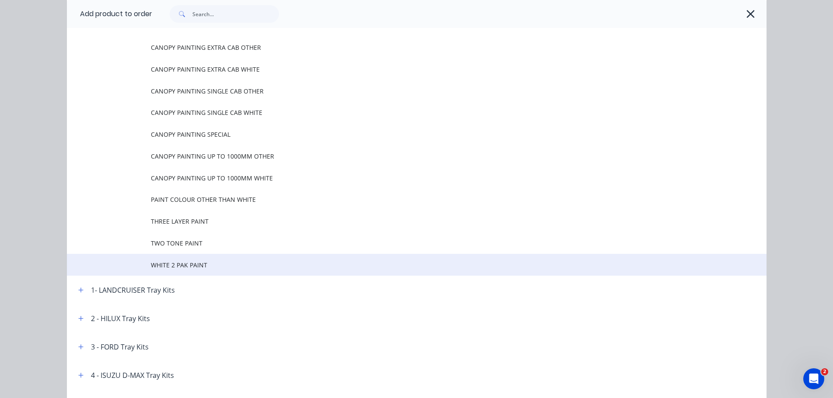
click at [202, 264] on span "WHITE 2 PAK PAINT" at bounding box center [397, 265] width 492 height 9
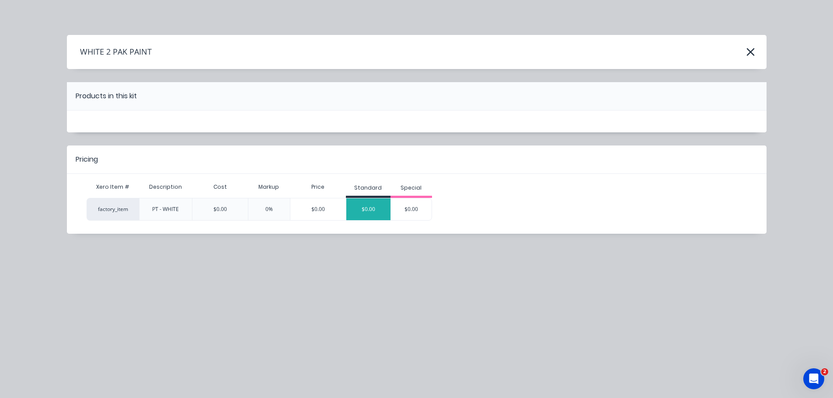
click at [365, 216] on div "$0.00" at bounding box center [368, 209] width 44 height 22
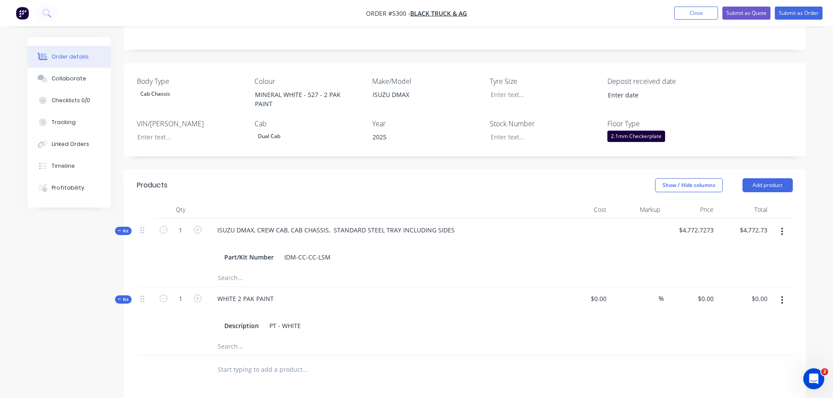
click at [238, 361] on input "text" at bounding box center [304, 369] width 175 height 17
click at [759, 178] on button "Add product" at bounding box center [767, 185] width 50 height 14
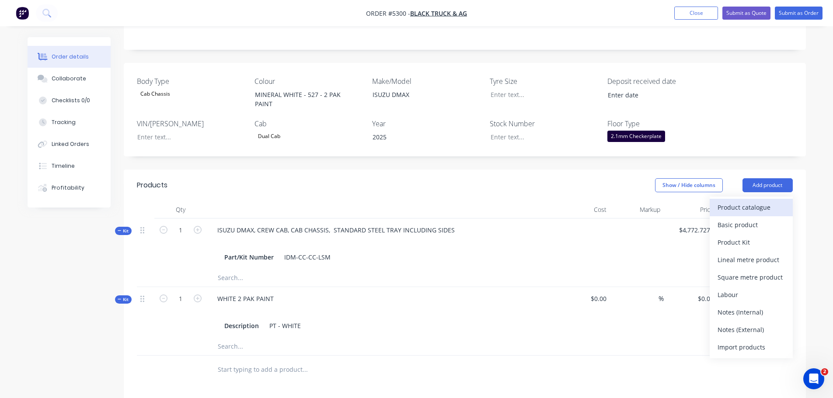
click at [746, 201] on div "Product catalogue" at bounding box center [750, 207] width 67 height 13
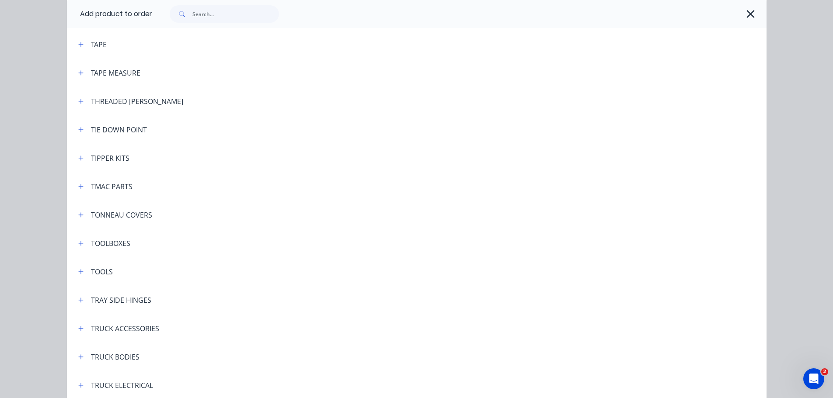
scroll to position [2929, 0]
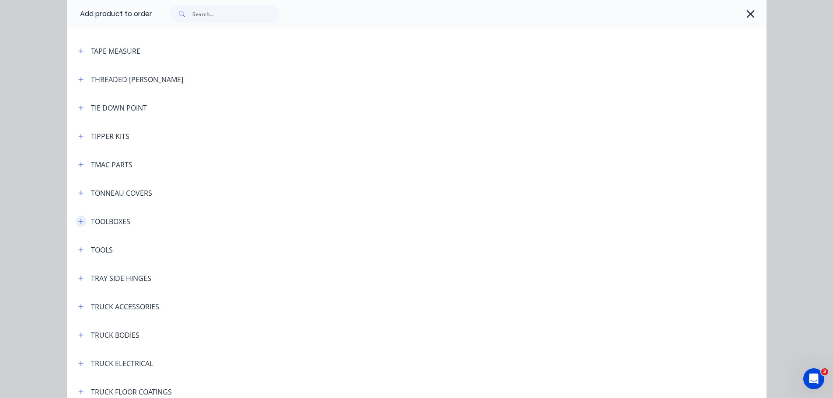
click at [78, 221] on icon "button" at bounding box center [80, 222] width 5 height 6
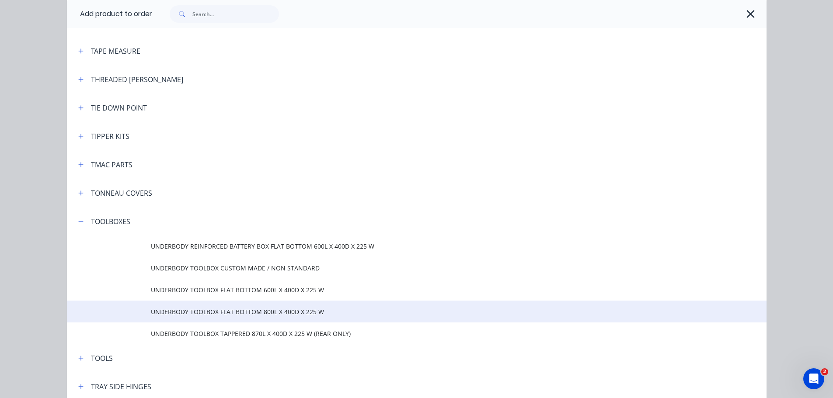
click at [208, 305] on td "UNDERBODY TOOLBOX FLAT BOTTOM 800L X 400D X 225 W" at bounding box center [459, 312] width 616 height 22
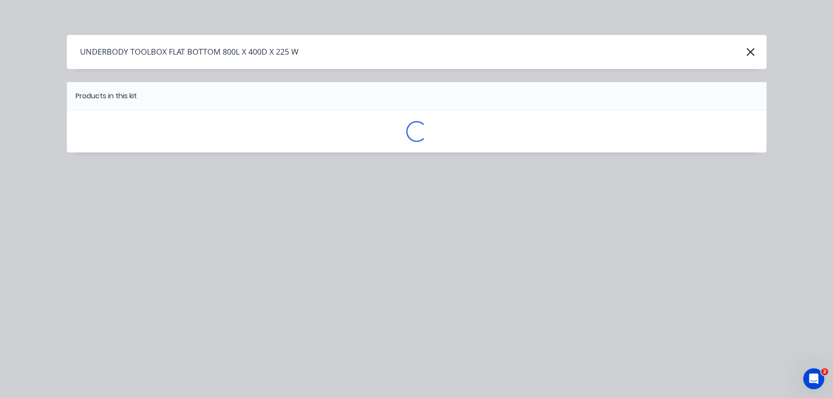
scroll to position [0, 0]
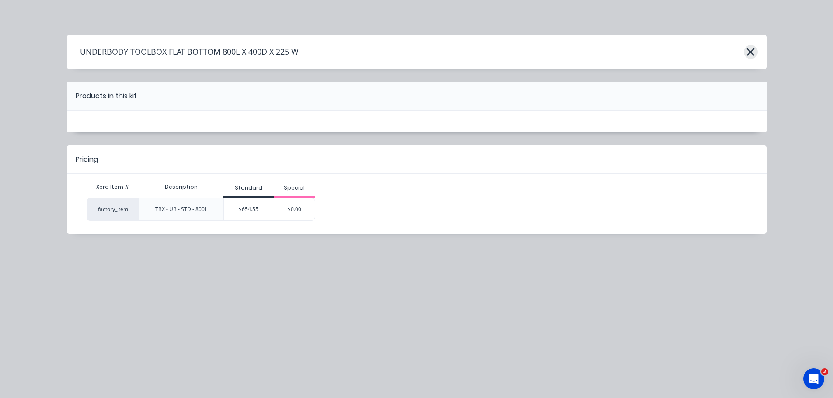
click at [756, 52] on button "button" at bounding box center [751, 52] width 14 height 14
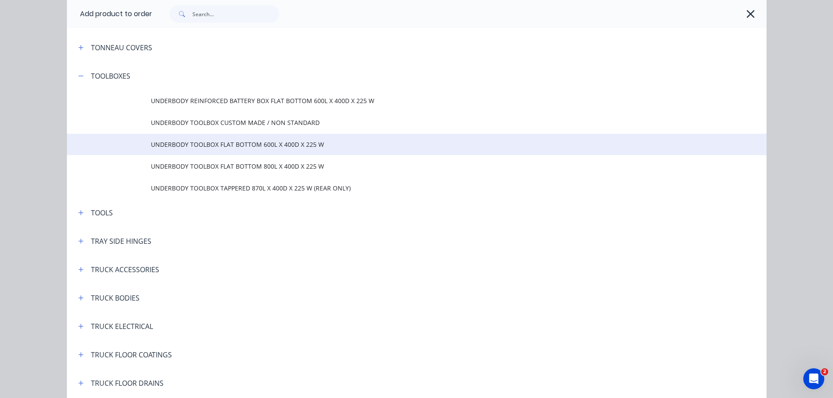
scroll to position [3047, 0]
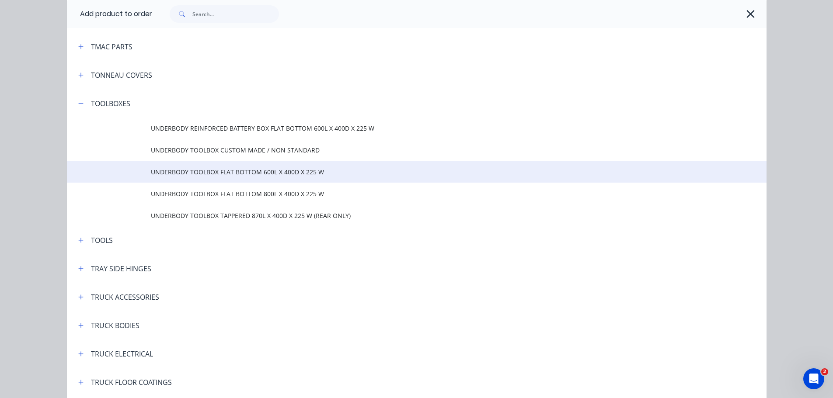
click at [237, 171] on span "UNDERBODY TOOLBOX FLAT BOTTOM 600L X 400D X 225 W" at bounding box center [397, 171] width 492 height 9
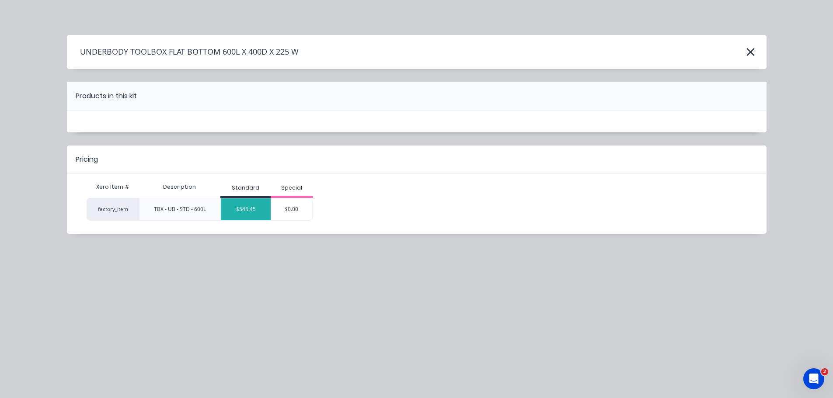
click at [250, 214] on div "$545.45" at bounding box center [246, 209] width 50 height 22
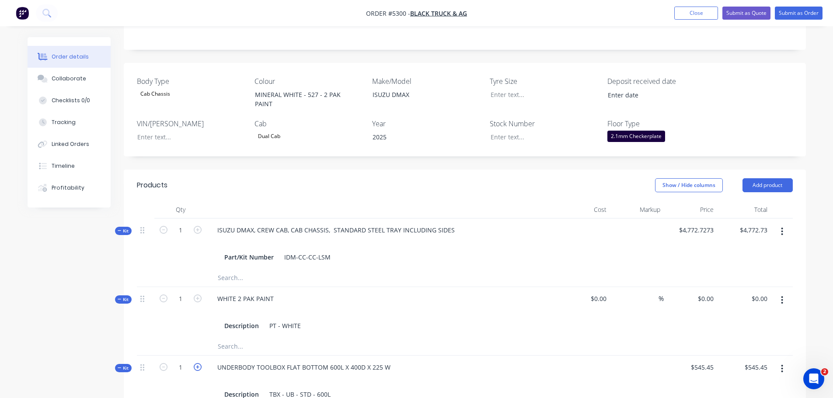
click at [197, 363] on icon "button" at bounding box center [198, 367] width 8 height 8
type input "2"
type input "$1,090.90"
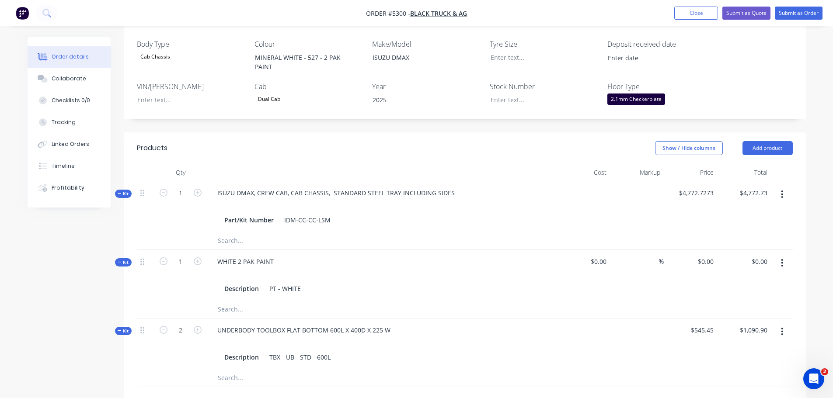
scroll to position [393, 0]
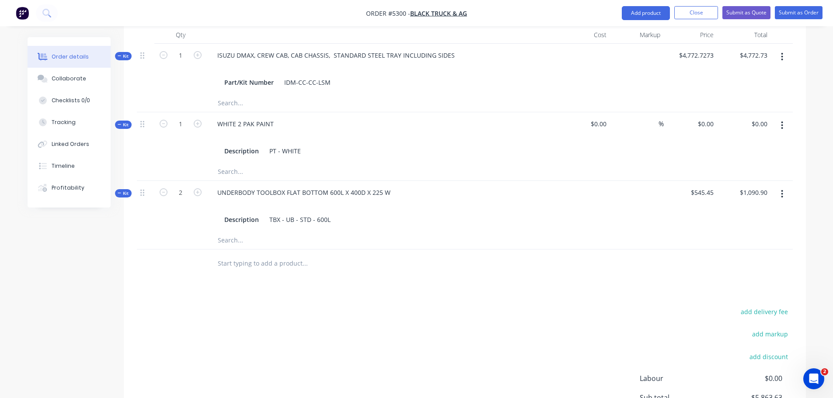
click at [255, 255] on input "text" at bounding box center [304, 263] width 175 height 17
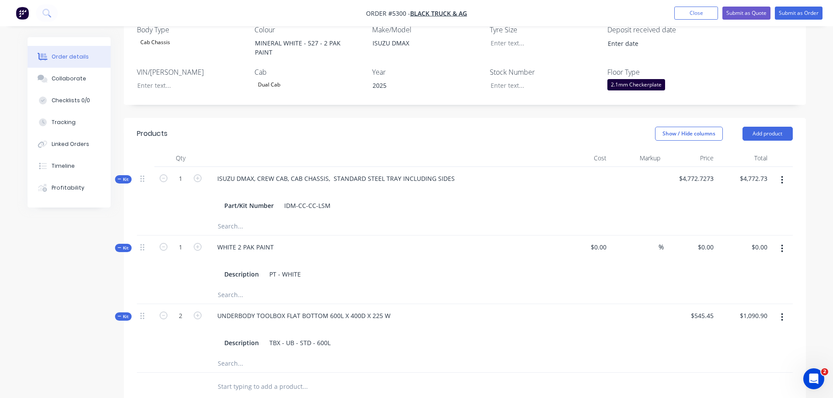
scroll to position [262, 0]
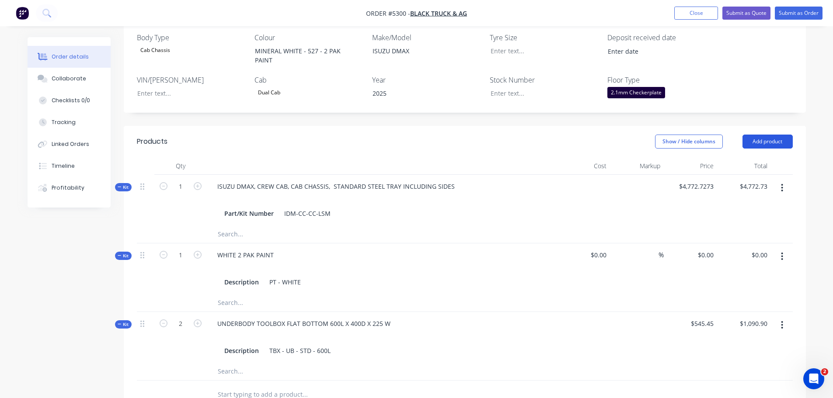
click at [764, 135] on button "Add product" at bounding box center [767, 142] width 50 height 14
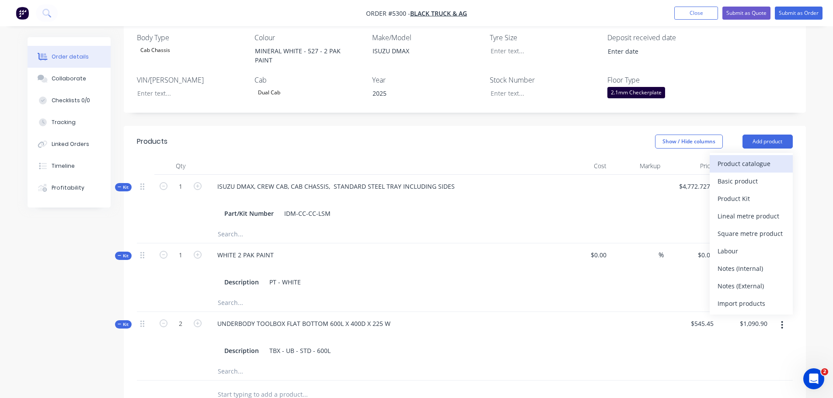
click at [752, 157] on div "Product catalogue" at bounding box center [750, 163] width 67 height 13
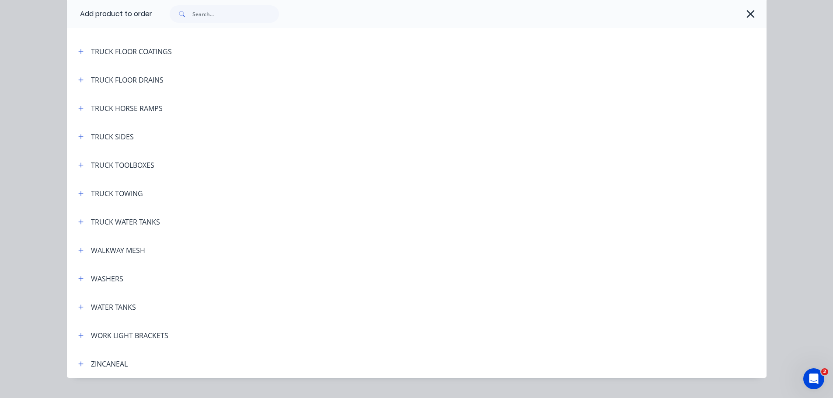
scroll to position [3279, 0]
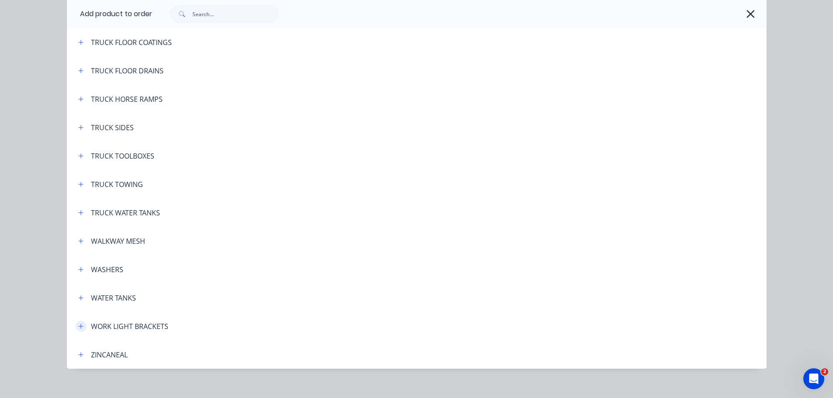
click at [78, 328] on icon "button" at bounding box center [80, 326] width 5 height 5
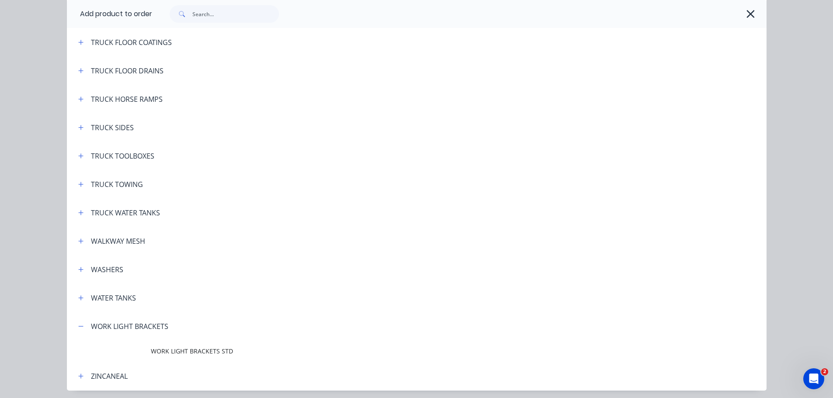
click at [182, 358] on td "WORK LIGHT BRACKETS STD" at bounding box center [459, 352] width 616 height 22
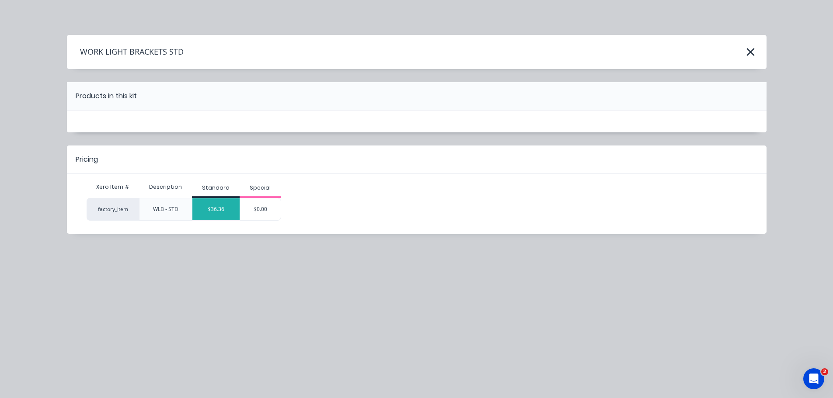
click at [215, 212] on div "$36.36" at bounding box center [215, 209] width 47 height 22
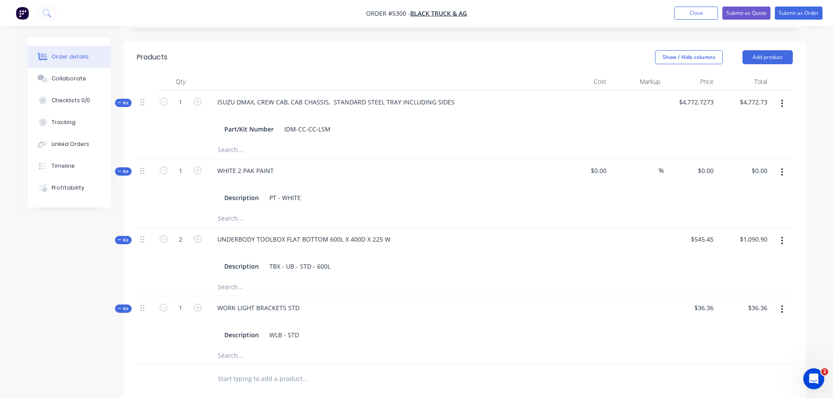
scroll to position [350, 0]
click at [198, 301] on icon "button" at bounding box center [198, 305] width 8 height 8
type input "2"
type input "$72.72"
click at [238, 367] on input "text" at bounding box center [304, 375] width 175 height 17
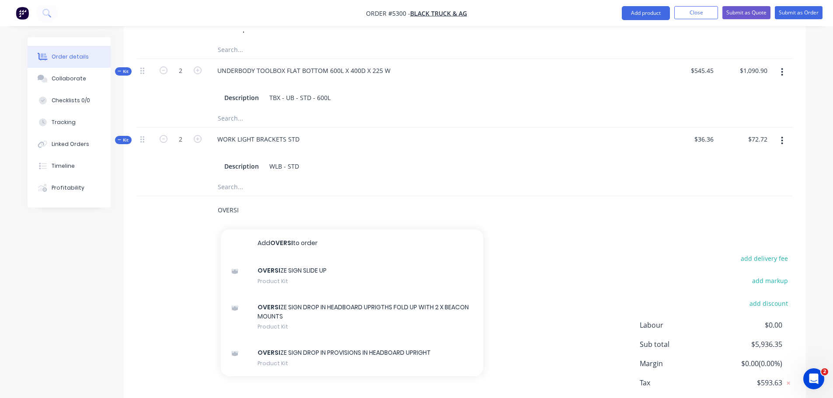
scroll to position [525, 0]
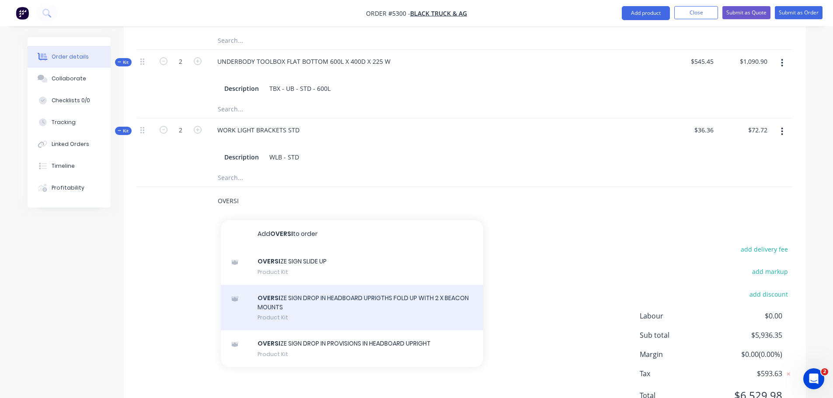
type input "OVERSI"
click at [306, 285] on div "OVERSI ZE SIGN DROP IN HEADBOARD UPRIGTHS FOLD UP WITH 2 X BEACON MOUNTS Produc…" at bounding box center [352, 308] width 262 height 46
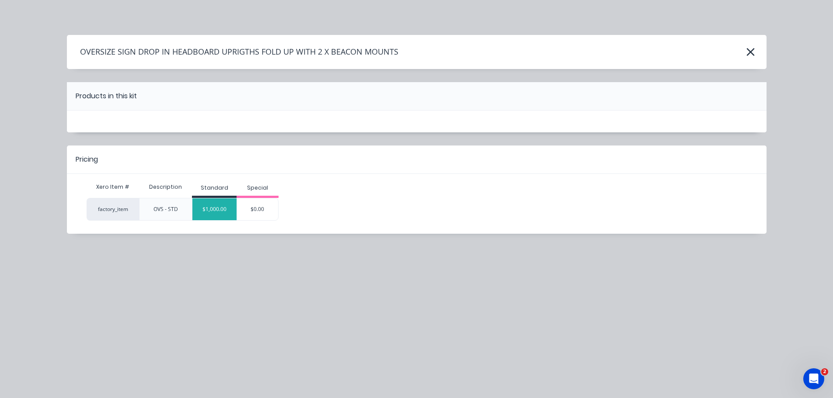
click at [214, 208] on div "$1,000.00" at bounding box center [214, 209] width 44 height 22
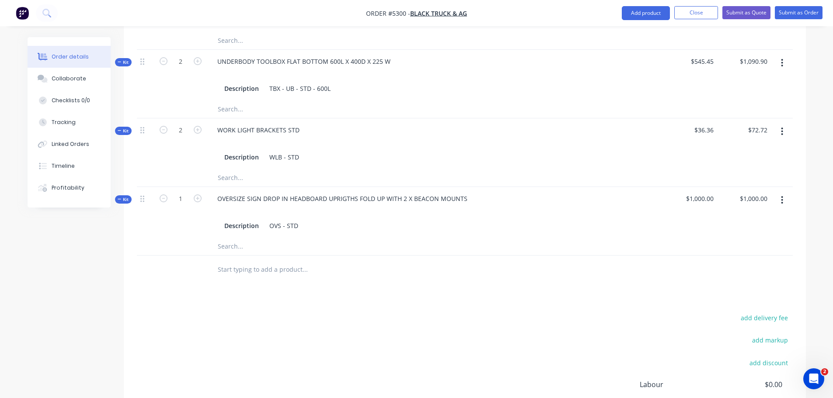
click at [244, 261] on input "text" at bounding box center [304, 269] width 175 height 17
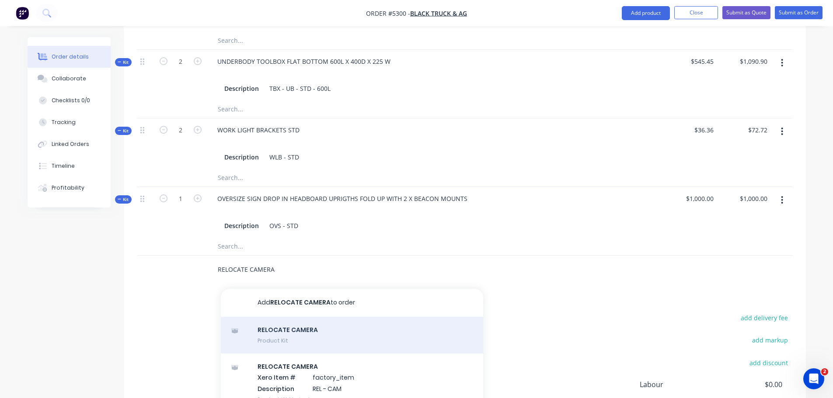
type input "RELOCATE CAMERA"
click at [293, 317] on div "RELOCATE CAMERA Product Kit" at bounding box center [352, 335] width 262 height 37
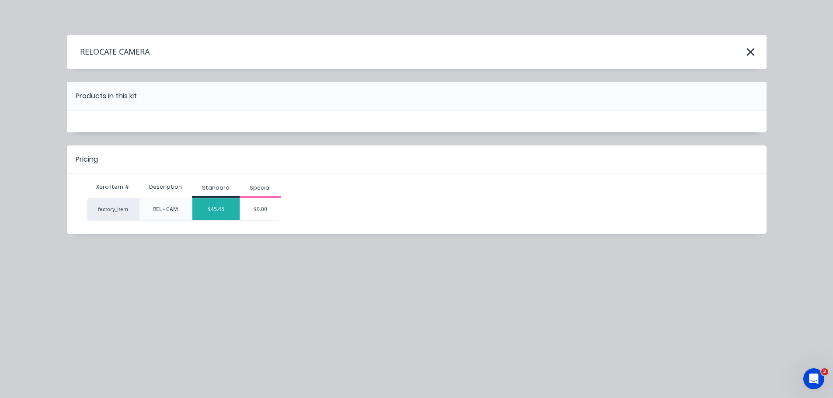
click at [211, 210] on div "$45.45" at bounding box center [215, 209] width 47 height 22
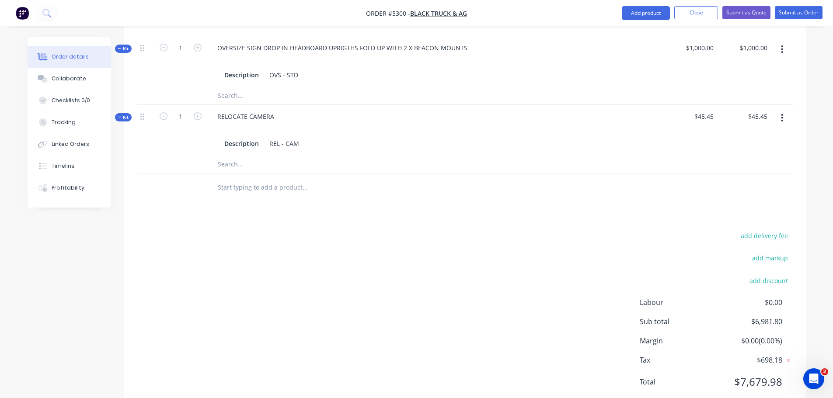
scroll to position [678, 0]
click at [766, 273] on button "add discount" at bounding box center [769, 279] width 48 height 12
type input "DEALER DISCOUNT"
click at [752, 275] on input at bounding box center [758, 281] width 39 height 13
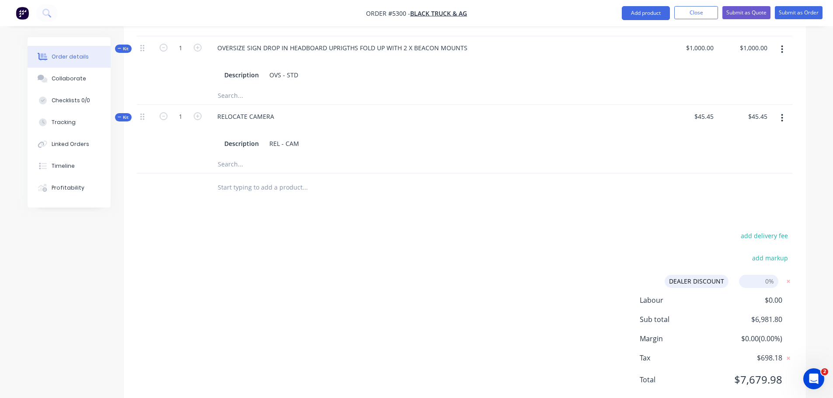
type input "10%"
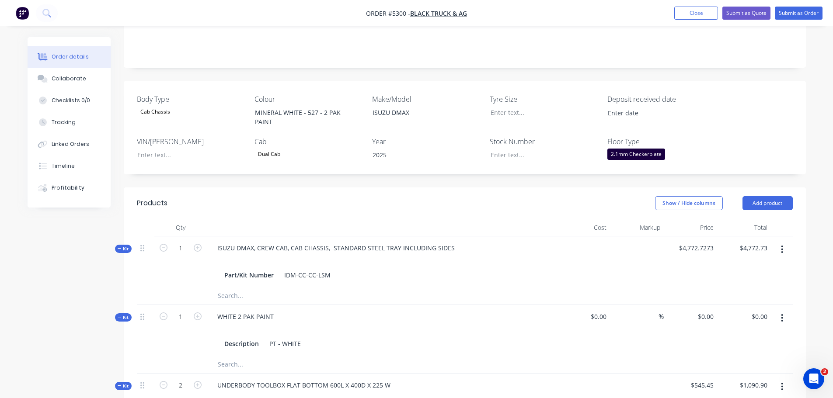
scroll to position [63, 0]
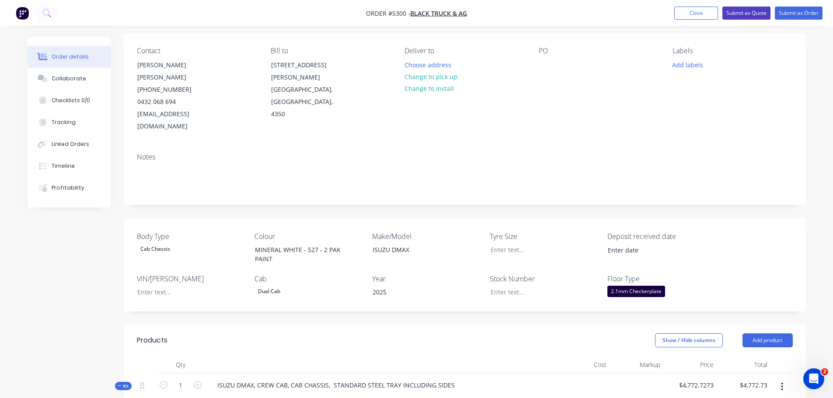
click at [743, 10] on button "Submit as Quote" at bounding box center [746, 13] width 48 height 13
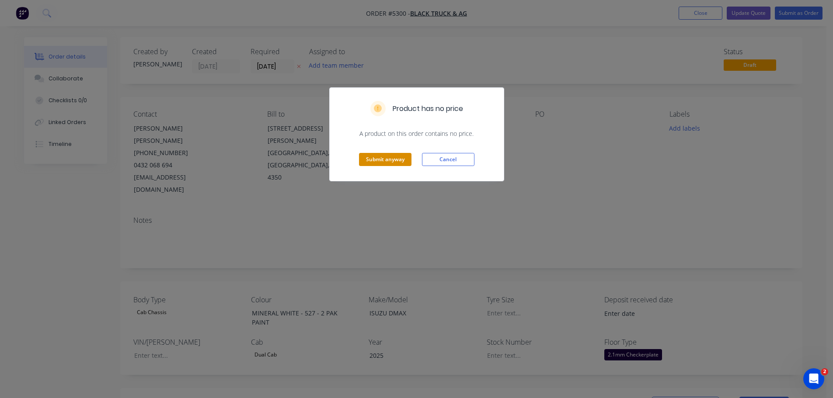
click at [382, 158] on button "Submit anyway" at bounding box center [385, 159] width 52 height 13
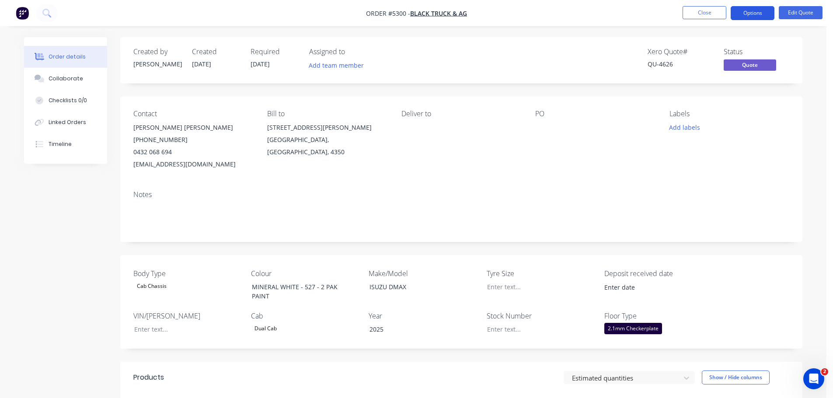
click at [756, 13] on button "Options" at bounding box center [753, 13] width 44 height 14
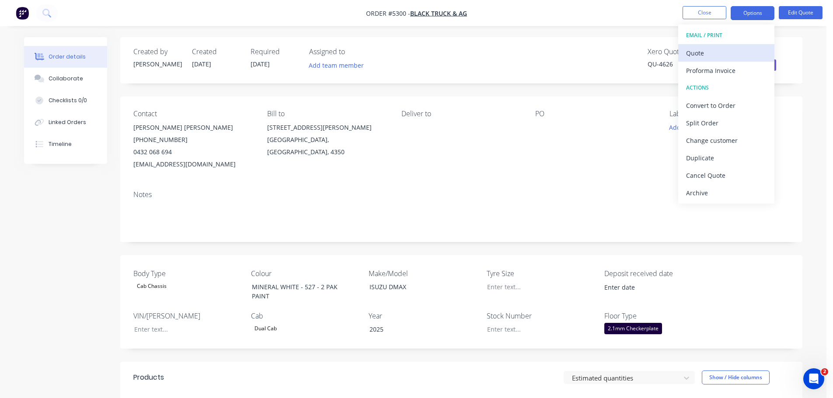
click at [745, 60] on button "Quote" at bounding box center [726, 52] width 96 height 17
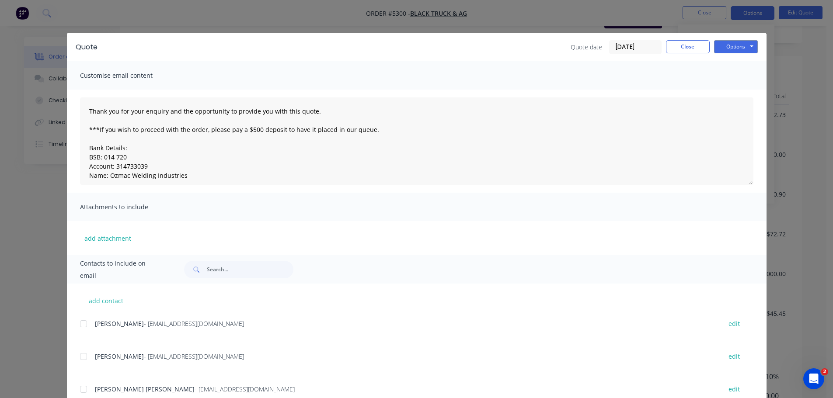
click at [79, 392] on div at bounding box center [83, 389] width 17 height 17
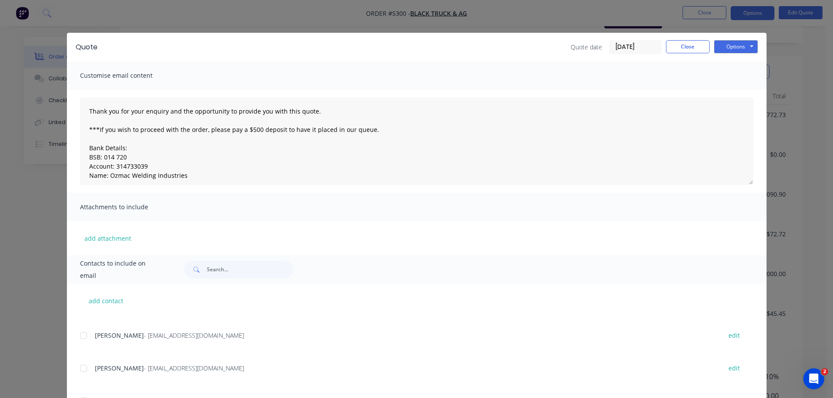
scroll to position [87, 0]
click at [735, 46] on button "Options" at bounding box center [736, 46] width 44 height 13
click at [736, 91] on button "Email" at bounding box center [742, 91] width 56 height 14
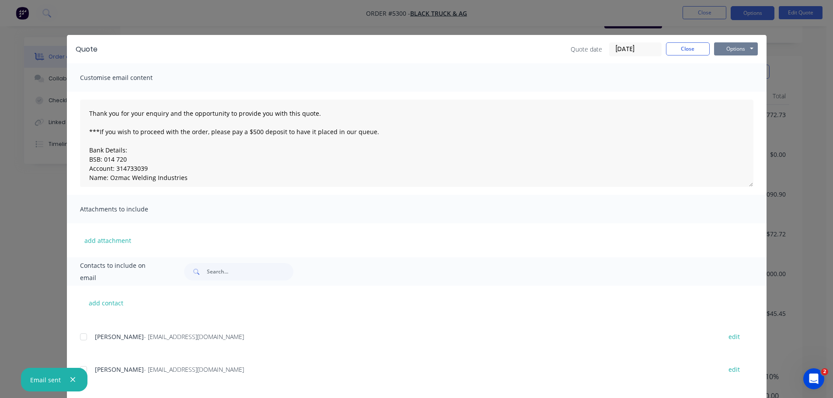
click at [729, 48] on button "Options" at bounding box center [736, 48] width 44 height 13
click at [735, 78] on button "Print" at bounding box center [742, 79] width 56 height 14
click at [690, 51] on button "Close" at bounding box center [688, 48] width 44 height 13
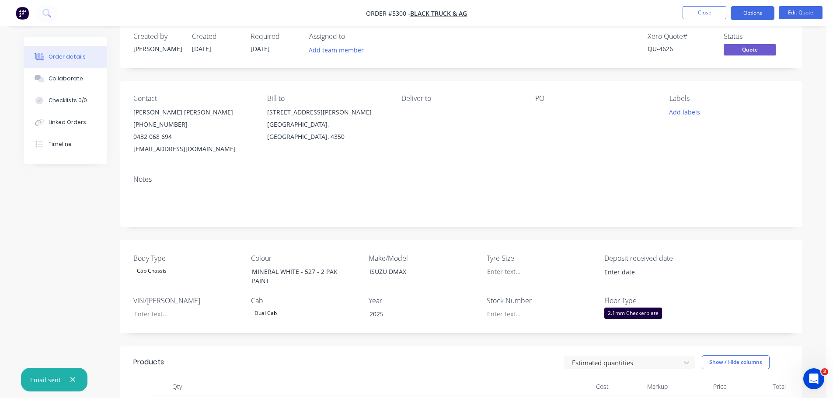
scroll to position [0, 0]
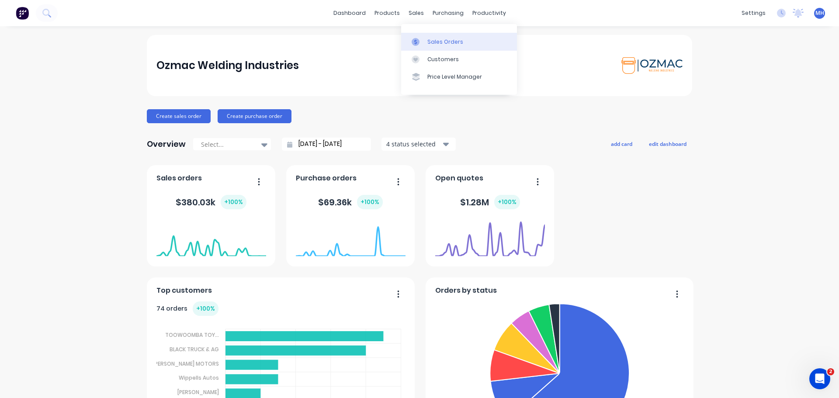
click at [428, 41] on div "Sales Orders" at bounding box center [446, 42] width 36 height 8
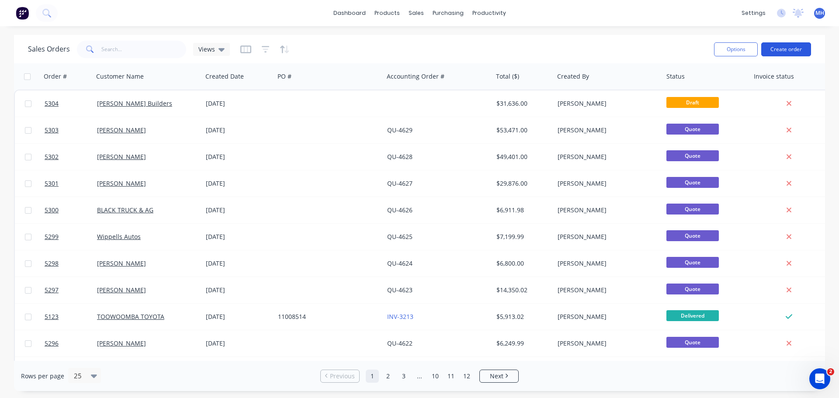
click at [791, 48] on button "Create order" at bounding box center [787, 49] width 50 height 14
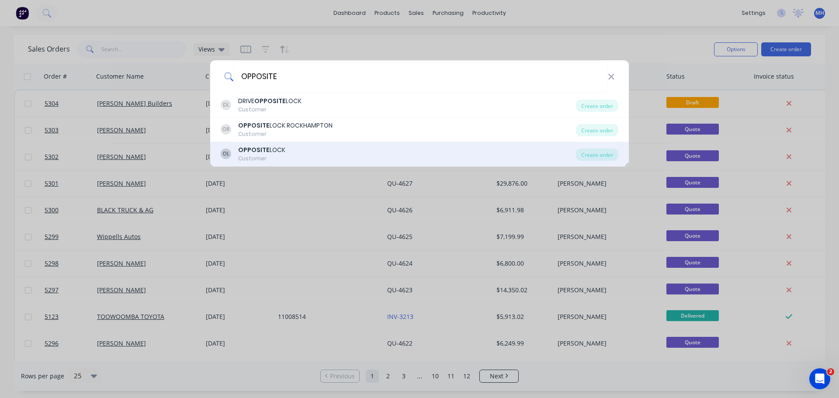
type input "OPPOSITE"
click at [287, 154] on div "OL OPPOSITE LOCK Customer" at bounding box center [398, 154] width 355 height 17
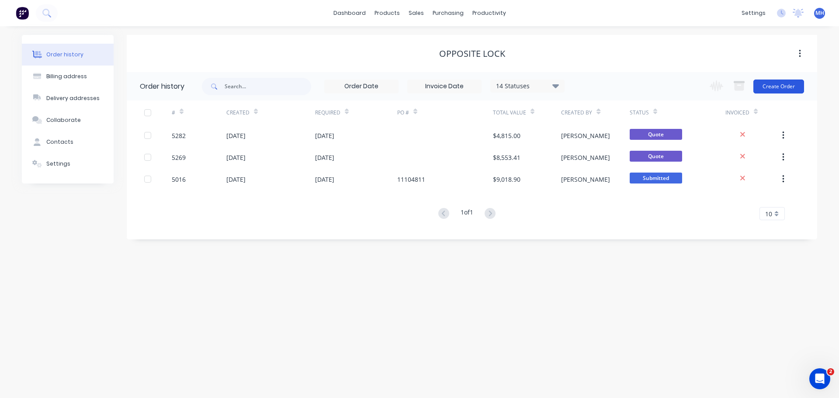
click at [772, 86] on button "Create Order" at bounding box center [779, 87] width 51 height 14
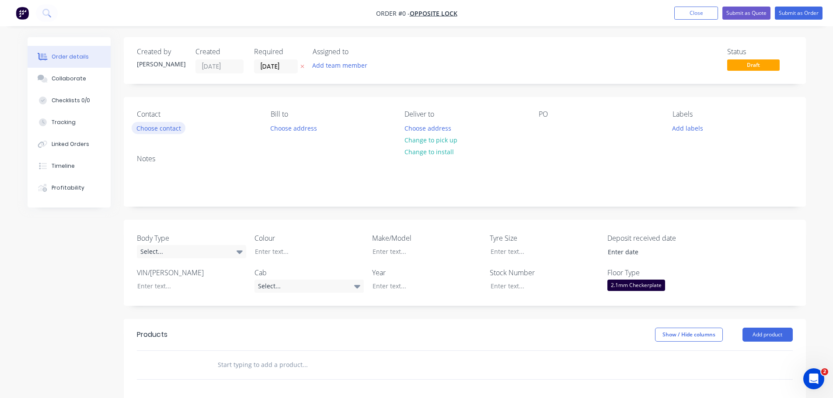
click at [174, 131] on button "Choose contact" at bounding box center [159, 128] width 54 height 12
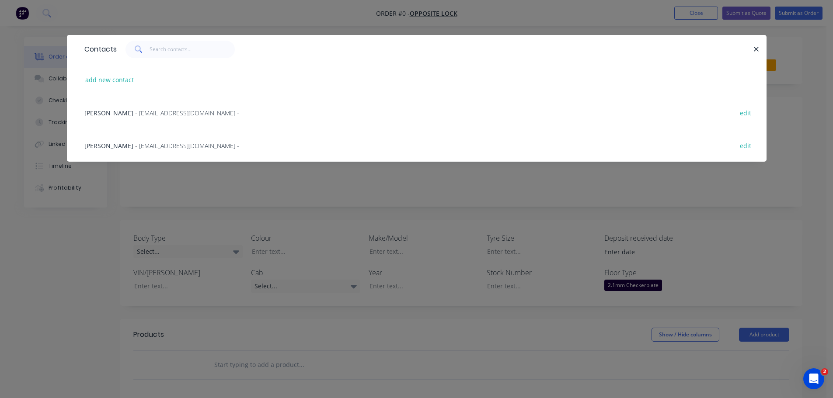
click at [135, 143] on span "- [EMAIL_ADDRESS][DOMAIN_NAME] -" at bounding box center [187, 146] width 104 height 8
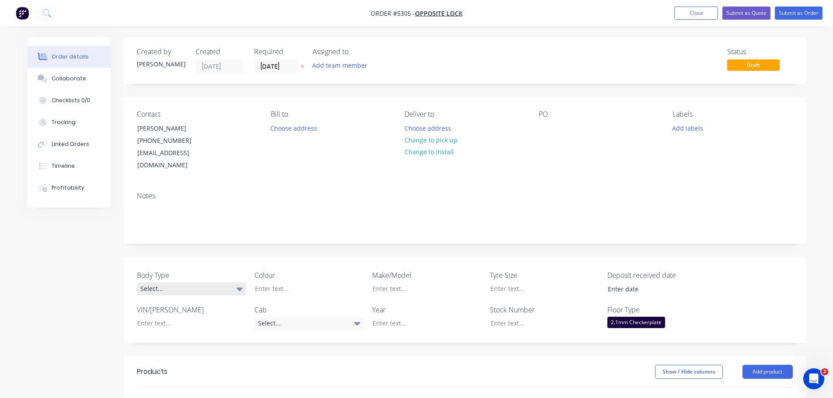
click at [197, 282] on div "Select..." at bounding box center [191, 288] width 109 height 13
click at [192, 317] on button "Cab Chassis" at bounding box center [202, 312] width 131 height 17
click at [308, 282] on div at bounding box center [302, 288] width 109 height 13
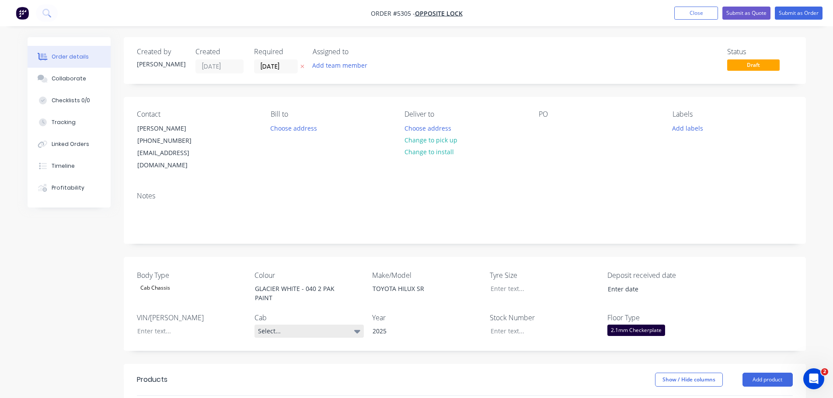
click at [307, 325] on div "Select..." at bounding box center [308, 331] width 109 height 13
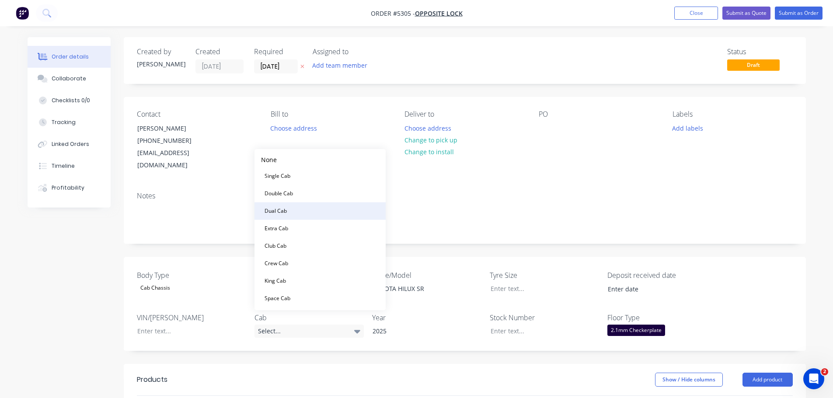
click at [300, 213] on button "Dual Cab" at bounding box center [319, 210] width 131 height 17
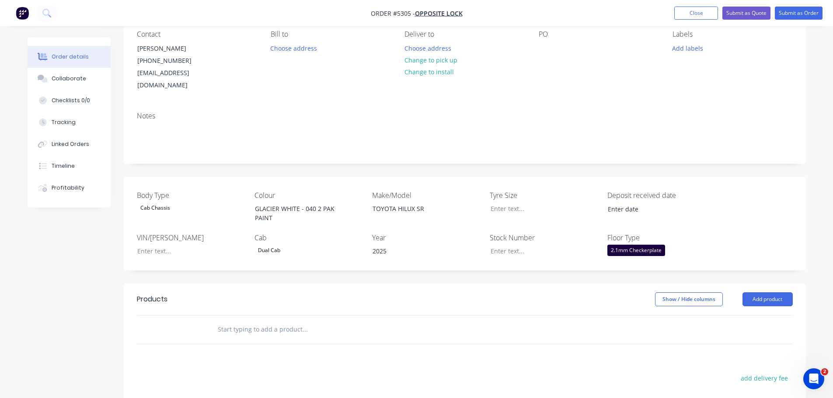
scroll to position [175, 0]
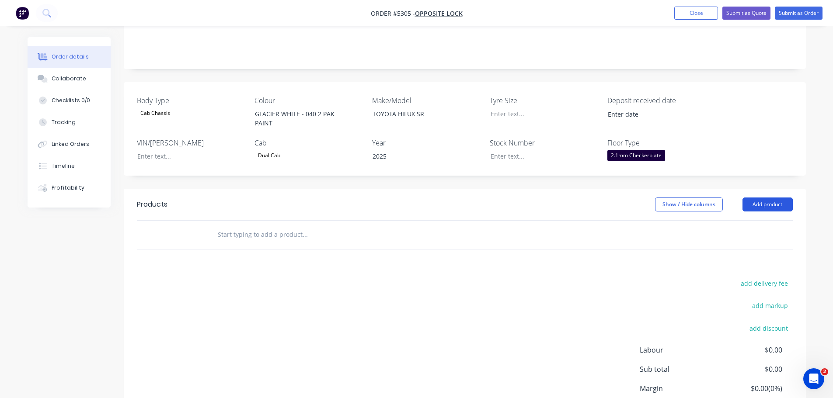
click at [766, 198] on button "Add product" at bounding box center [767, 205] width 50 height 14
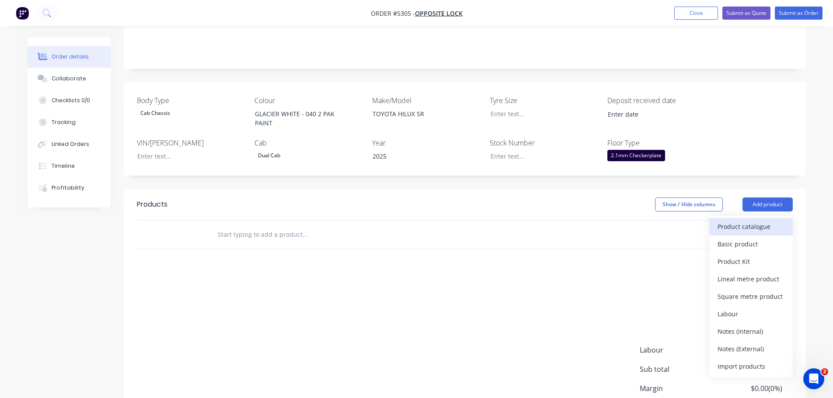
click at [745, 220] on div "Product catalogue" at bounding box center [750, 226] width 67 height 13
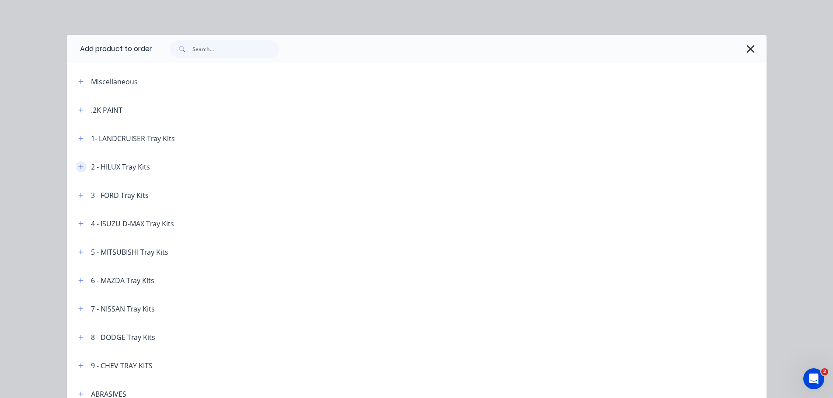
click at [78, 168] on icon "button" at bounding box center [80, 166] width 5 height 5
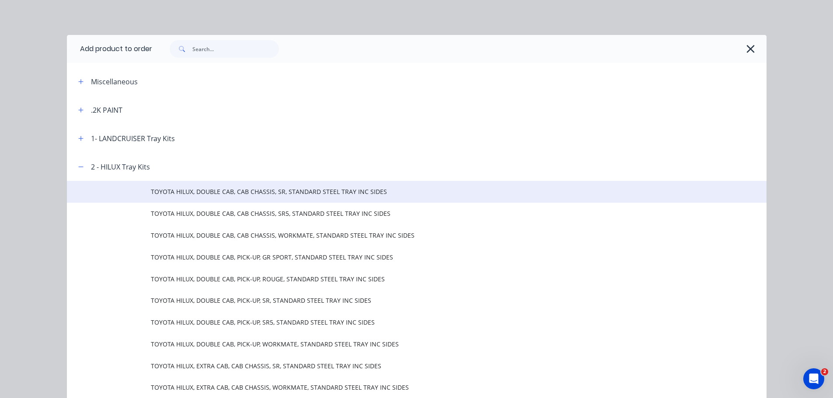
click at [207, 197] on td "TOYOTA HILUX, DOUBLE CAB, CAB CHASSIS, SR, STANDARD STEEL TRAY INC SIDES" at bounding box center [459, 192] width 616 height 22
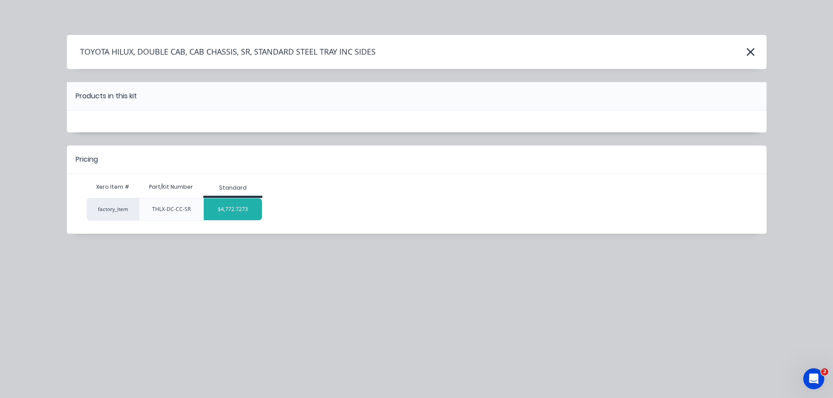
click at [218, 207] on div "$4,772.7273" at bounding box center [233, 209] width 58 height 22
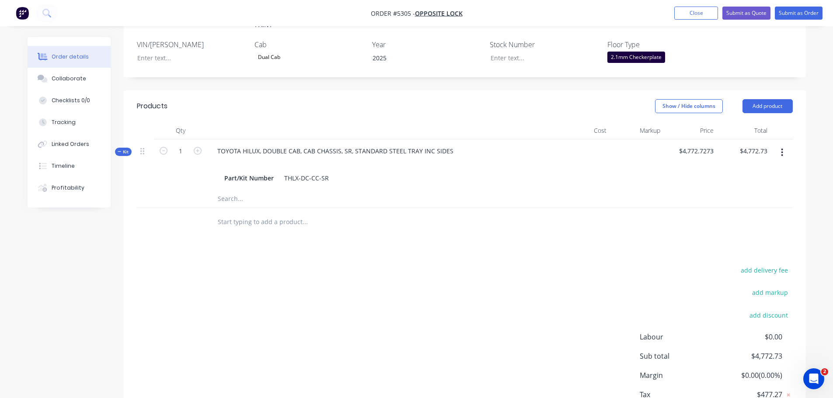
scroll to position [306, 0]
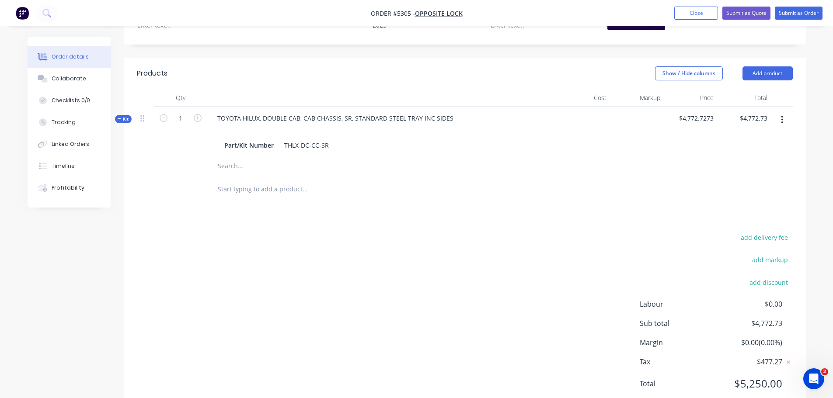
click at [285, 181] on input "text" at bounding box center [304, 189] width 175 height 17
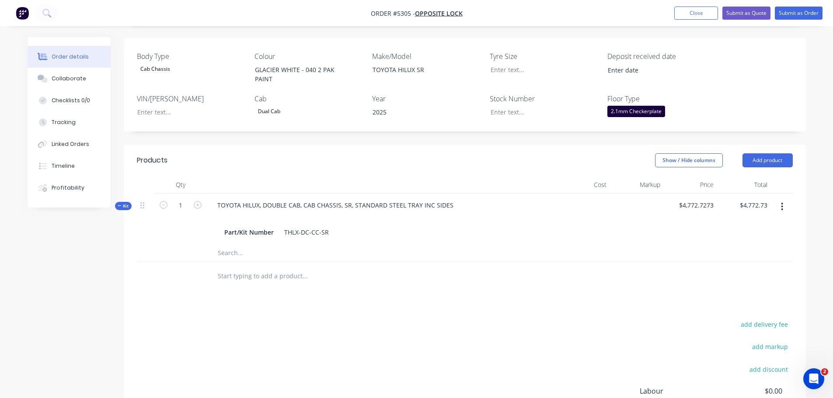
scroll to position [219, 0]
click at [762, 154] on button "Add product" at bounding box center [767, 161] width 50 height 14
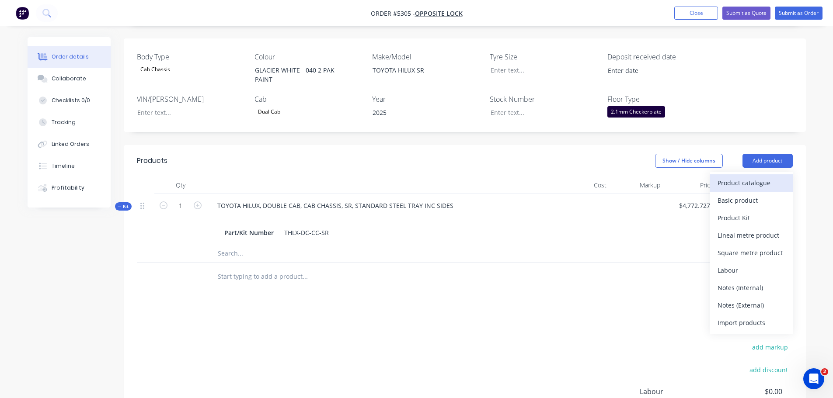
click at [765, 177] on div "Product catalogue" at bounding box center [750, 183] width 67 height 13
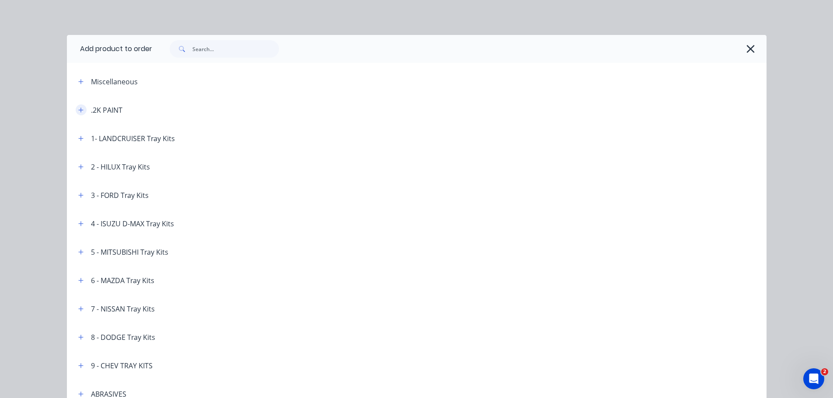
click at [76, 113] on button "button" at bounding box center [81, 109] width 11 height 11
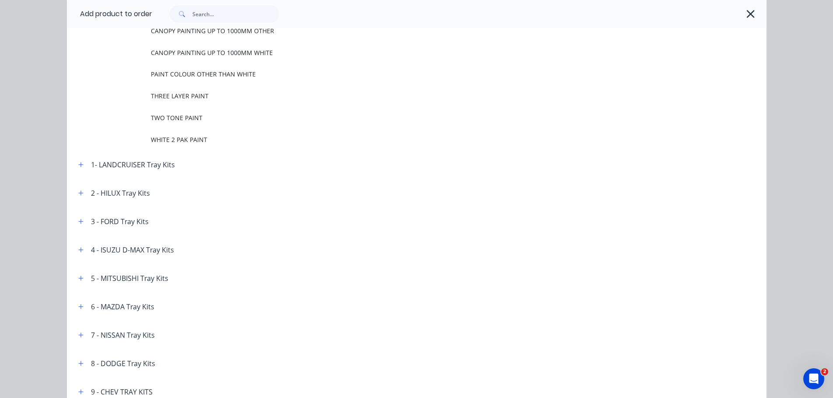
scroll to position [262, 0]
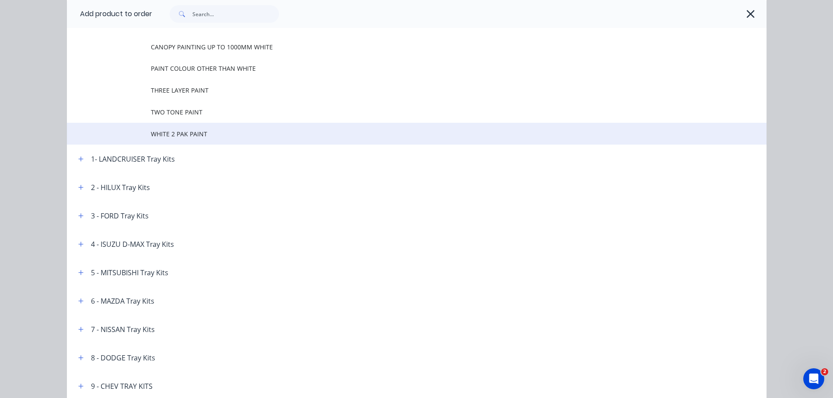
click at [183, 136] on span "WHITE 2 PAK PAINT" at bounding box center [397, 133] width 492 height 9
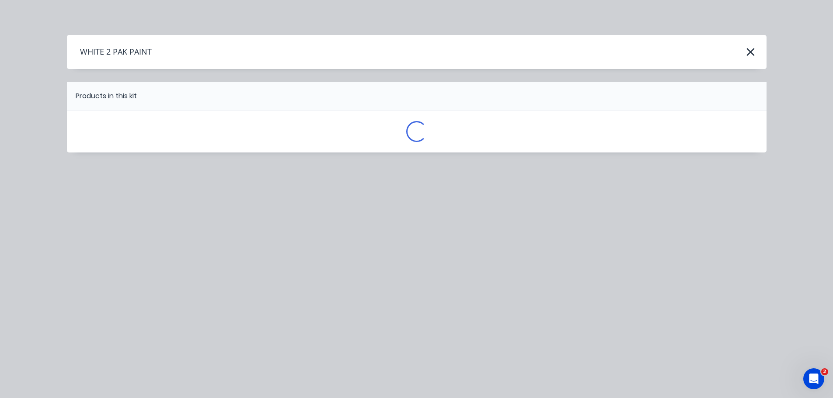
scroll to position [0, 0]
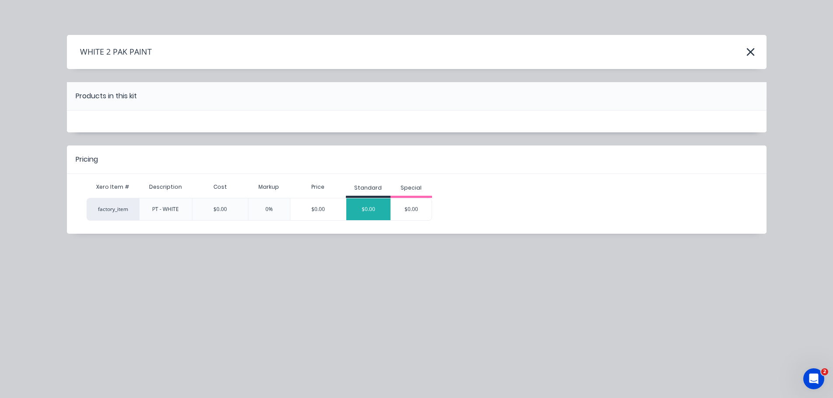
click at [375, 211] on div "$0.00" at bounding box center [368, 209] width 44 height 22
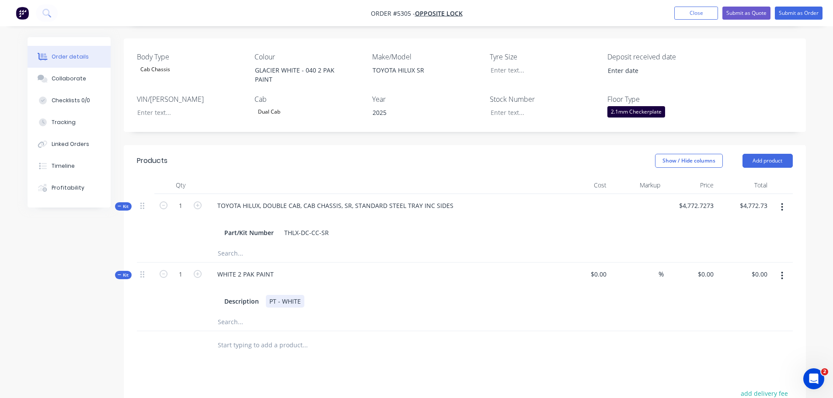
click at [280, 295] on div "PT - WHITE" at bounding box center [285, 301] width 38 height 13
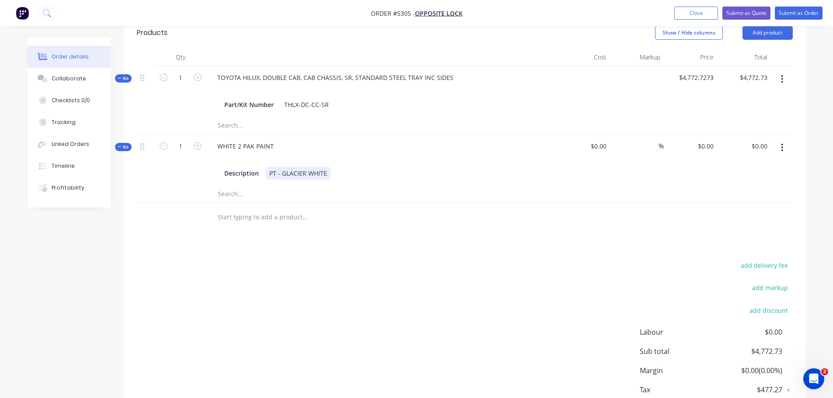
scroll to position [350, 0]
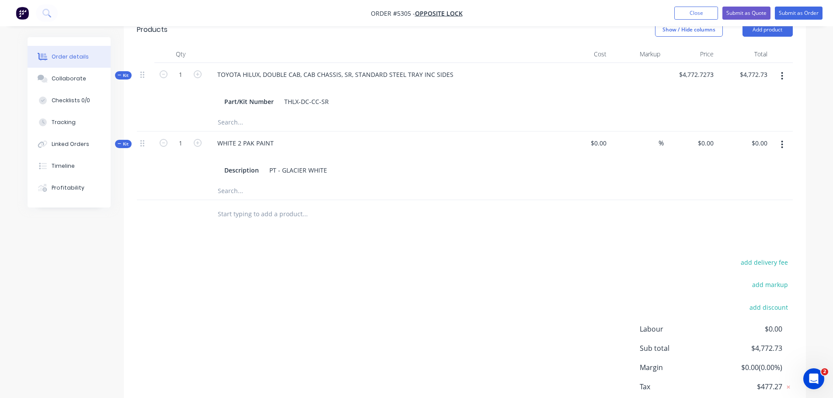
click at [275, 209] on input "text" at bounding box center [304, 213] width 175 height 17
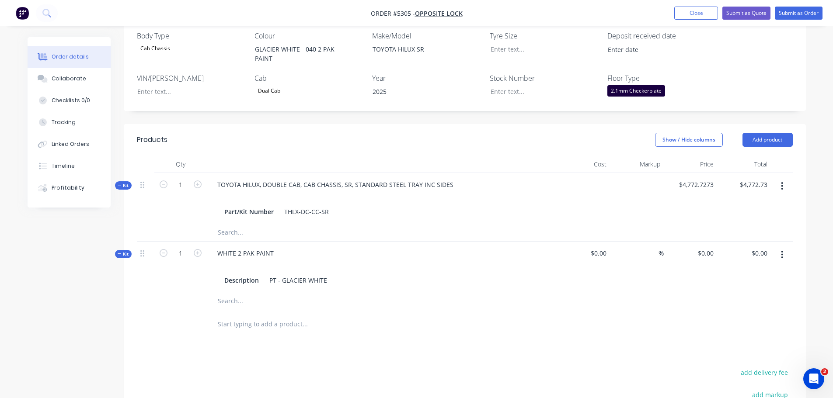
scroll to position [175, 0]
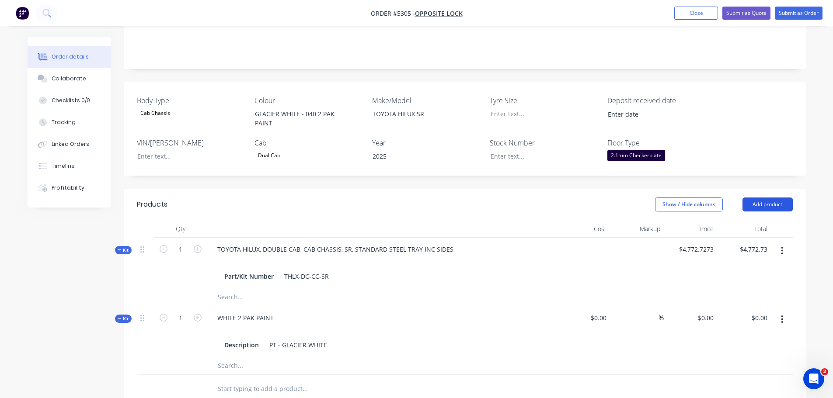
click at [764, 198] on button "Add product" at bounding box center [767, 205] width 50 height 14
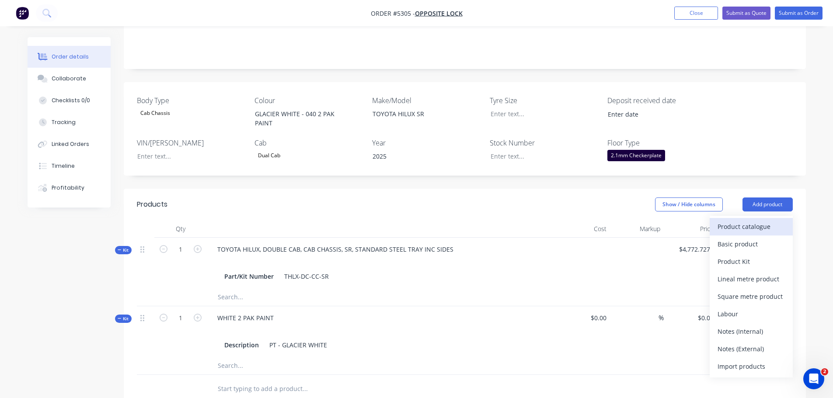
click at [756, 220] on div "Product catalogue" at bounding box center [750, 226] width 67 height 13
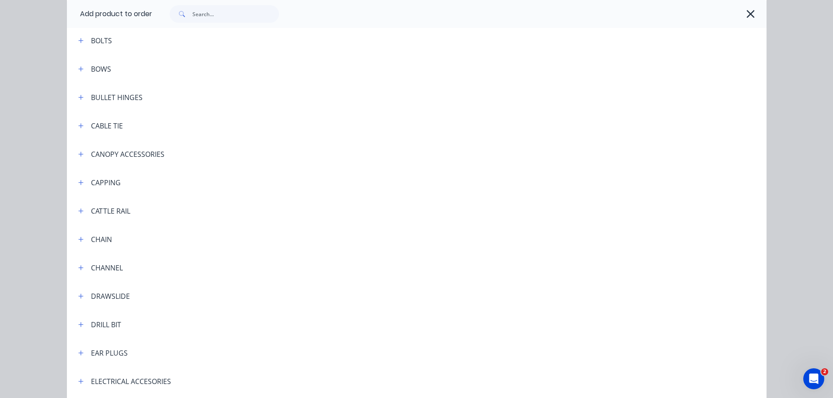
scroll to position [612, 0]
click at [78, 178] on icon "button" at bounding box center [80, 180] width 5 height 6
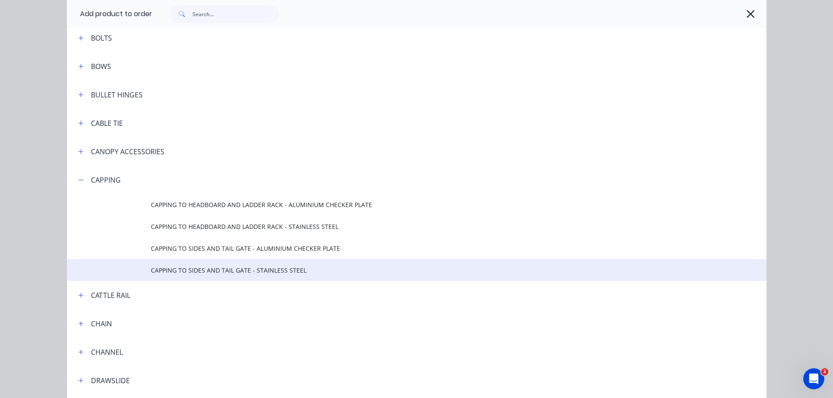
click at [193, 269] on span "CAPPING TO SIDES AND TAIL GATE - STAINLESS STEEL" at bounding box center [397, 270] width 492 height 9
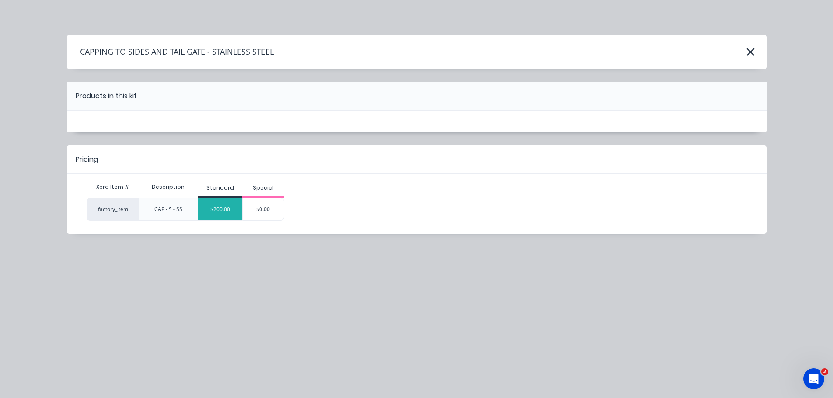
click at [218, 211] on div "$200.00" at bounding box center [220, 209] width 44 height 22
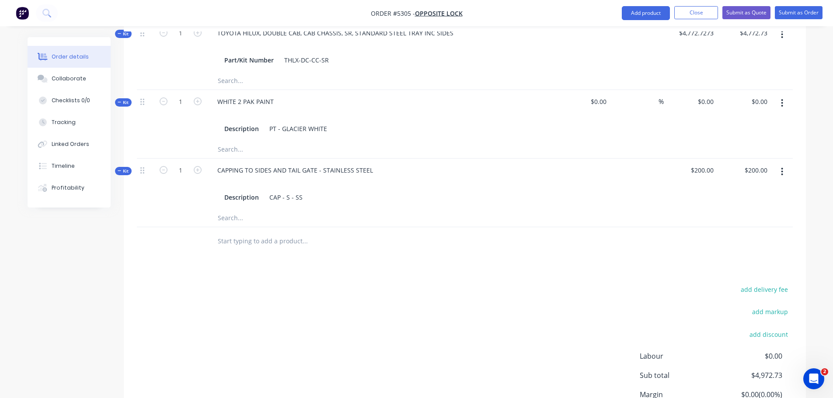
scroll to position [393, 0]
click at [223, 230] on input "text" at bounding box center [304, 238] width 175 height 17
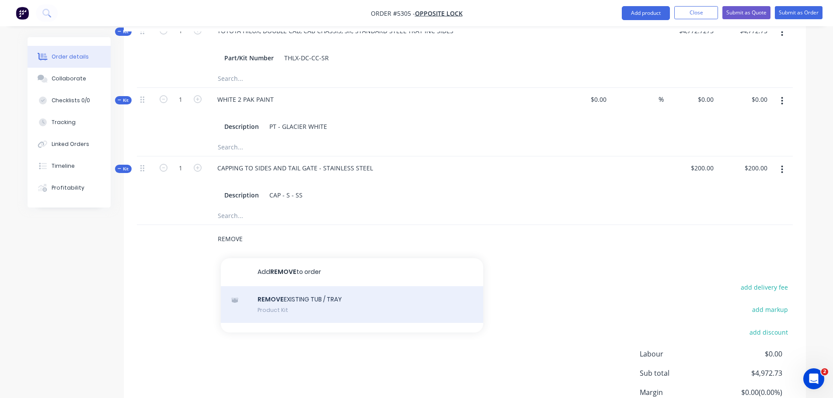
type input "REMOVE"
click at [297, 287] on div "REMOVE EXISTING TUB / TRAY Product Kit" at bounding box center [352, 304] width 262 height 37
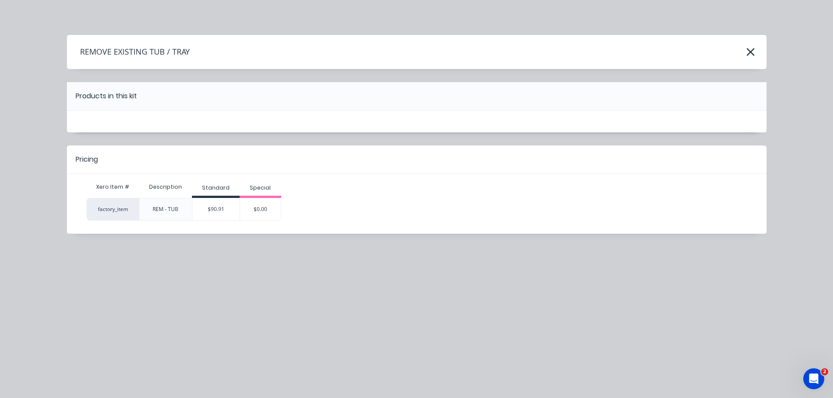
click at [226, 210] on div "$90.91" at bounding box center [215, 209] width 47 height 22
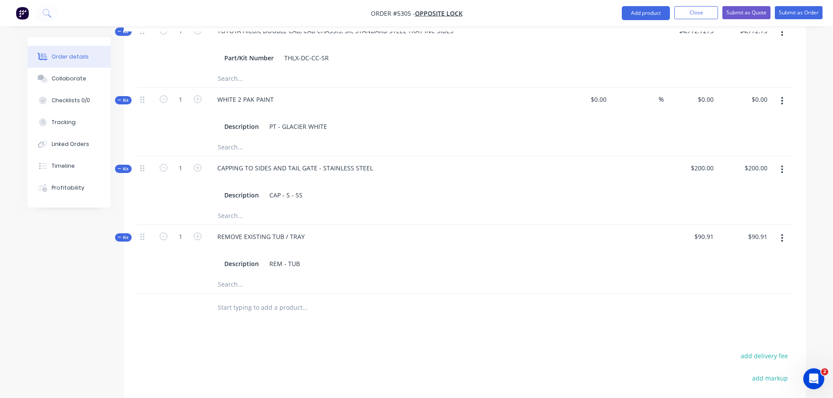
click at [242, 299] on input "text" at bounding box center [304, 307] width 175 height 17
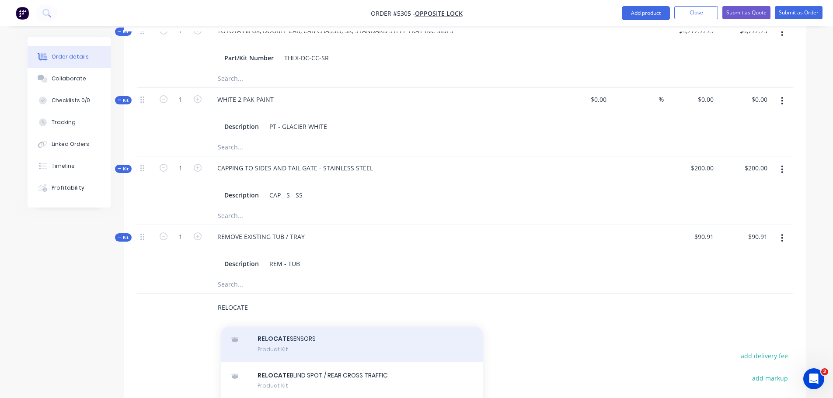
scroll to position [87, 0]
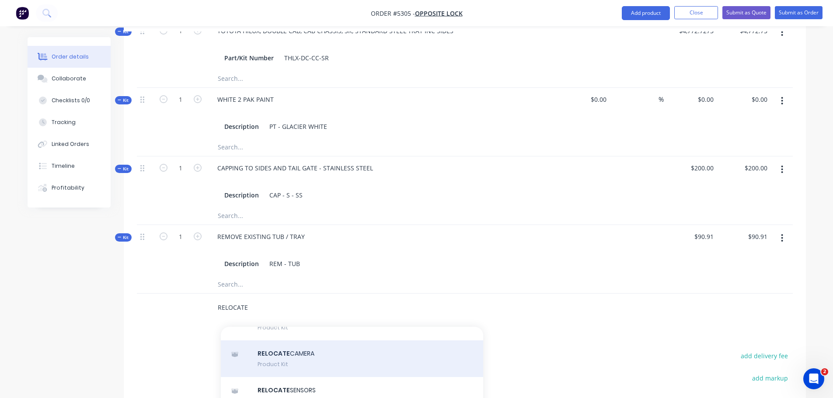
type input "RELOCATE"
click at [290, 352] on div "RELOCATE CAMERA Product Kit" at bounding box center [352, 359] width 262 height 37
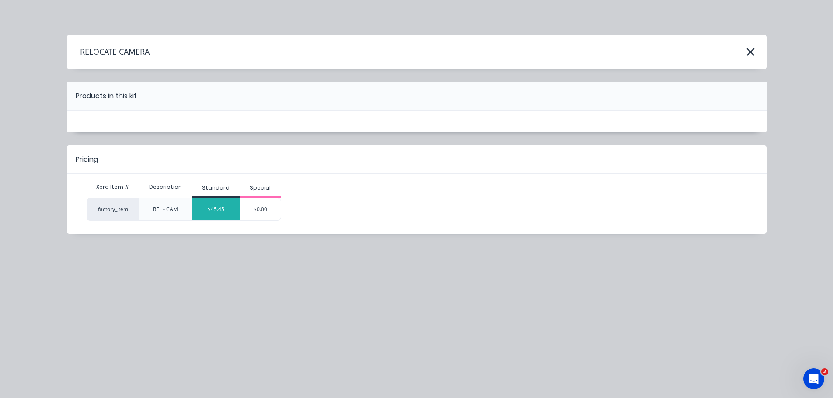
click at [216, 213] on div "$45.45" at bounding box center [215, 209] width 47 height 22
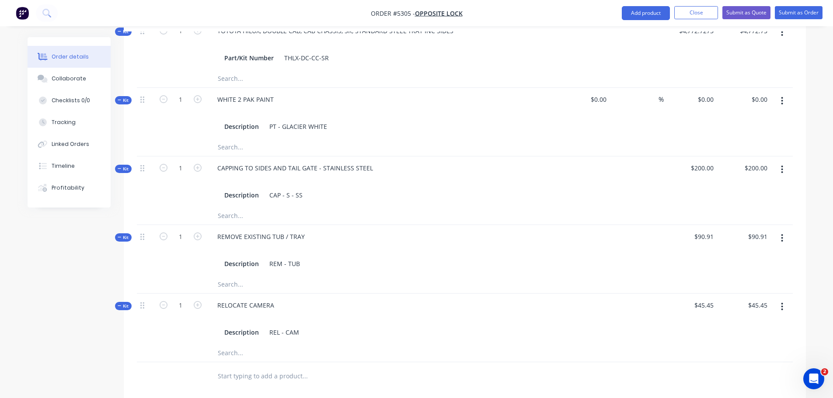
click at [234, 368] on input "text" at bounding box center [304, 376] width 175 height 17
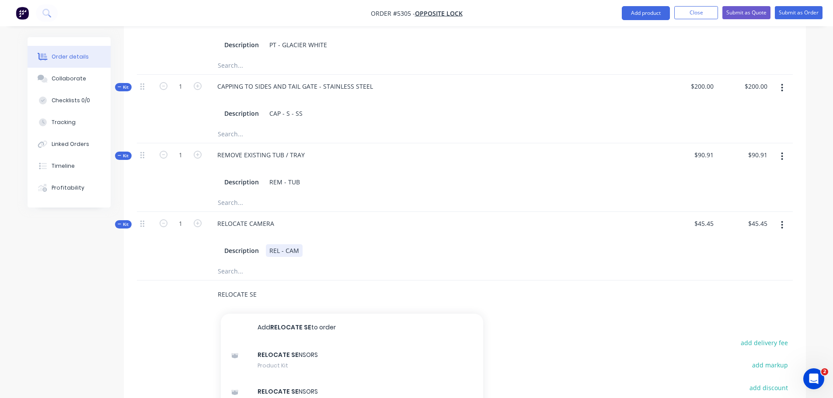
scroll to position [481, 0]
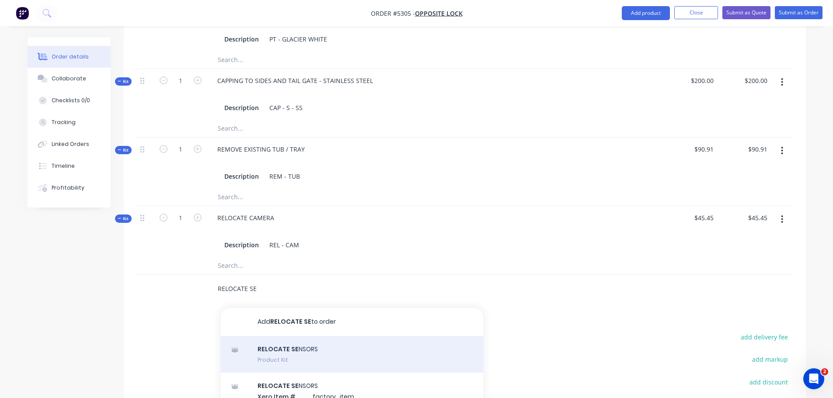
type input "RELOCATE SE"
click at [278, 342] on div "RELOCATE SE NSORS Product Kit" at bounding box center [352, 354] width 262 height 37
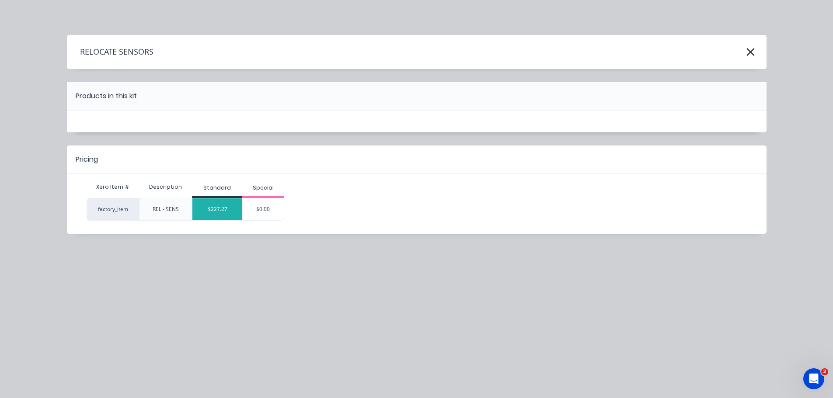
click at [223, 211] on div "$227.27" at bounding box center [217, 209] width 50 height 22
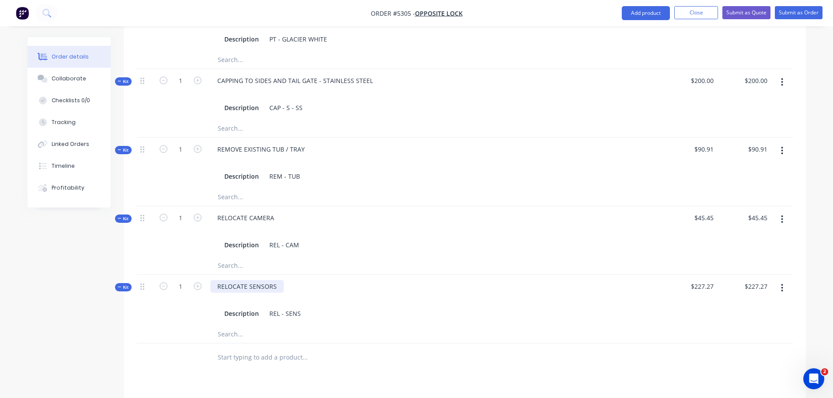
click at [276, 280] on div "RELOCATE SENSORS" at bounding box center [246, 286] width 73 height 13
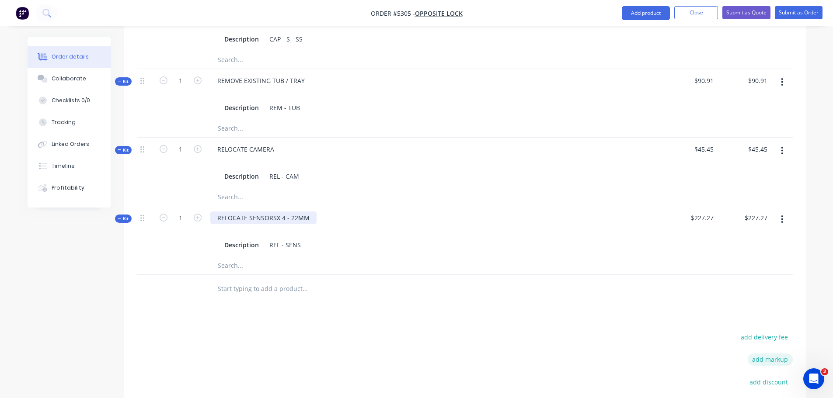
scroll to position [622, 0]
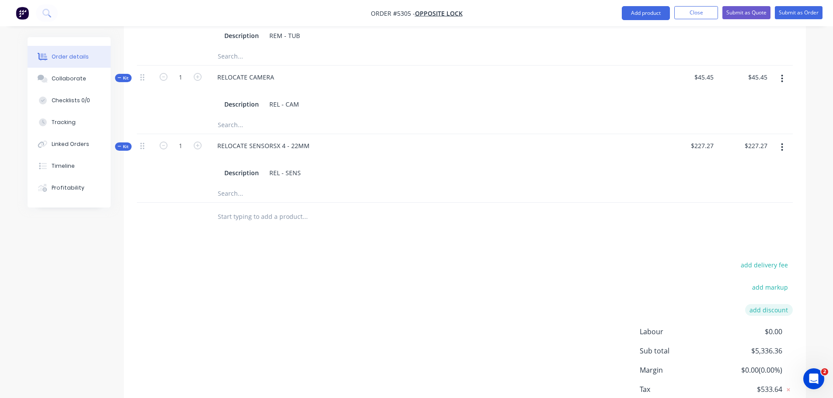
click at [762, 304] on button "add discount" at bounding box center [769, 310] width 48 height 12
type input "DEALER DISCOUNT"
click at [755, 304] on input at bounding box center [758, 310] width 39 height 13
type input "10%"
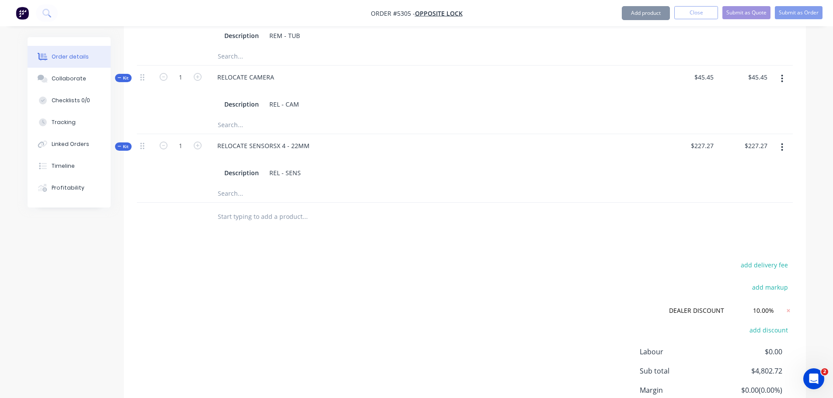
click at [660, 246] on div "Products Show / Hide columns Add product Qty Cost Markup Price Total Kit 1 TOYO…" at bounding box center [465, 101] width 682 height 719
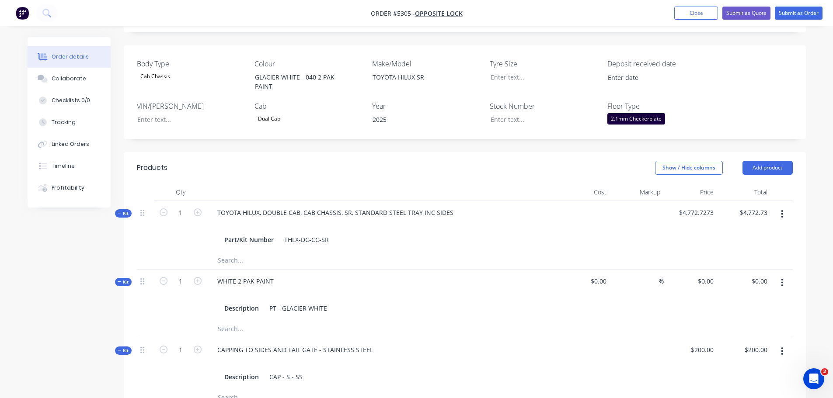
scroll to position [205, 0]
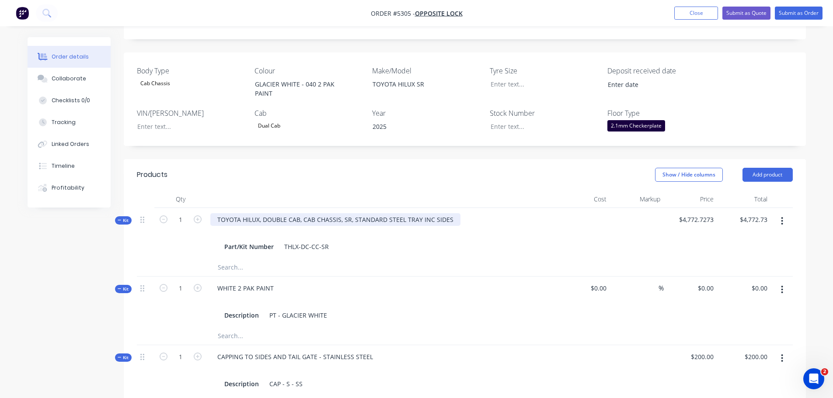
click at [451, 213] on div "TOYOTA HILUX, DOUBLE CAB, CAB CHASSIS, SR, STANDARD STEEL TRAY INC SIDES" at bounding box center [335, 219] width 250 height 13
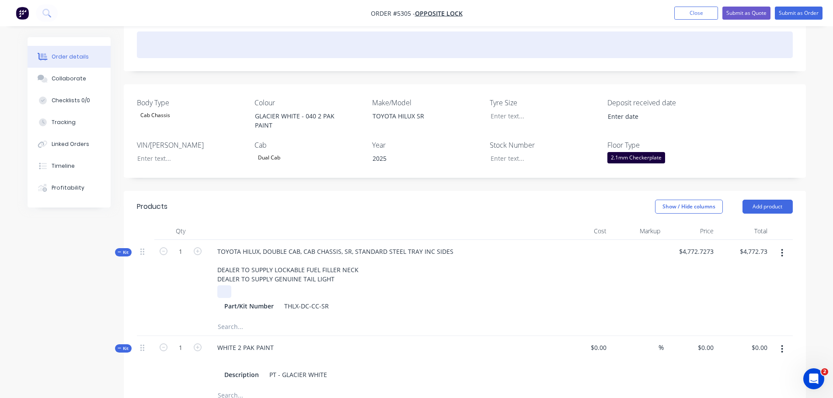
scroll to position [145, 0]
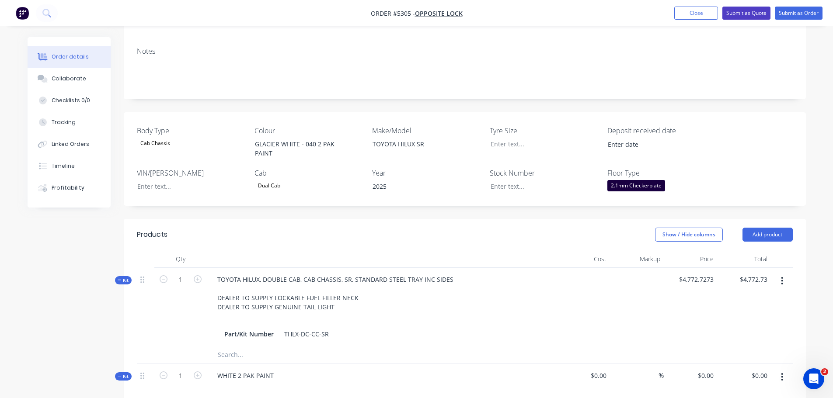
click at [748, 14] on button "Submit as Quote" at bounding box center [746, 13] width 48 height 13
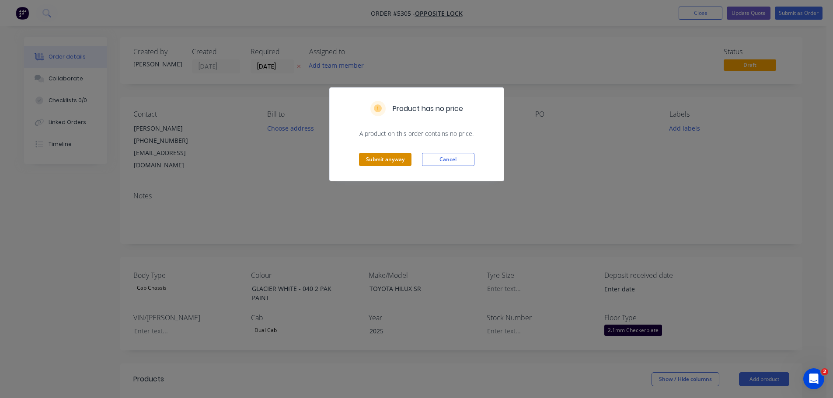
click at [399, 159] on button "Submit anyway" at bounding box center [385, 159] width 52 height 13
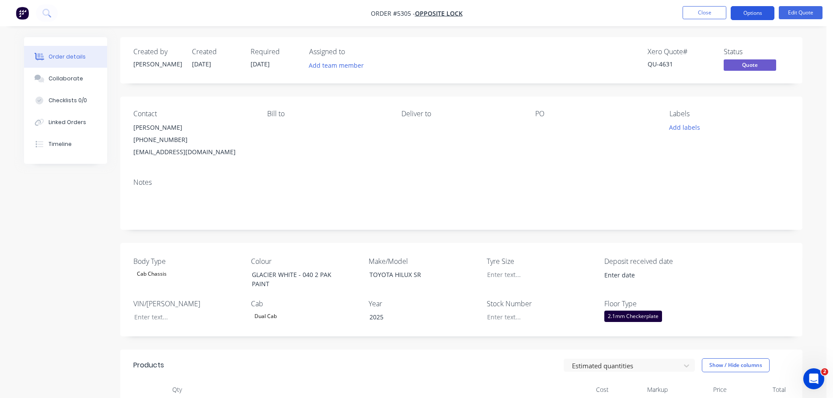
click at [750, 17] on button "Options" at bounding box center [753, 13] width 44 height 14
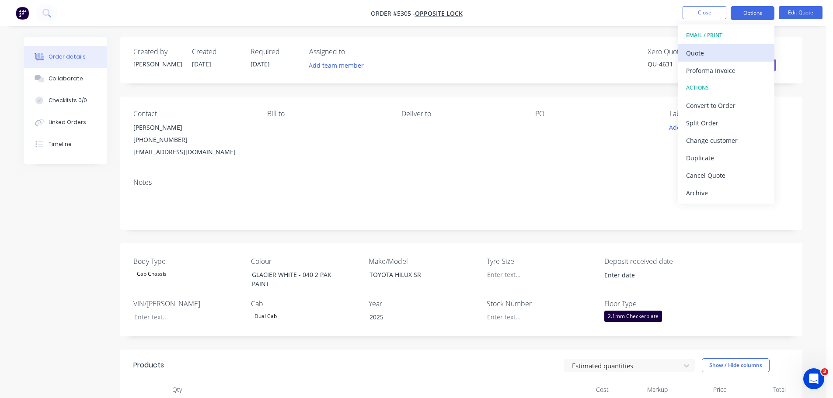
click at [726, 57] on div "Quote" at bounding box center [726, 53] width 80 height 13
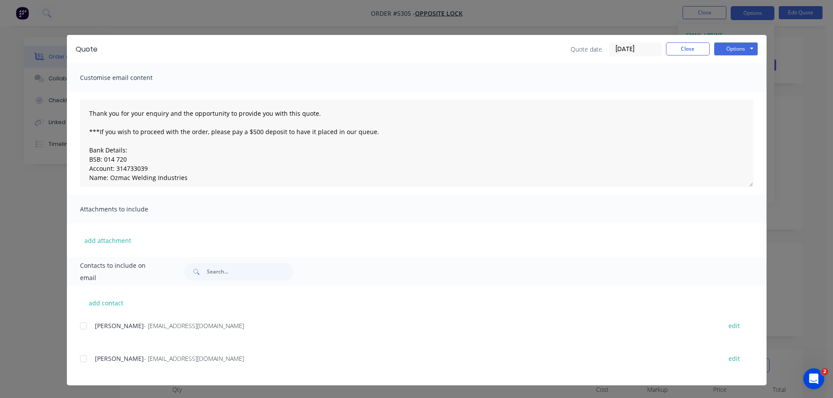
click at [88, 357] on div at bounding box center [83, 358] width 17 height 17
click at [749, 47] on button "Options" at bounding box center [736, 48] width 44 height 13
click at [745, 91] on button "Email" at bounding box center [742, 93] width 56 height 14
click at [738, 49] on button "Options" at bounding box center [736, 48] width 44 height 13
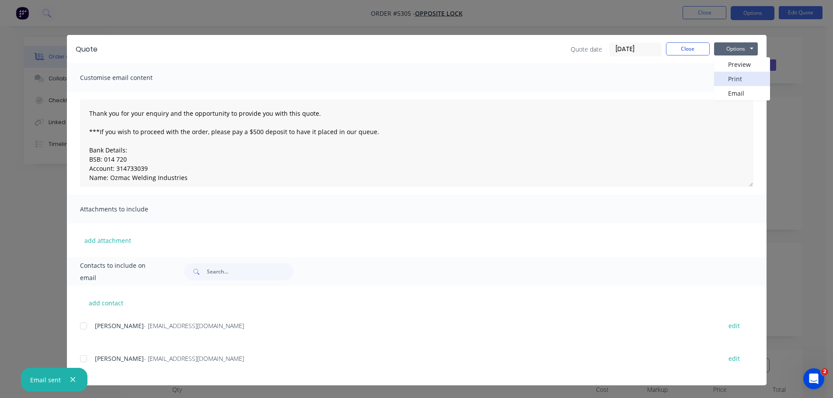
click at [735, 81] on button "Print" at bounding box center [742, 79] width 56 height 14
click at [699, 52] on button "Close" at bounding box center [688, 48] width 44 height 13
